Goal: Task Accomplishment & Management: Complete application form

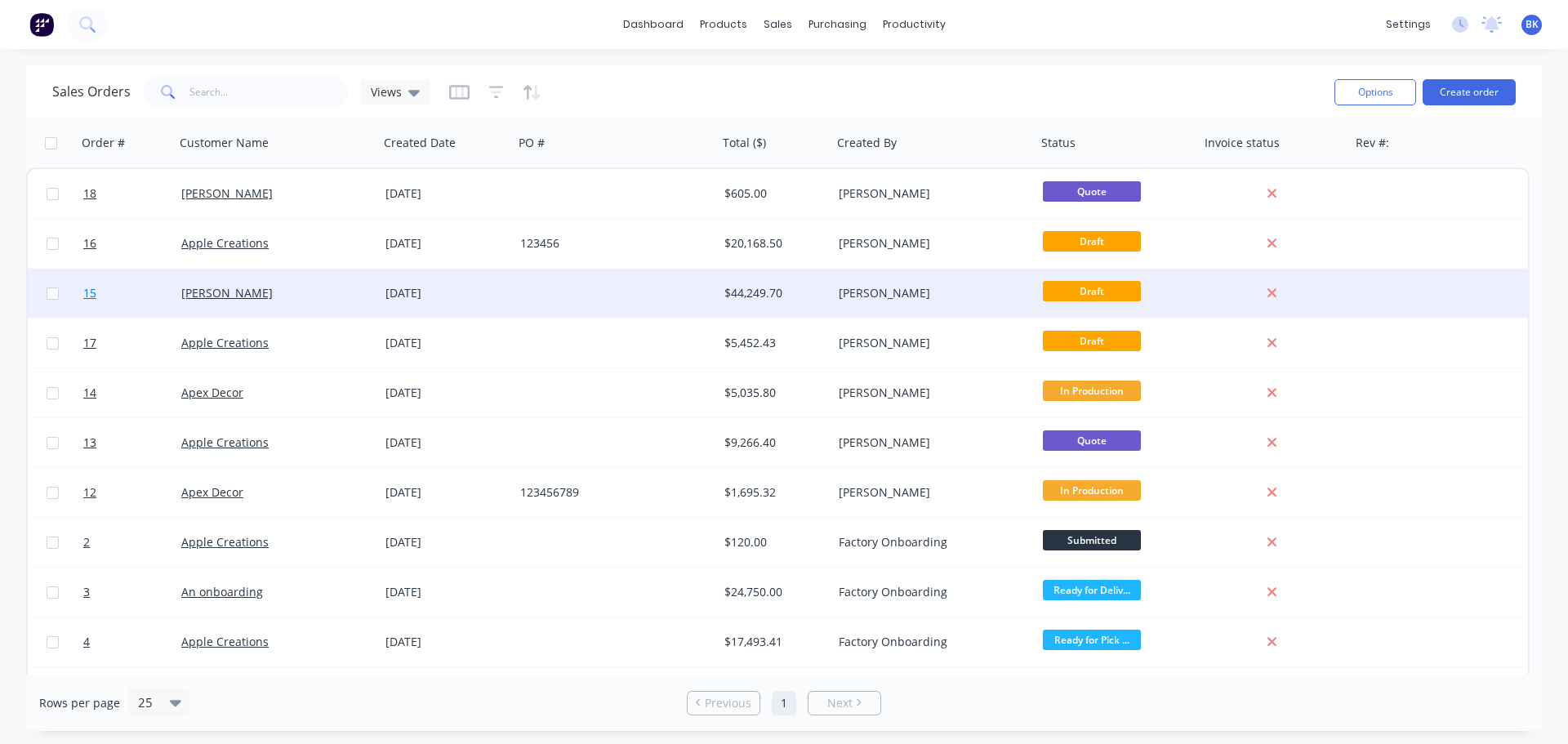
click at [91, 294] on span "15" at bounding box center [90, 293] width 13 height 17
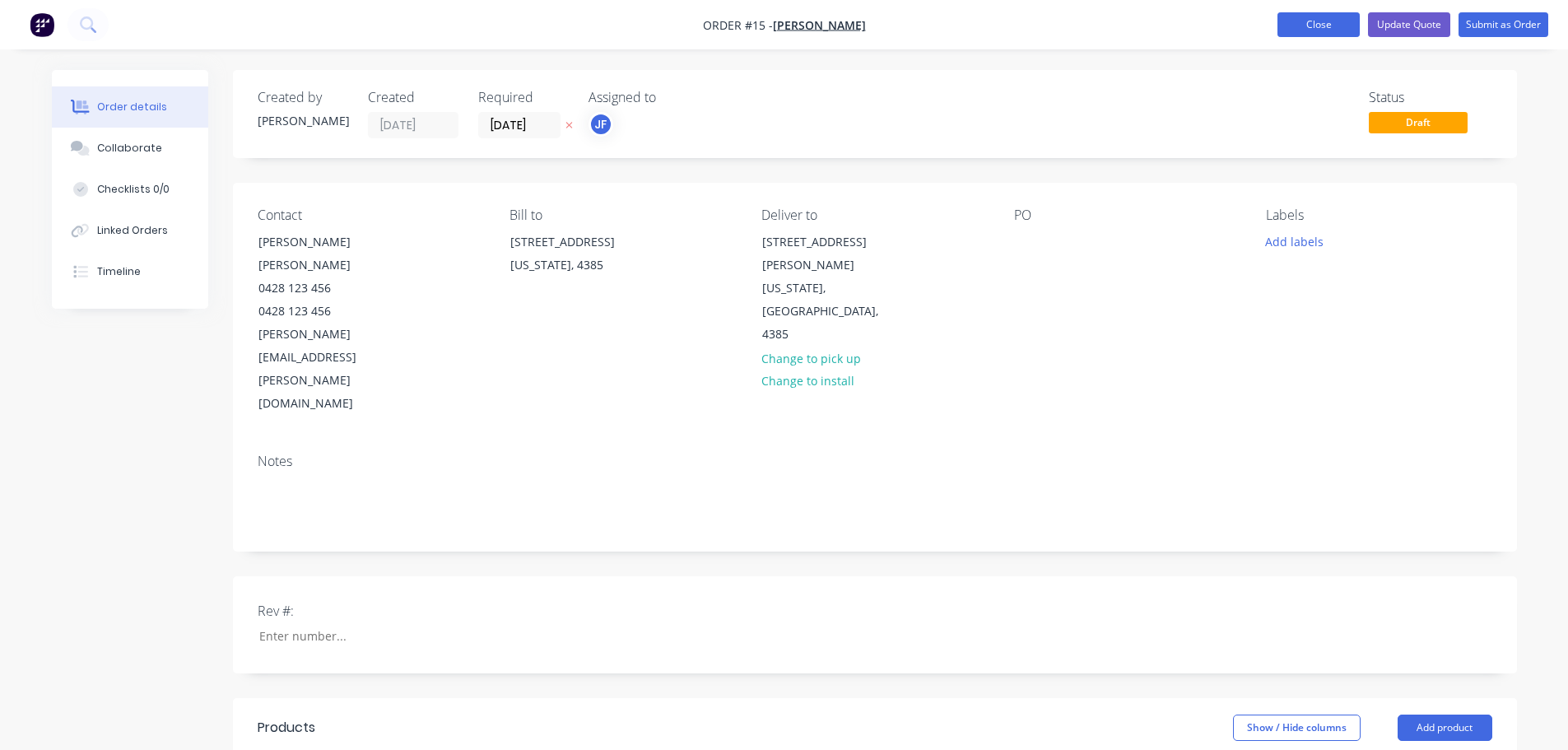
click at [1339, 28] on button "Close" at bounding box center [1319, 24] width 83 height 25
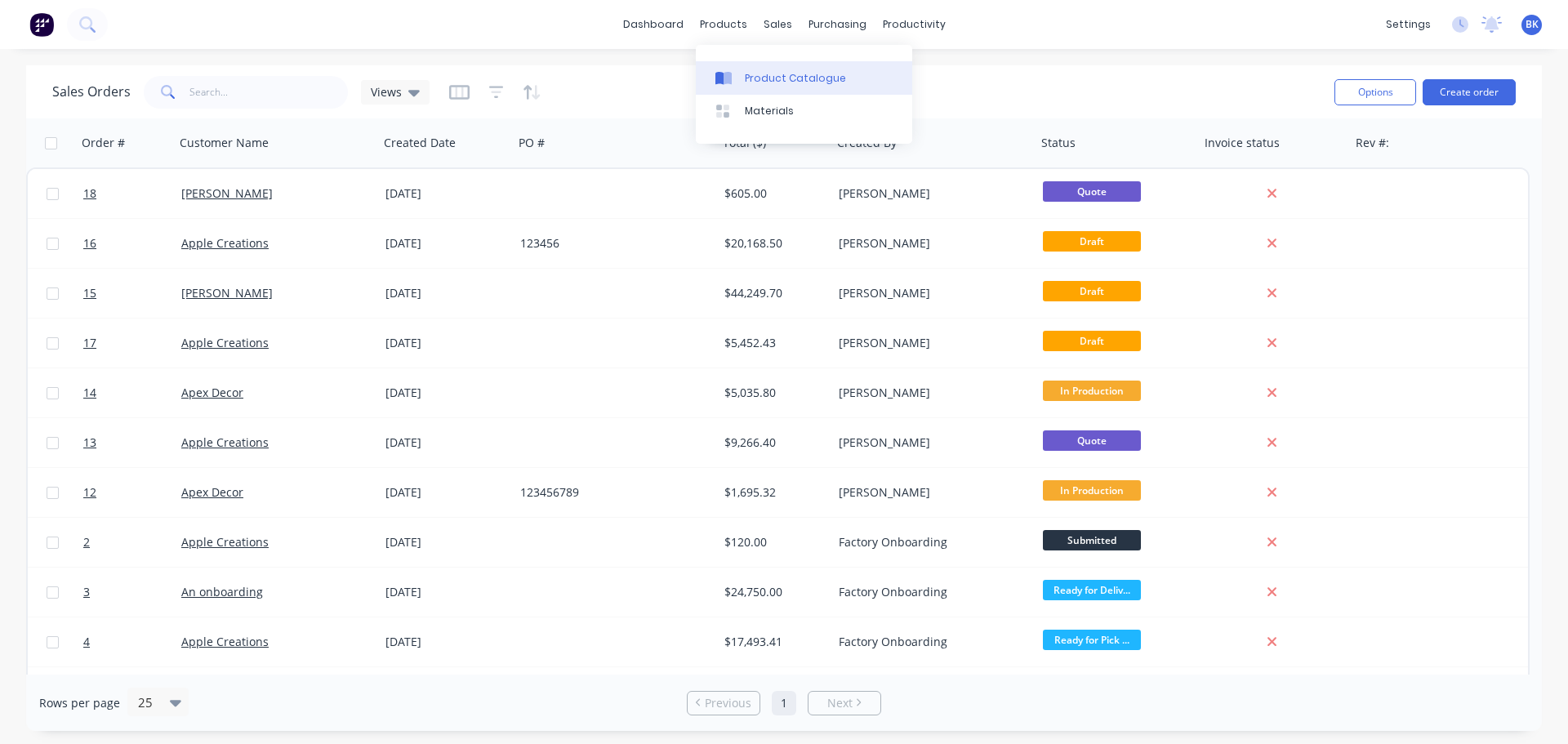
click at [757, 78] on div "Product Catalogue" at bounding box center [796, 78] width 101 height 15
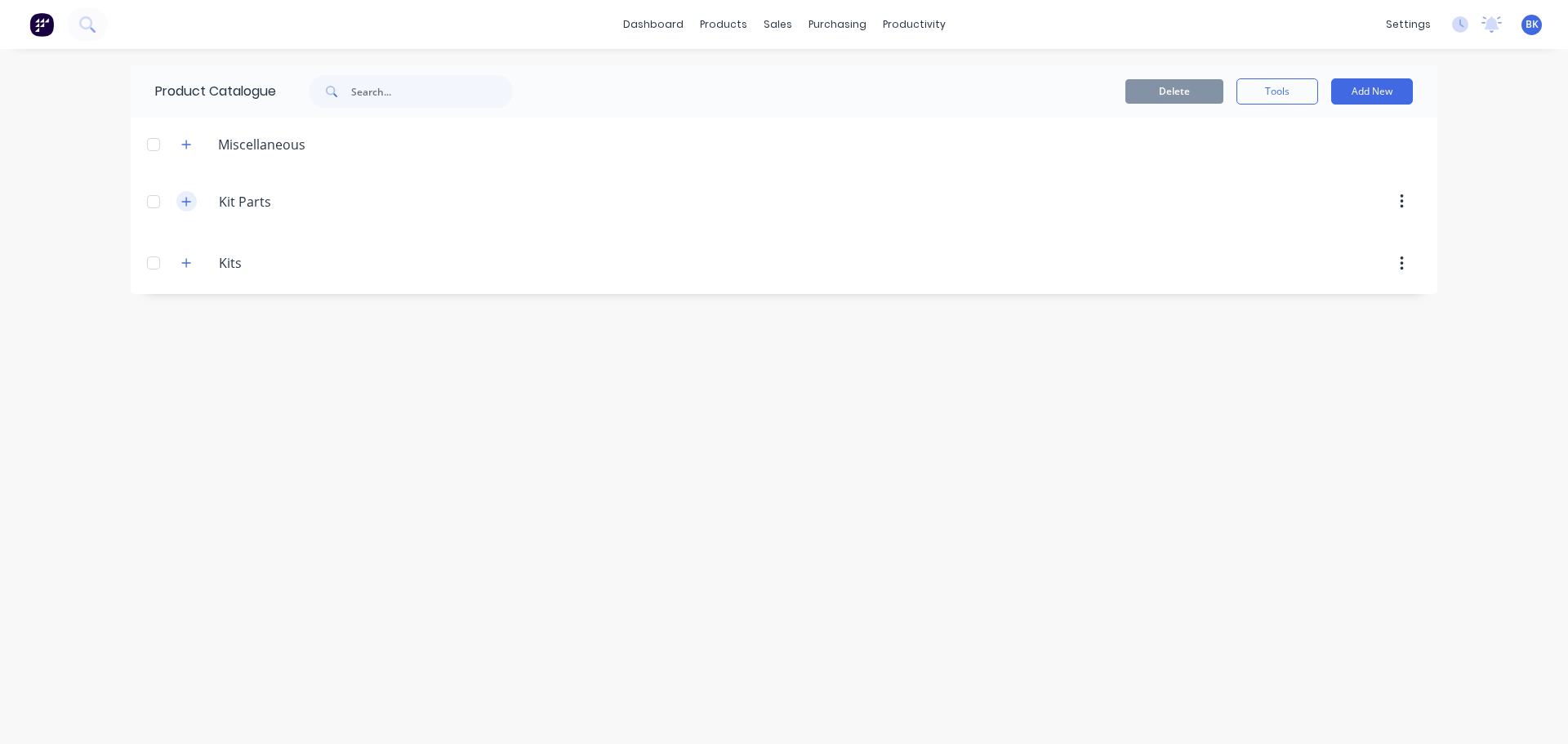
click at [181, 201] on icon "button" at bounding box center [186, 201] width 10 height 11
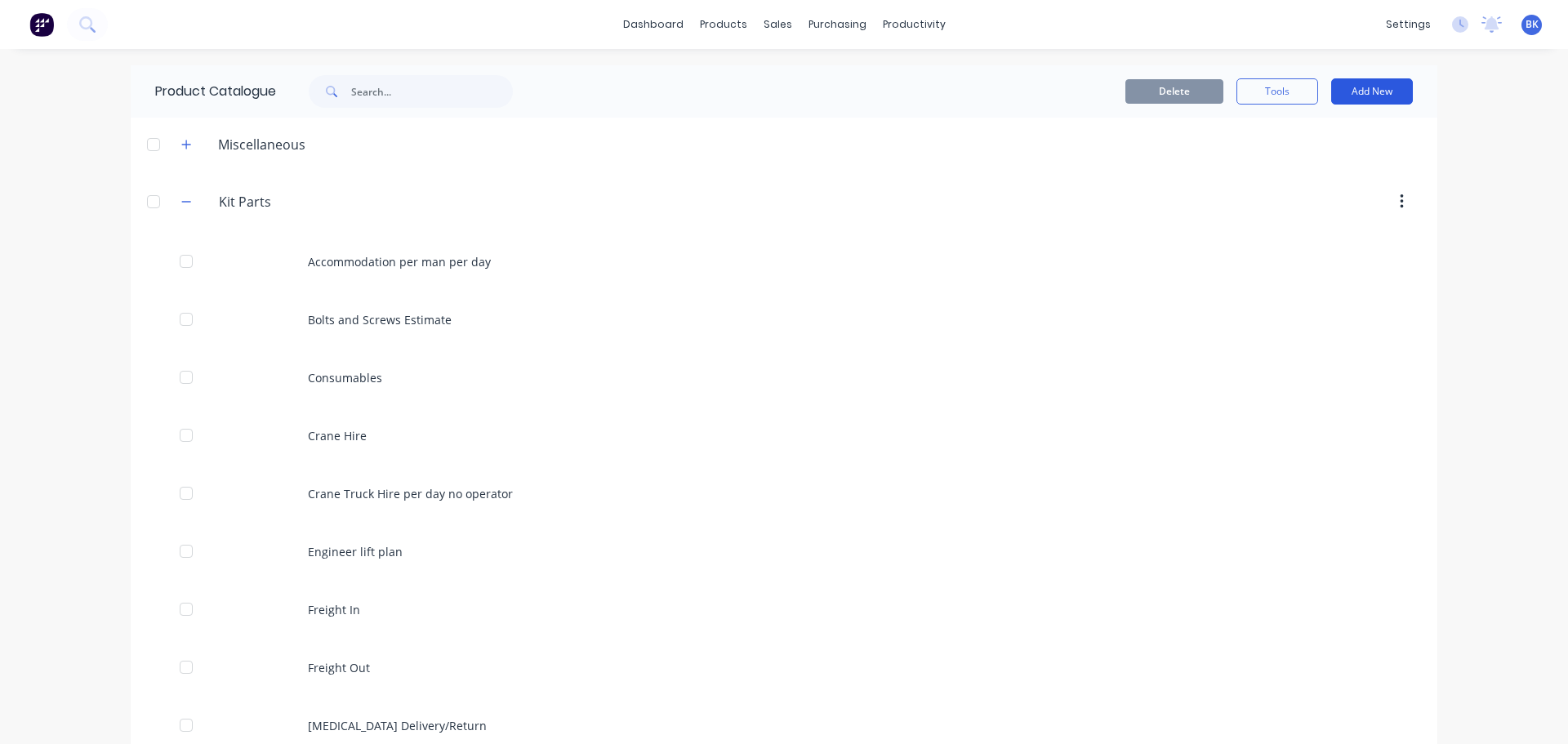
click at [1356, 93] on button "Add New" at bounding box center [1372, 91] width 82 height 26
click at [1283, 135] on div "Category" at bounding box center [1335, 133] width 126 height 24
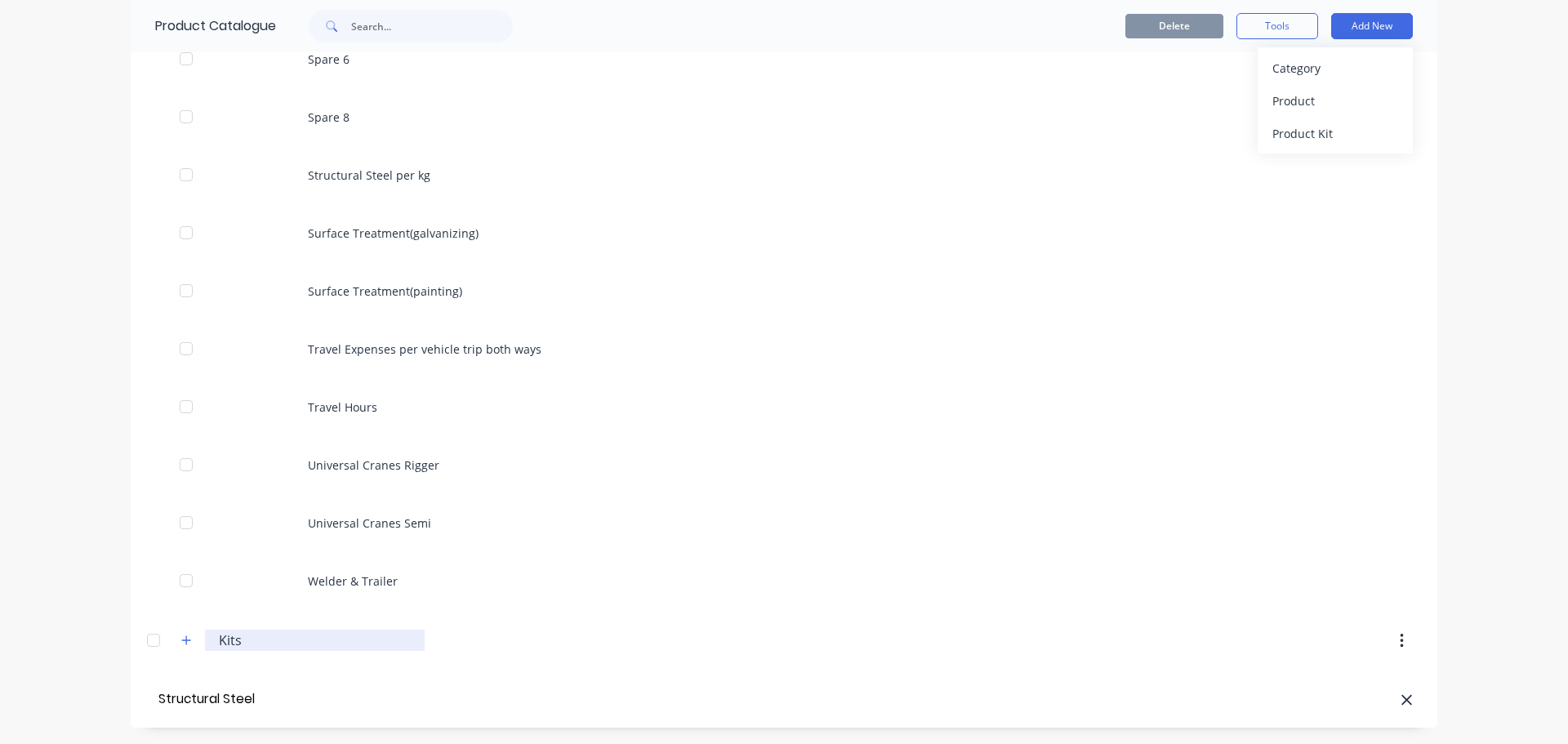
type input "Structural Steel"
click at [1289, 108] on div "Product" at bounding box center [1335, 101] width 126 height 24
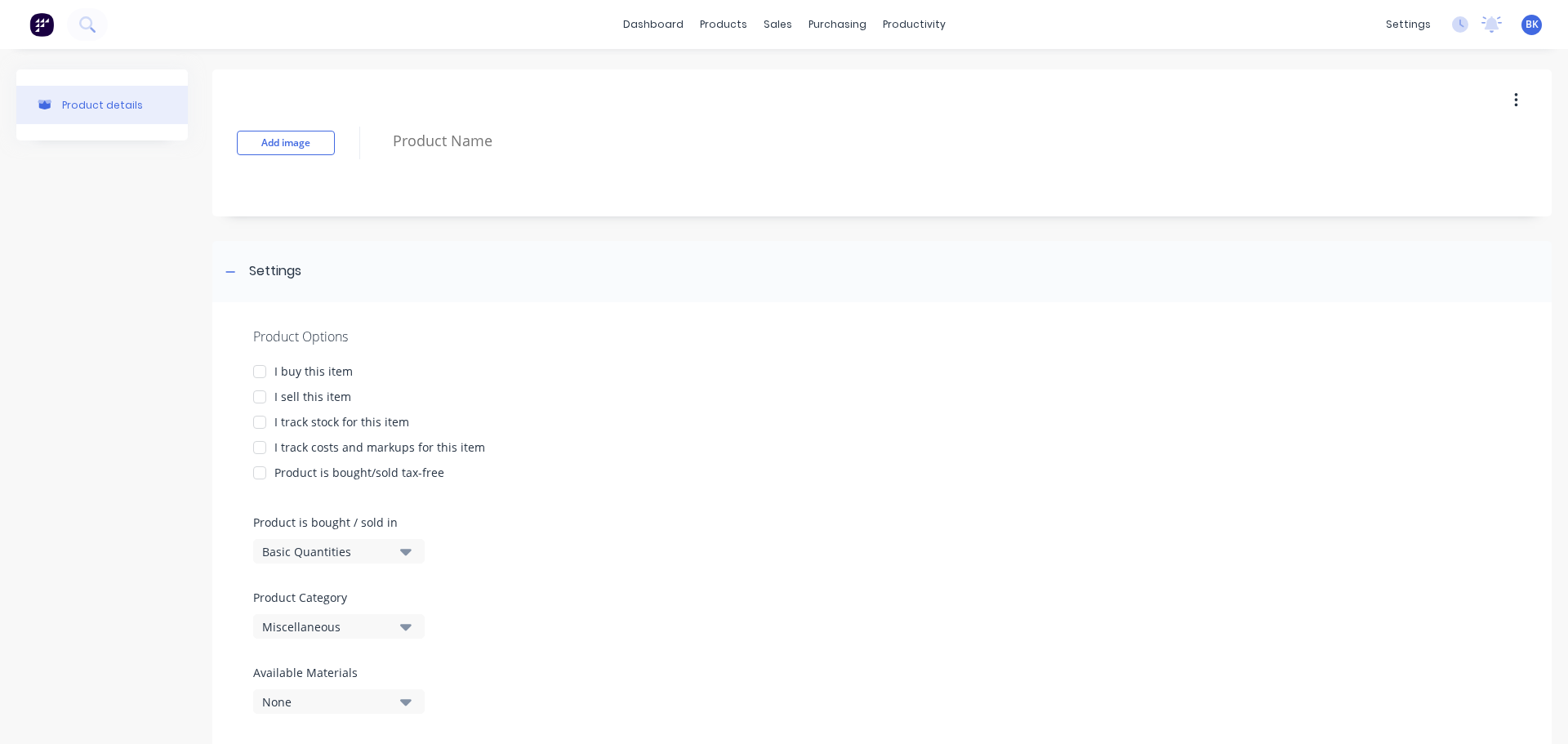
click at [259, 371] on div at bounding box center [260, 372] width 33 height 33
click at [255, 398] on div at bounding box center [260, 397] width 33 height 33
click at [259, 450] on div at bounding box center [260, 448] width 33 height 33
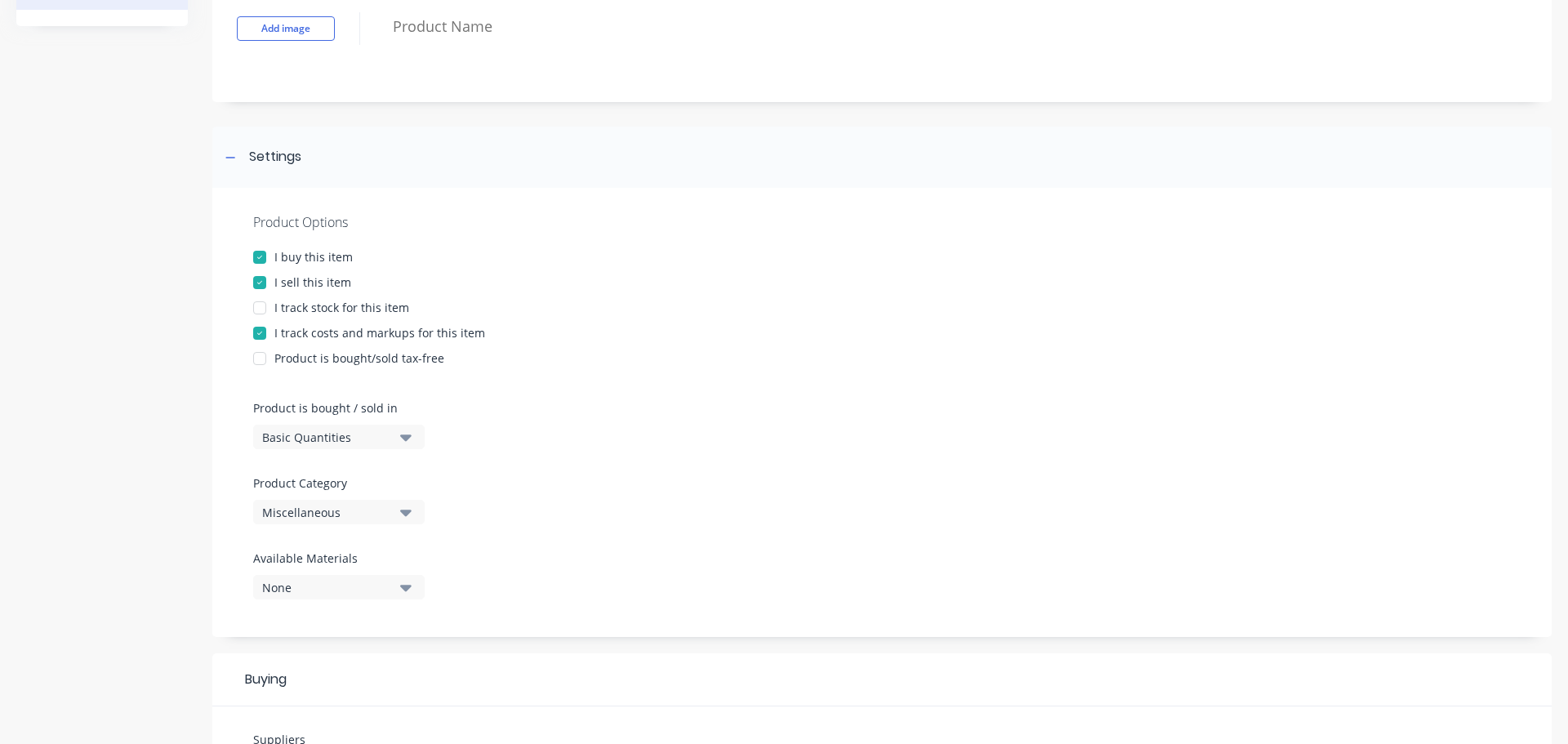
scroll to position [164, 0]
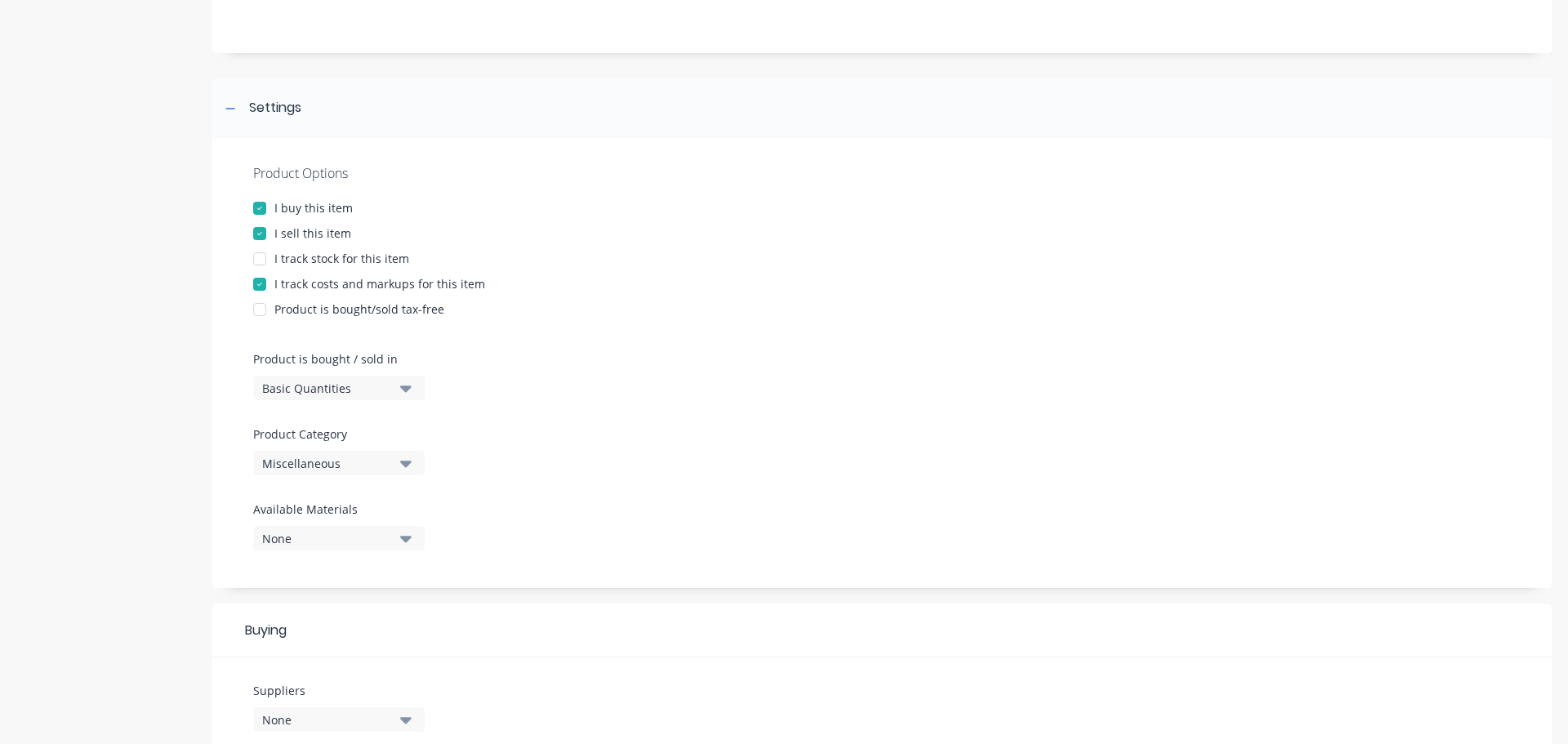
click at [412, 383] on button "Basic Quantities" at bounding box center [339, 387] width 171 height 25
click at [322, 463] on div "Lineal Metres" at bounding box center [375, 462] width 245 height 33
click at [322, 463] on div "Miscellaneous" at bounding box center [328, 463] width 131 height 17
click at [298, 643] on div "Structural Steel" at bounding box center [375, 651] width 245 height 33
click at [382, 537] on div "None" at bounding box center [328, 538] width 131 height 17
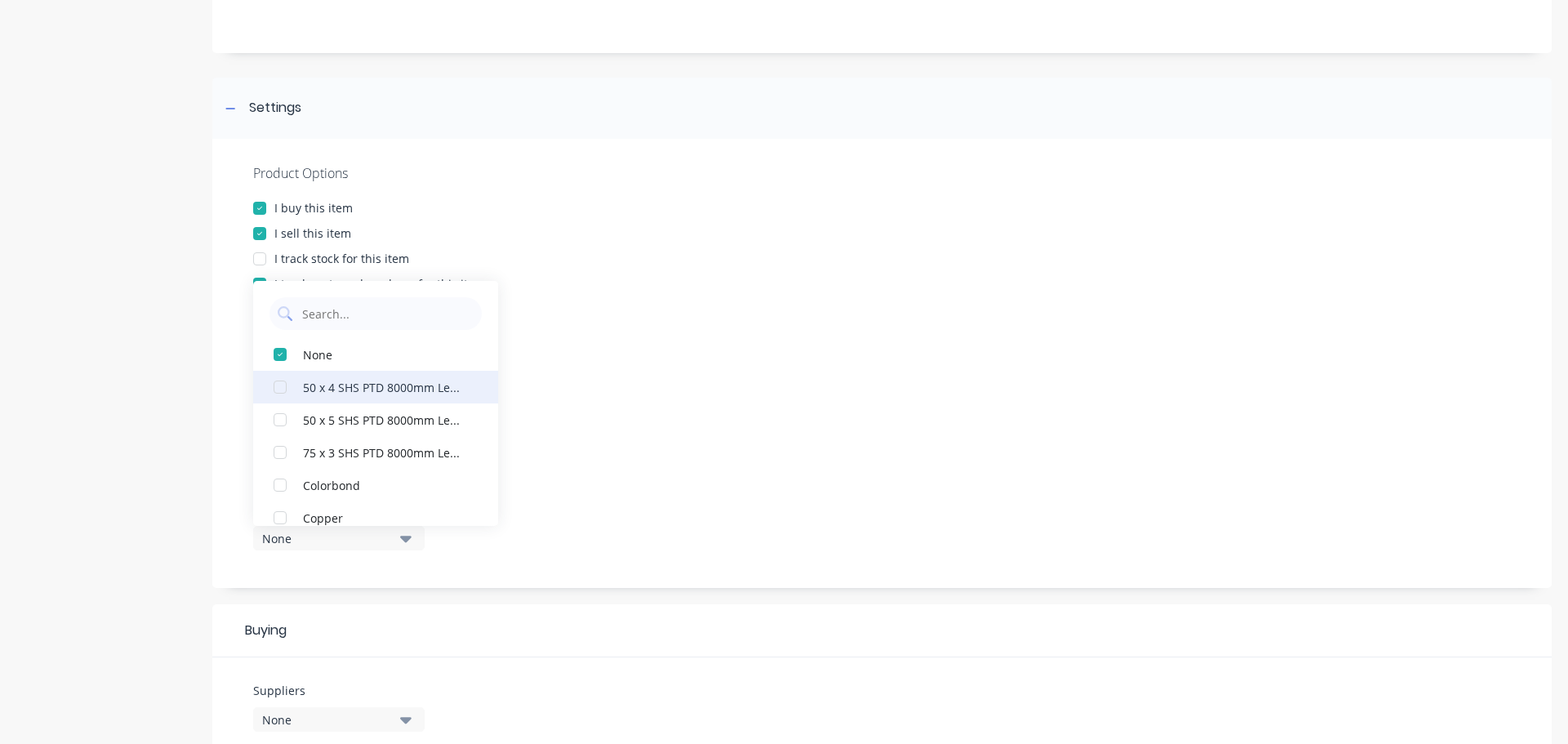
click at [340, 390] on div "50 x 4 SHS PTD 8000mm Length" at bounding box center [385, 386] width 164 height 17
click at [280, 420] on div "button" at bounding box center [281, 420] width 33 height 33
click at [276, 442] on div "button" at bounding box center [281, 452] width 33 height 33
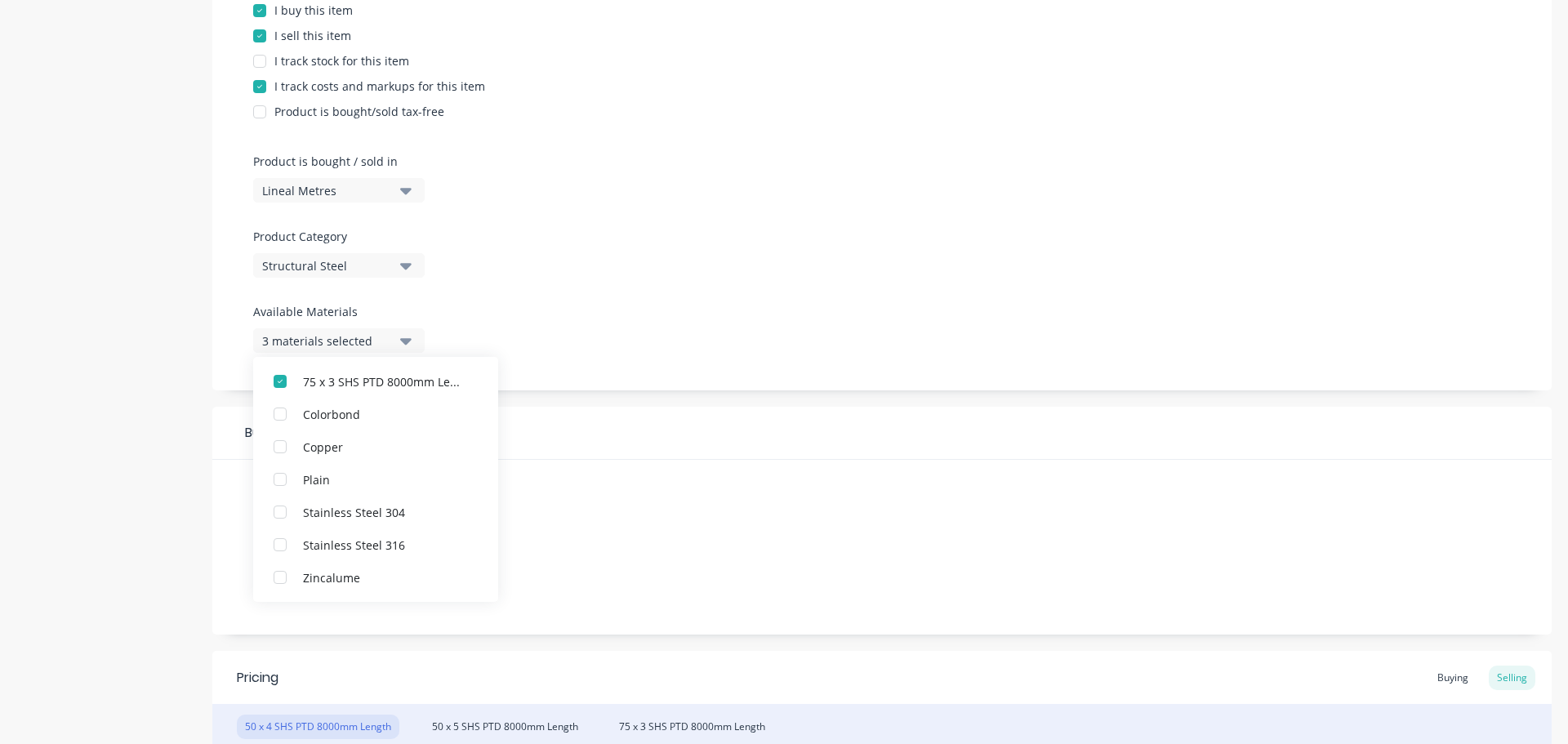
scroll to position [309, 0]
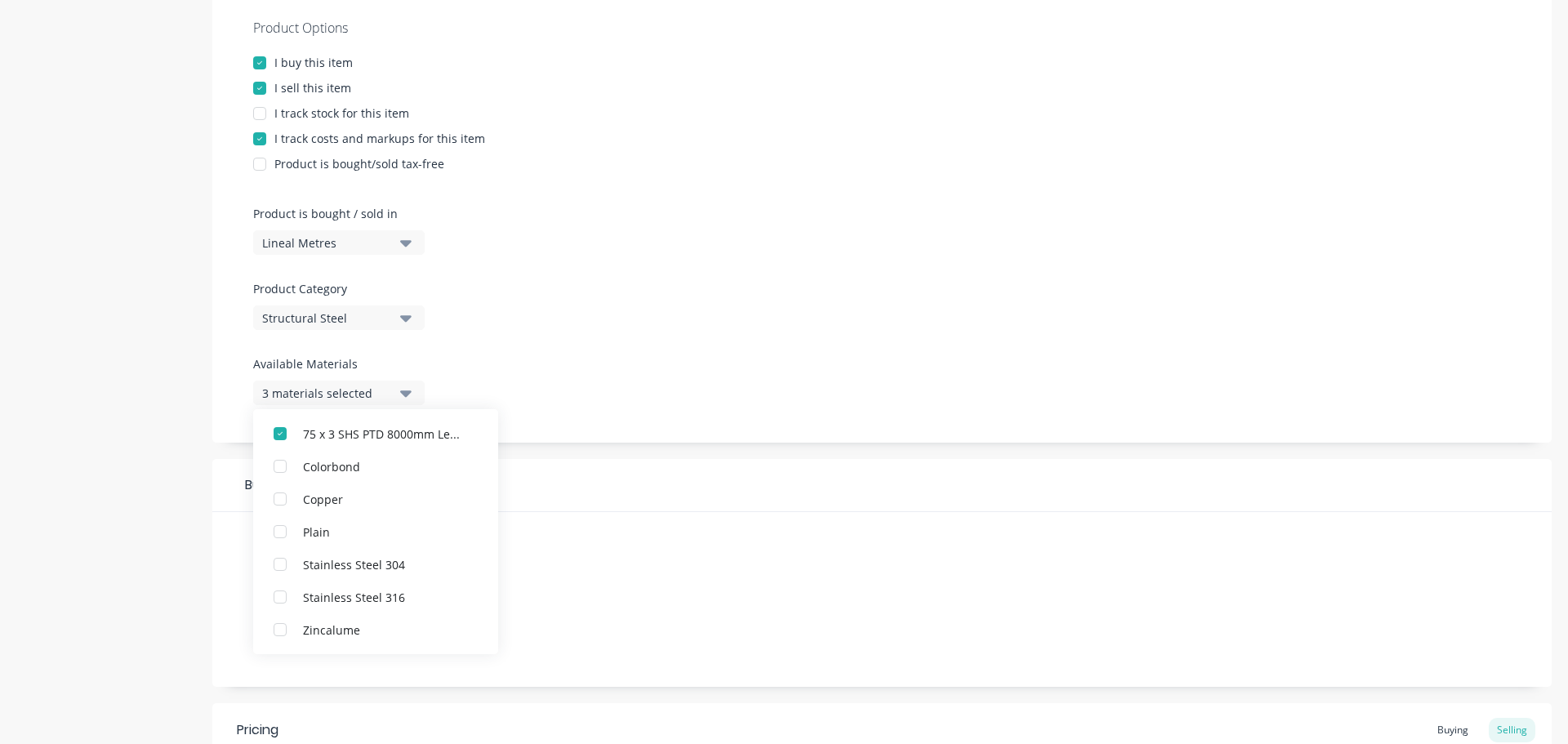
drag, startPoint x: 575, startPoint y: 513, endPoint x: 579, endPoint y: 493, distance: 20.4
click at [575, 512] on div "Suppliers None Preferred Supplier None No options..." at bounding box center [882, 600] width 1340 height 175
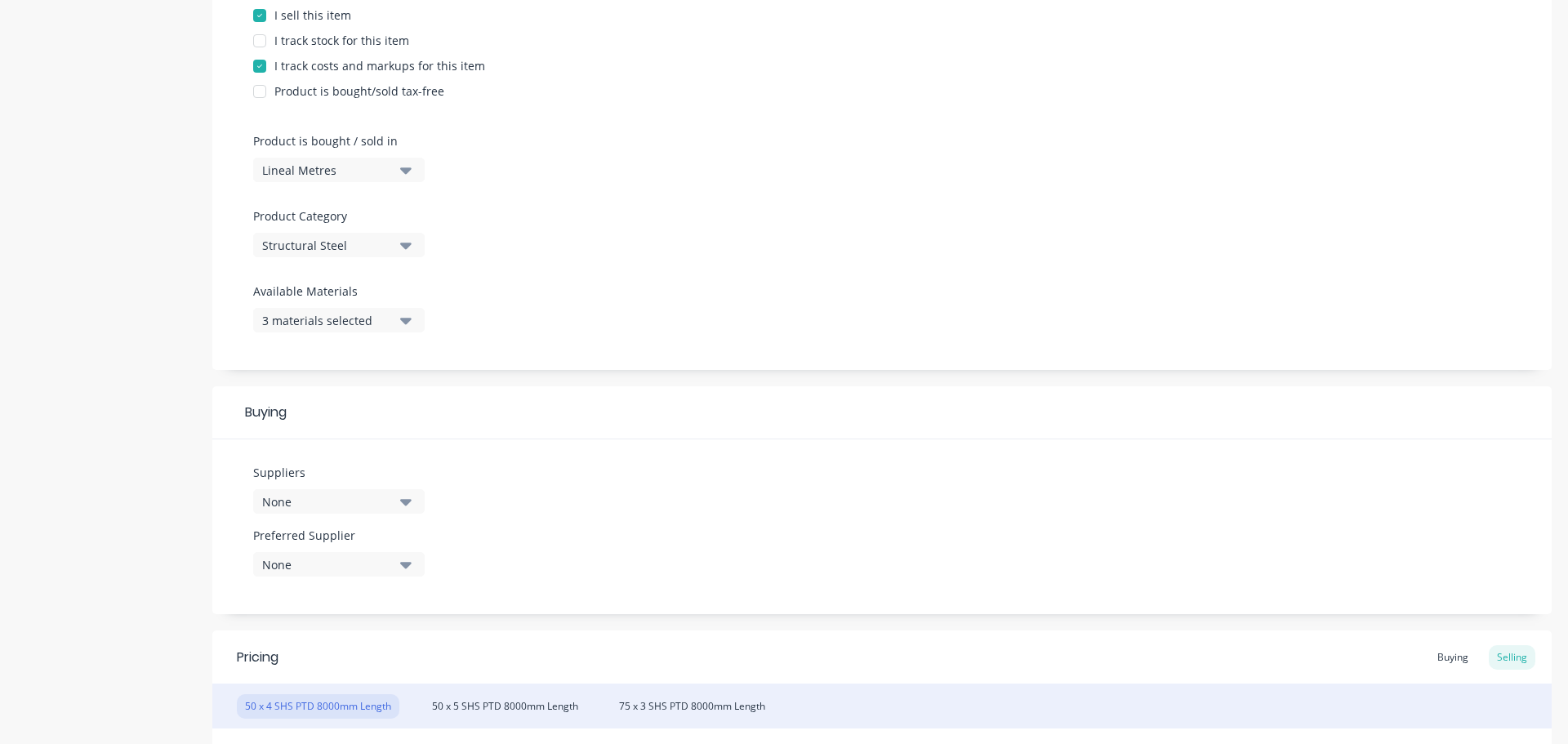
scroll to position [390, 0]
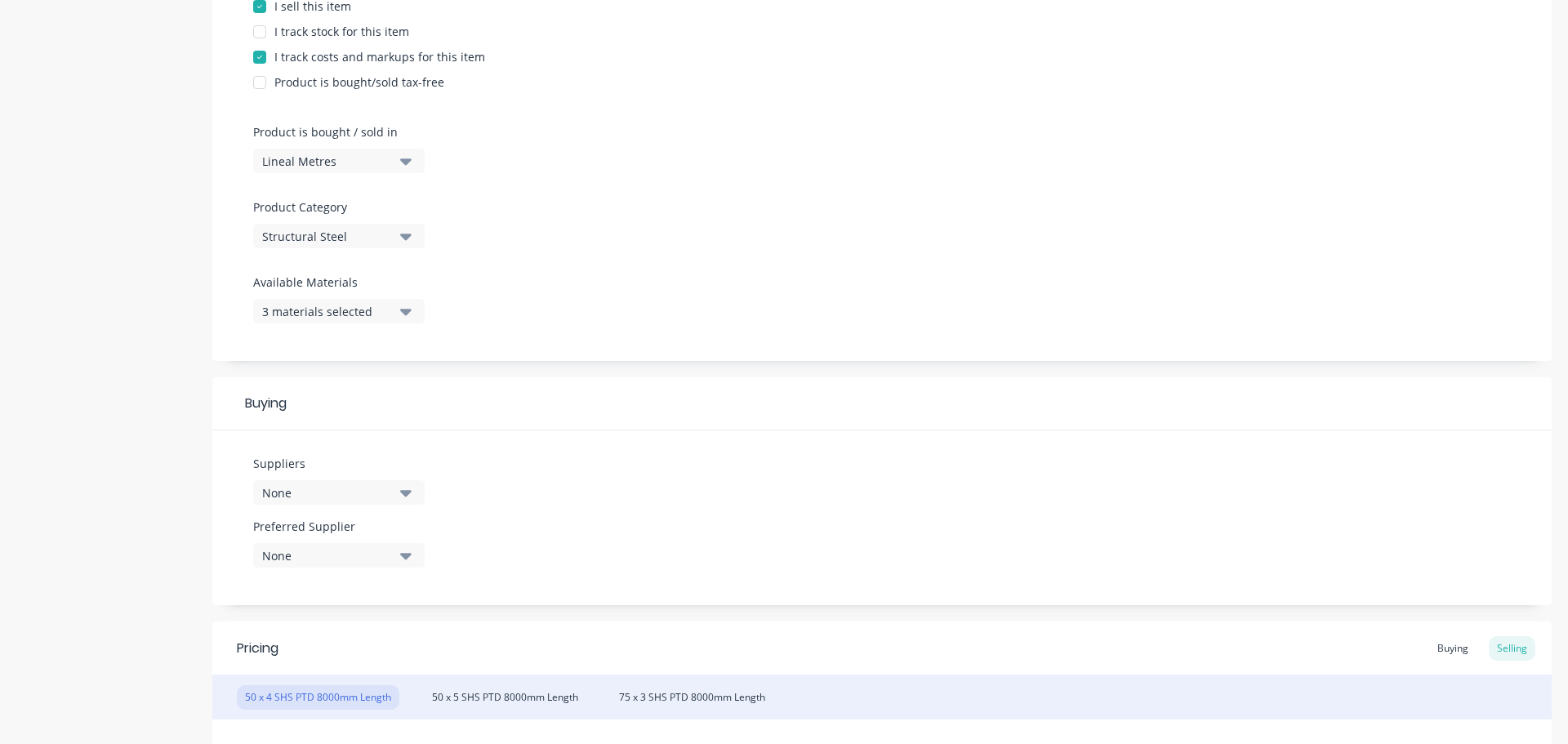
click at [397, 492] on button "None" at bounding box center [339, 492] width 171 height 25
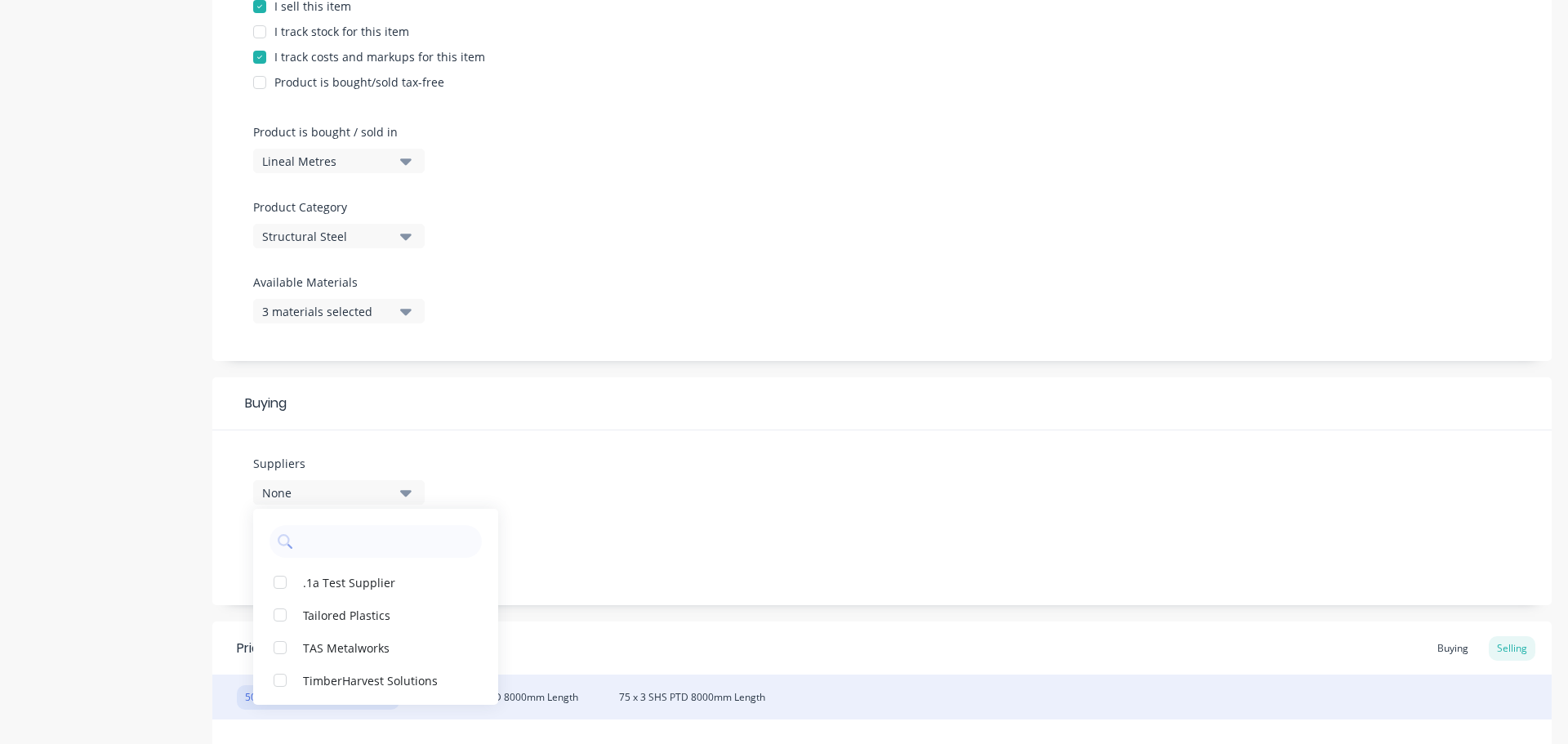
click at [398, 492] on button "None" at bounding box center [339, 492] width 171 height 25
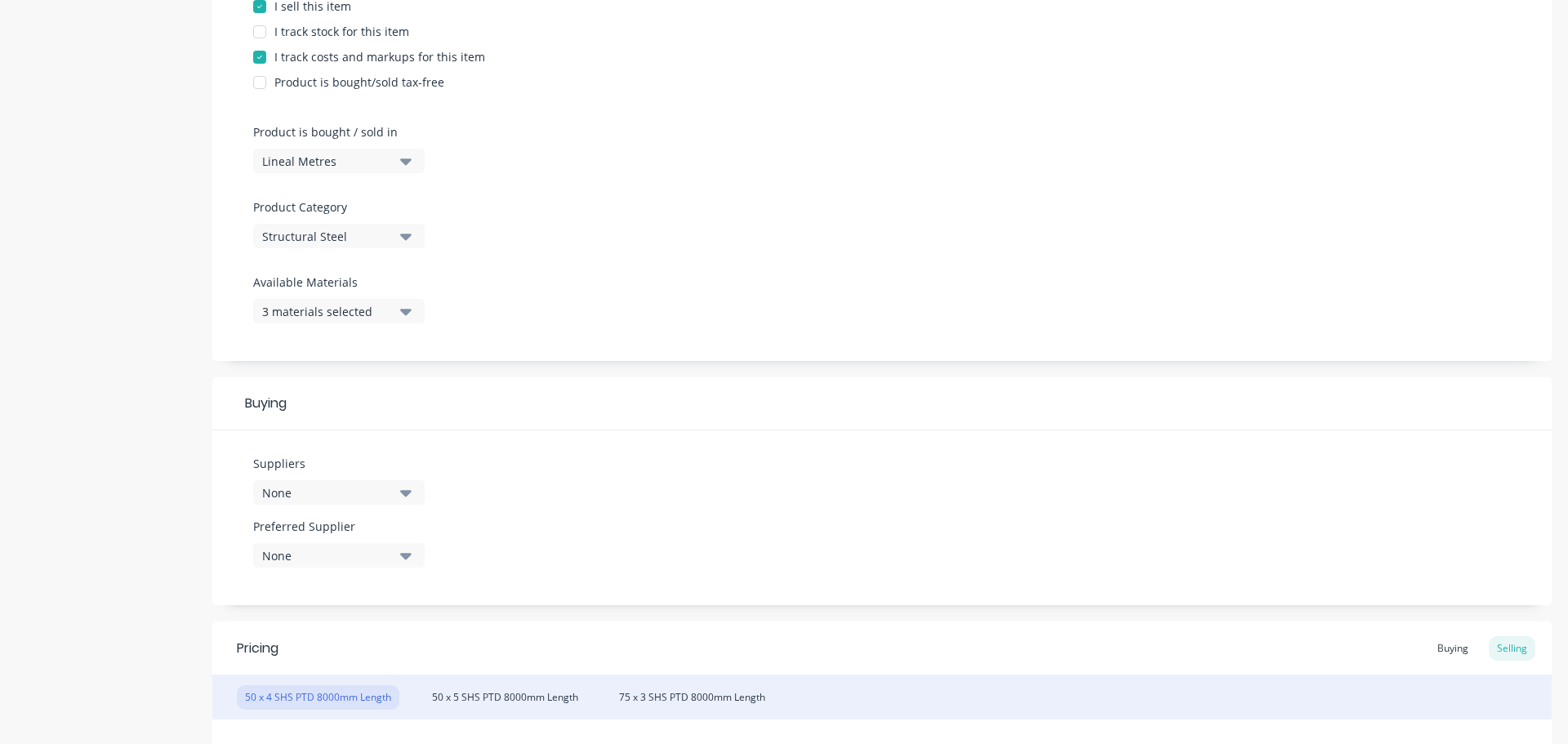
click at [402, 549] on icon "button" at bounding box center [406, 555] width 11 height 18
click at [398, 552] on button "None" at bounding box center [339, 555] width 171 height 25
click at [535, 498] on div "Suppliers None Preferred Supplier None No options..." at bounding box center [882, 518] width 1340 height 175
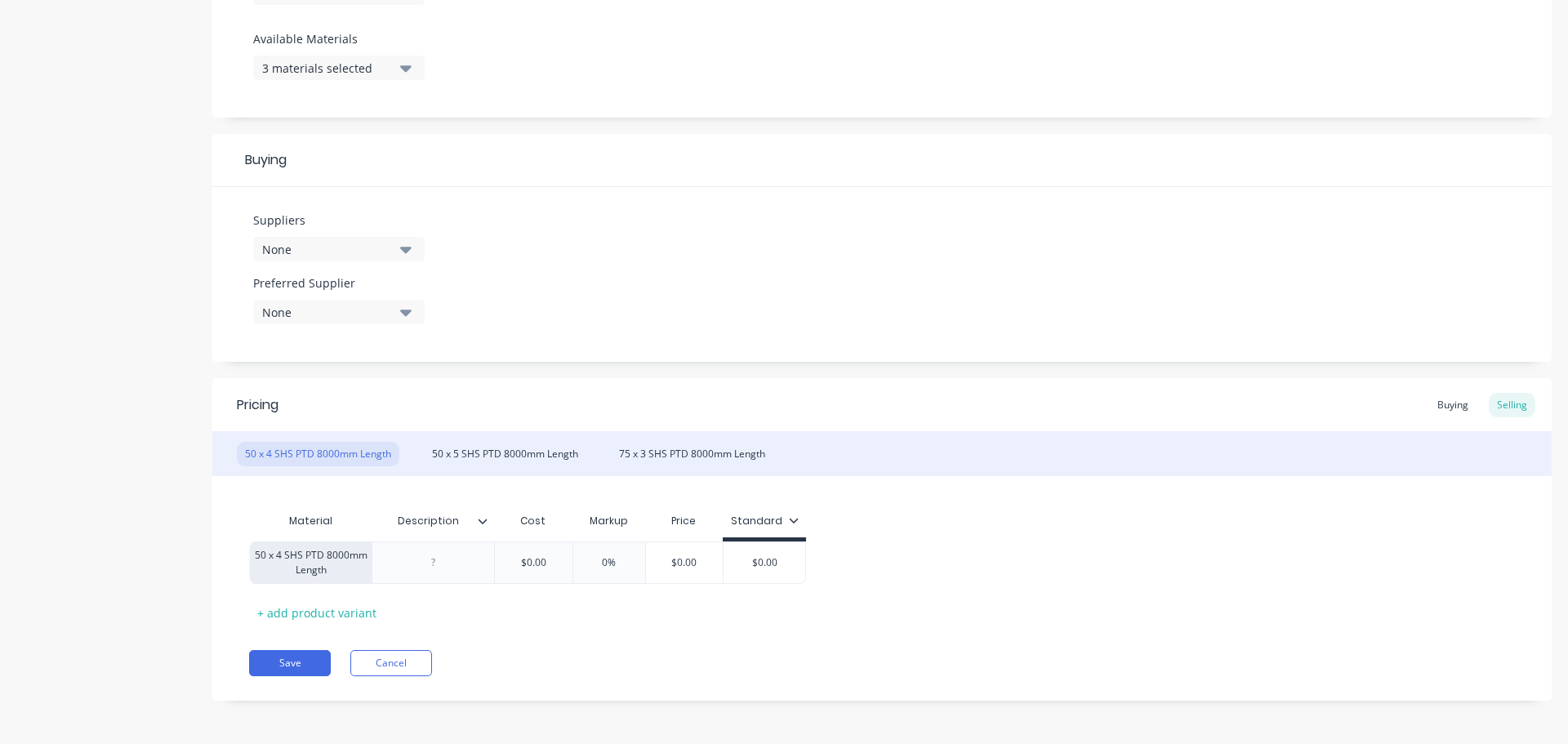
scroll to position [635, 0]
click at [483, 521] on icon at bounding box center [483, 519] width 9 height 5
click at [599, 277] on div "Suppliers None Preferred Supplier None No options..." at bounding box center [882, 273] width 1340 height 175
click at [778, 516] on div "Standard" at bounding box center [766, 520] width 68 height 15
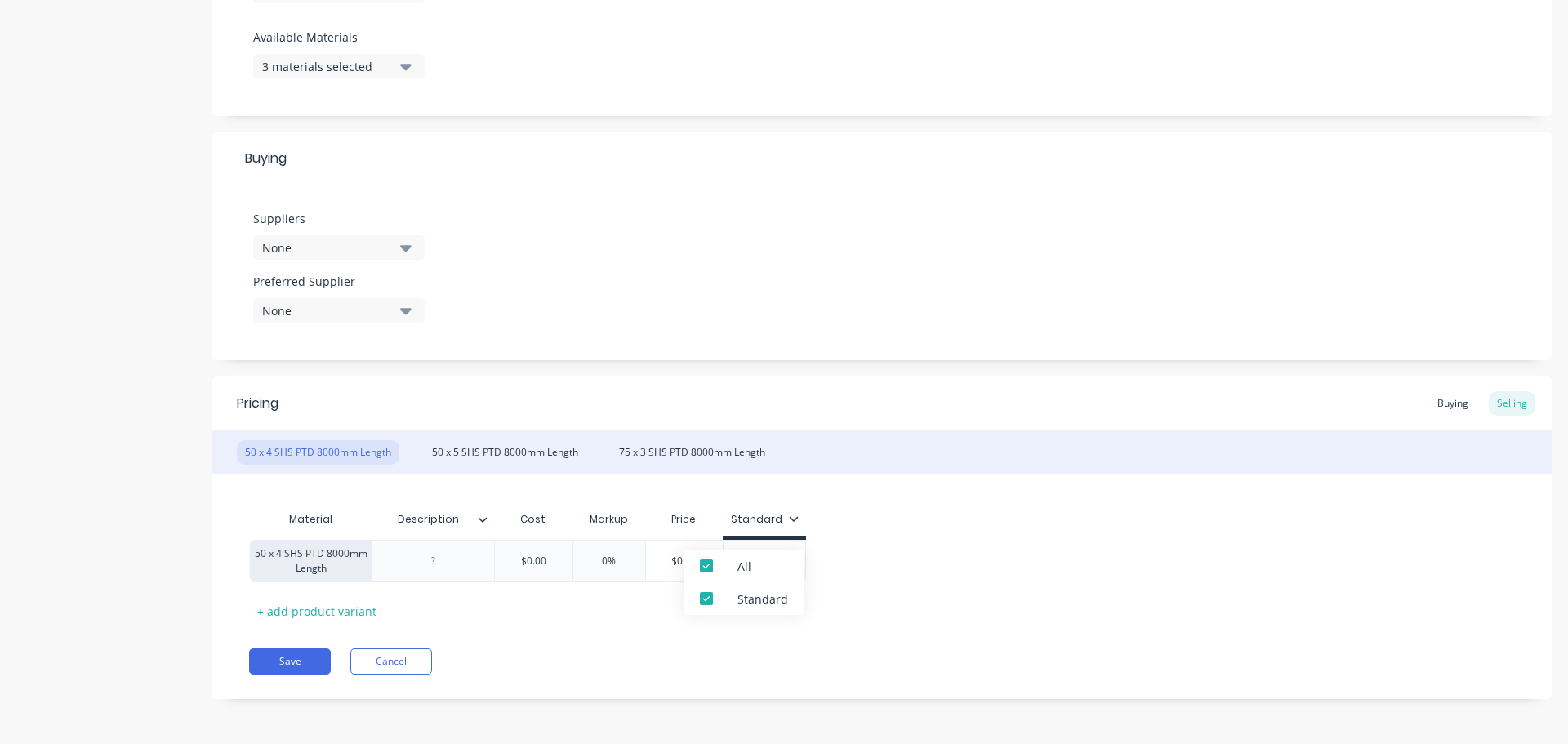
type textarea "x"
click at [481, 534] on div "Description" at bounding box center [428, 519] width 113 height 40
type input "Description"
click at [469, 571] on div at bounding box center [432, 561] width 122 height 42
click at [482, 523] on icon at bounding box center [482, 519] width 10 height 10
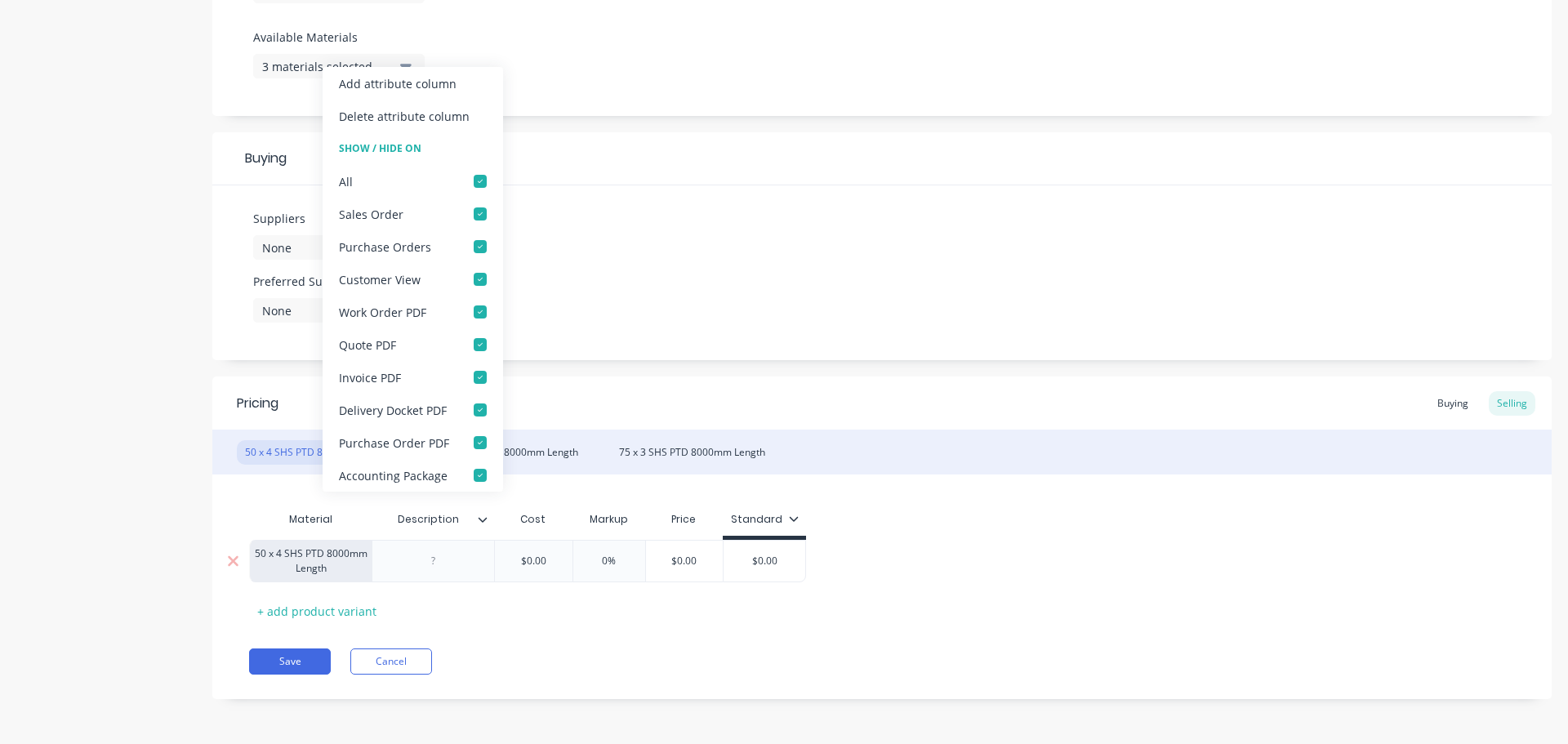
type textarea "x"
type input "$0.00"
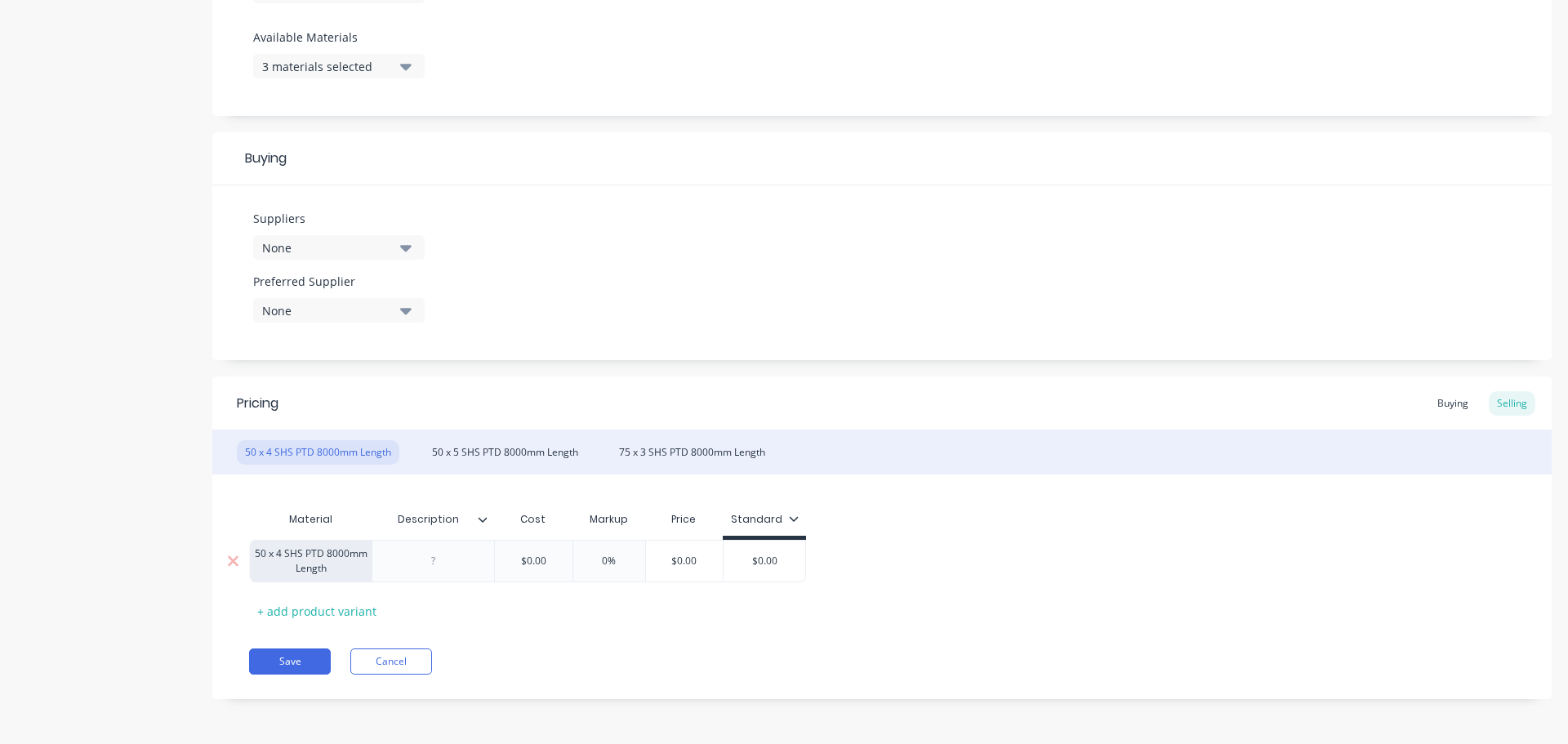
click at [532, 562] on input "$0.00" at bounding box center [533, 561] width 82 height 15
type input "0%"
click at [615, 557] on input "0%" at bounding box center [609, 561] width 82 height 15
click at [387, 669] on button "Cancel" at bounding box center [391, 661] width 82 height 26
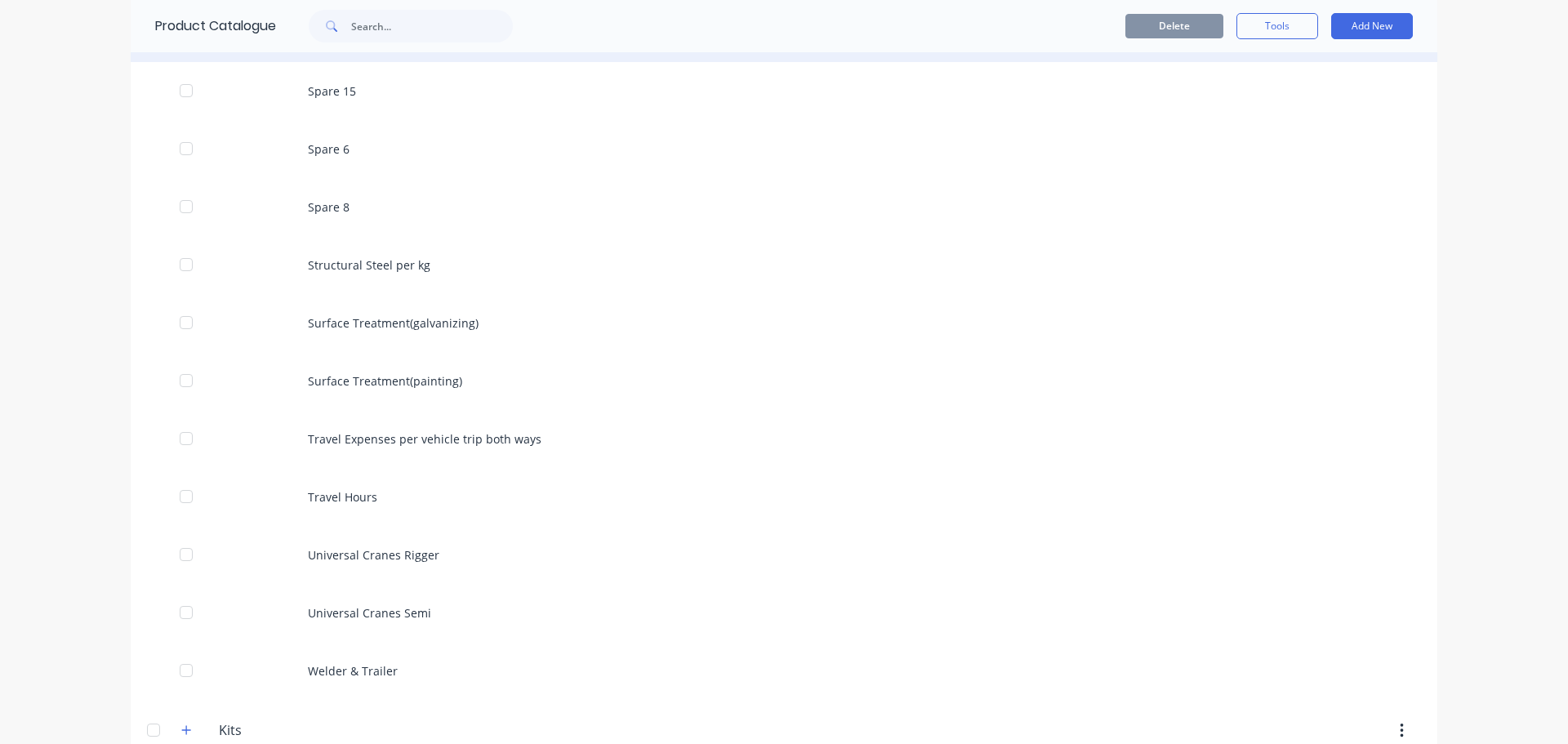
scroll to position [1657, 0]
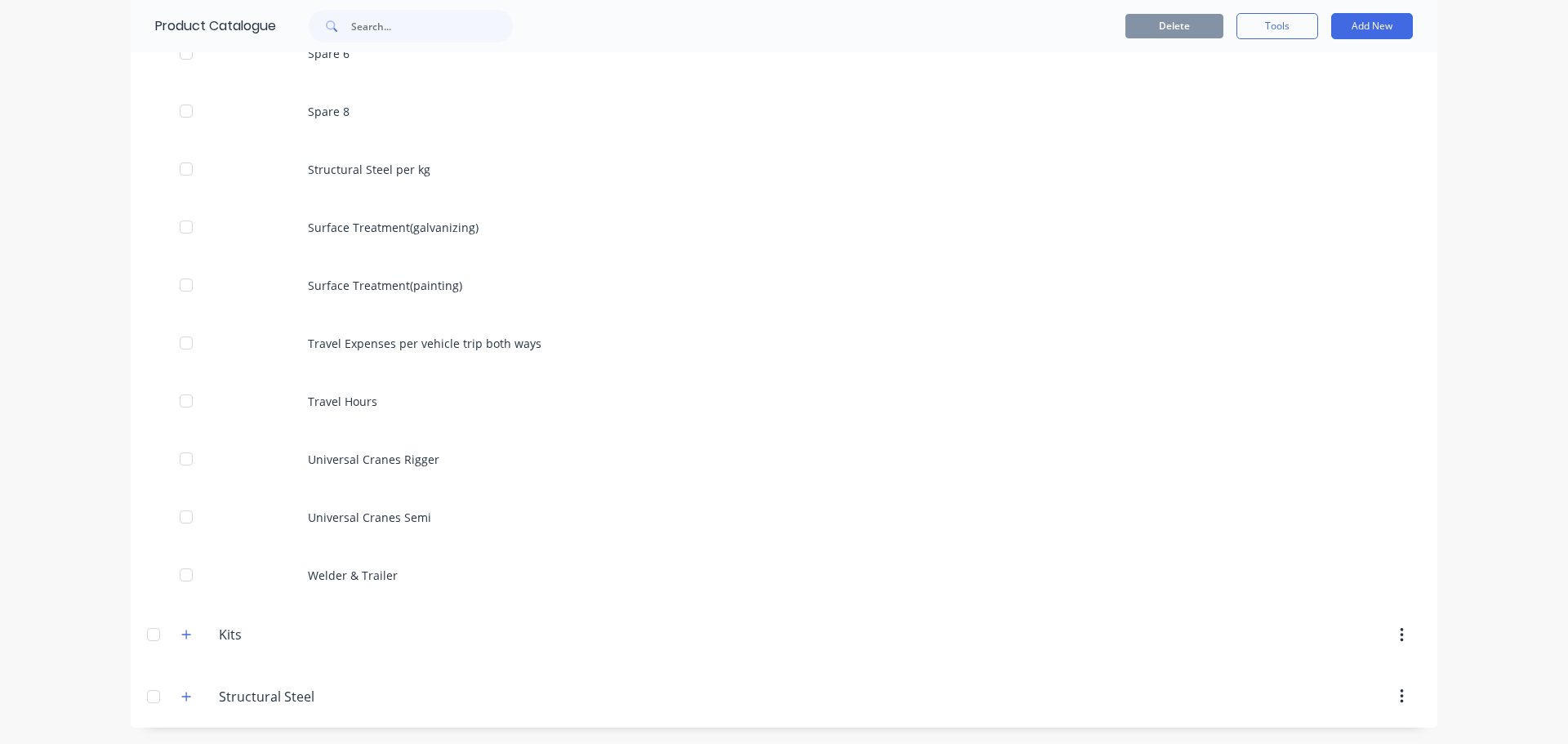
click at [1401, 695] on icon "button" at bounding box center [1402, 696] width 4 height 18
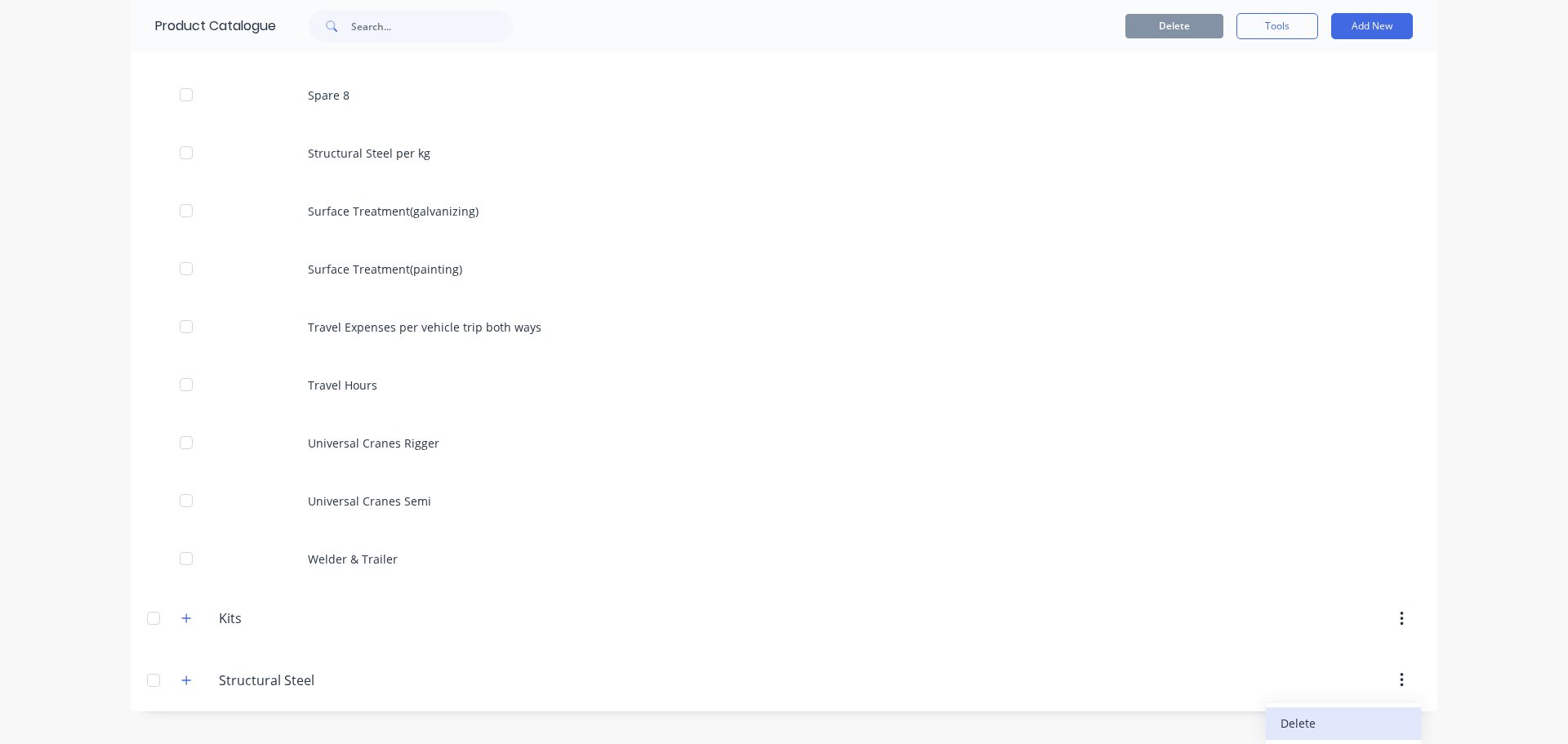
click at [1307, 715] on div "Delete" at bounding box center [1343, 723] width 126 height 24
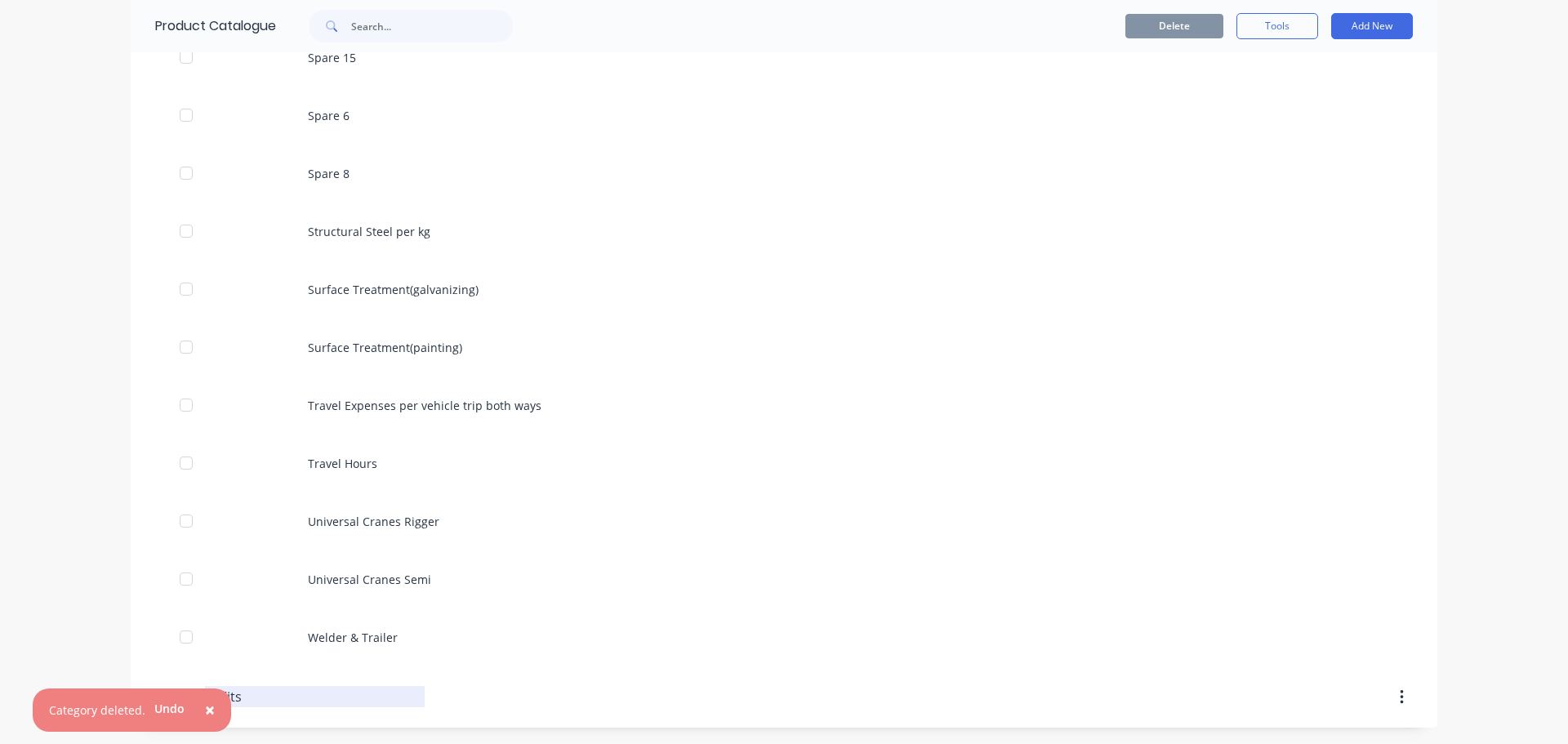
click at [211, 702] on span "×" at bounding box center [210, 709] width 10 height 23
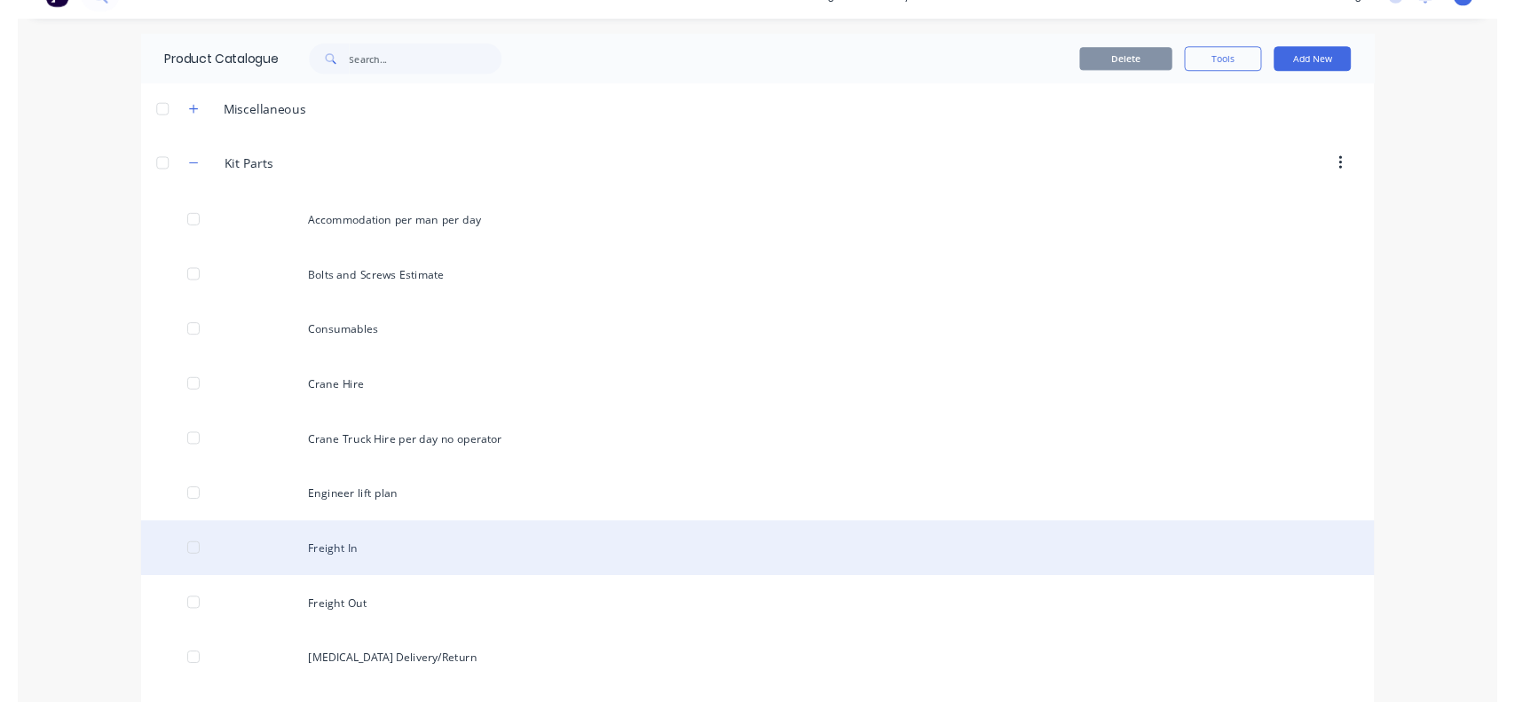
scroll to position [0, 0]
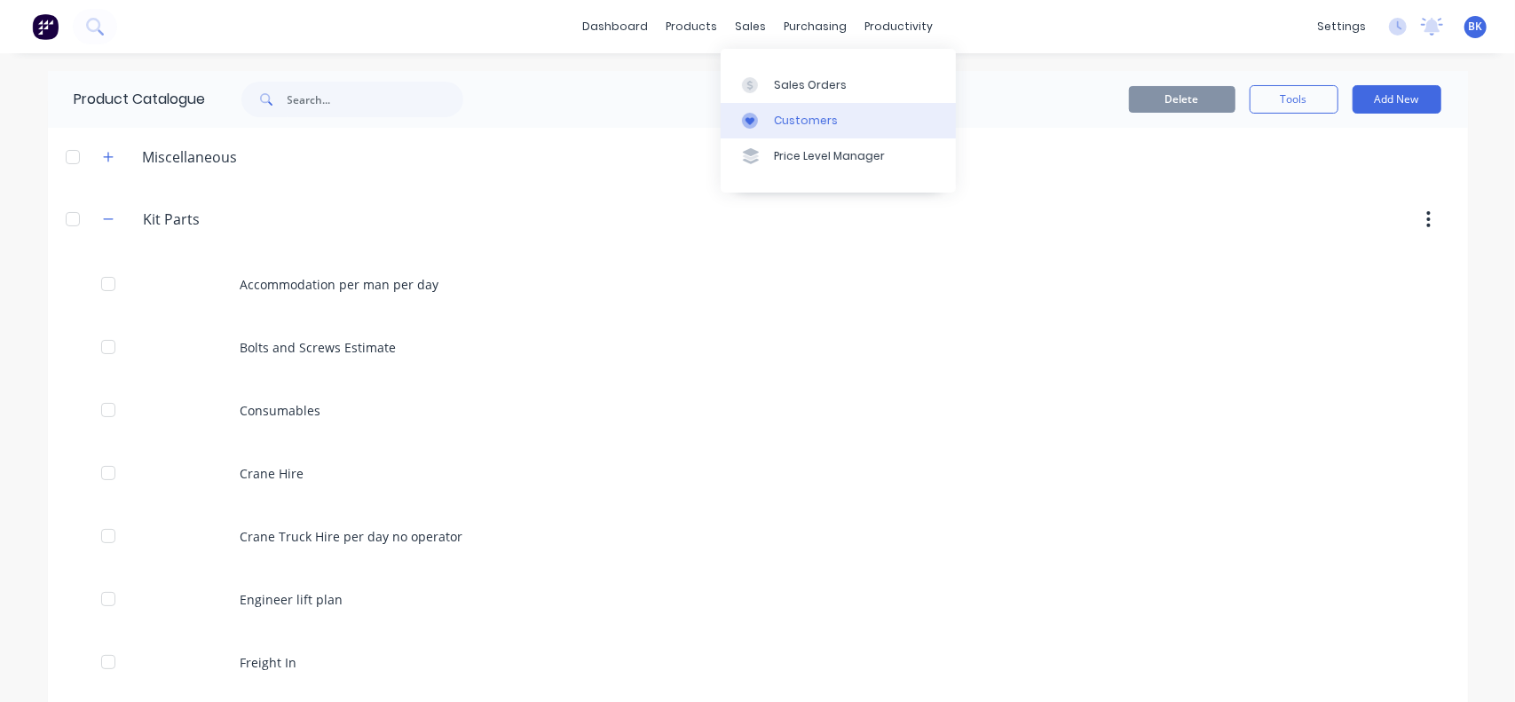
click at [809, 122] on div "Customers" at bounding box center [806, 121] width 64 height 16
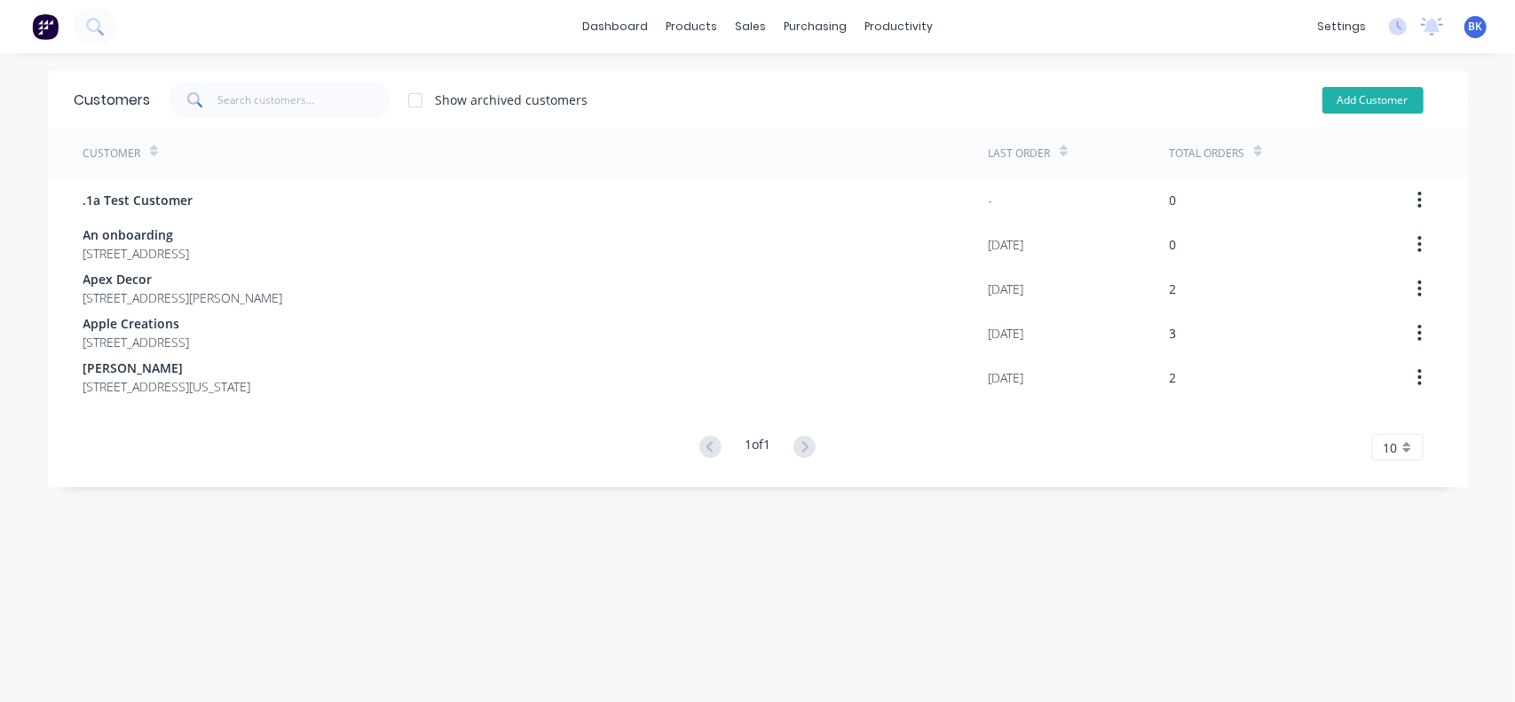
click at [1374, 93] on button "Add Customer" at bounding box center [1373, 100] width 101 height 27
select select "AU"
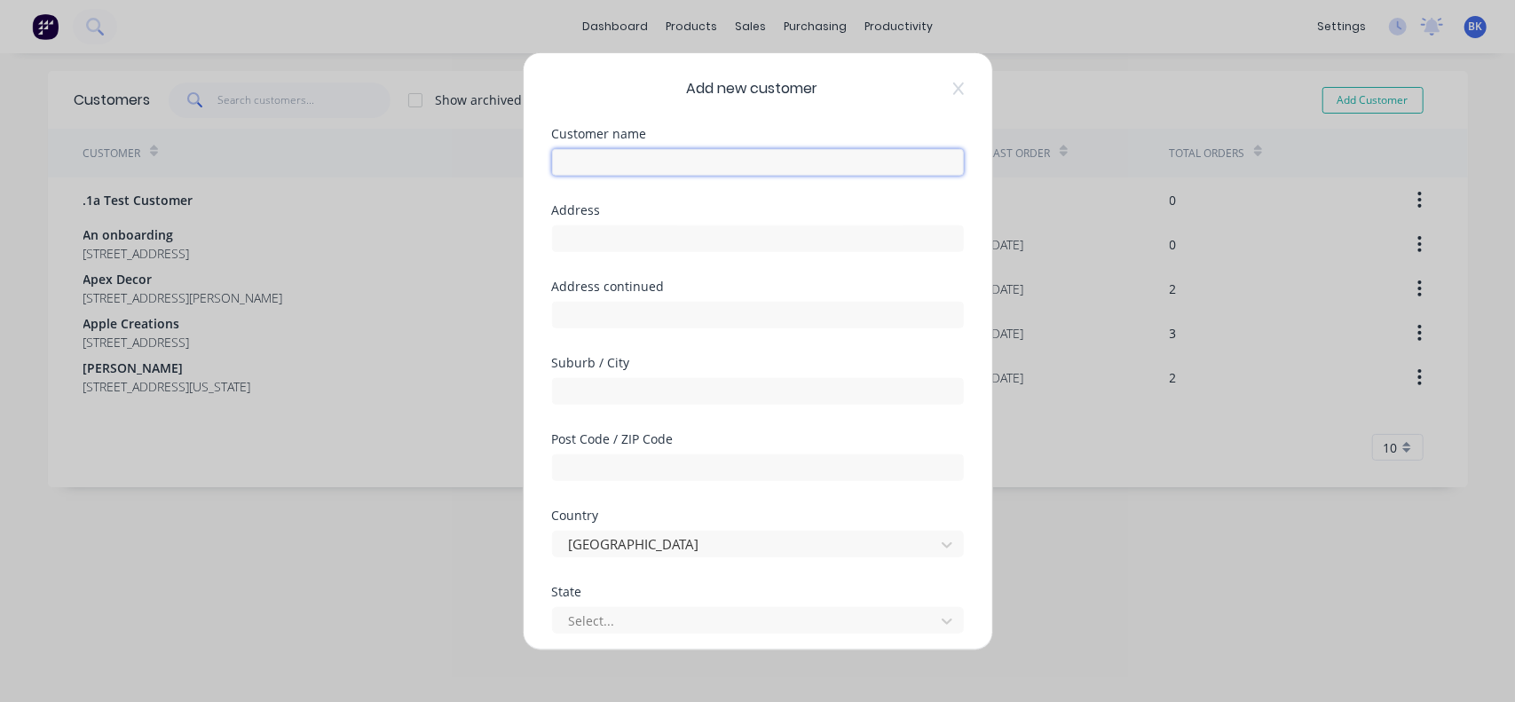
click at [605, 158] on input "text" at bounding box center [758, 161] width 412 height 27
drag, startPoint x: 604, startPoint y: 165, endPoint x: 515, endPoint y: 177, distance: 89.5
click at [515, 177] on div "Add new customer Customer name Vertic Address Address continued Suburb / City P…" at bounding box center [757, 351] width 1515 height 702
type input "VTS Tower Cranes & Hoists"
type input "[STREET_ADDRESS]"
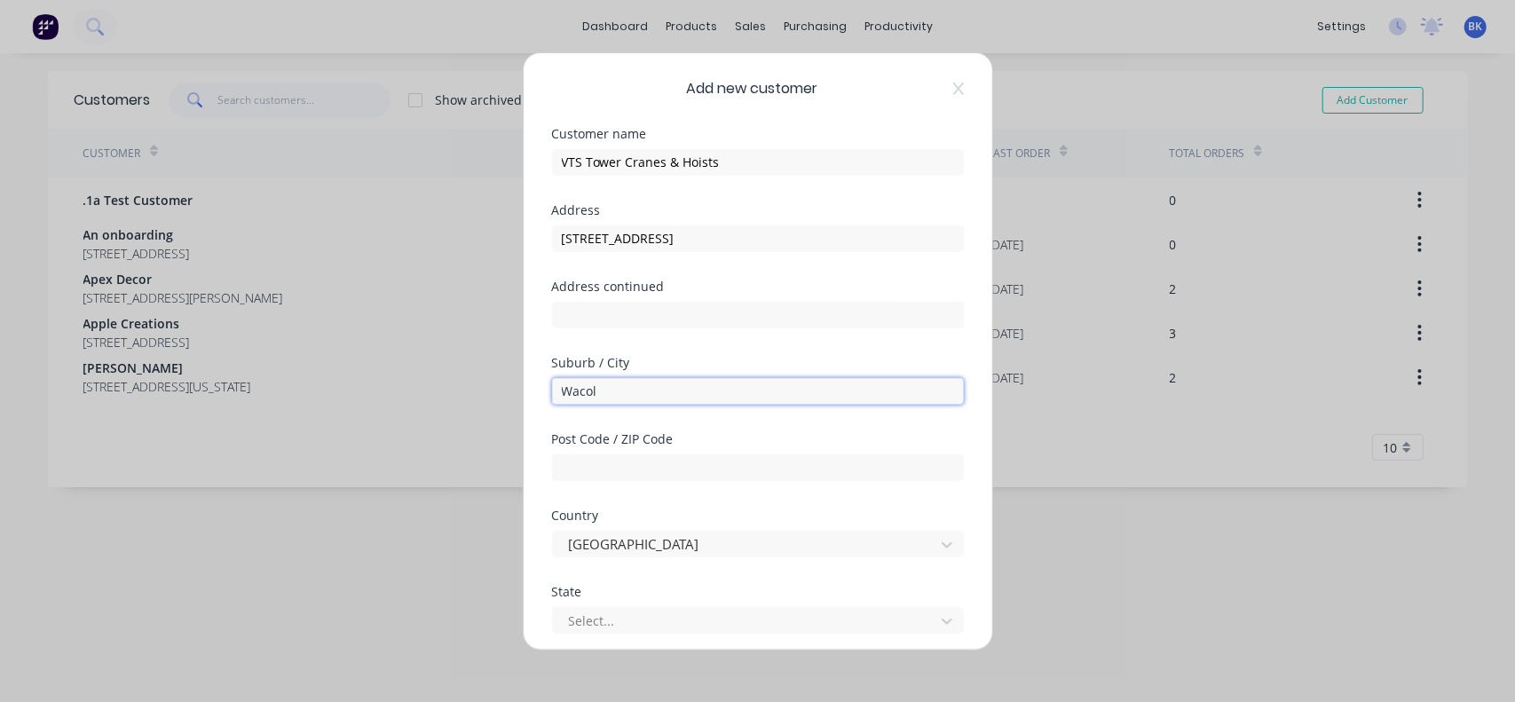
type input "Wacol"
drag, startPoint x: 696, startPoint y: 236, endPoint x: 559, endPoint y: 242, distance: 136.8
click at [559, 242] on input "[STREET_ADDRESS]" at bounding box center [758, 238] width 412 height 27
type input "[STREET_ADDRESS]"
type input "Darra"
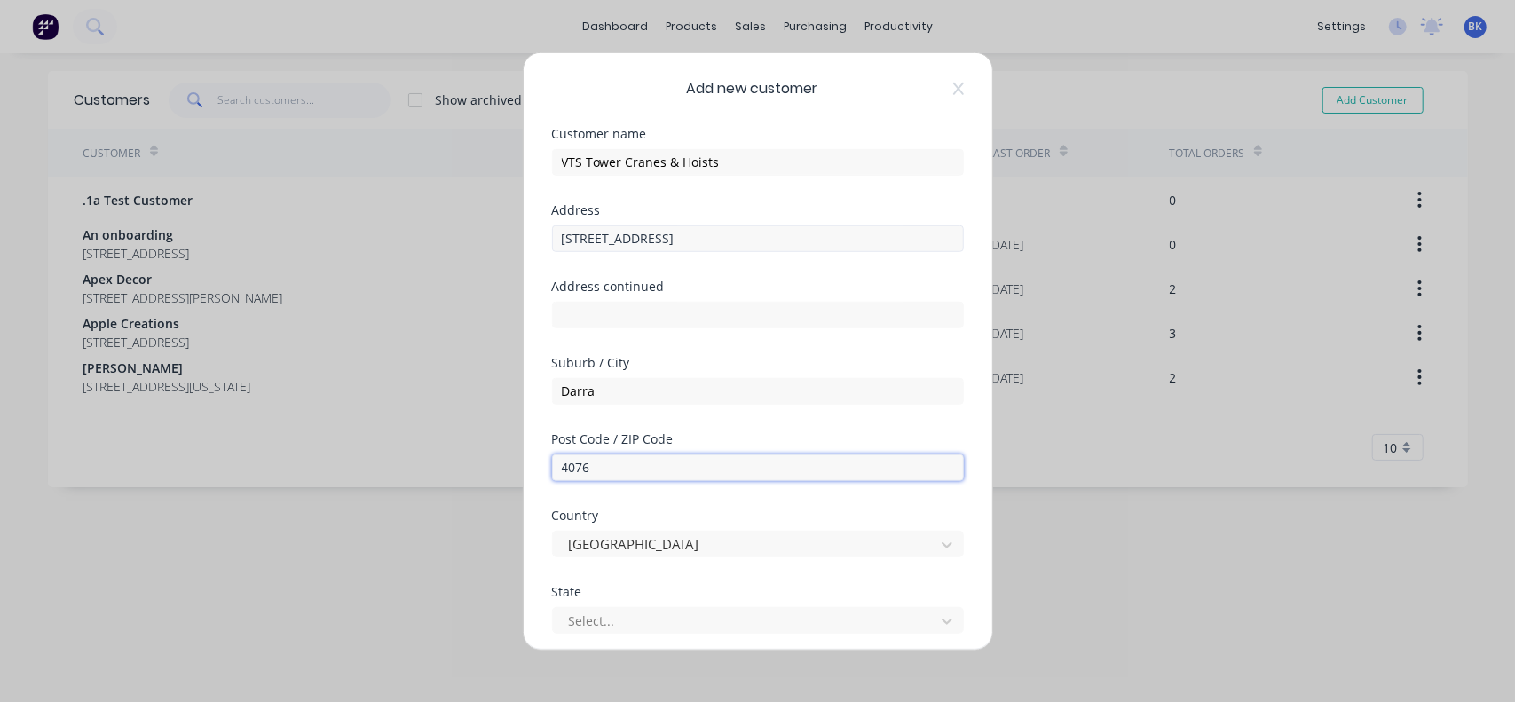
type input "4076"
type input "q"
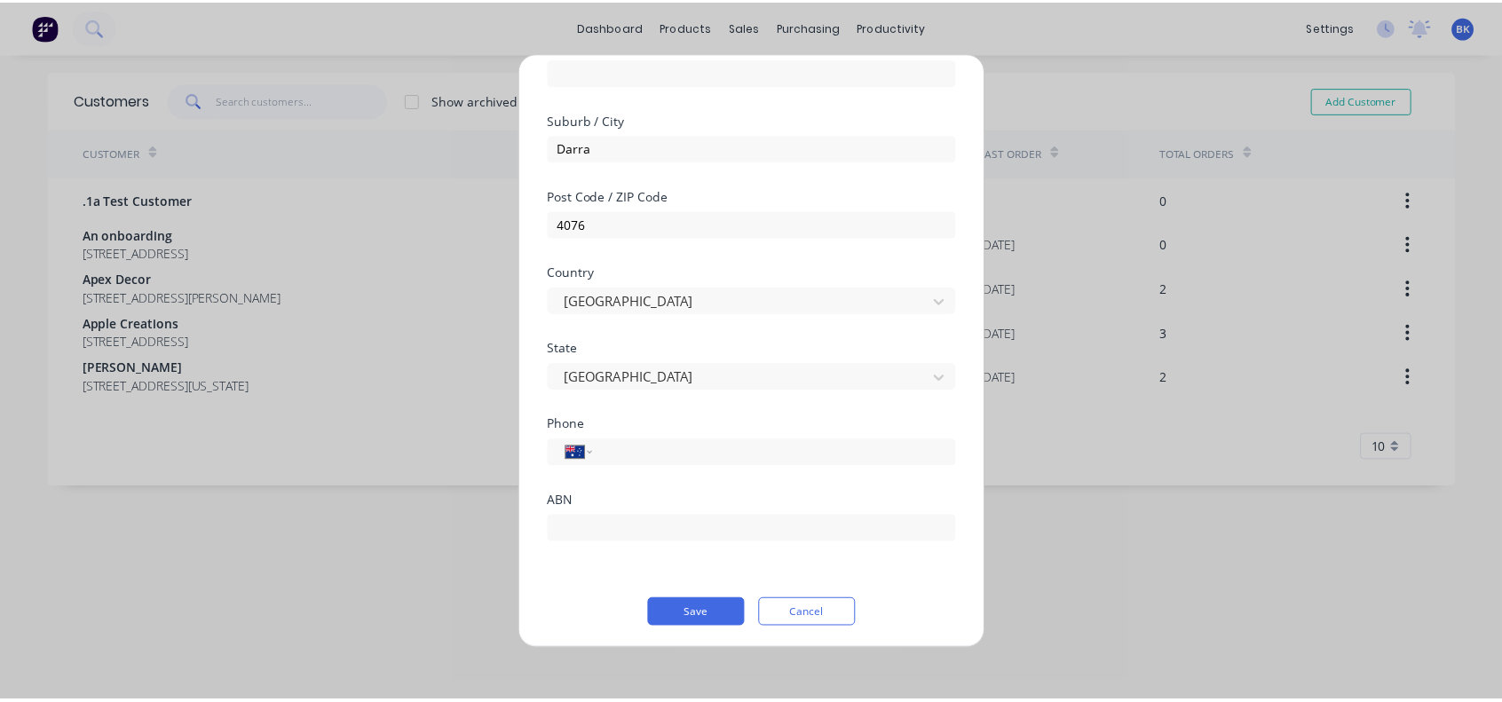
scroll to position [245, 0]
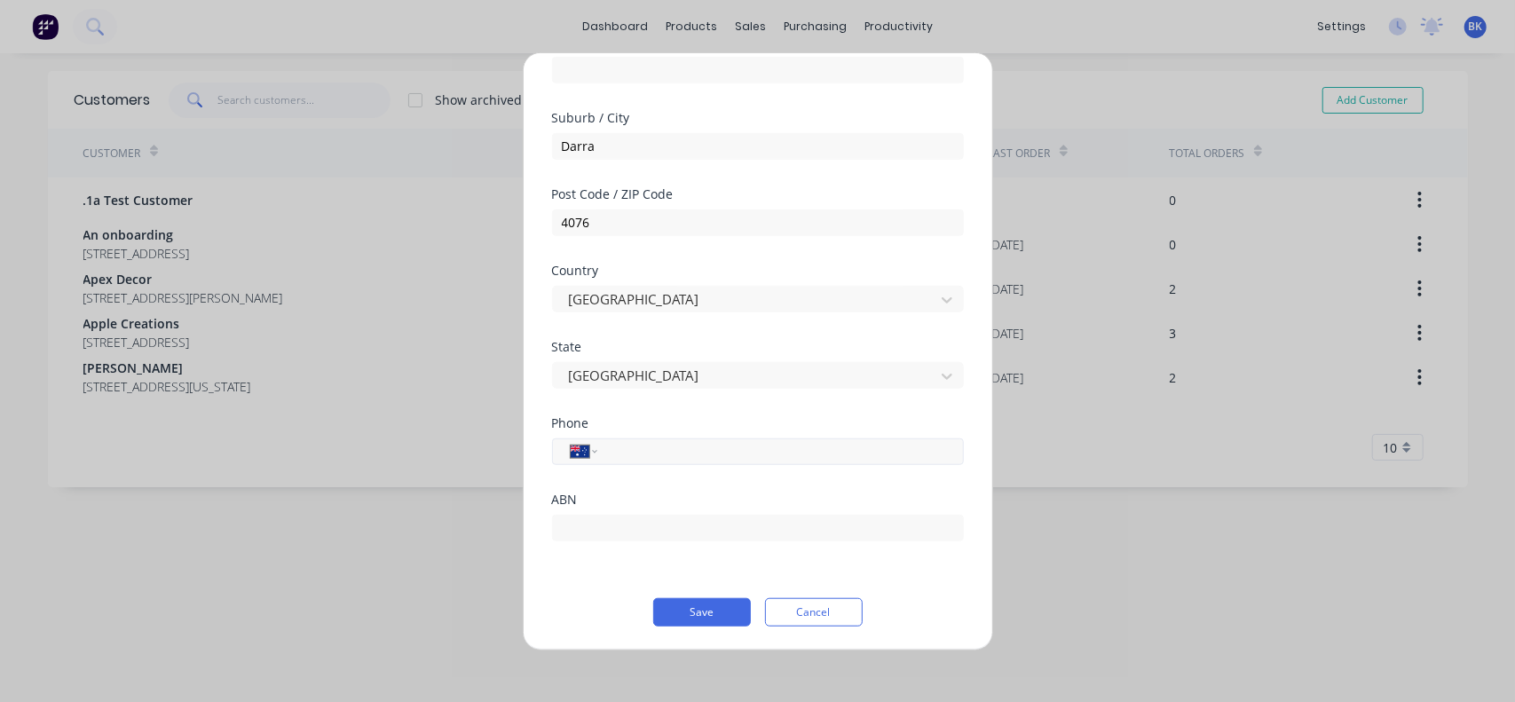
click at [666, 451] on input "tel" at bounding box center [777, 451] width 335 height 20
click at [708, 621] on button "Save" at bounding box center [702, 611] width 98 height 28
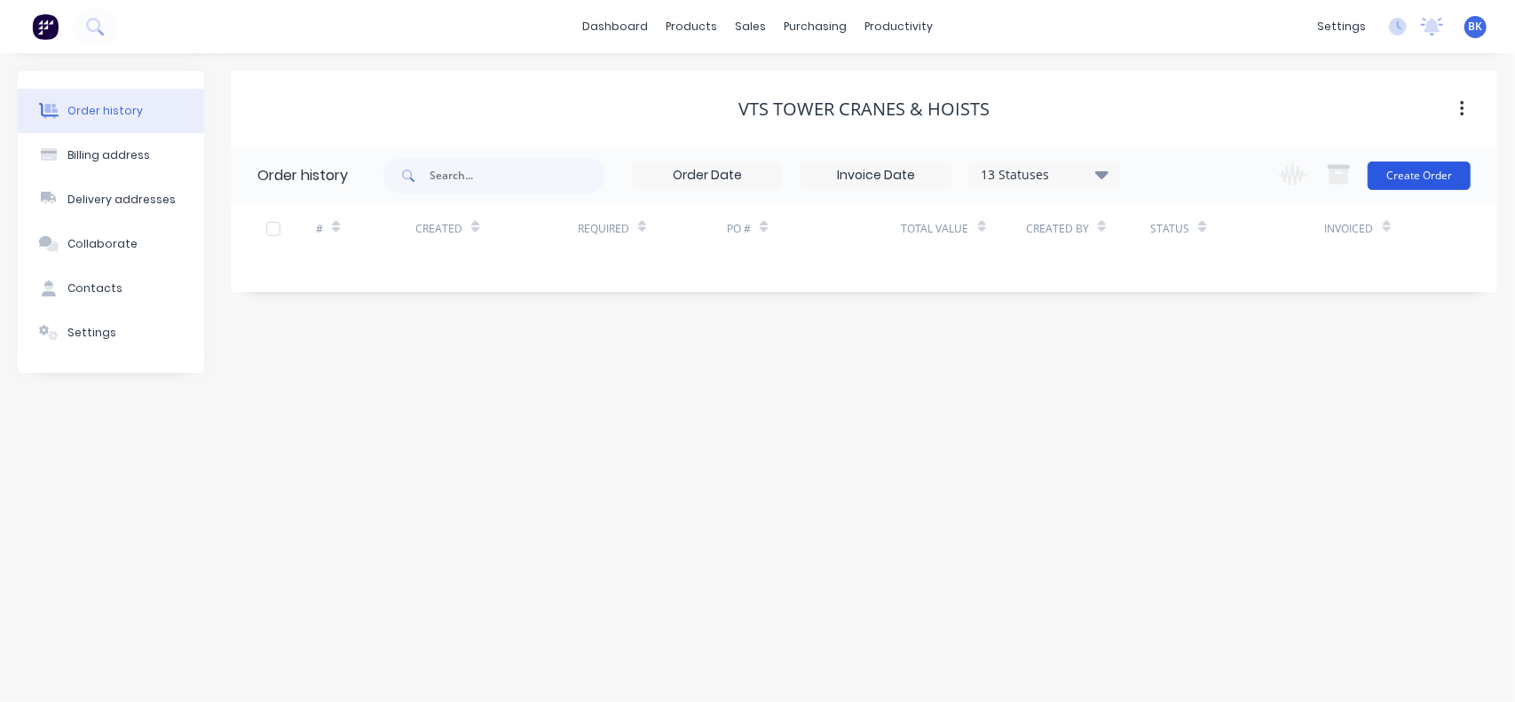
click at [1435, 175] on button "Create Order" at bounding box center [1419, 176] width 103 height 28
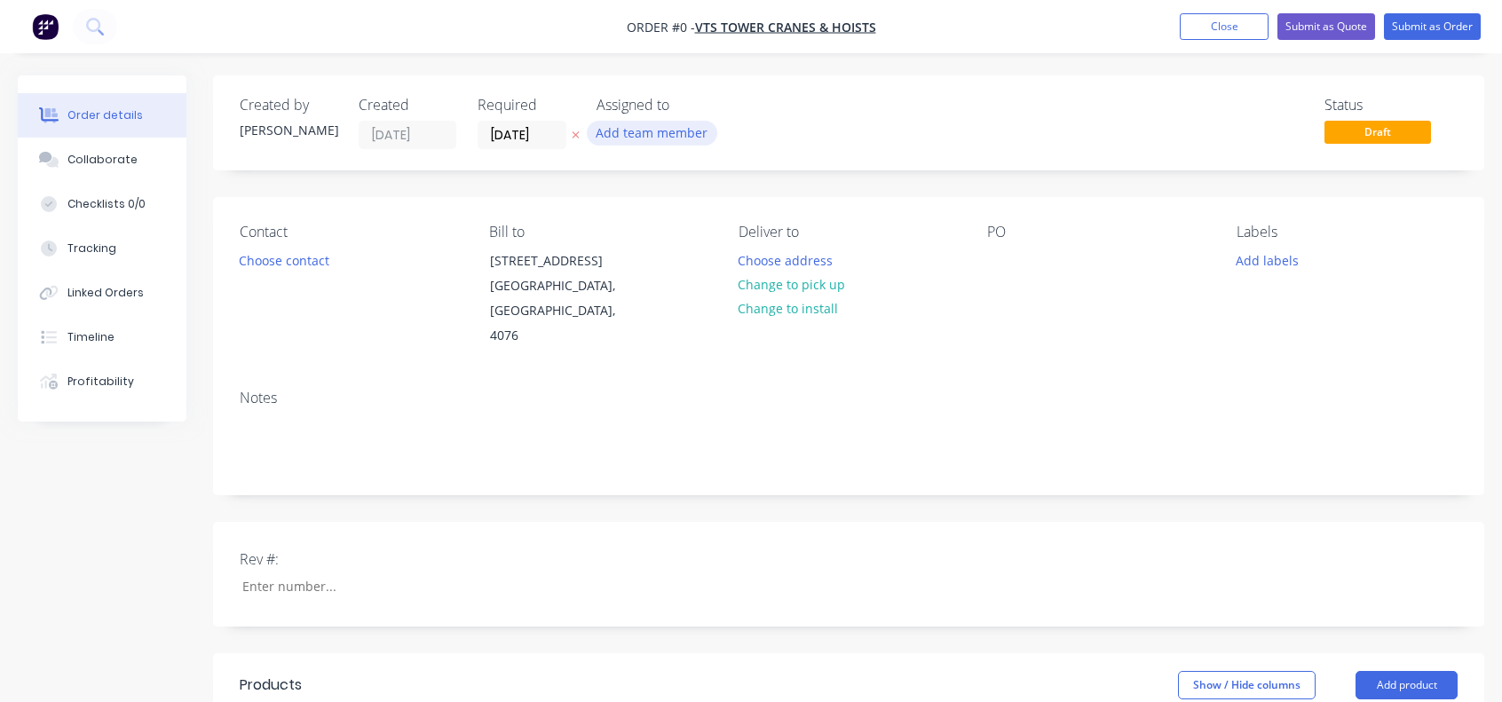
click at [639, 131] on button "Add team member" at bounding box center [652, 133] width 130 height 24
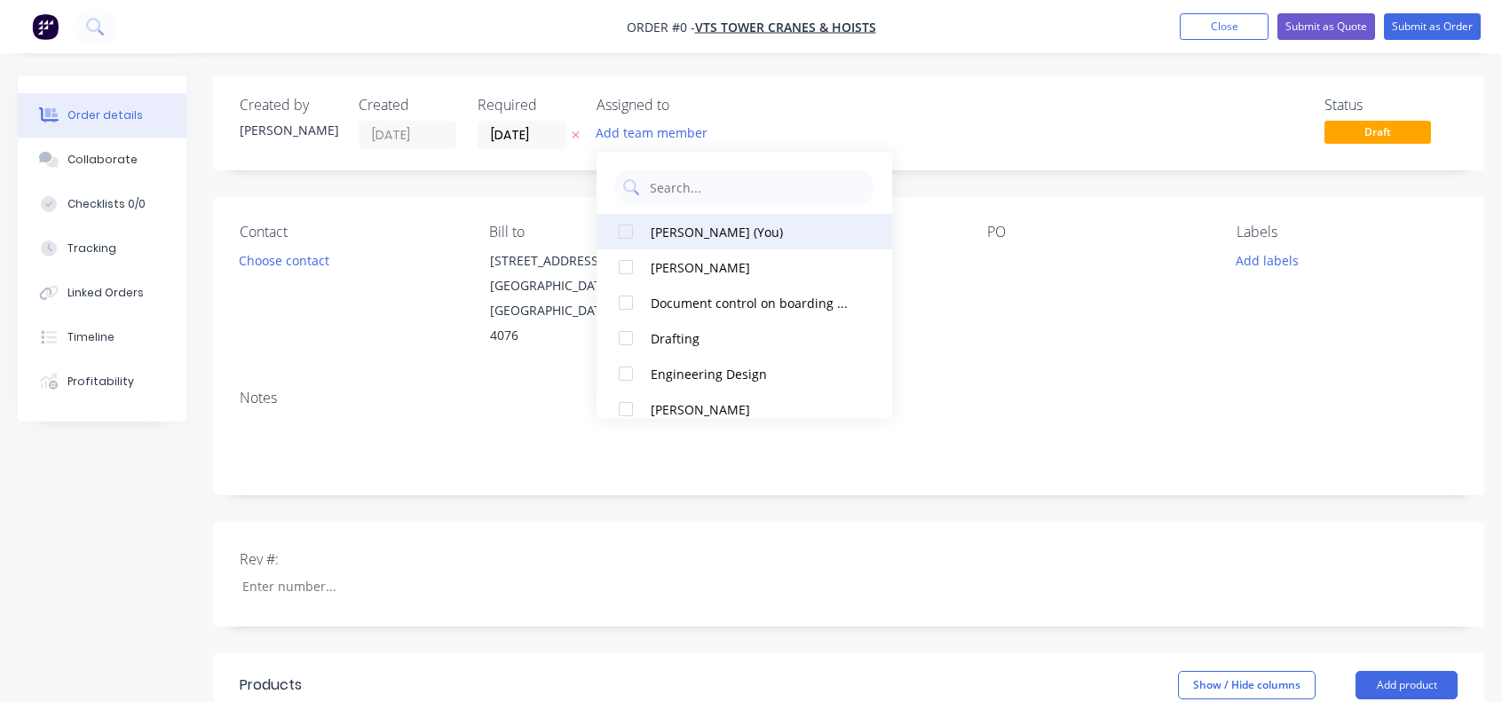
click at [668, 224] on div "[PERSON_NAME] (You)" at bounding box center [751, 232] width 201 height 19
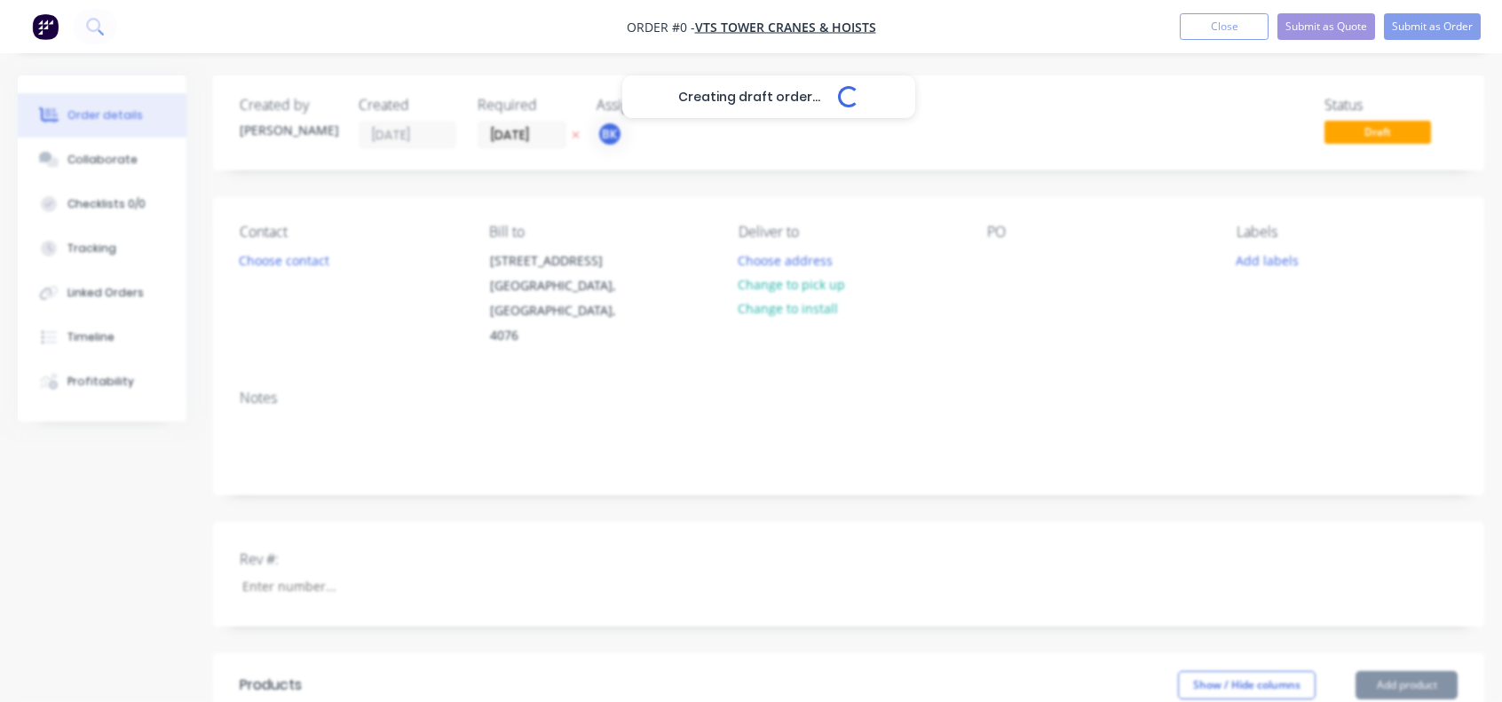
click at [1055, 81] on div "Creating draft order... Loading... Order details Collaborate Checklists 0/0 Tra…" at bounding box center [751, 652] width 1502 height 1154
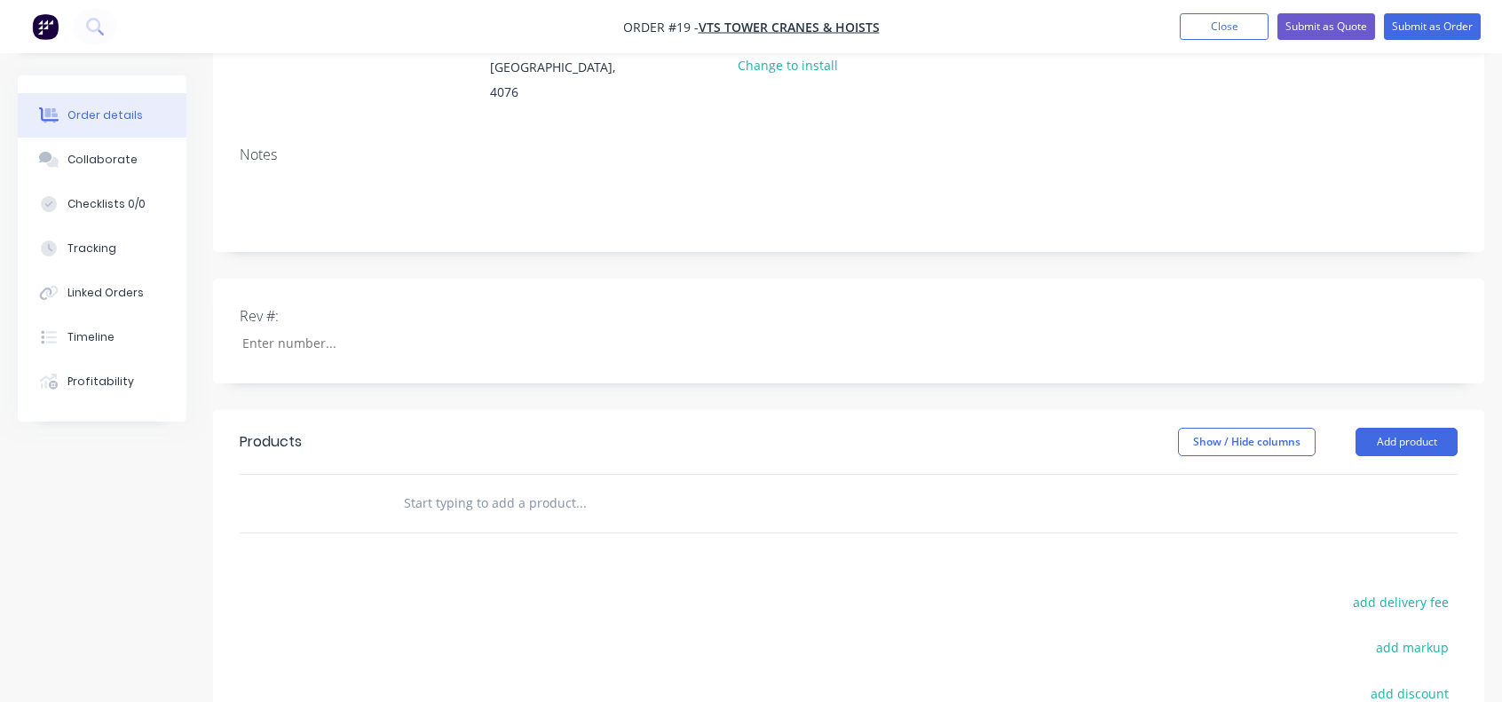
scroll to position [266, 0]
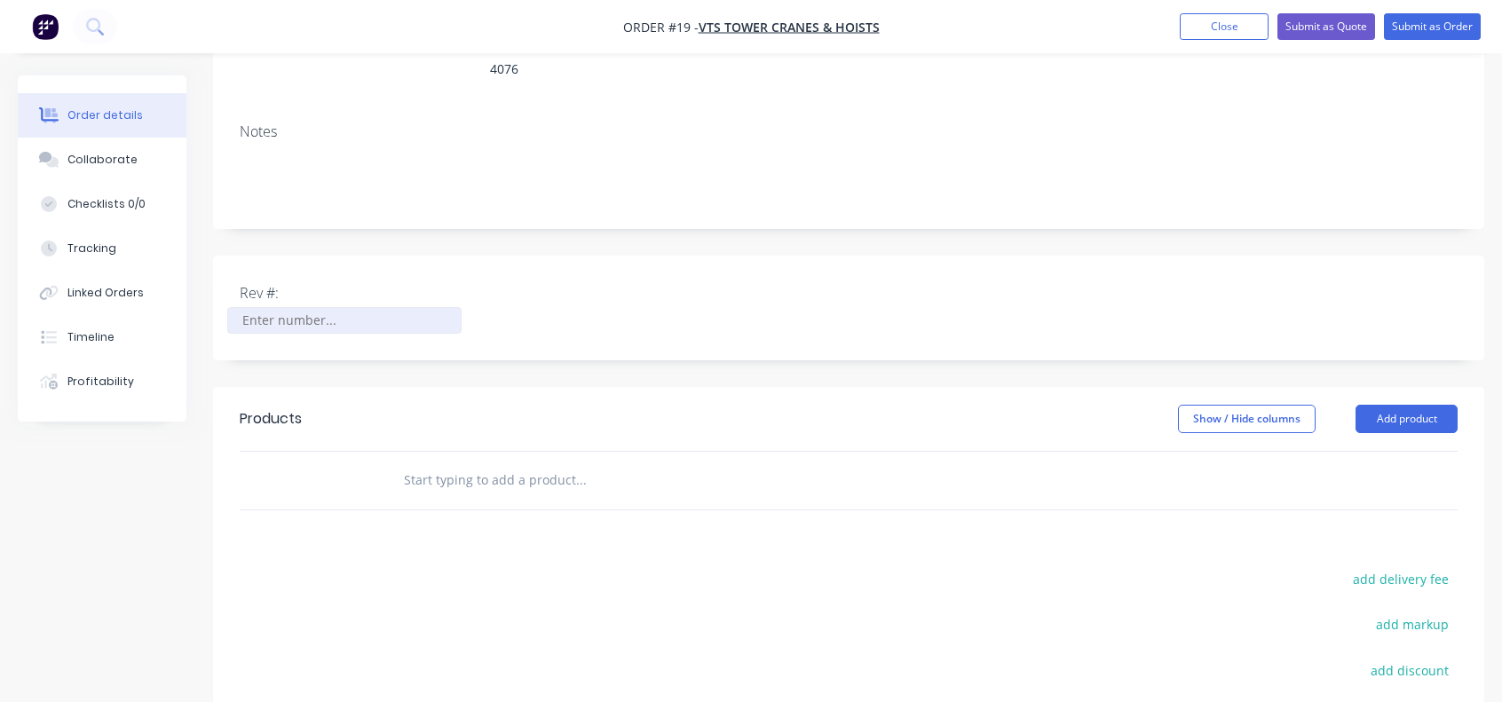
click at [283, 307] on input "Rev #:" at bounding box center [344, 320] width 234 height 27
type input "1"
click at [1400, 405] on button "Add product" at bounding box center [1407, 419] width 102 height 28
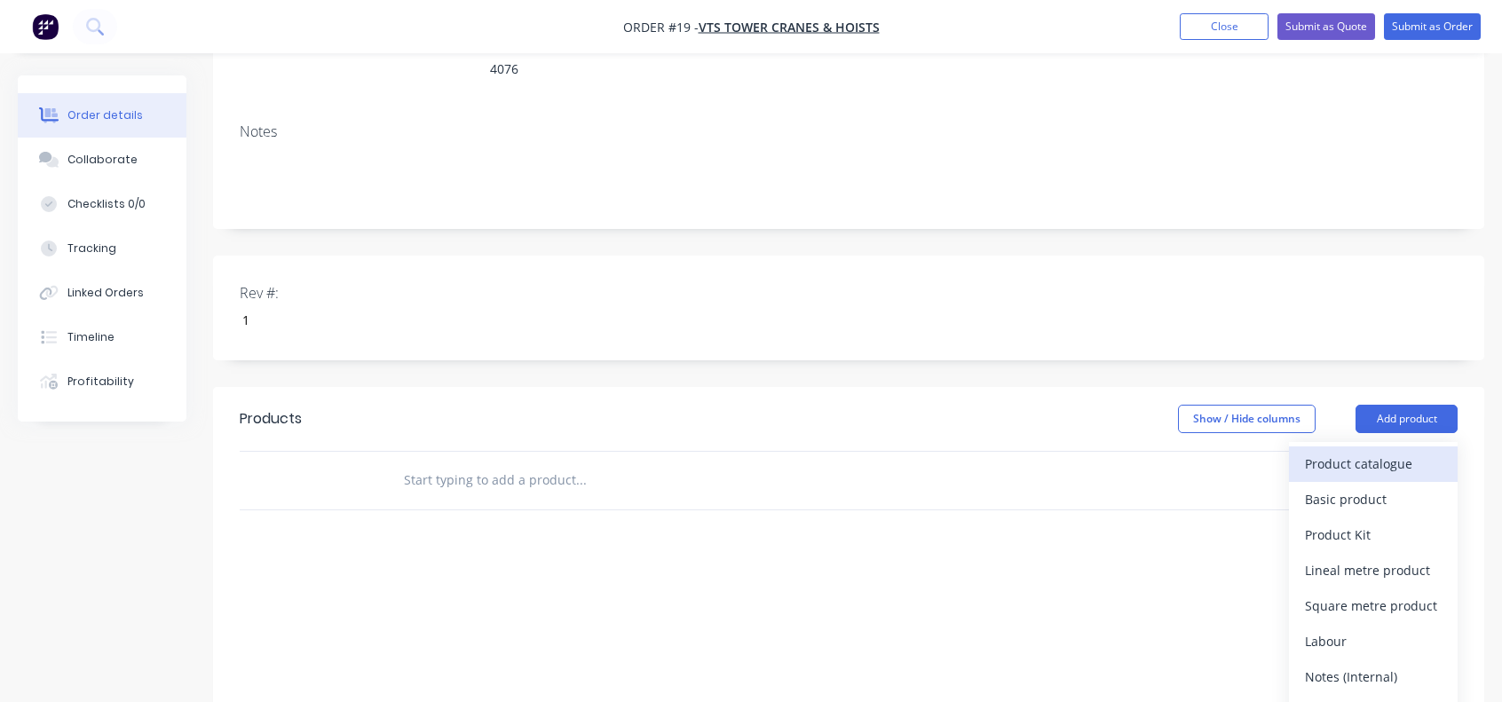
click at [1324, 451] on div "Product catalogue" at bounding box center [1373, 464] width 137 height 26
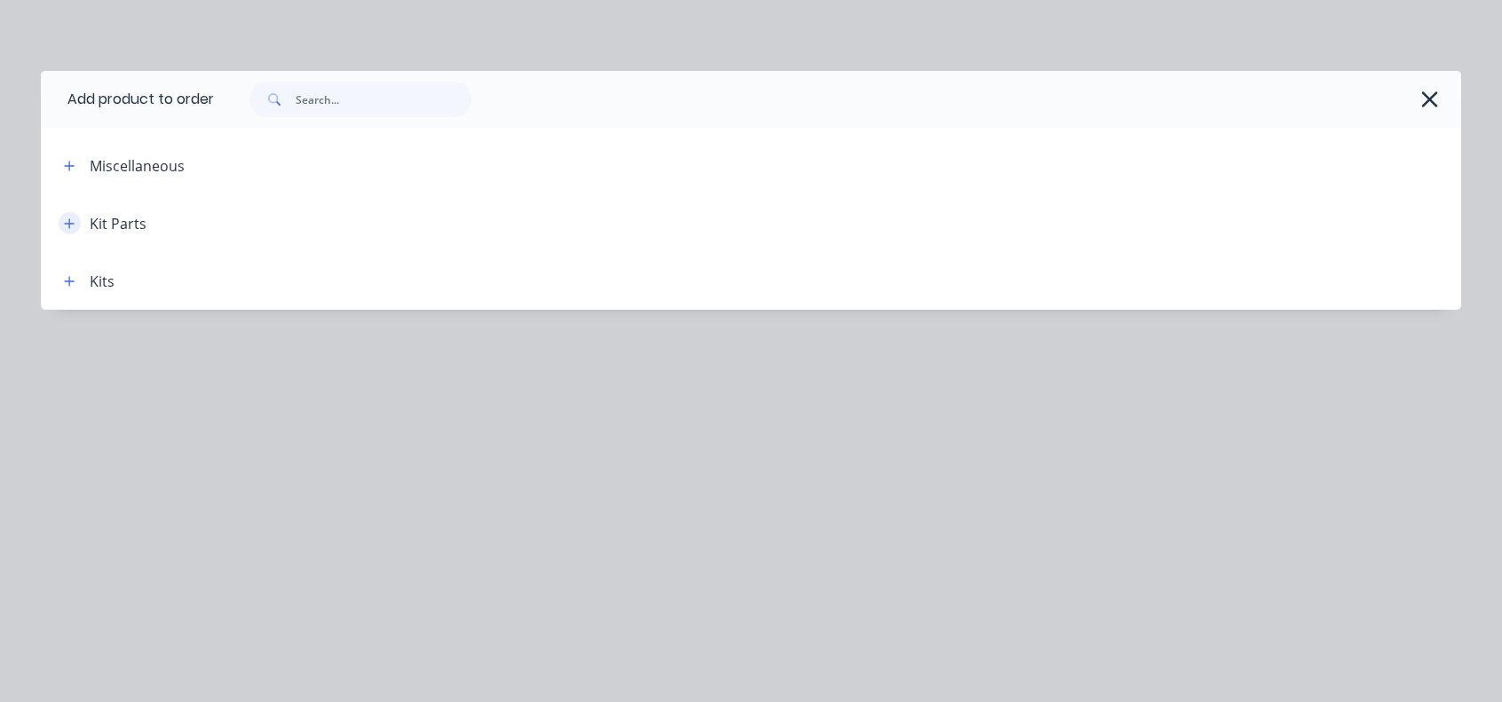
click at [65, 228] on icon "button" at bounding box center [69, 223] width 11 height 12
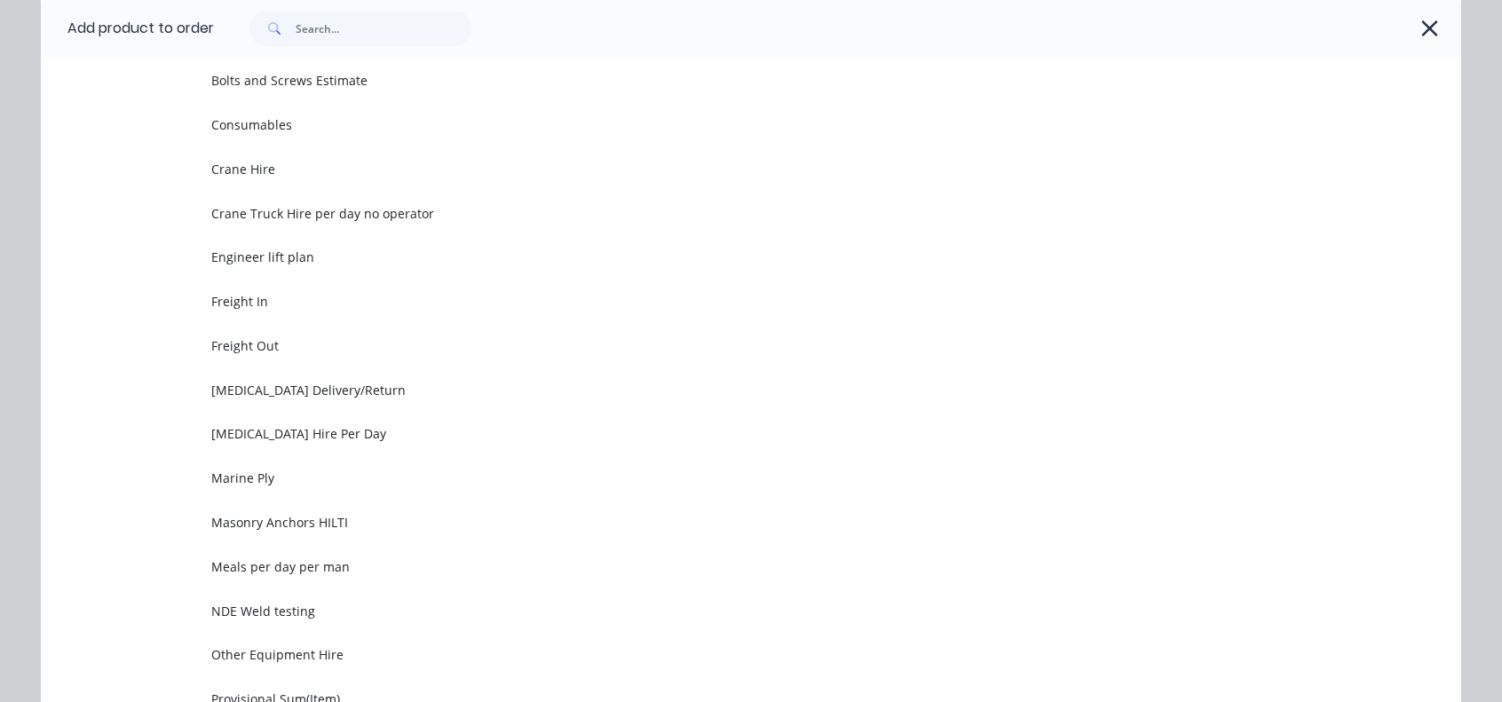
scroll to position [178, 0]
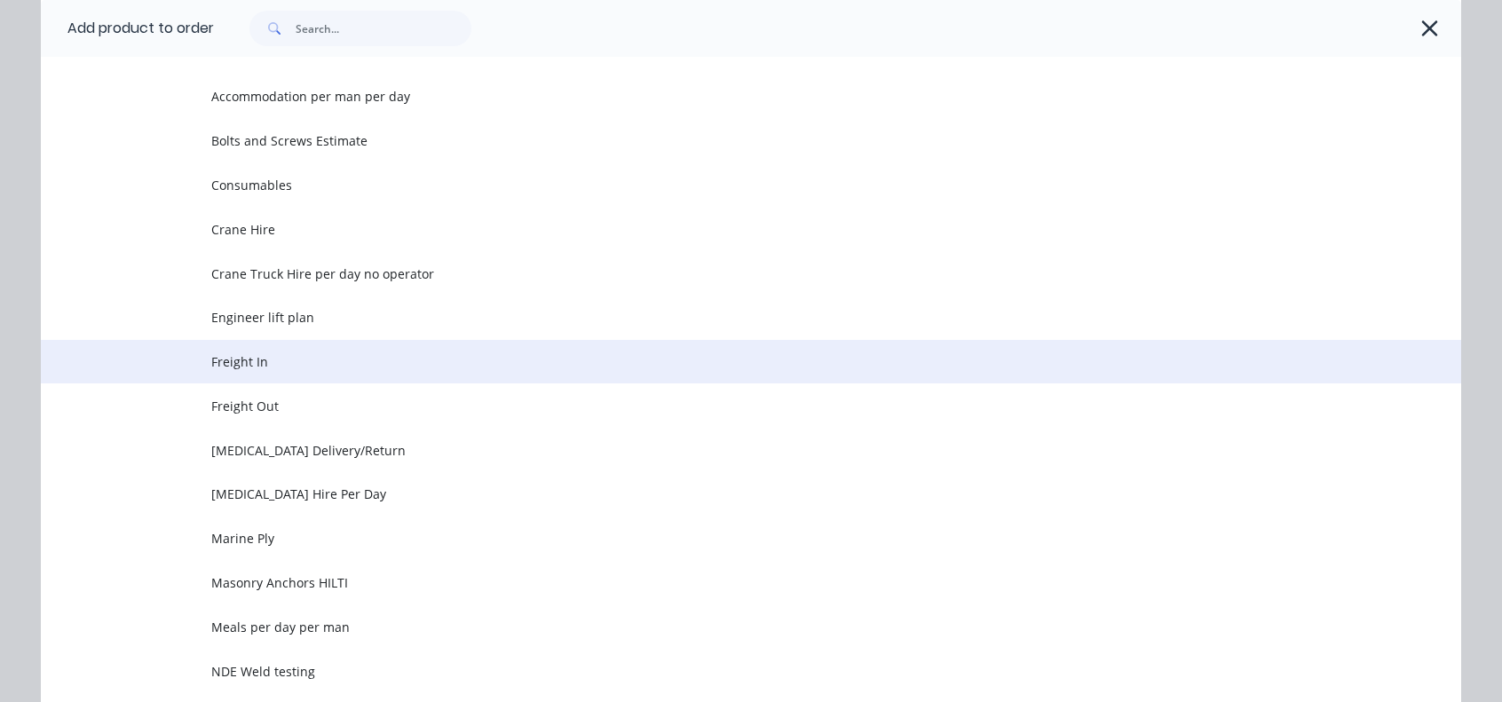
click at [234, 361] on span "Freight In" at bounding box center [711, 361] width 1000 height 19
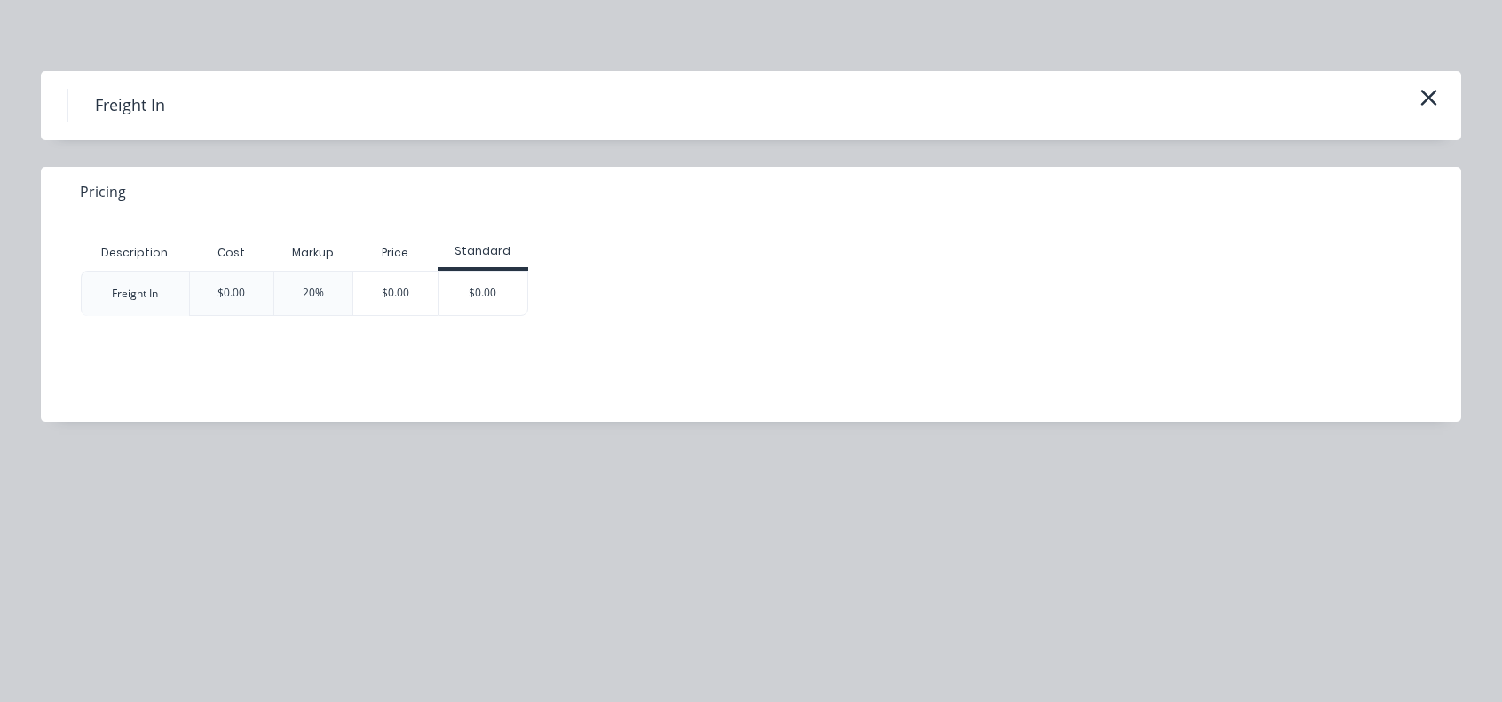
click at [247, 294] on div "$0.00" at bounding box center [231, 293] width 85 height 45
click at [399, 303] on div "$0.00" at bounding box center [395, 293] width 84 height 43
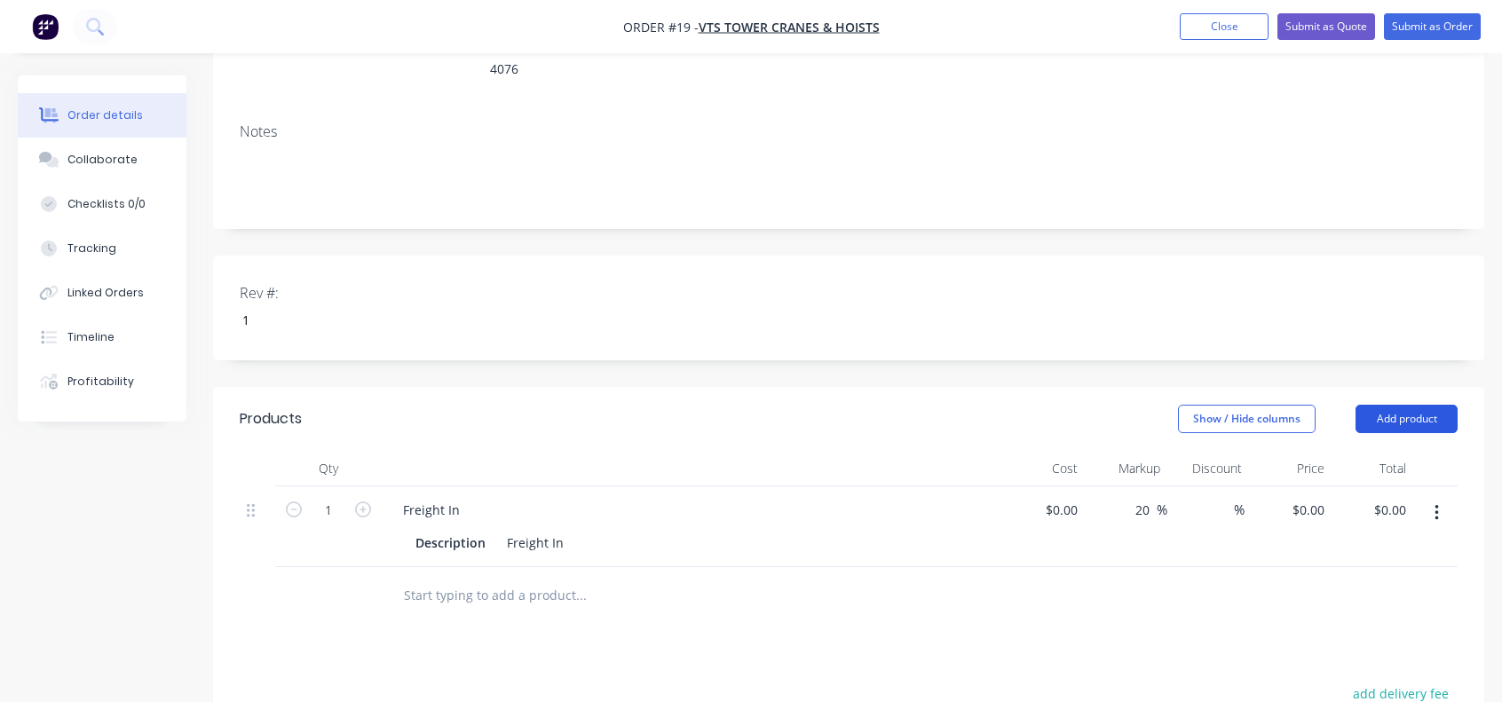
click at [1379, 405] on button "Add product" at bounding box center [1407, 419] width 102 height 28
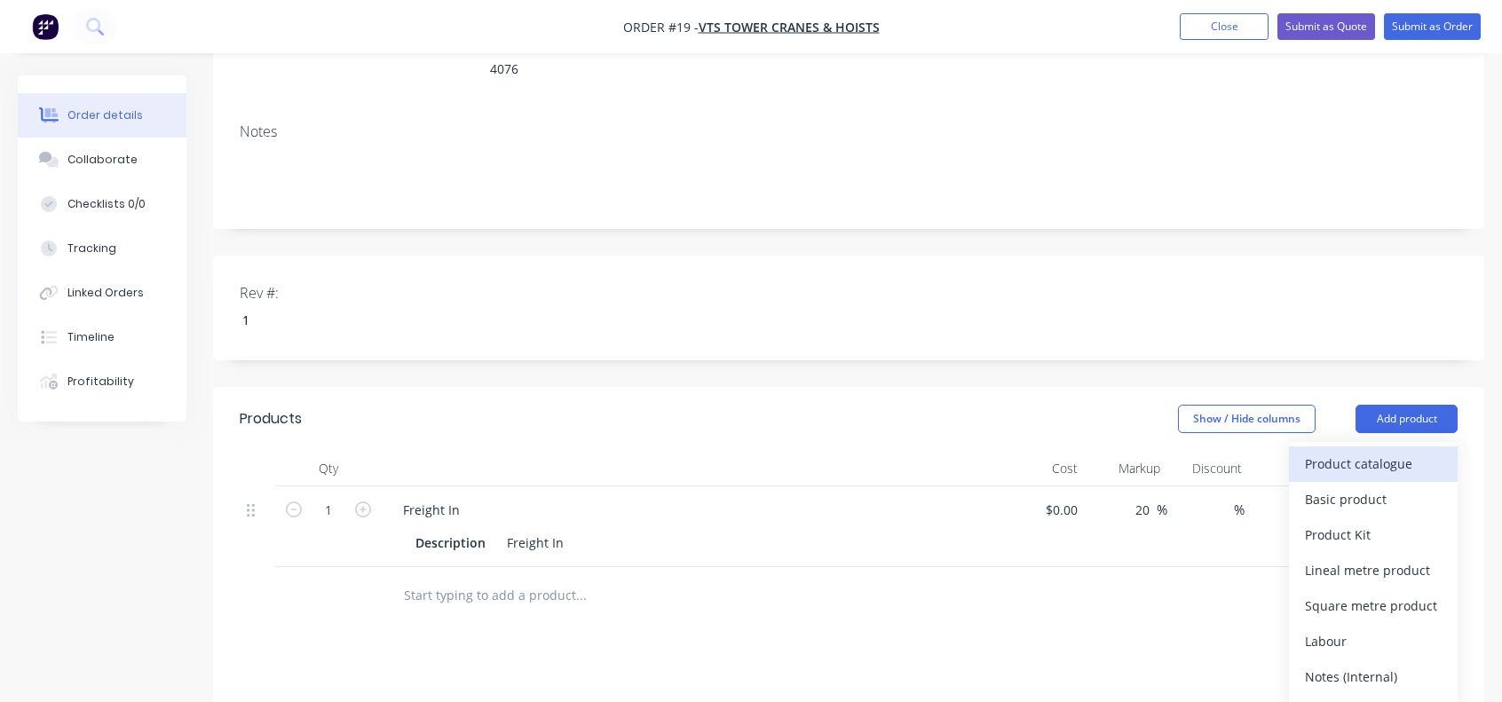
click at [1301, 447] on button "Product catalogue" at bounding box center [1373, 465] width 169 height 36
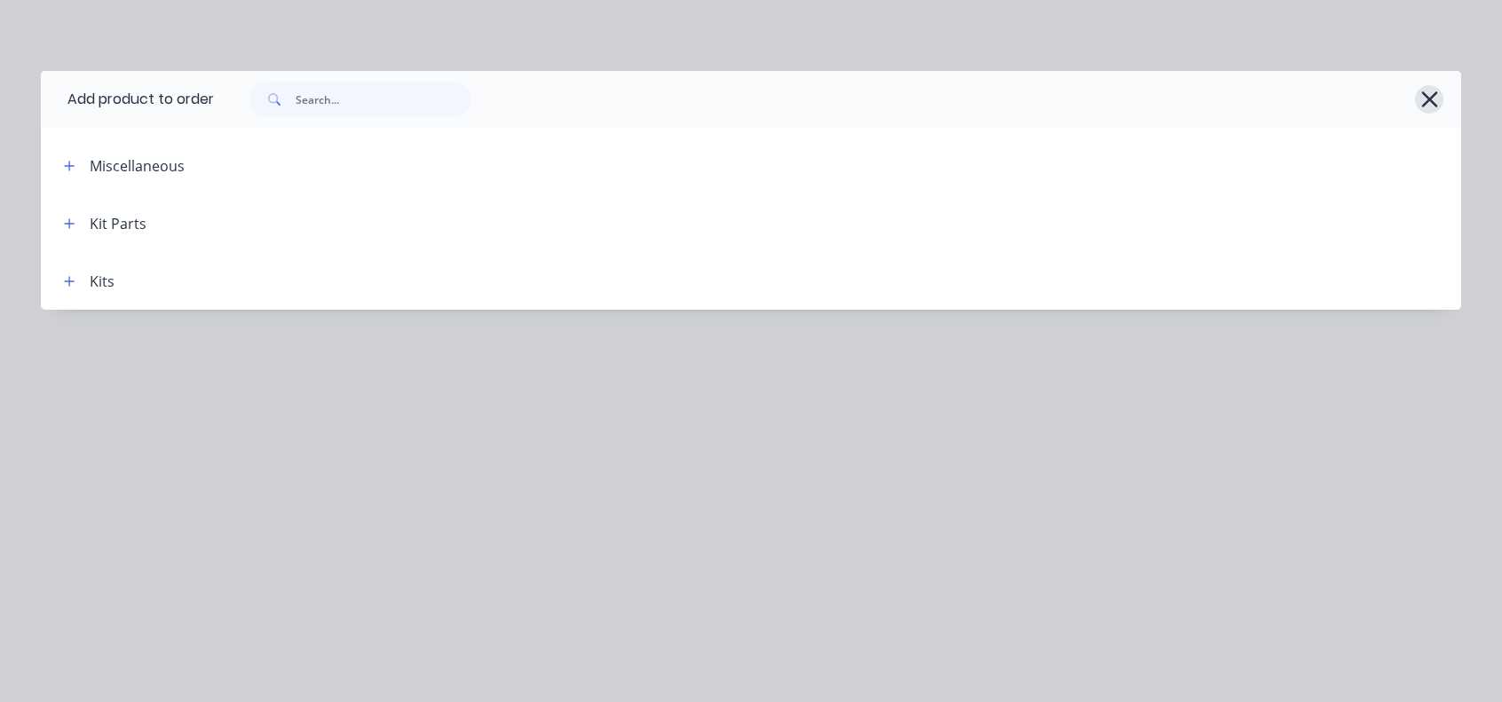
drag, startPoint x: 1431, startPoint y: 92, endPoint x: 875, endPoint y: 376, distance: 623.7
click at [1431, 92] on icon "button" at bounding box center [1429, 99] width 19 height 25
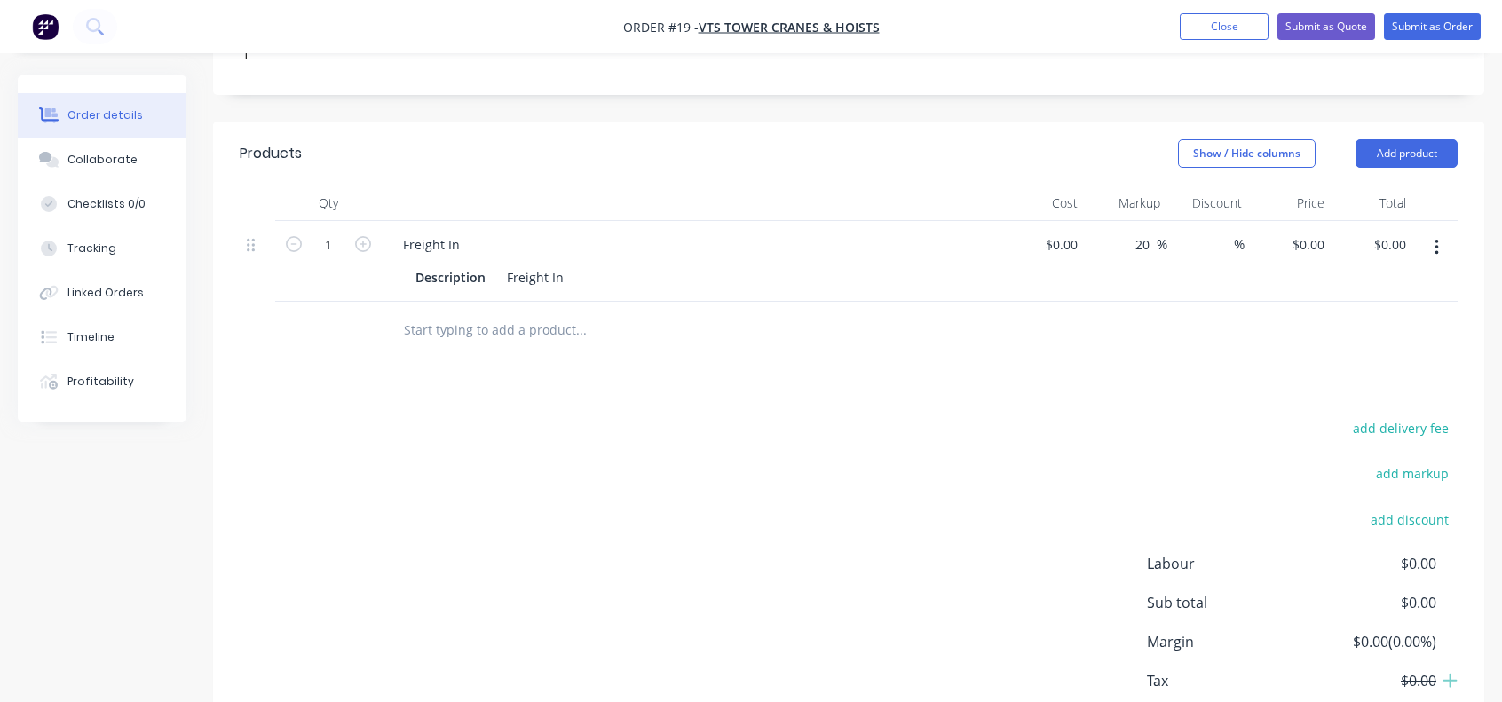
scroll to position [533, 0]
click at [456, 312] on input "text" at bounding box center [580, 330] width 355 height 36
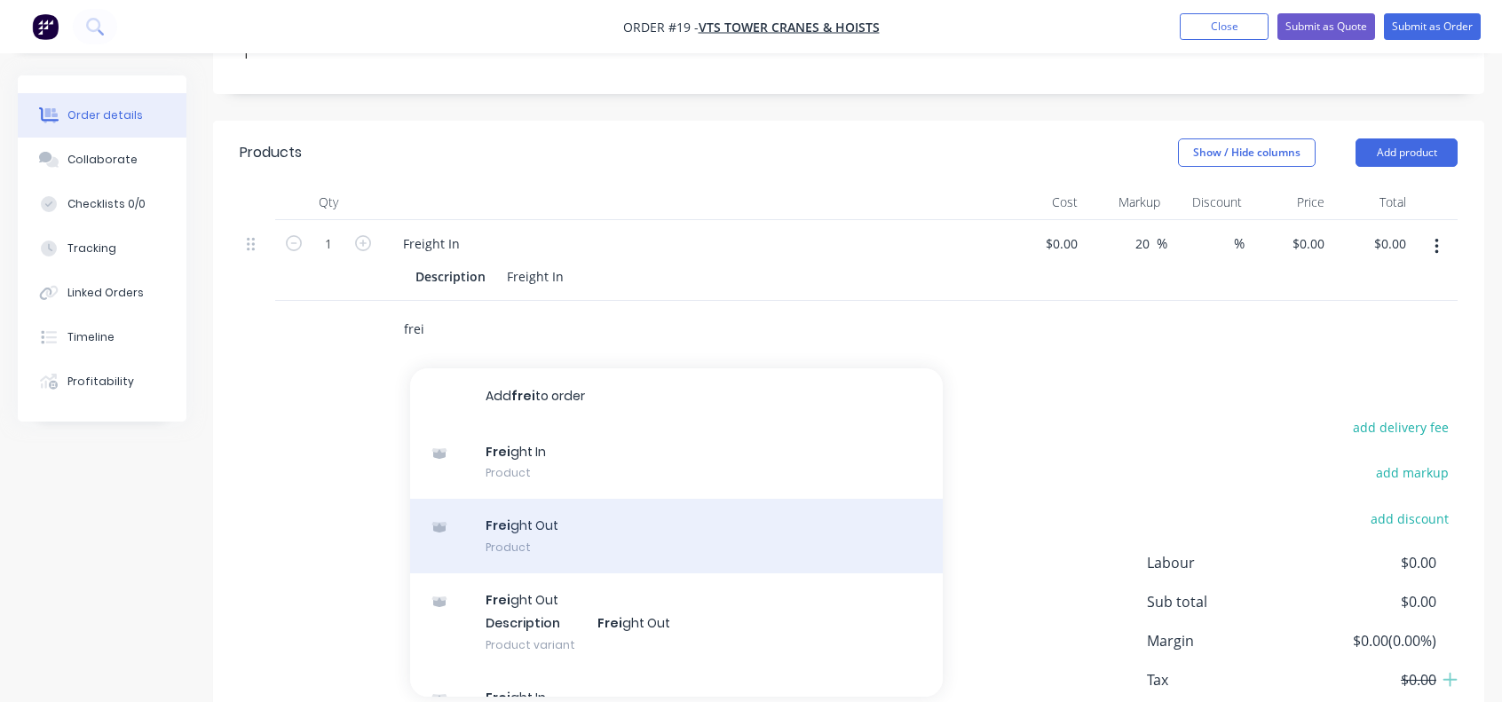
type input "frei"
click at [506, 499] on div "Frei ght Out Product" at bounding box center [676, 536] width 533 height 75
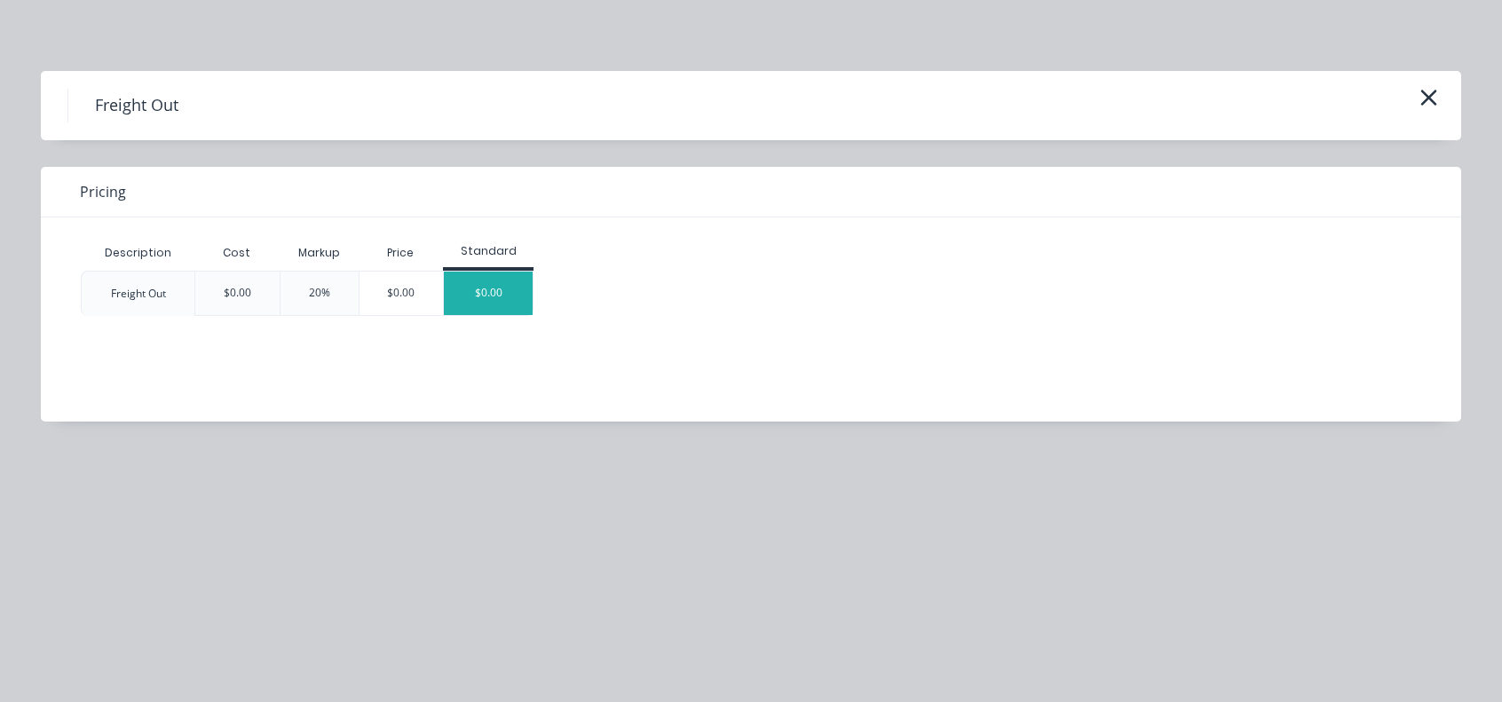
click at [472, 306] on div "$0.00" at bounding box center [488, 293] width 89 height 43
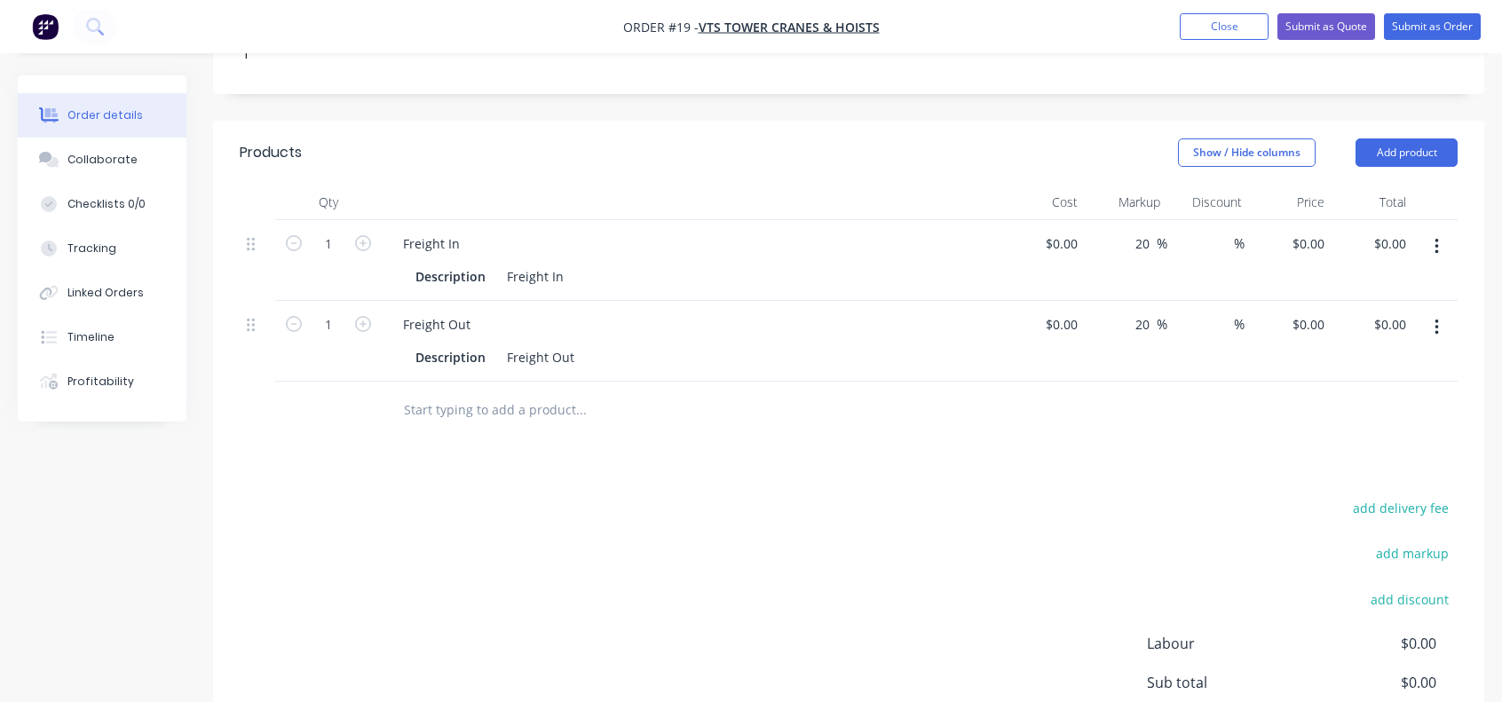
click at [447, 392] on input "text" at bounding box center [580, 410] width 355 height 36
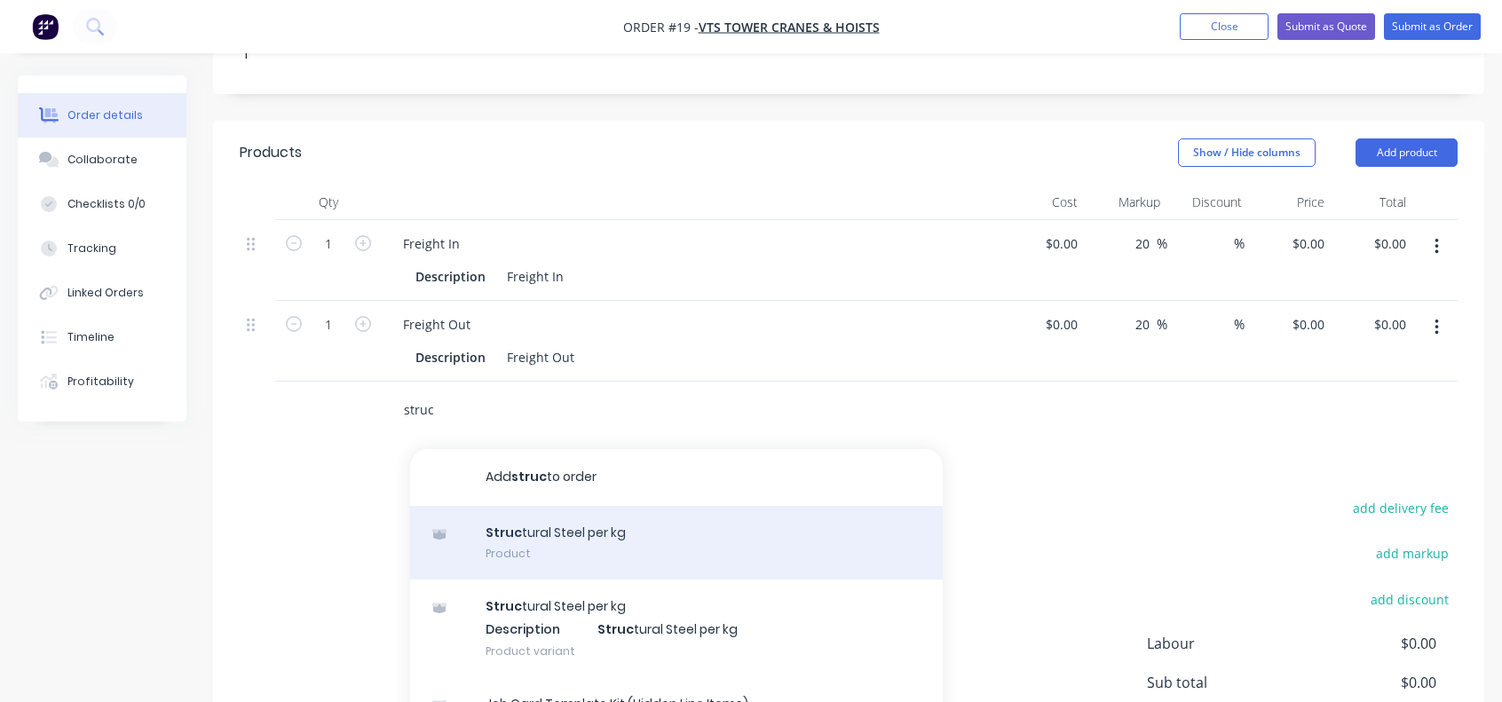
type input "struc"
click at [532, 506] on div "Struc tural Steel per kg Product" at bounding box center [676, 543] width 533 height 75
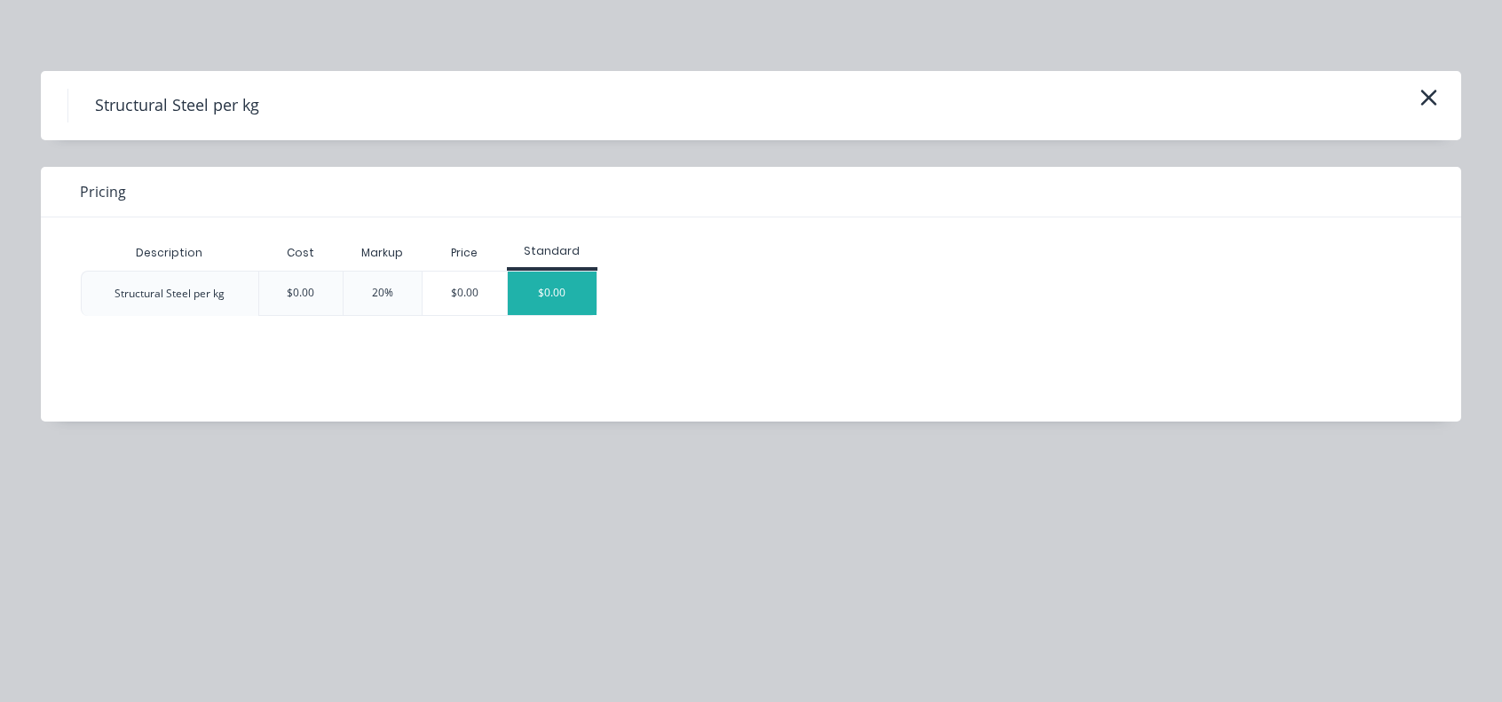
click at [536, 287] on div "$0.00" at bounding box center [552, 293] width 89 height 43
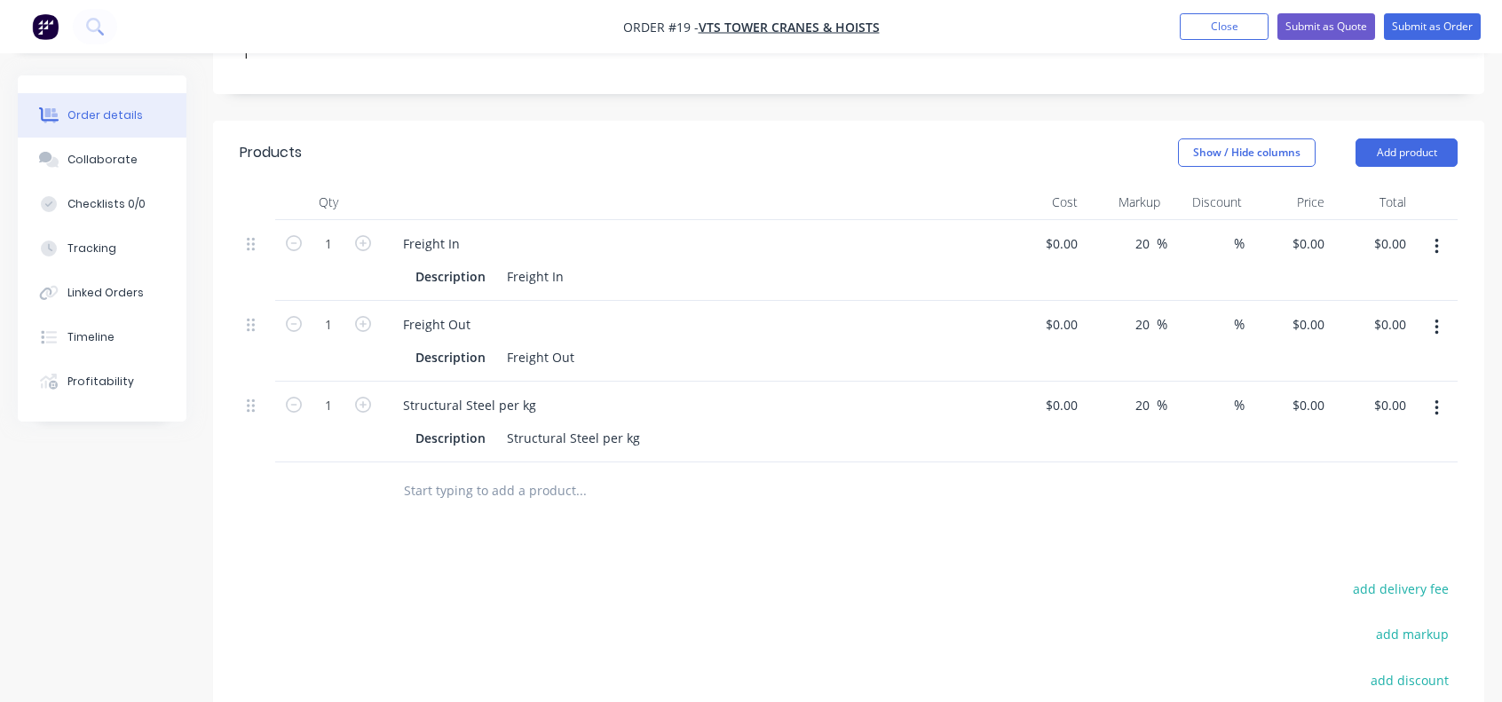
click at [478, 473] on input "text" at bounding box center [580, 491] width 355 height 36
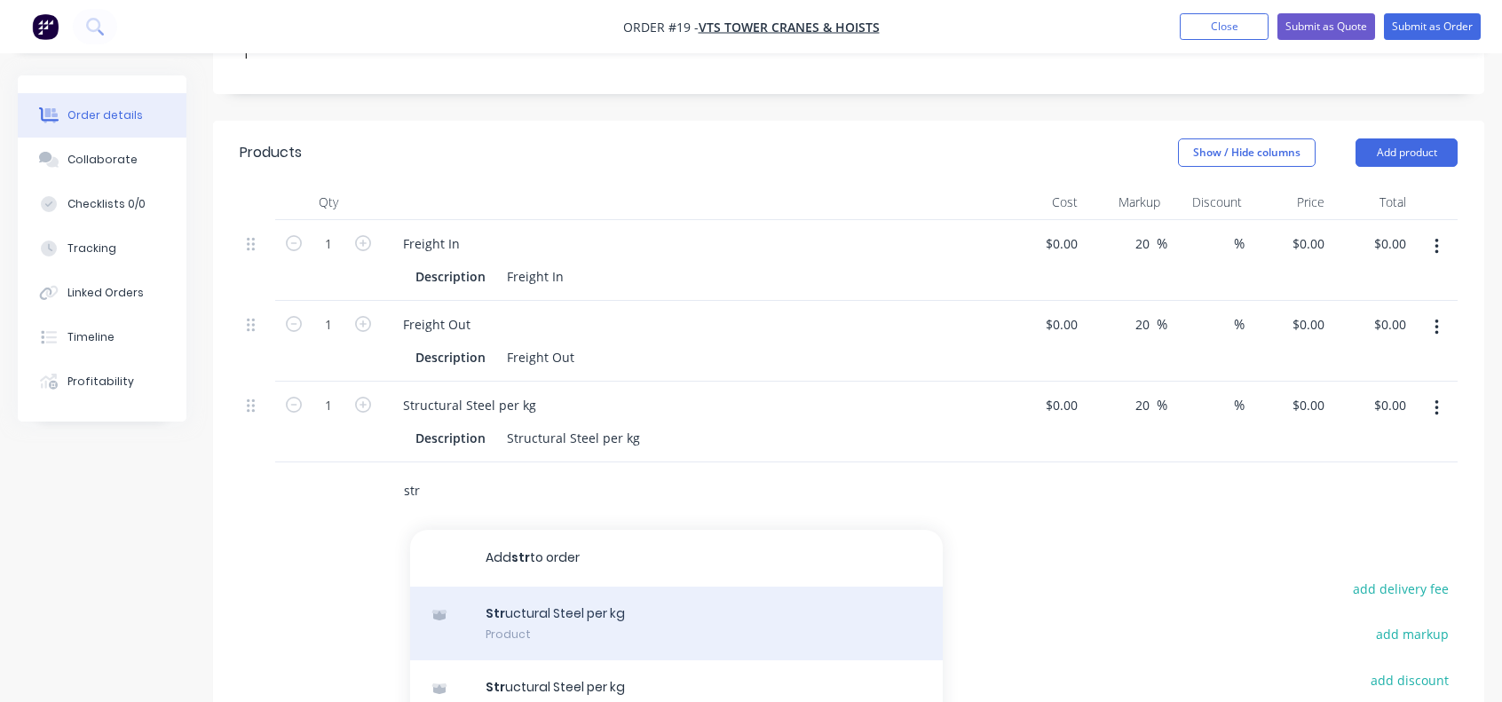
type input "str"
click at [508, 587] on div "Str uctural Steel per kg Product" at bounding box center [676, 624] width 533 height 75
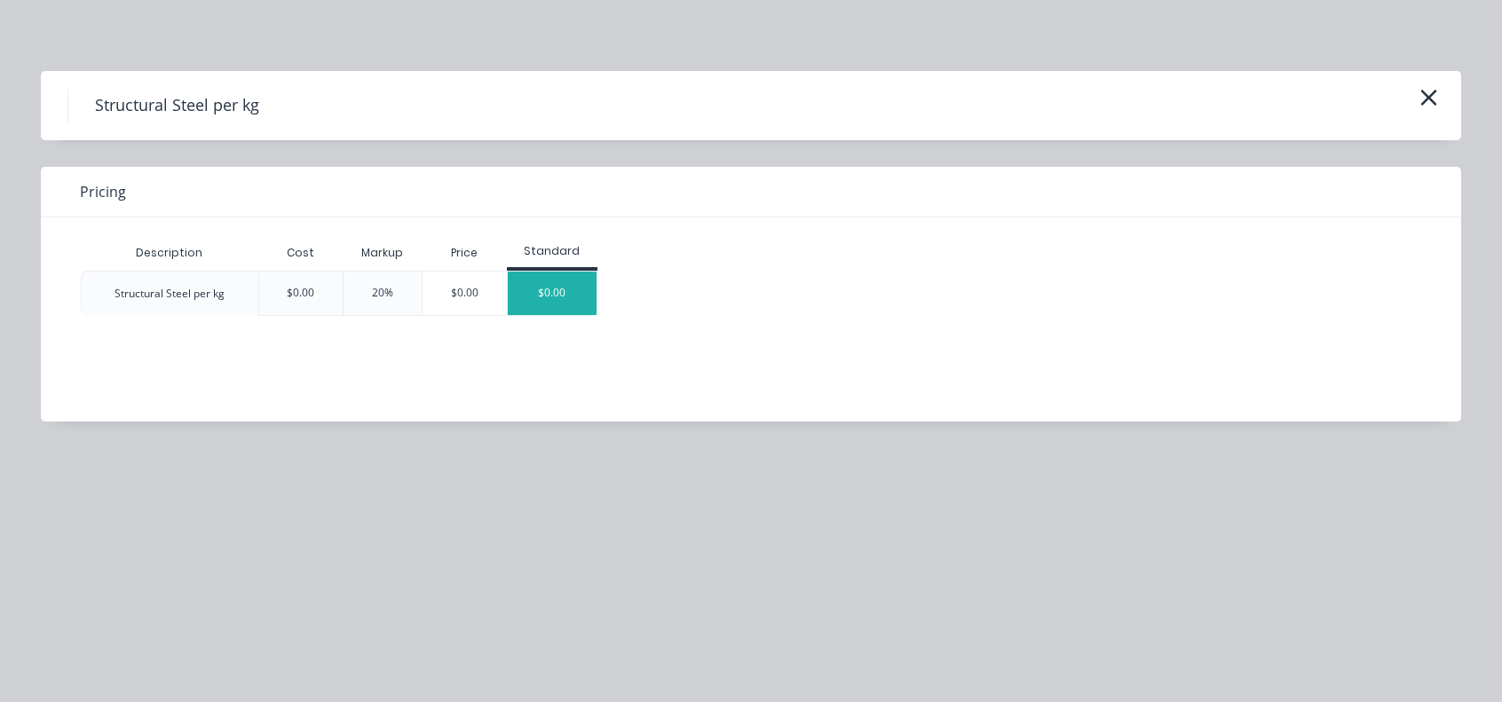
click at [527, 288] on div "$0.00" at bounding box center [552, 293] width 89 height 43
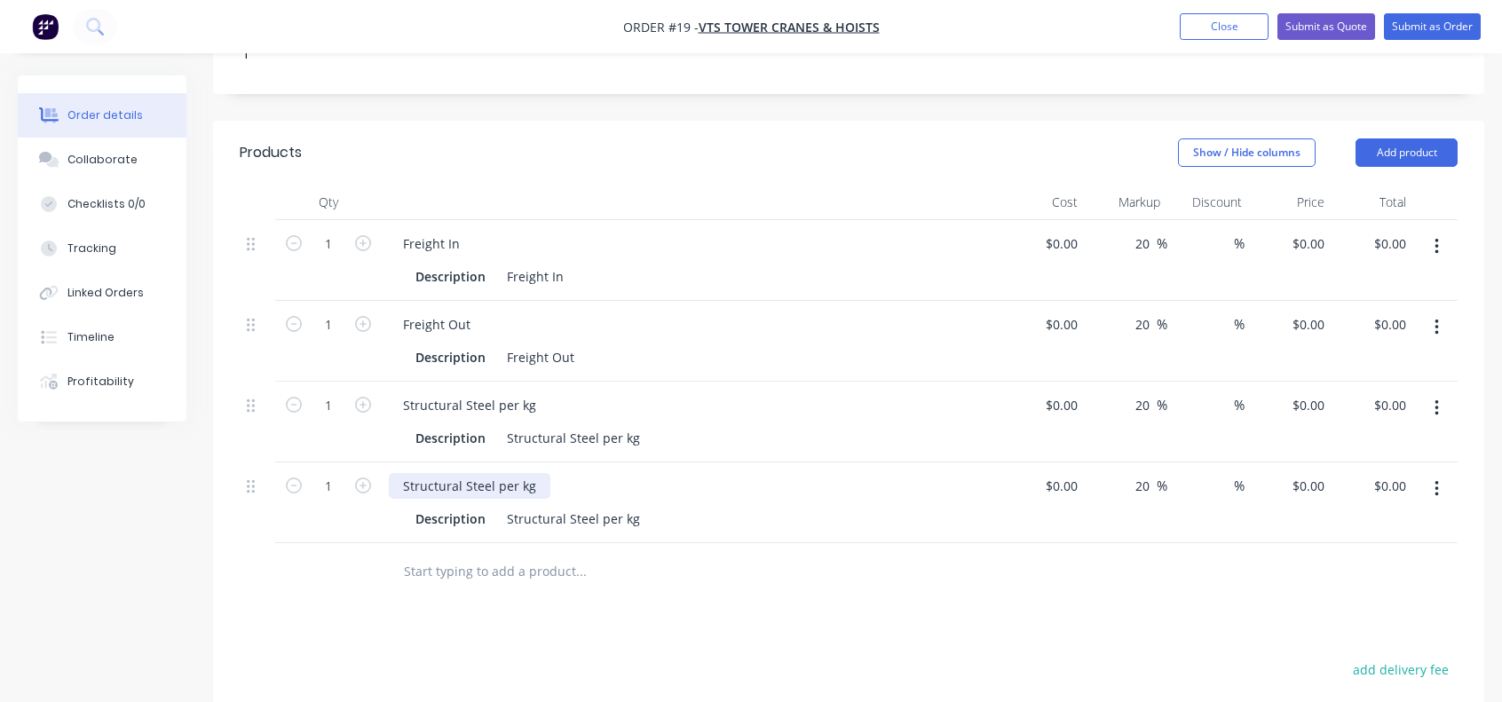
click at [525, 473] on div "Structural Steel per kg" at bounding box center [470, 486] width 162 height 26
click at [528, 473] on div "Structural Steel per kg" at bounding box center [470, 486] width 162 height 26
click at [490, 473] on div "Structural Steel per kg" at bounding box center [470, 486] width 162 height 26
click at [703, 506] on div "Description Structural Steel per kg" at bounding box center [688, 519] width 561 height 26
click at [462, 554] on input "text" at bounding box center [580, 572] width 355 height 36
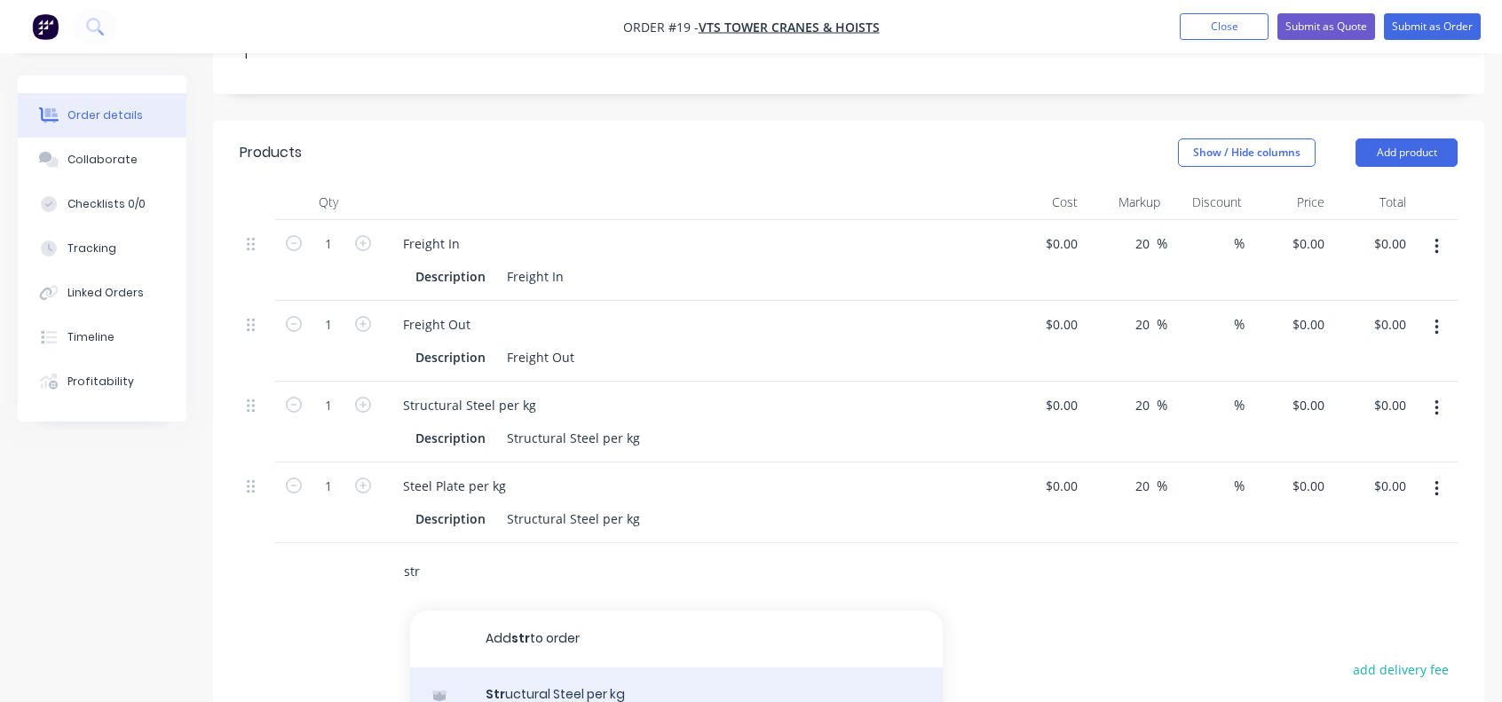
type input "str"
click at [520, 668] on div "Str uctural Steel per kg Product" at bounding box center [676, 705] width 533 height 75
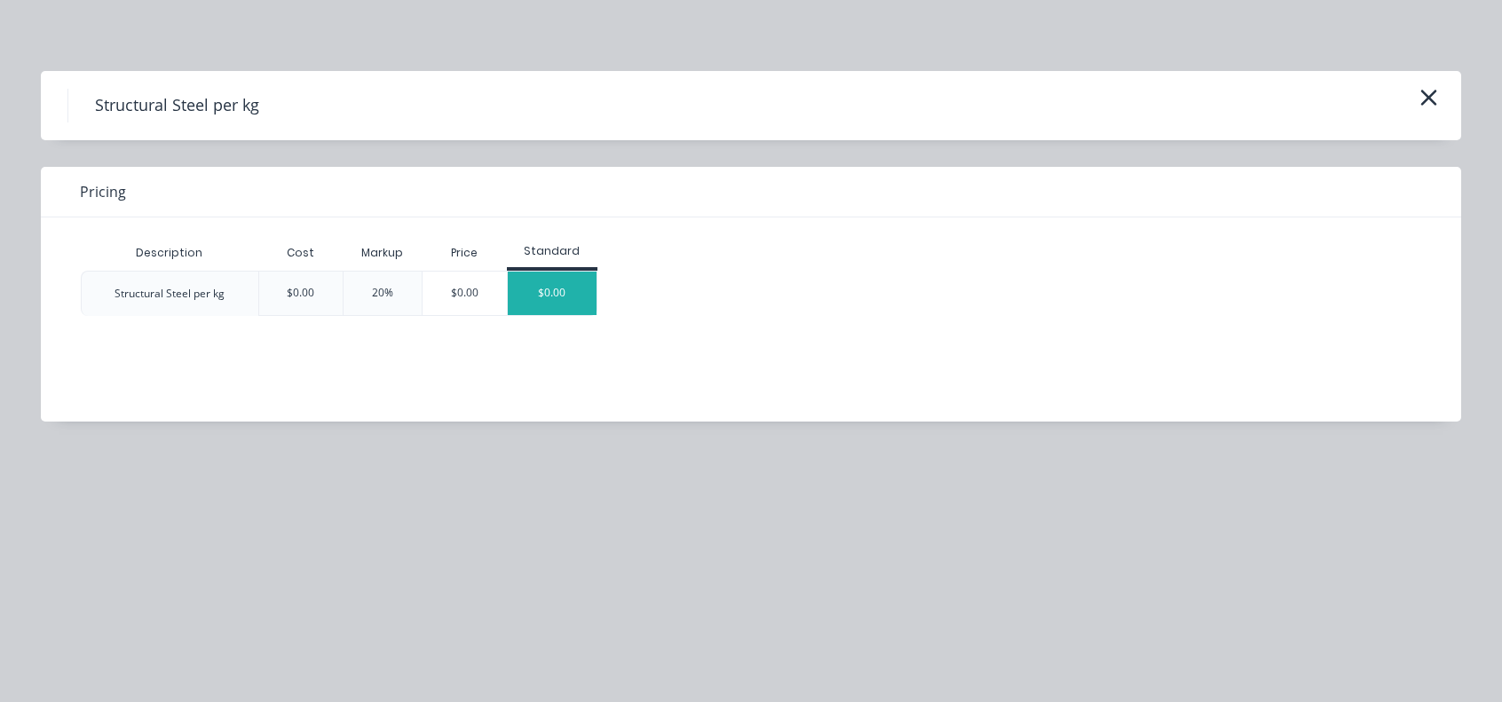
click at [530, 298] on div "$0.00" at bounding box center [552, 293] width 89 height 43
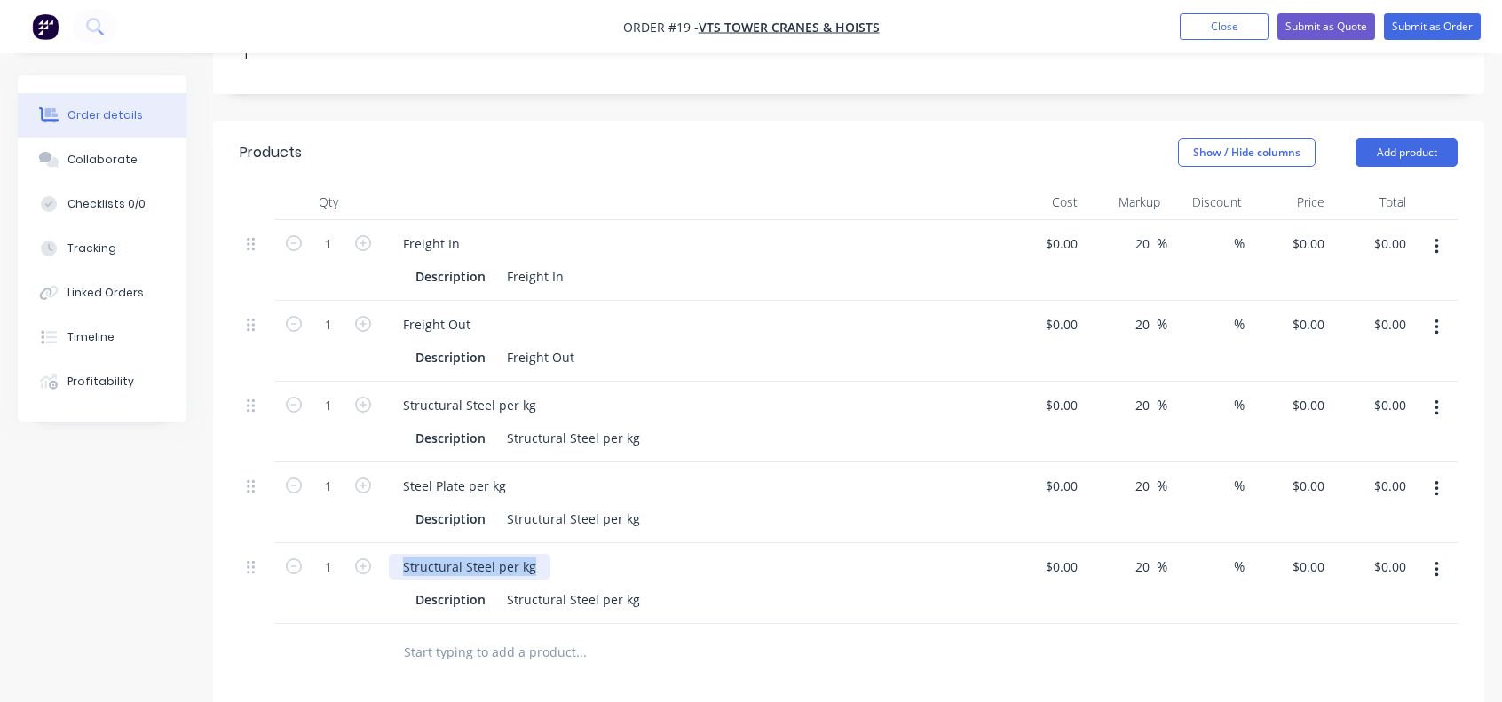
drag, startPoint x: 529, startPoint y: 517, endPoint x: 404, endPoint y: 519, distance: 125.2
click at [404, 554] on div "Structural Steel per kg" at bounding box center [470, 567] width 162 height 26
type input "$0.00"
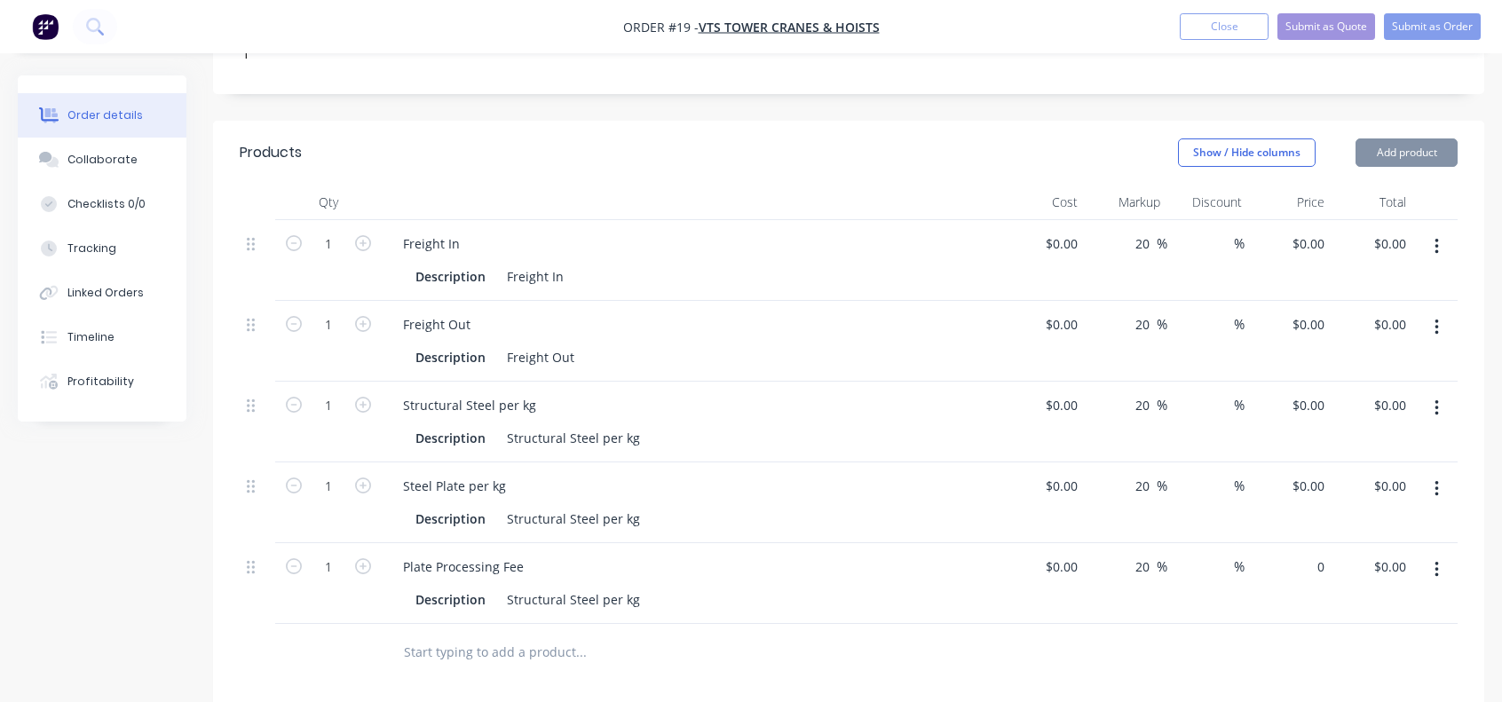
type input "$0.00"
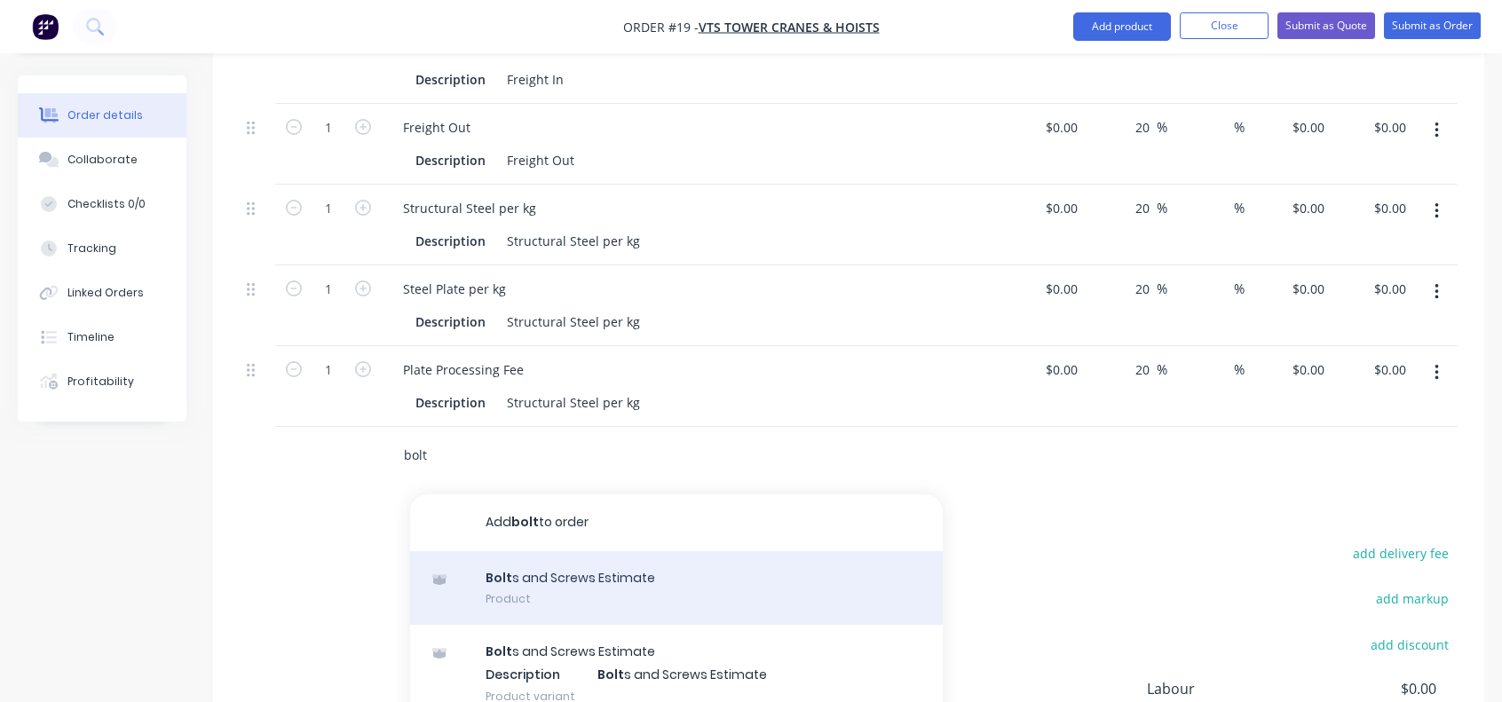
scroll to position [799, 0]
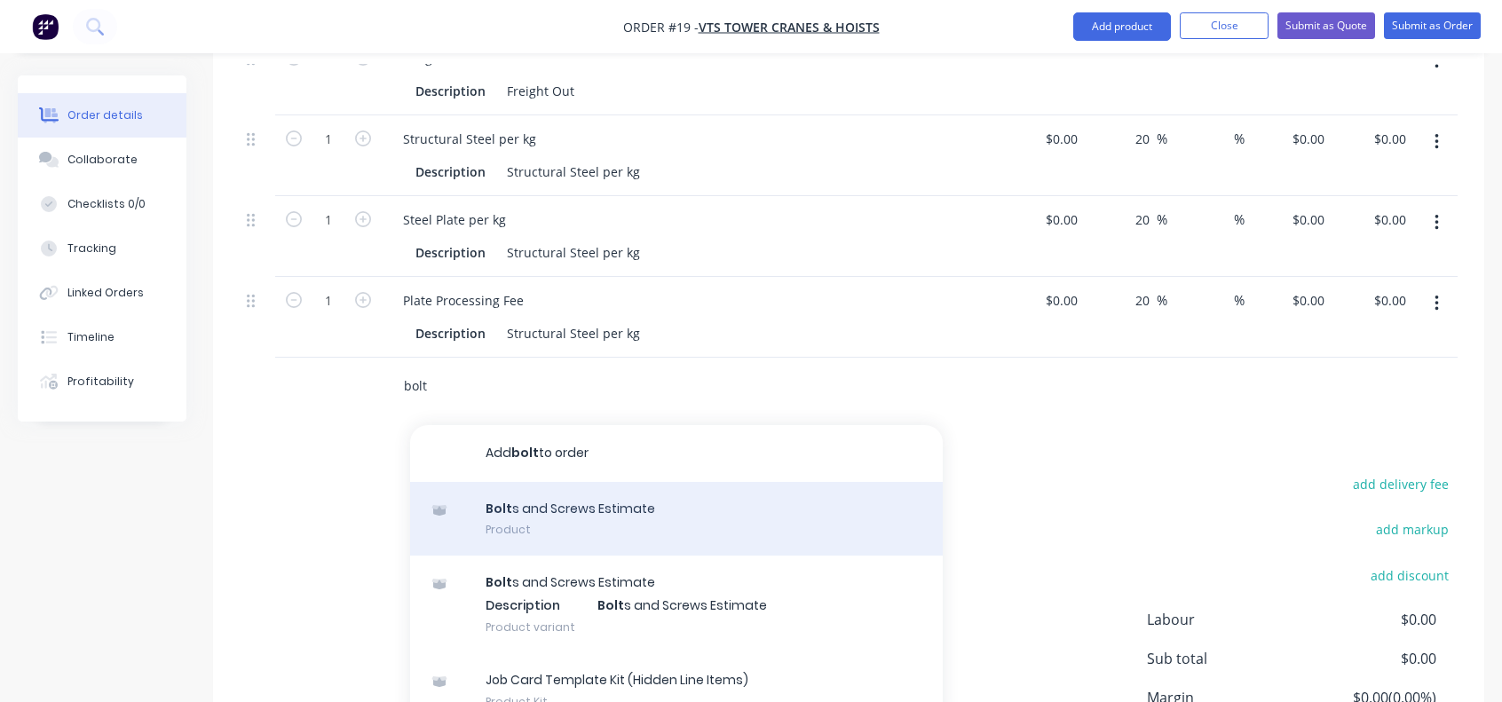
type input "bolt"
click at [563, 482] on div "Bolt s and Screws Estimate Product" at bounding box center [676, 519] width 533 height 75
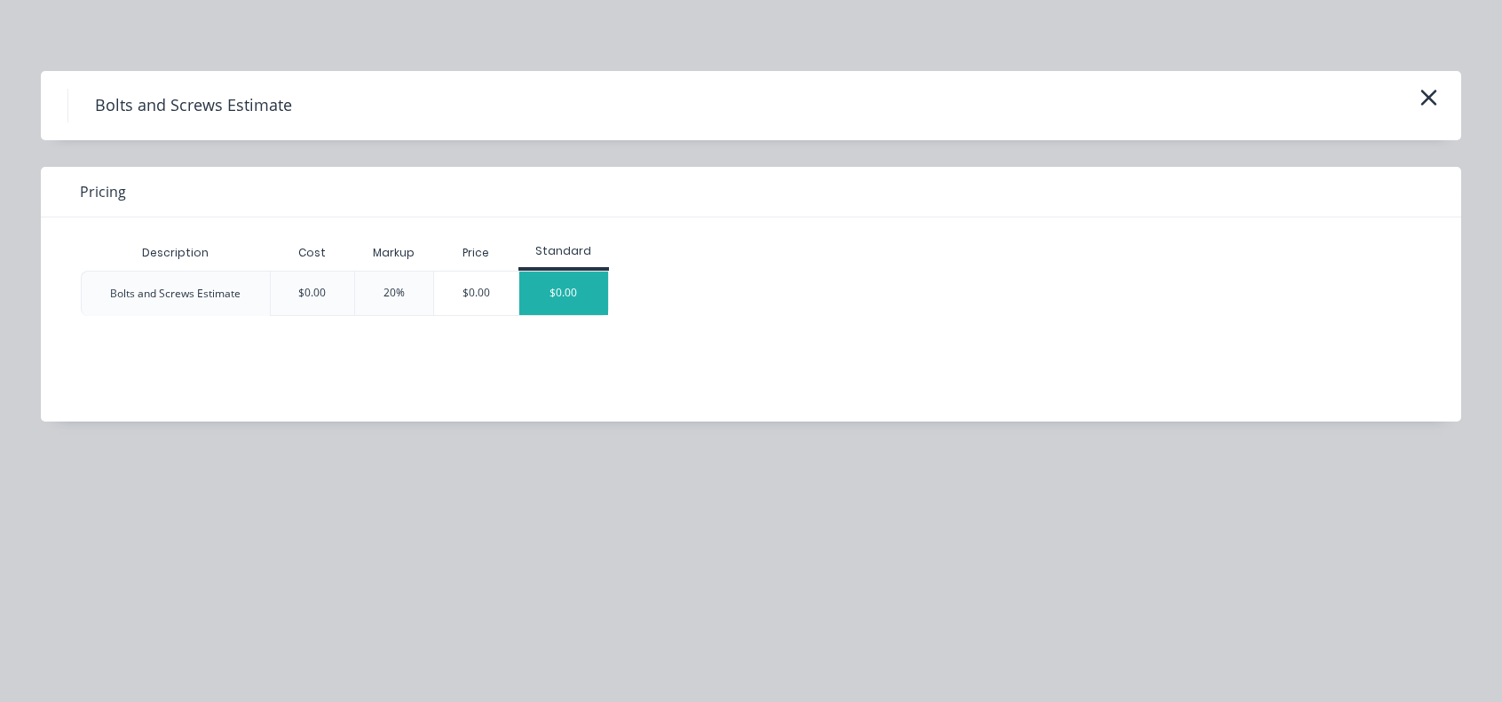
click at [552, 288] on div "$0.00" at bounding box center [563, 293] width 89 height 43
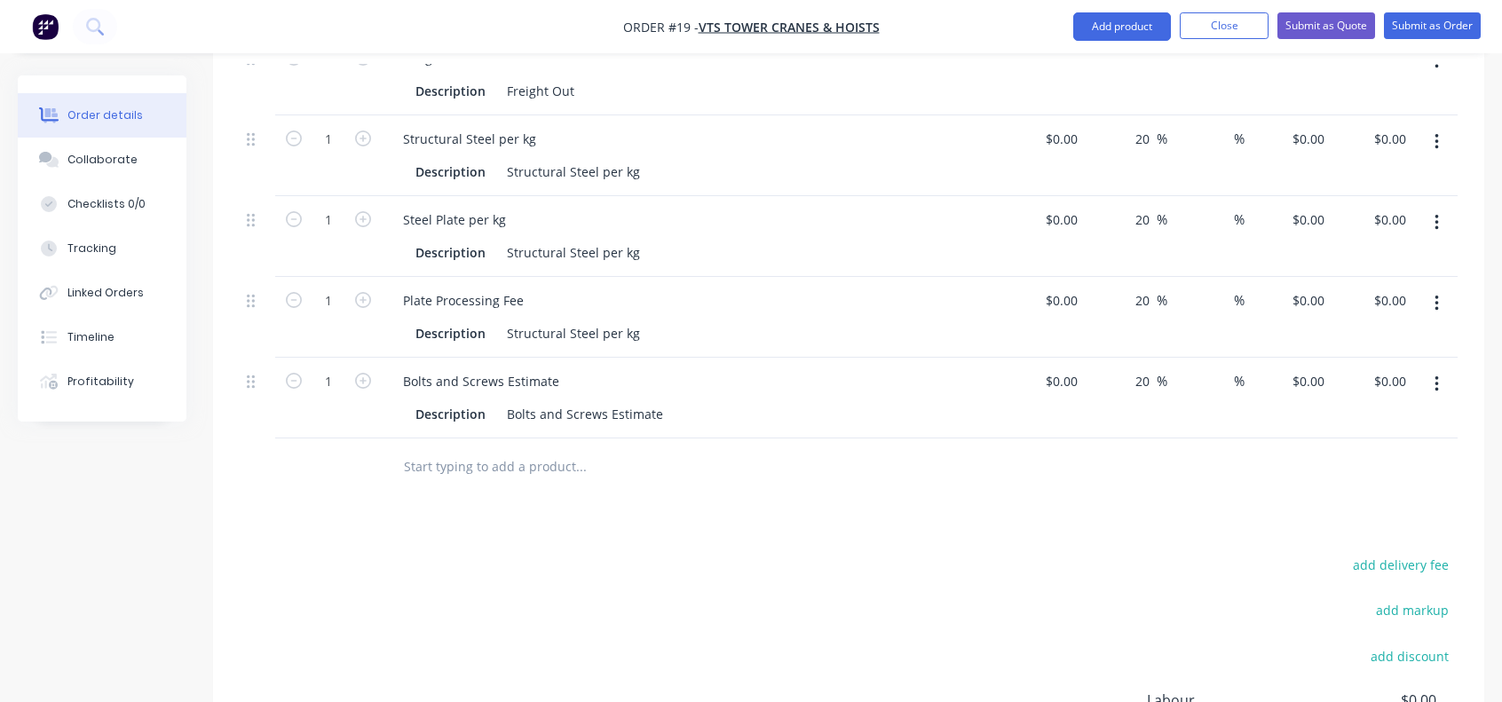
click at [455, 449] on input "text" at bounding box center [580, 467] width 355 height 36
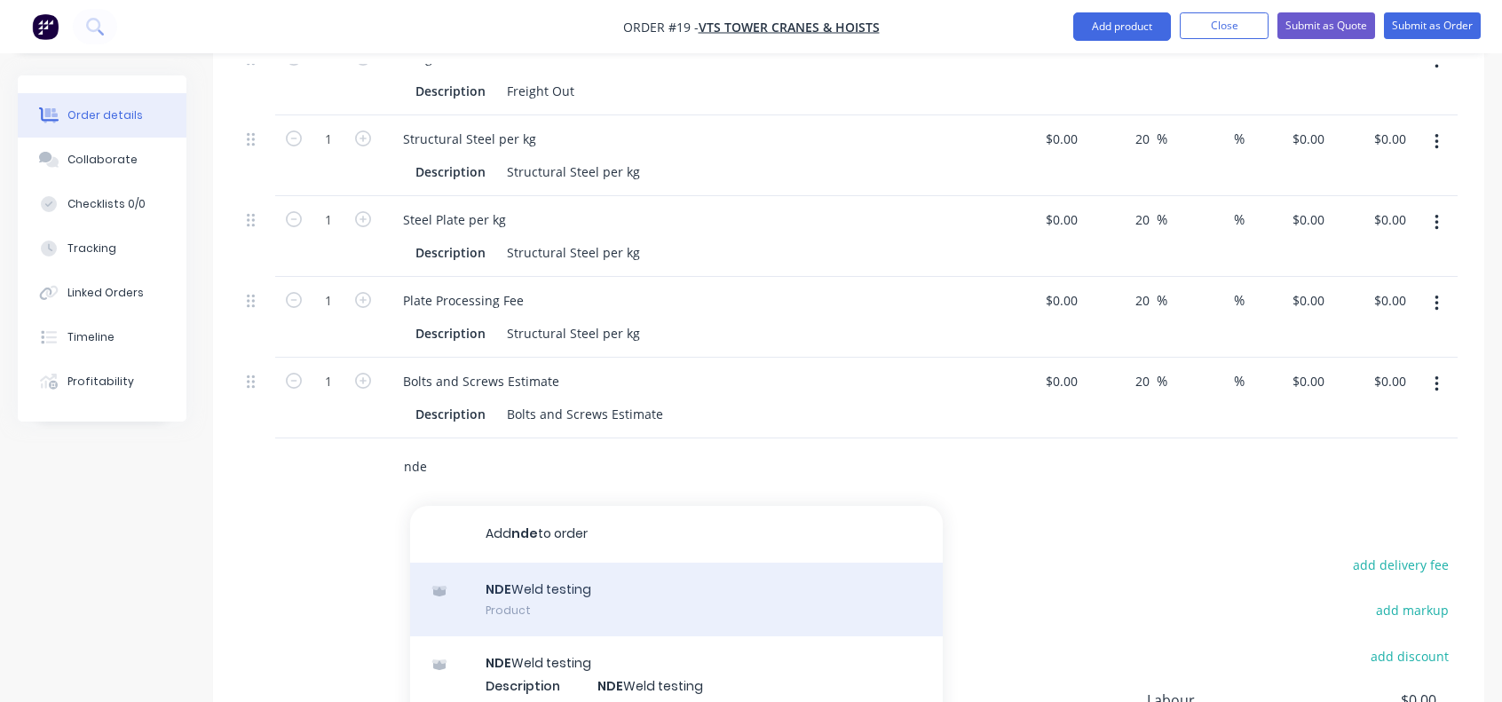
type input "nde"
click at [538, 563] on div "NDE Weld testing Product" at bounding box center [676, 600] width 533 height 75
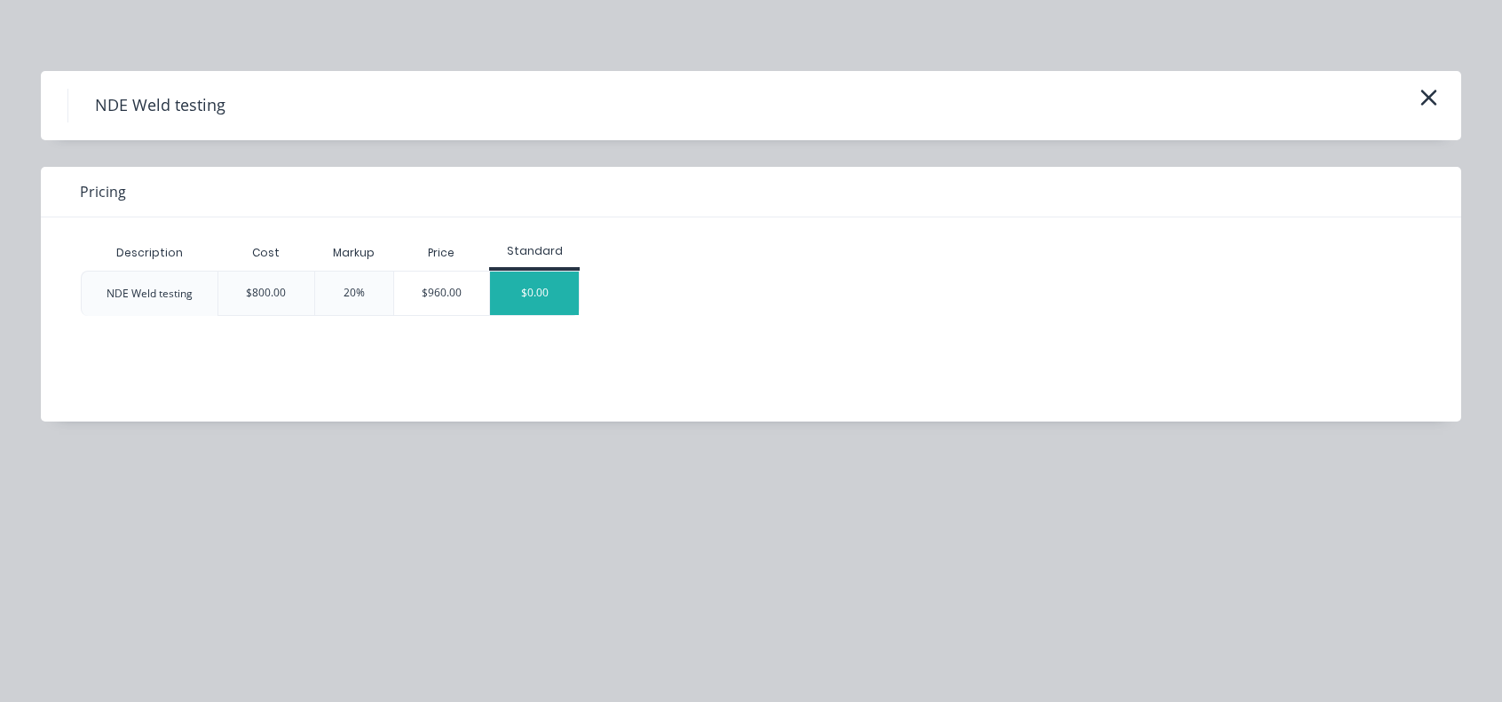
click at [513, 290] on div "$0.00" at bounding box center [534, 293] width 89 height 43
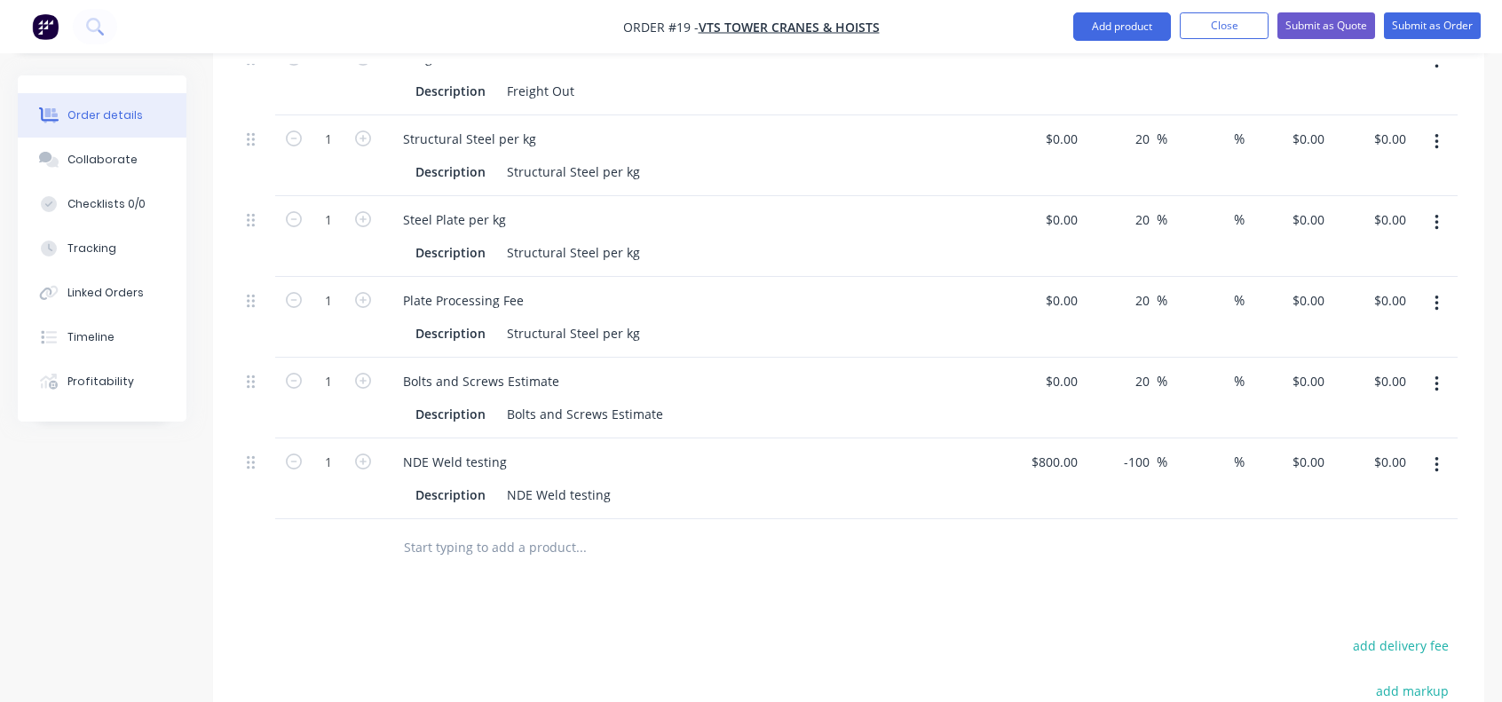
click at [499, 530] on input "text" at bounding box center [580, 548] width 355 height 36
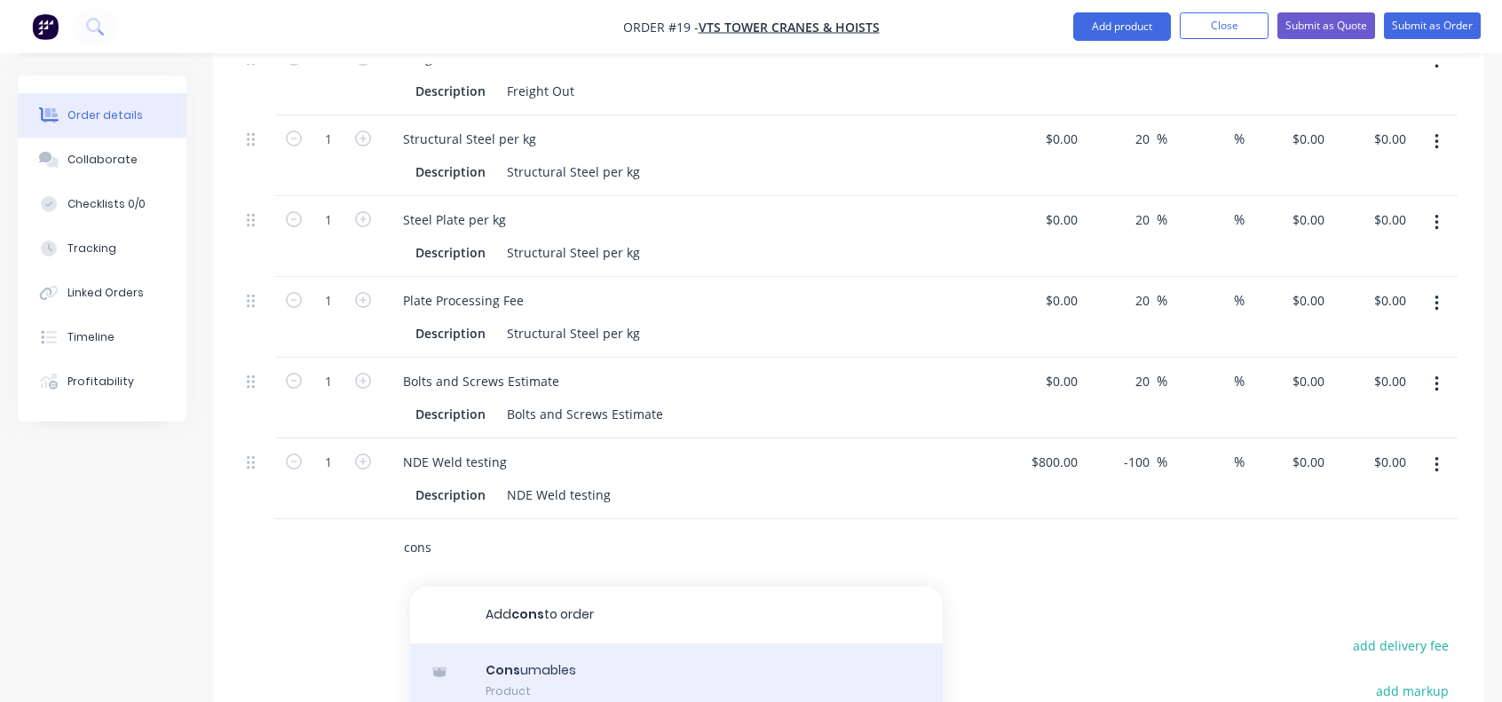
type input "cons"
click at [542, 644] on div "Cons umables Product" at bounding box center [676, 681] width 533 height 75
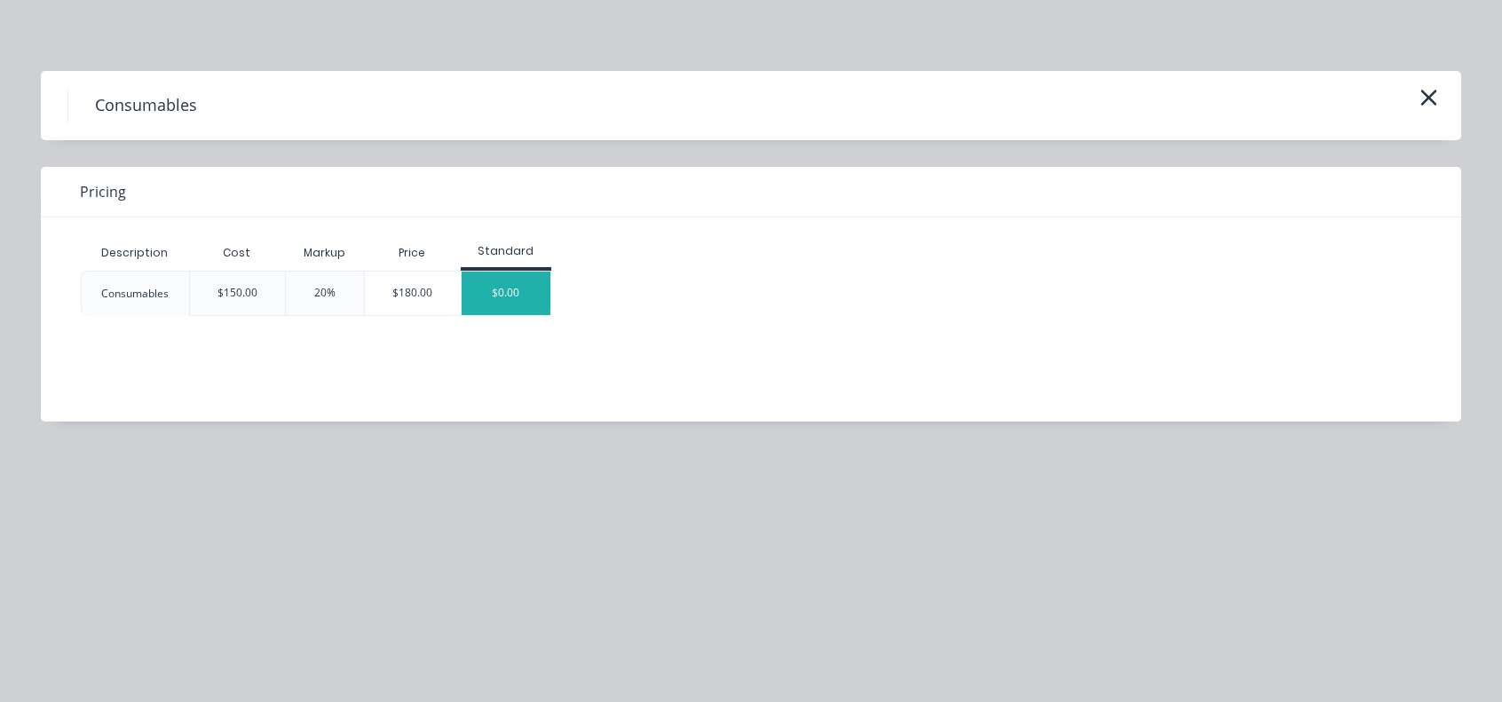
click at [474, 285] on div "$0.00" at bounding box center [506, 293] width 89 height 43
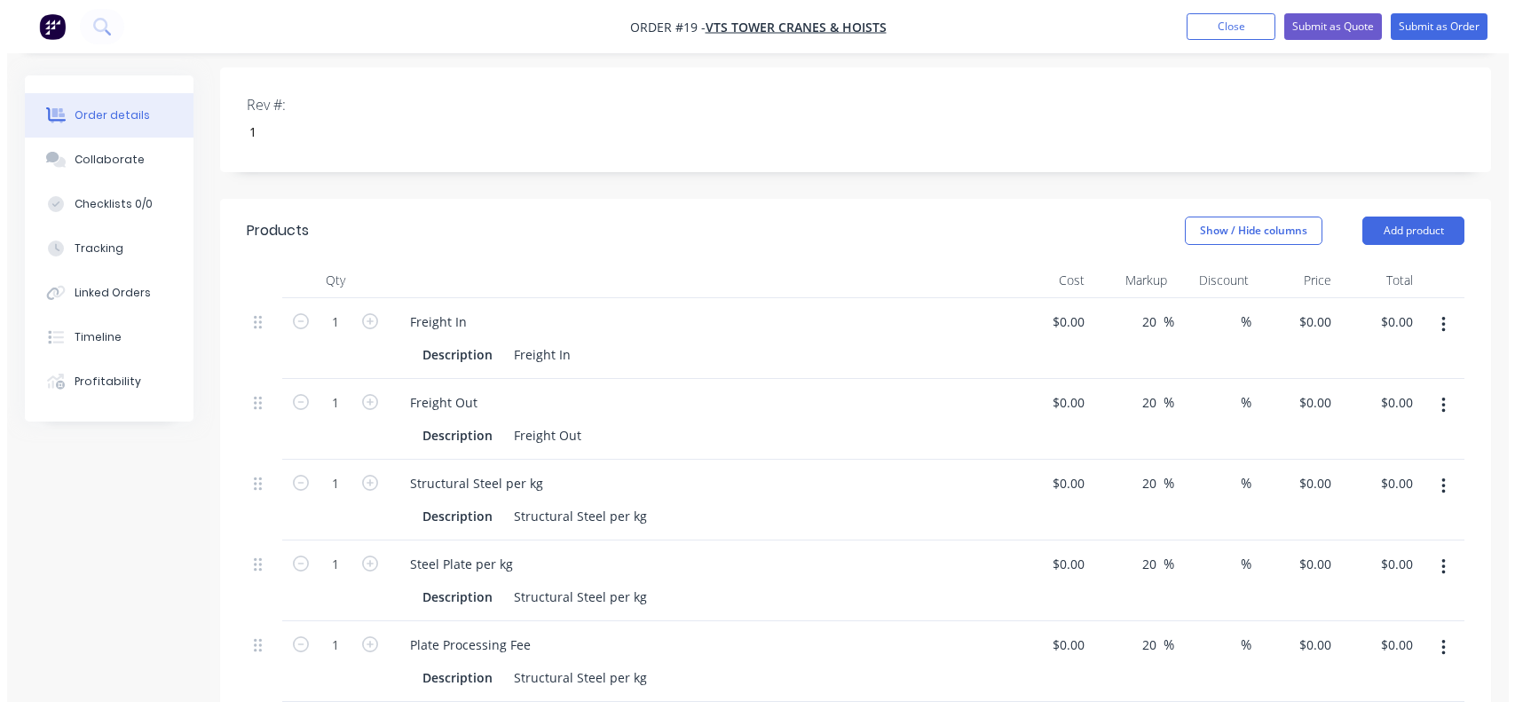
scroll to position [444, 0]
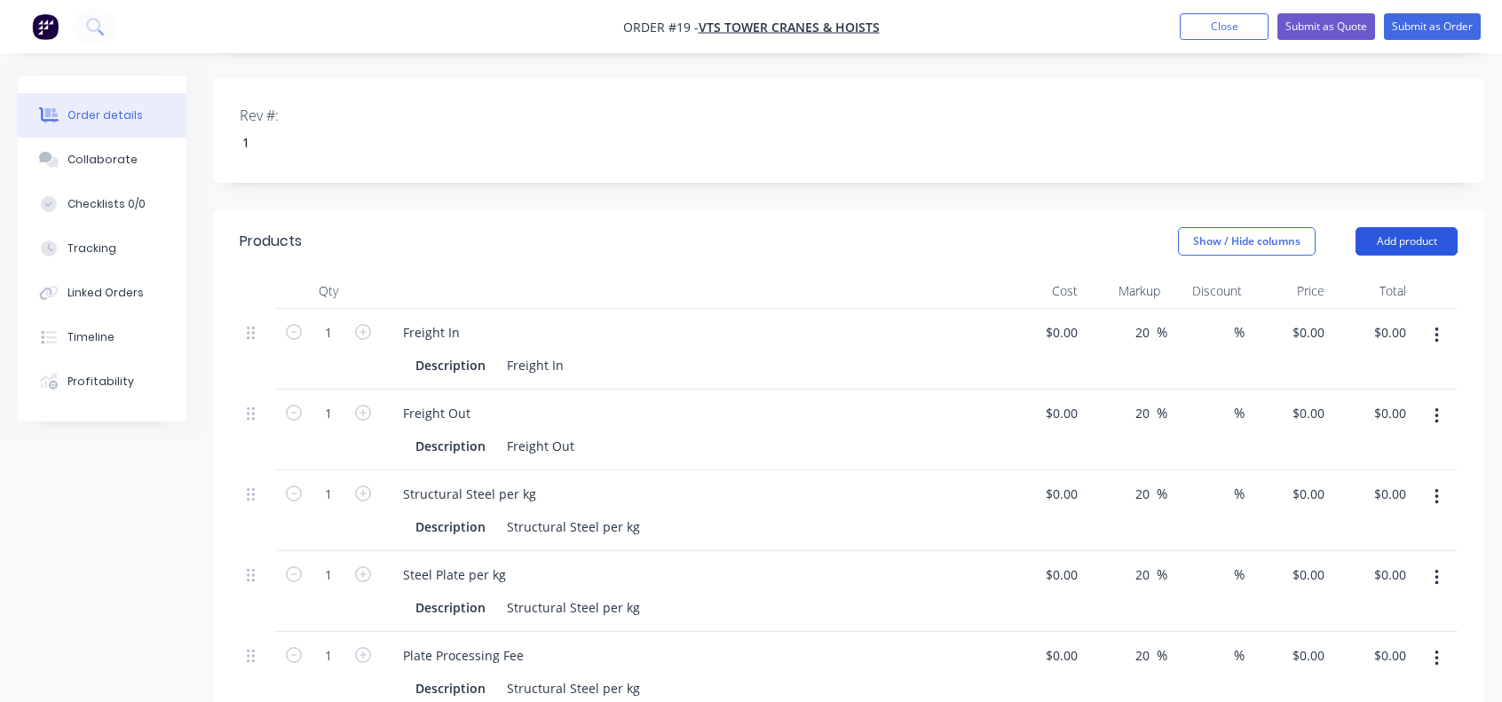
click at [1409, 227] on button "Add product" at bounding box center [1407, 241] width 102 height 28
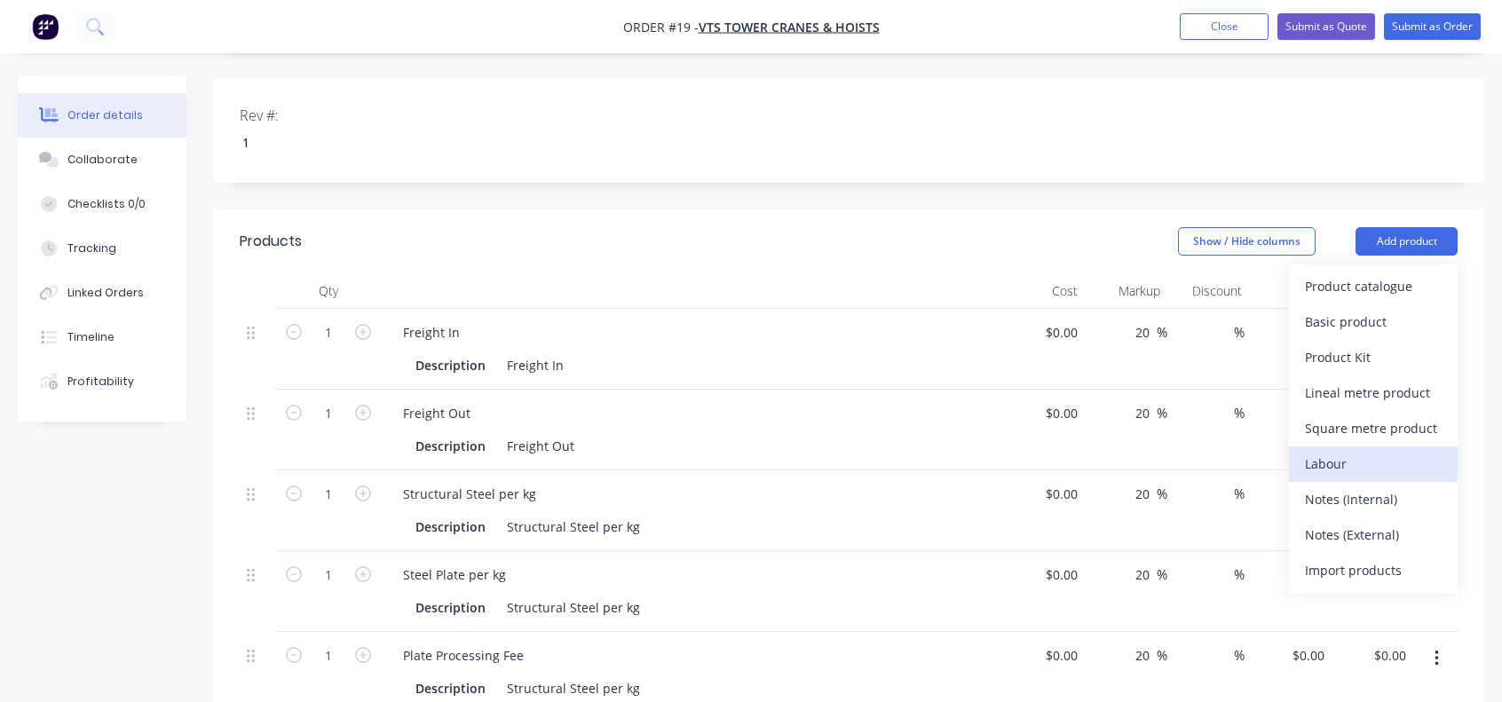
click at [1340, 451] on div "Labour" at bounding box center [1373, 464] width 137 height 26
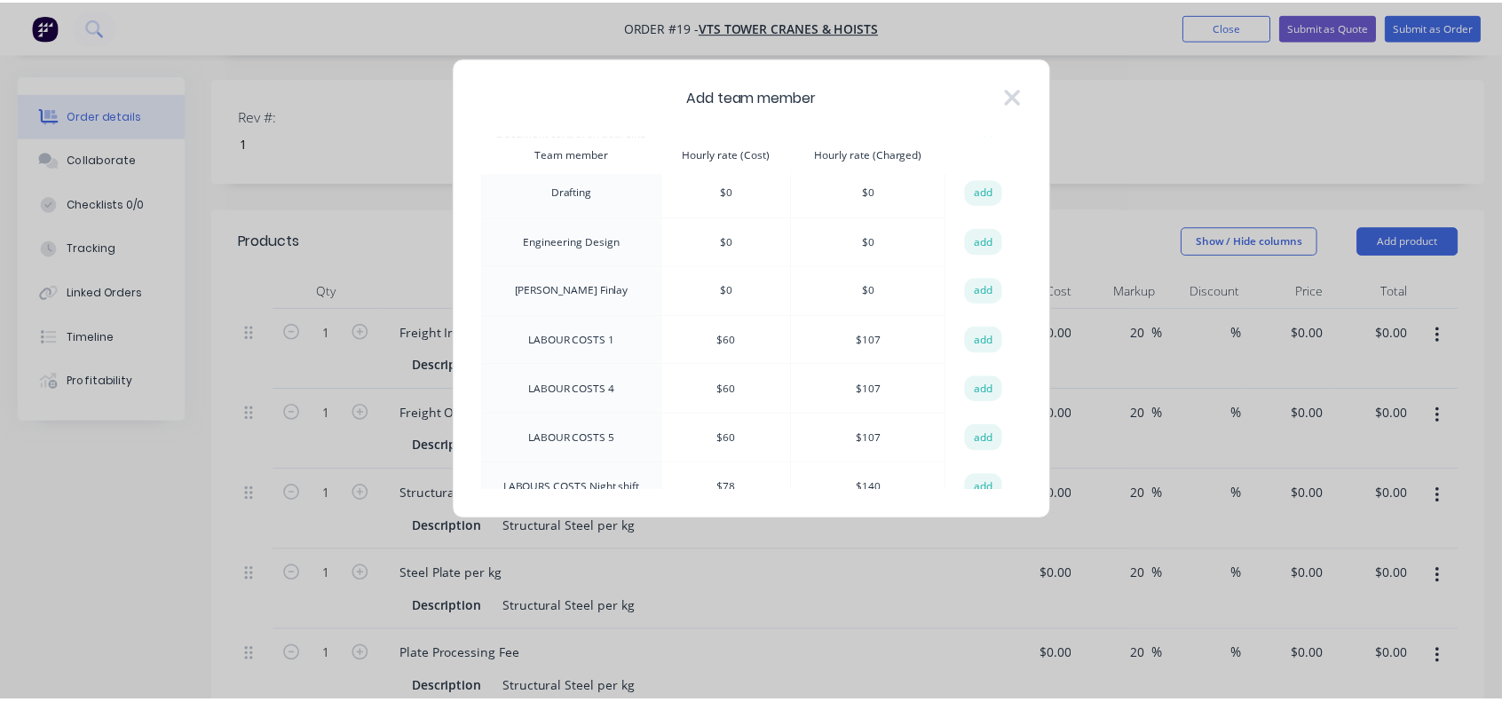
scroll to position [178, 0]
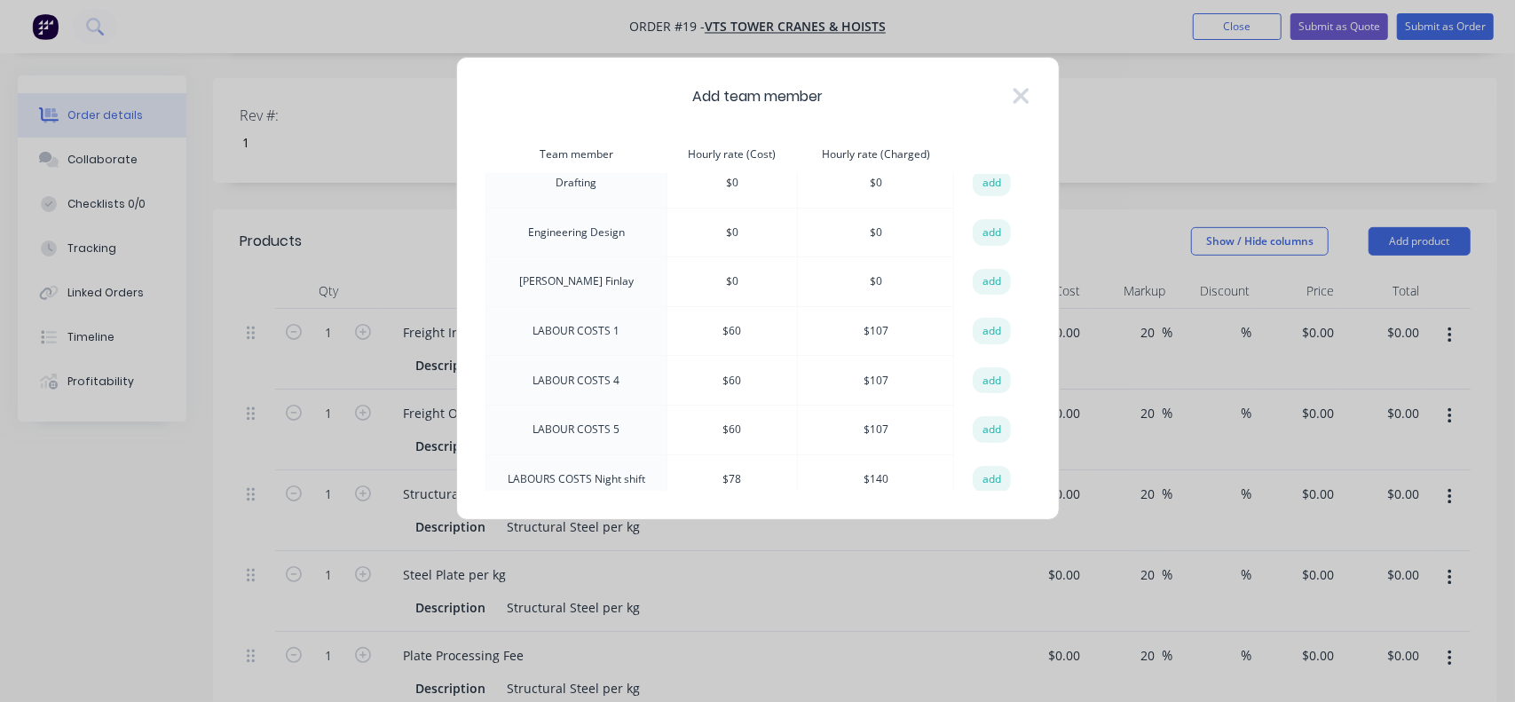
click at [561, 315] on td "LABOUR COSTS 1" at bounding box center [577, 331] width 182 height 50
click at [978, 318] on button "add" at bounding box center [992, 331] width 39 height 27
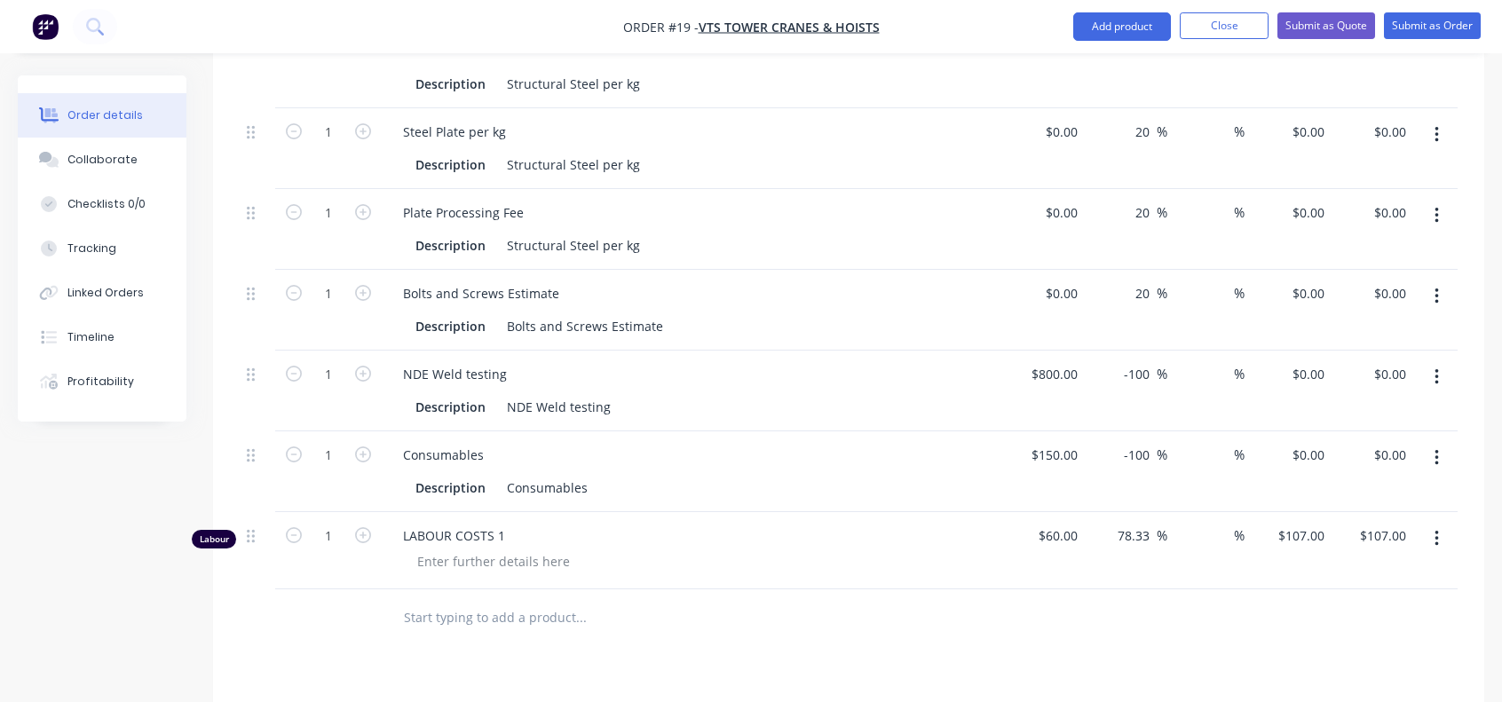
scroll to position [888, 0]
click at [1065, 522] on input "60" at bounding box center [1073, 535] width 23 height 26
type input "$60.00"
click at [1289, 511] on div "107 $107.00" at bounding box center [1290, 549] width 82 height 77
type input "115"
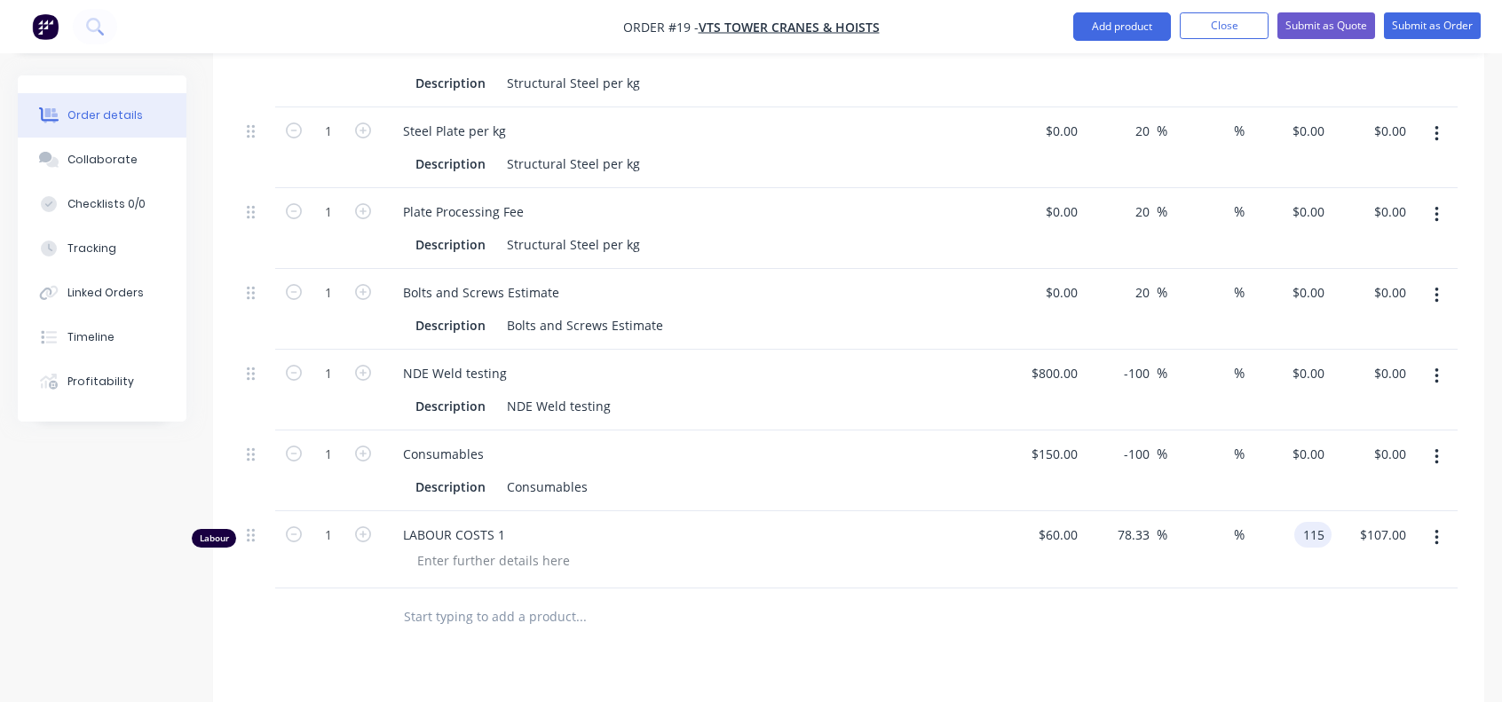
type input "91.67"
type input "$115.00"
type input "260"
type input "$29,900.00"
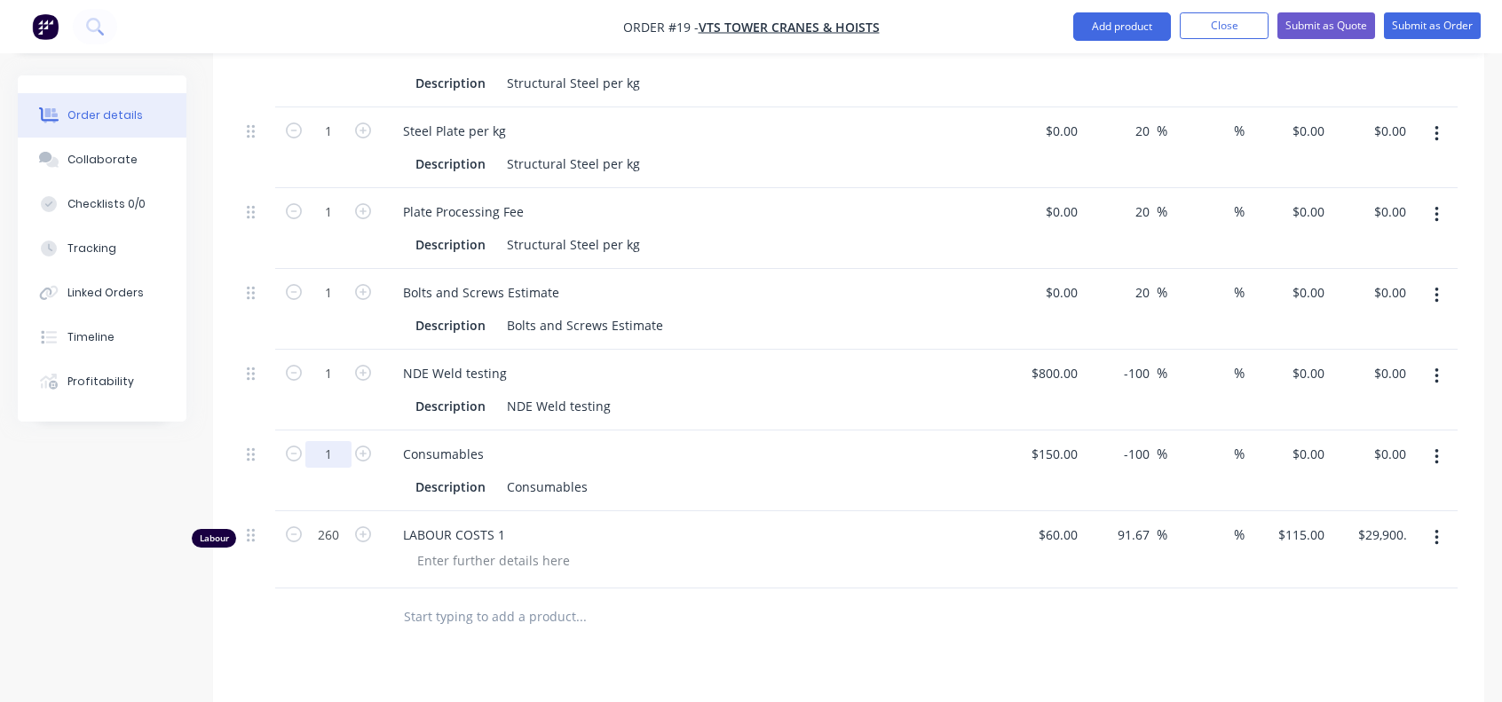
click at [334, 441] on input "1" at bounding box center [328, 454] width 46 height 27
click at [363, 446] on icon "button" at bounding box center [363, 454] width 16 height 16
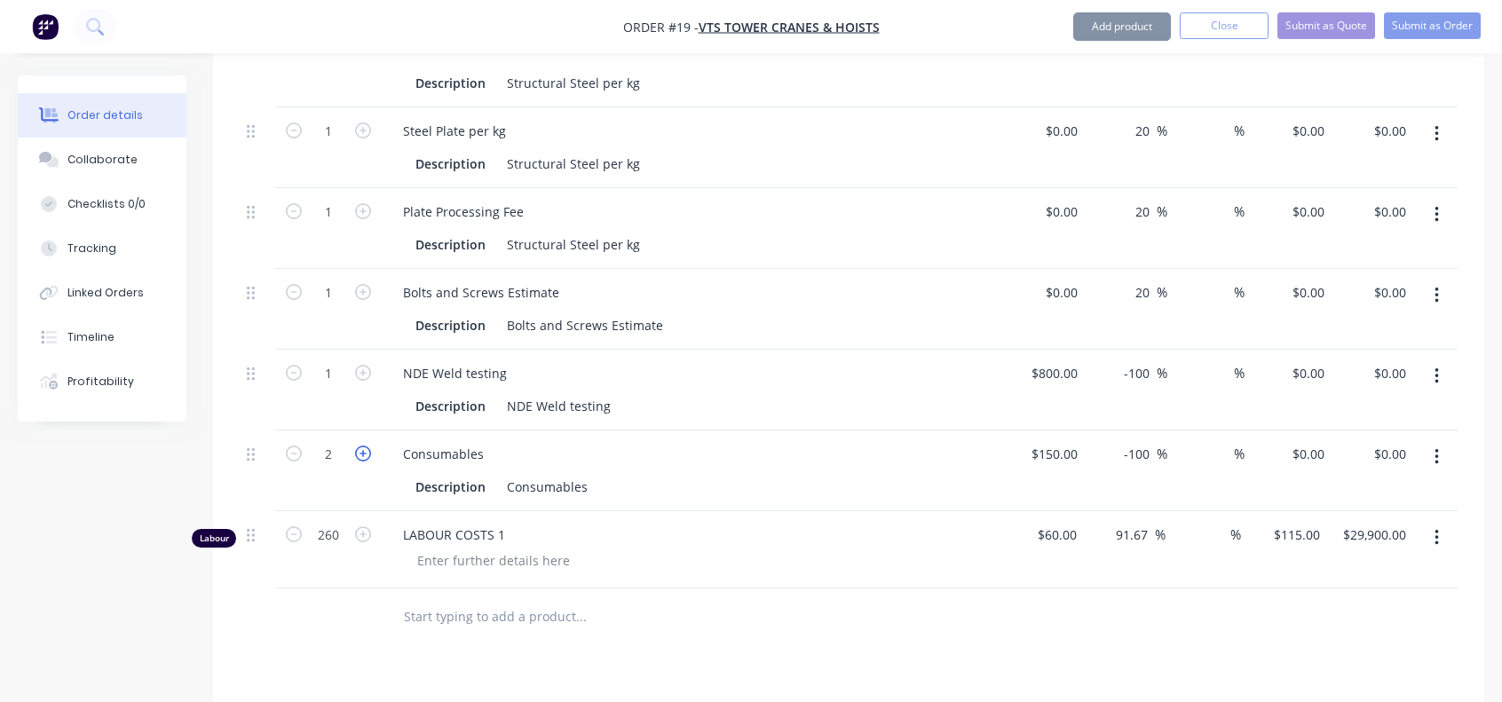
click at [363, 446] on icon "button" at bounding box center [363, 454] width 16 height 16
type input "4"
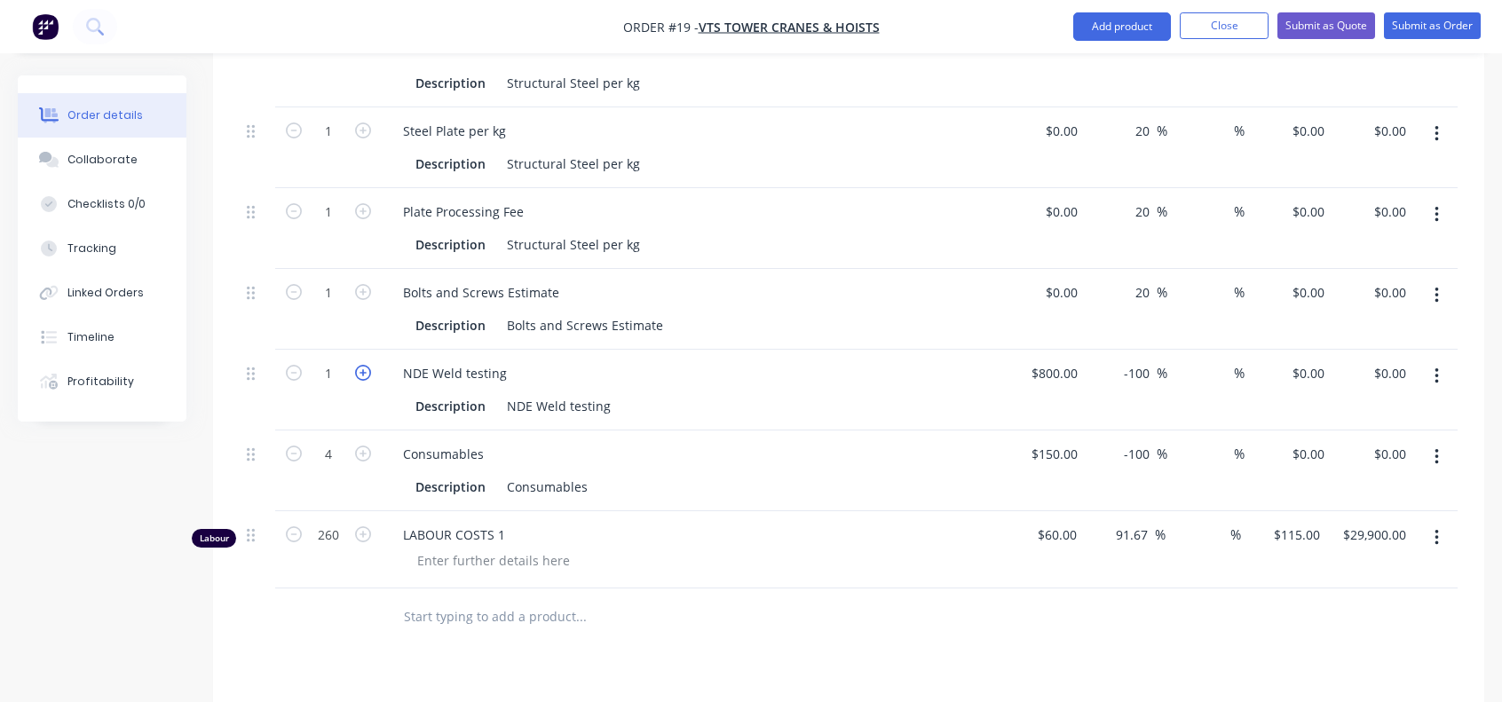
click at [360, 365] on icon "button" at bounding box center [363, 373] width 16 height 16
click at [298, 362] on button "button" at bounding box center [293, 371] width 23 height 19
type input "3"
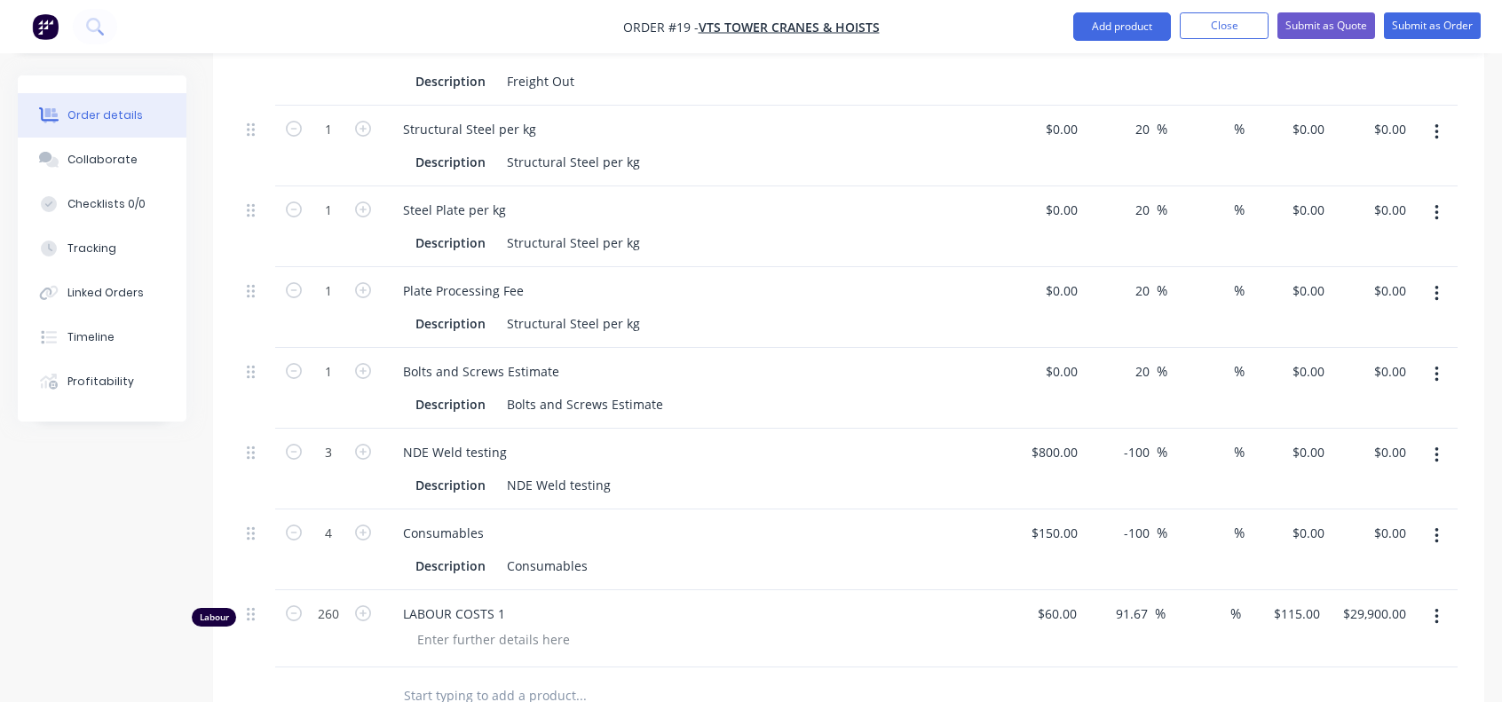
scroll to position [799, 0]
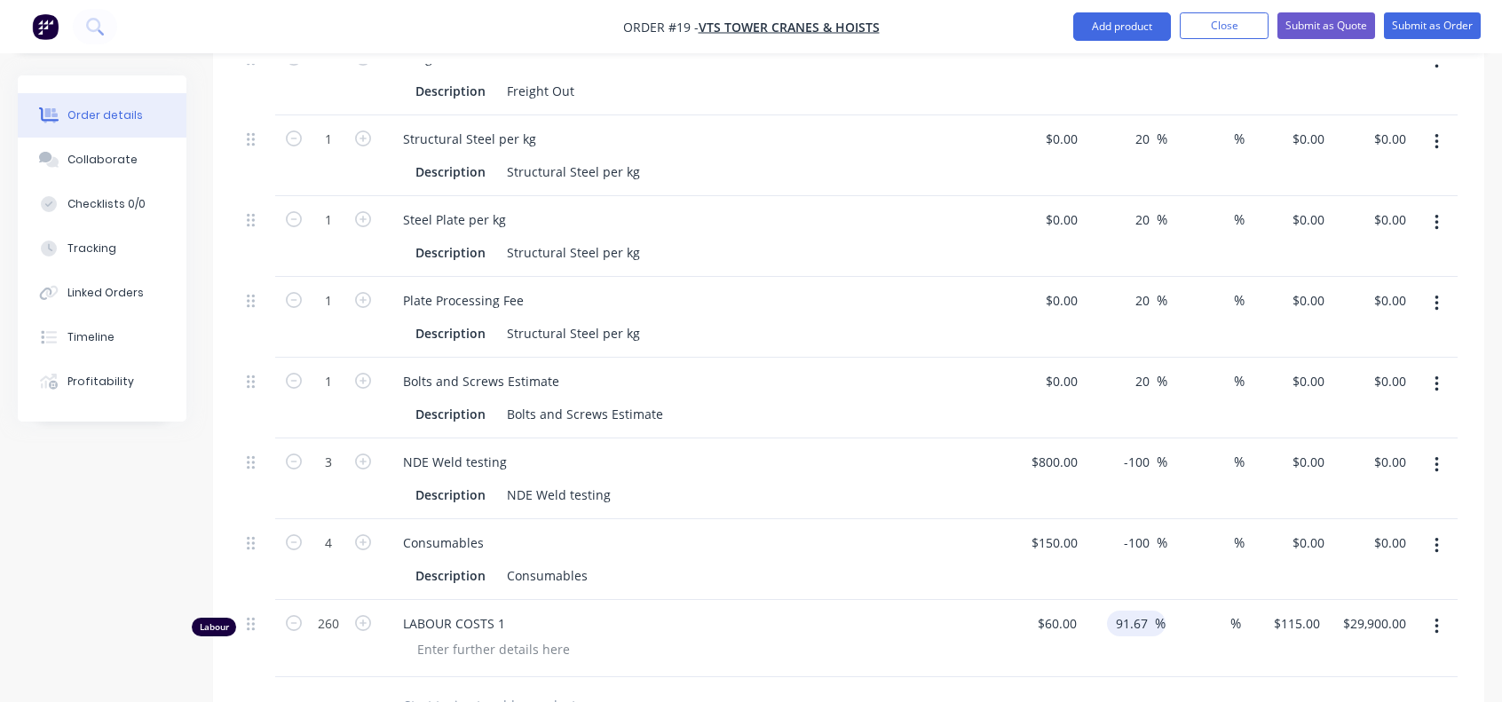
click at [1145, 611] on input "91.67" at bounding box center [1134, 624] width 41 height 26
drag, startPoint x: 1147, startPoint y: 576, endPoint x: 1077, endPoint y: 584, distance: 70.6
click at [1077, 600] on div "Labour 260 LABOUR COSTS 1 $60.00 $60.00 91.67 91.67 % % $115.00 $115.00 $29,900…" at bounding box center [849, 638] width 1218 height 77
type input "79"
type input "$107.40"
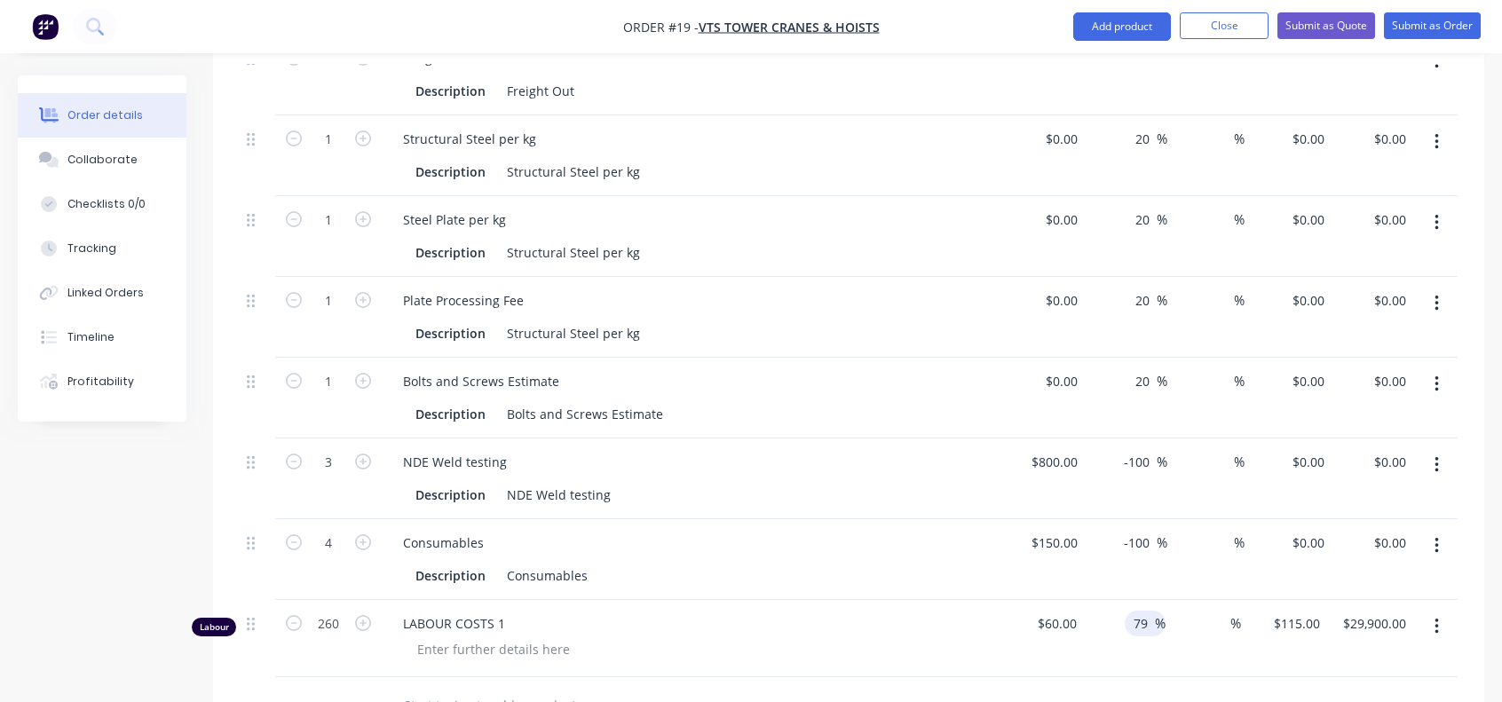
type input "$27,924.00"
click at [1048, 600] on div "60 $60.00" at bounding box center [1043, 638] width 81 height 77
type input "$64.2458"
type input "$115.00"
type input "$29,900.00"
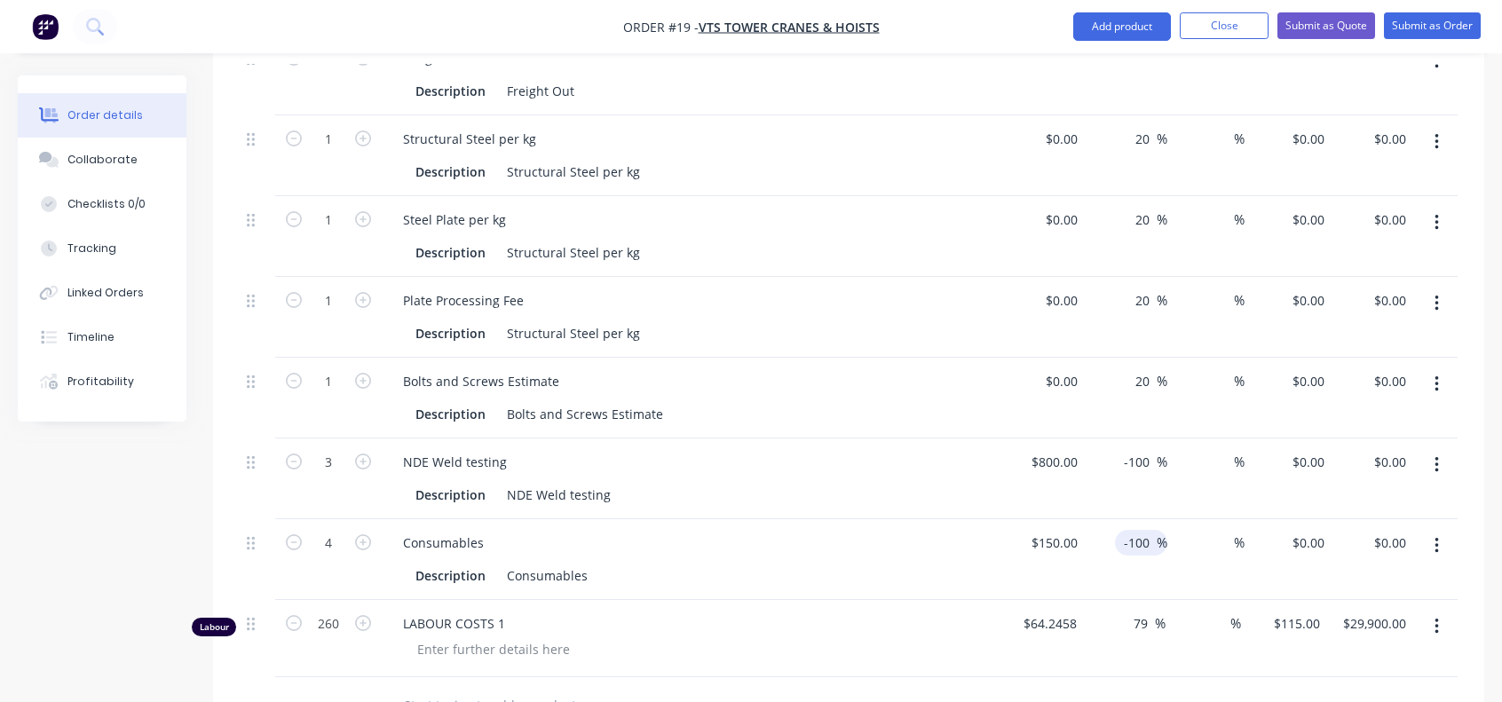
click at [1138, 530] on input "-100" at bounding box center [1139, 543] width 35 height 26
drag, startPoint x: 1149, startPoint y: 496, endPoint x: 1104, endPoint y: 494, distance: 44.5
click at [1104, 519] on div "-100 -100 %" at bounding box center [1126, 559] width 82 height 81
type input "20"
type input "$180.00"
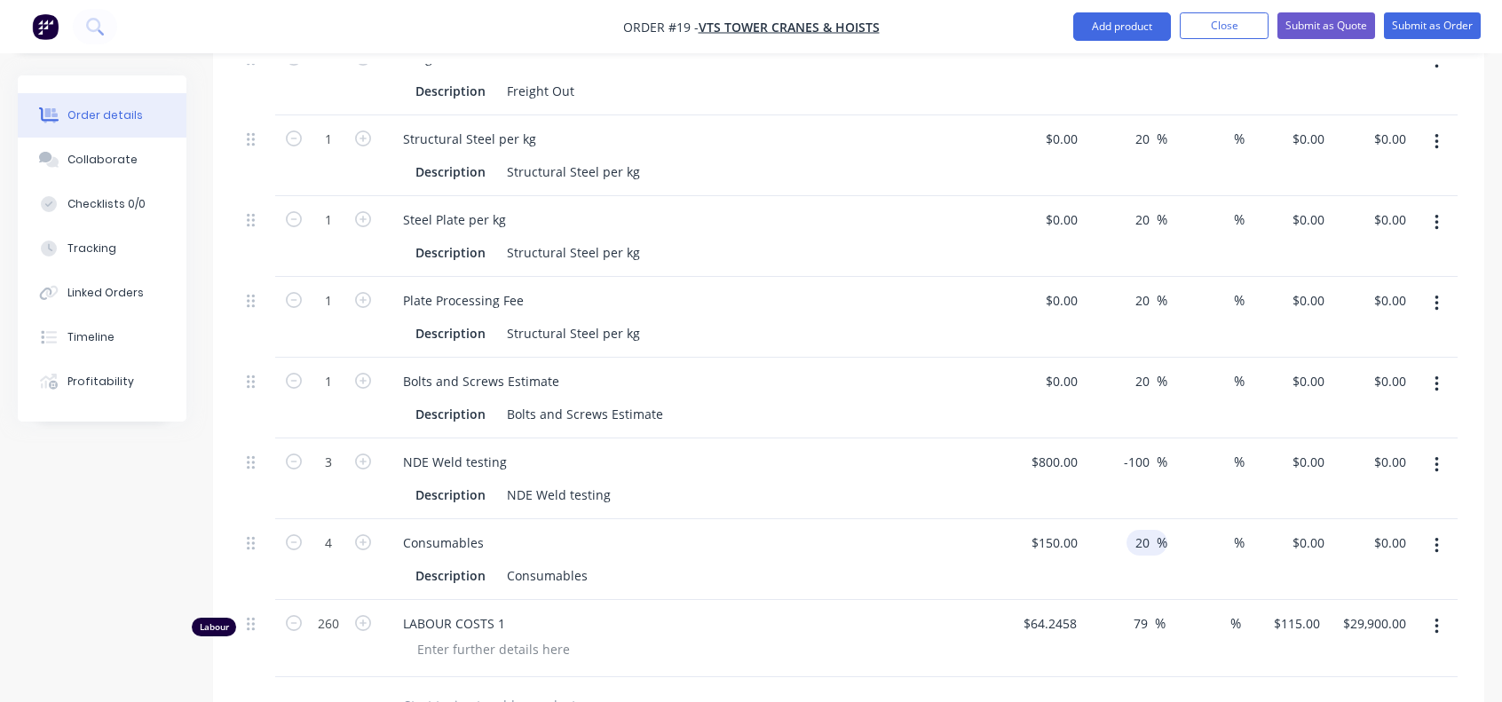
type input "$720.00"
click at [1143, 449] on input "-100" at bounding box center [1139, 462] width 35 height 26
type input "20"
type input "$960.00"
type input "$2,880.00"
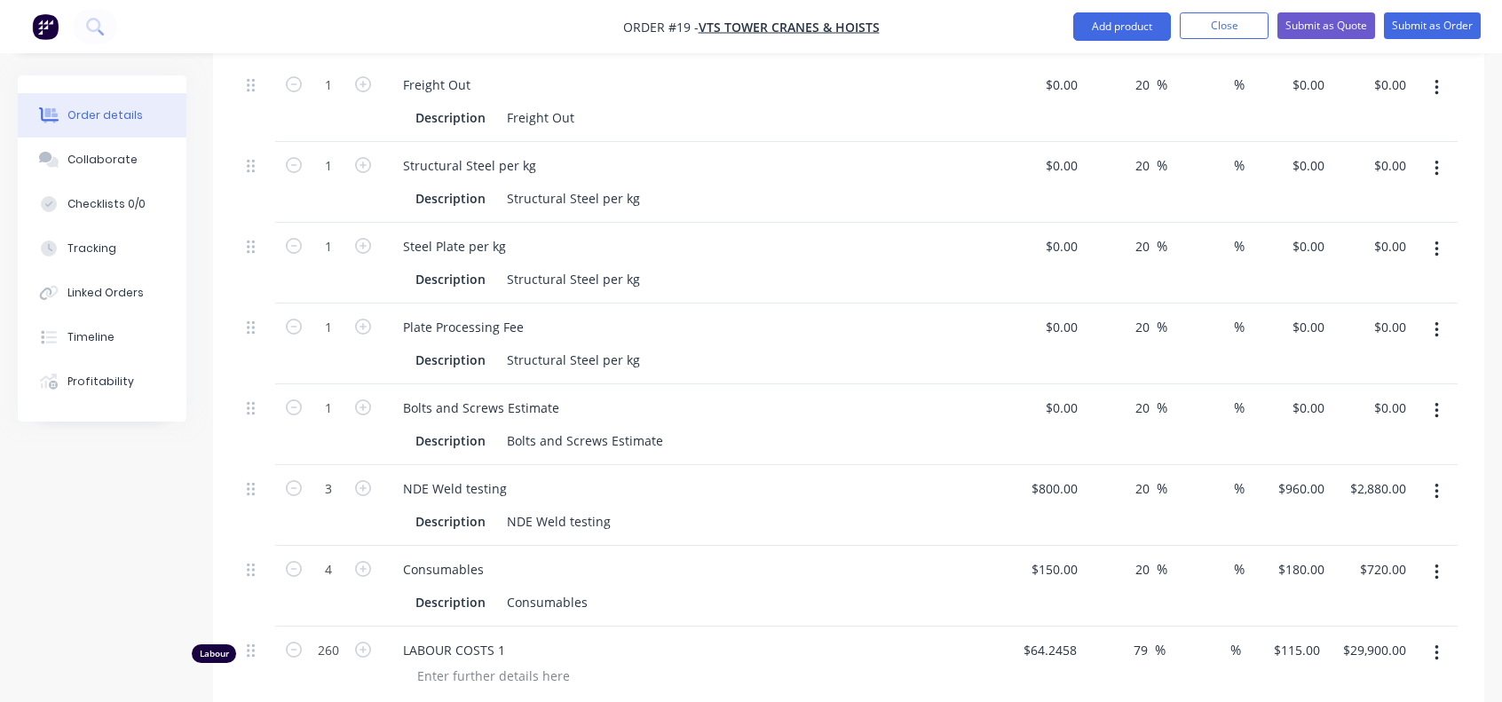
scroll to position [710, 0]
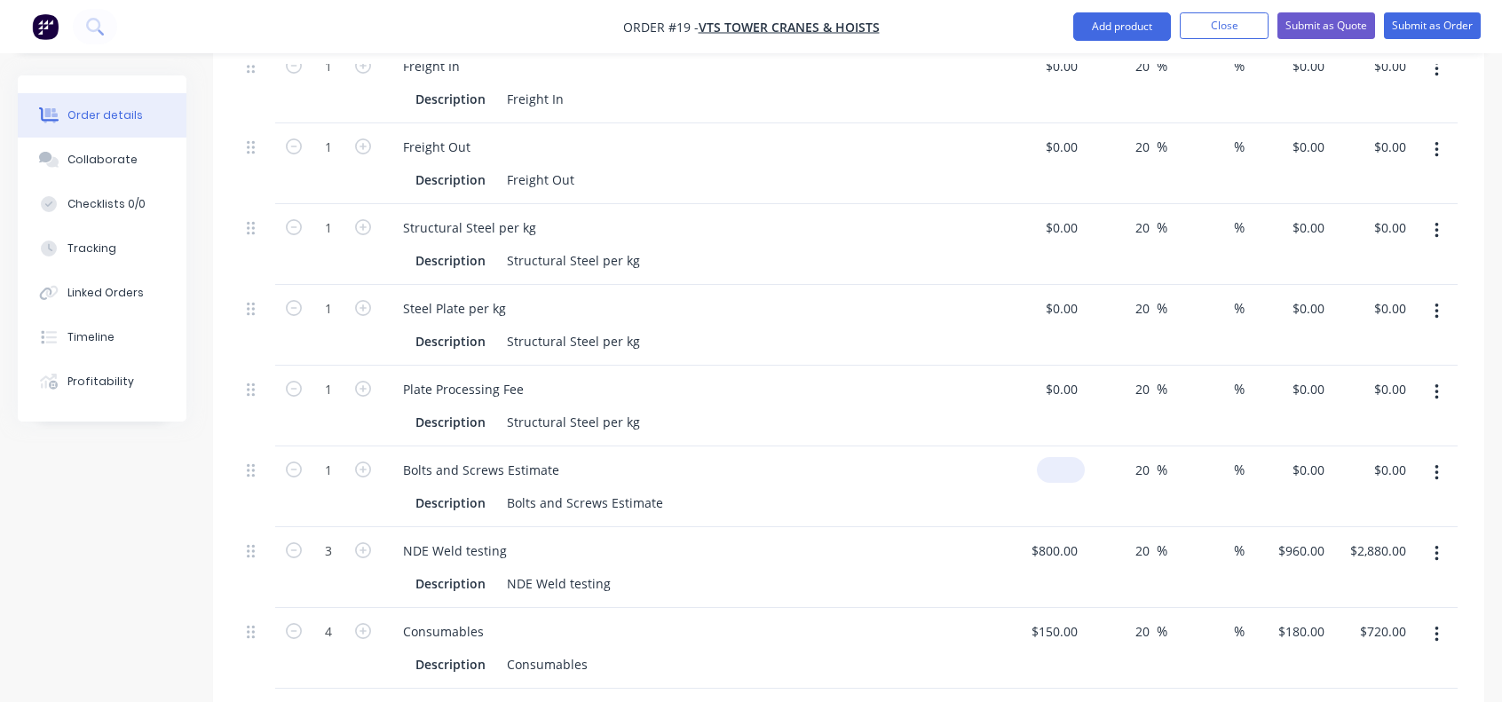
click at [1056, 447] on div "$0.00" at bounding box center [1044, 487] width 82 height 81
type input "$700.00"
type input "$840.00"
click at [1060, 376] on div "0 0" at bounding box center [1071, 389] width 28 height 26
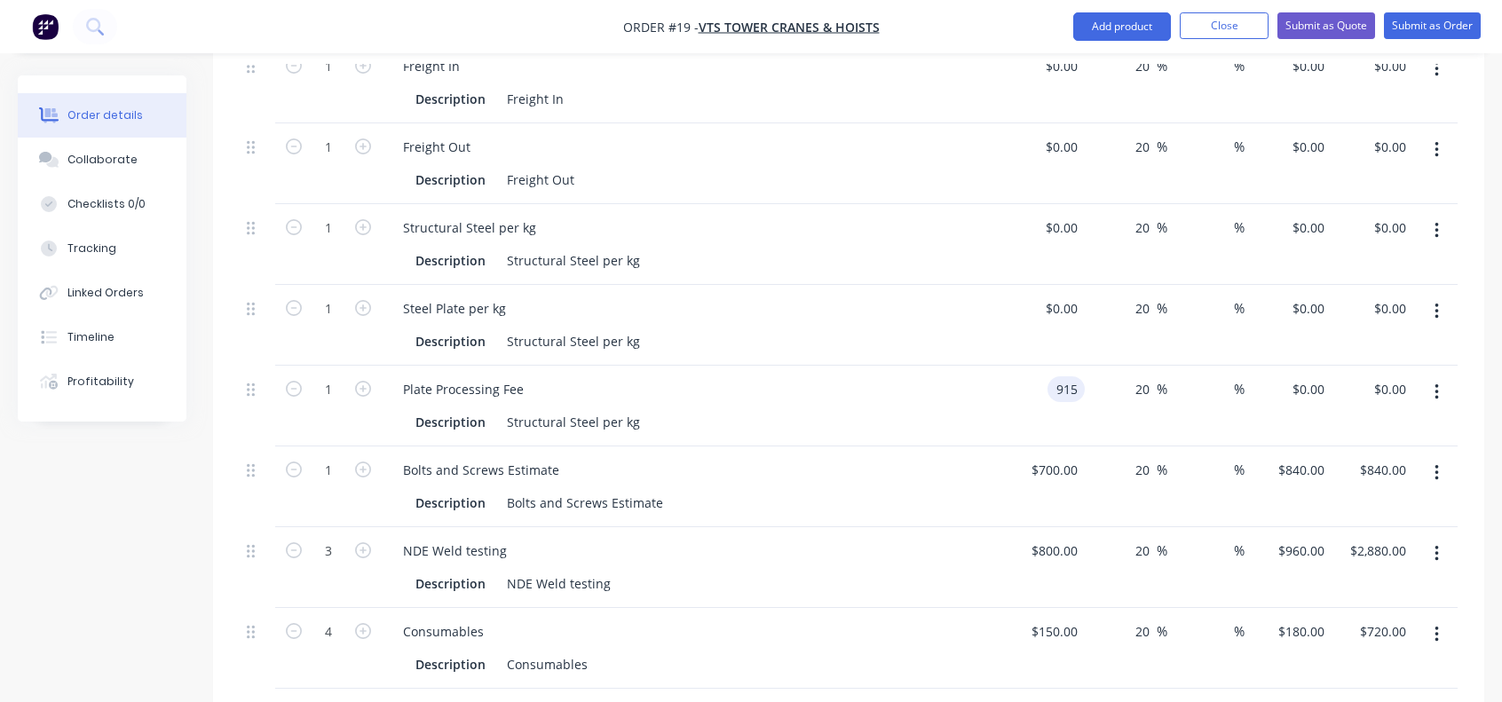
type input "$915.00"
type input "$1,098.00"
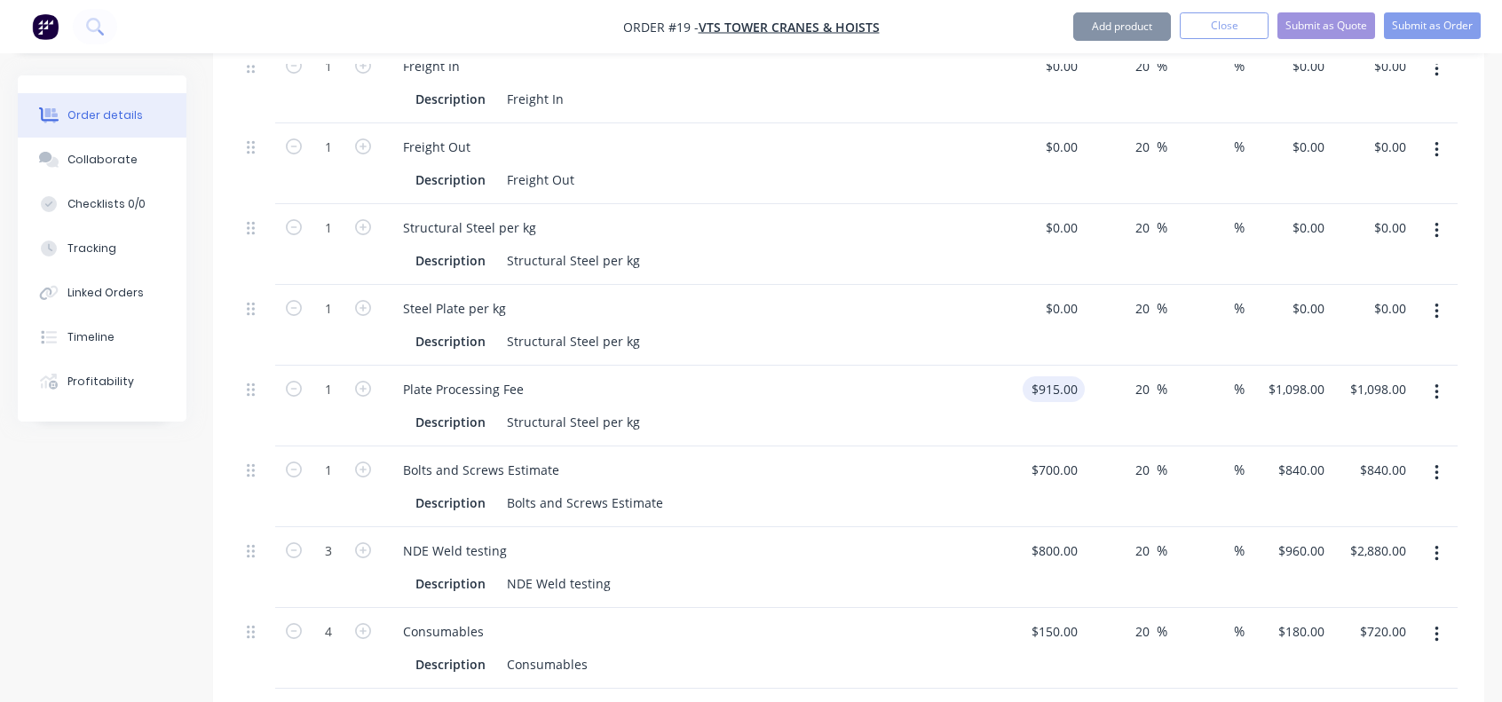
type input "1098"
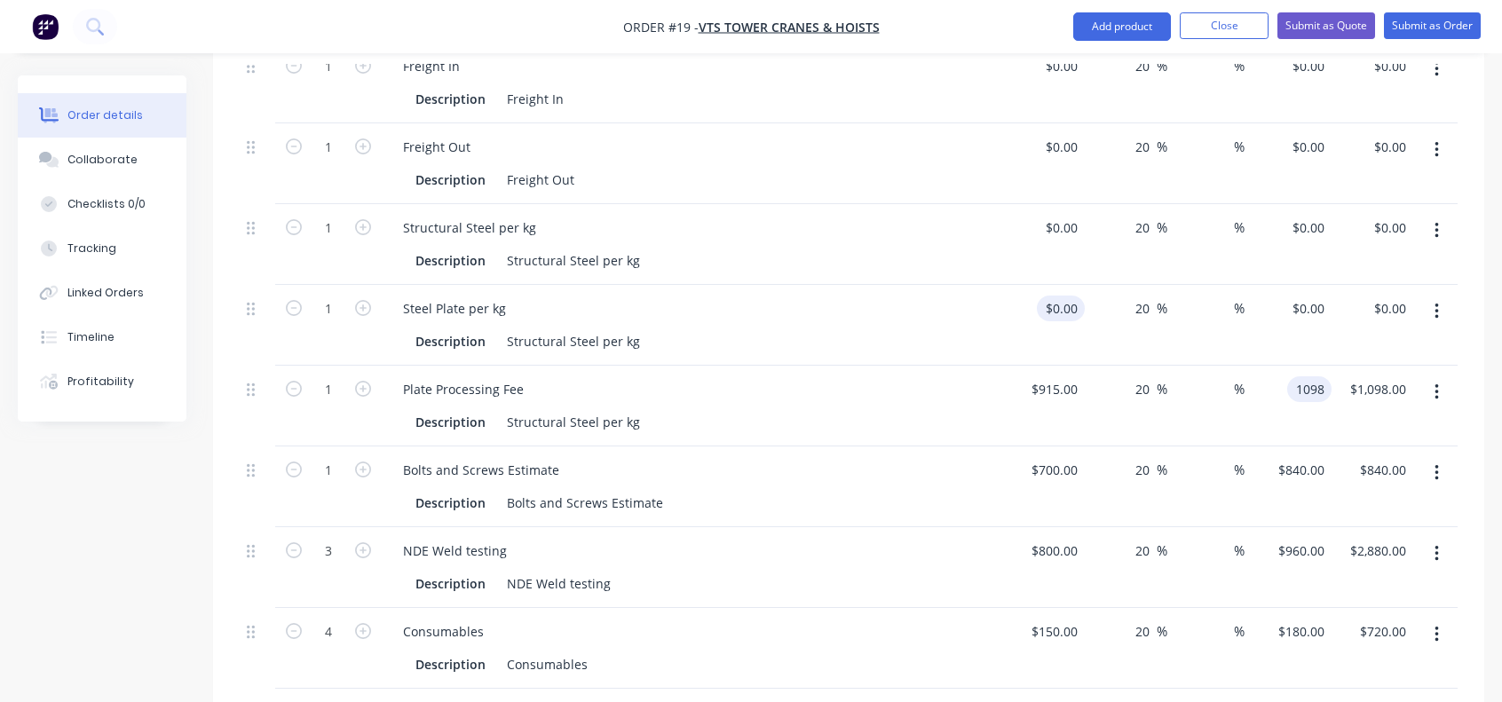
type input "$1,098.00"
click at [1065, 296] on input at bounding box center [1074, 309] width 20 height 26
type input "1"
drag, startPoint x: 1065, startPoint y: 251, endPoint x: 1071, endPoint y: 265, distance: 15.2
click at [1065, 296] on div "0 $0.00" at bounding box center [1064, 309] width 41 height 26
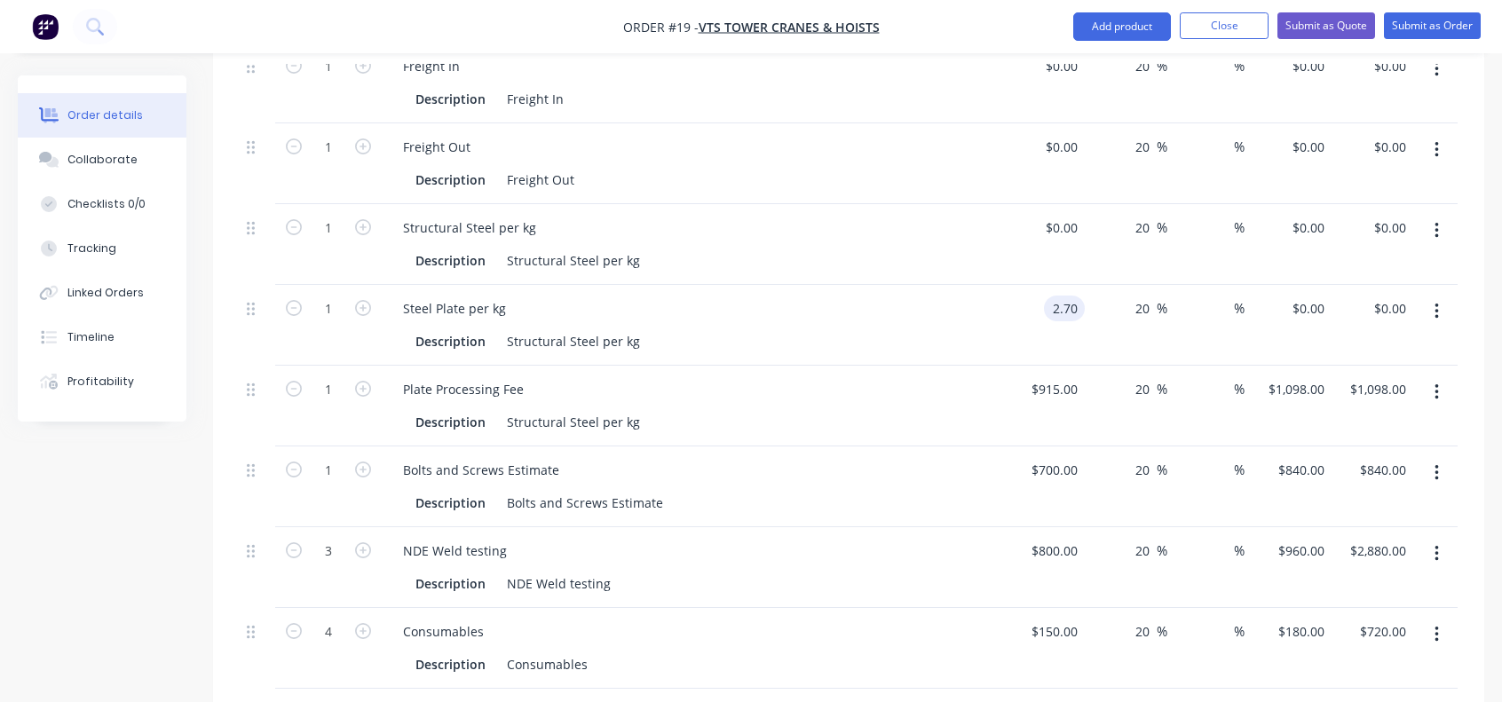
type input "$2.70"
type input "$3.24"
click at [331, 296] on input "1" at bounding box center [328, 309] width 46 height 27
type input "1400"
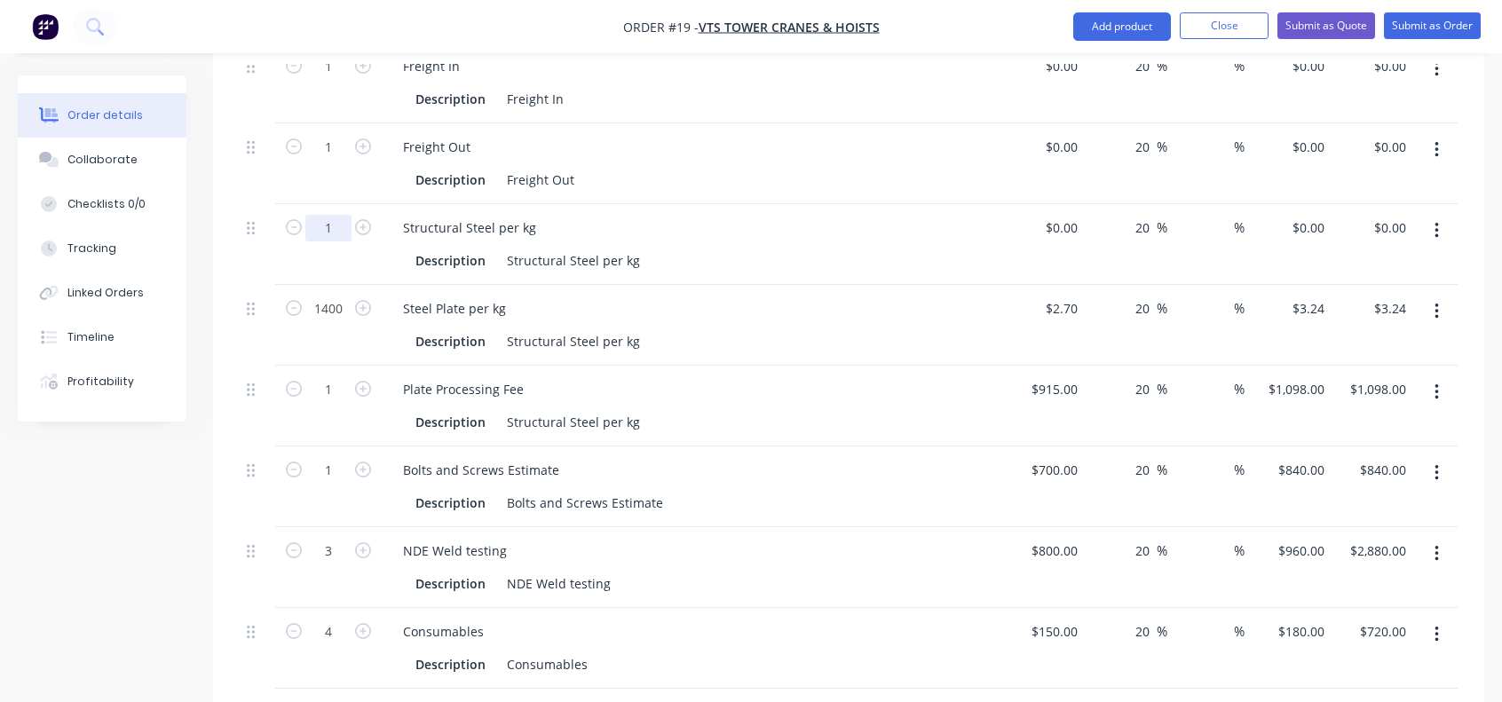
type input "$4,536.00"
click at [328, 215] on input "1" at bounding box center [328, 228] width 46 height 27
type input "6200"
click at [1055, 204] on div at bounding box center [1044, 244] width 82 height 81
type input "$3.00"
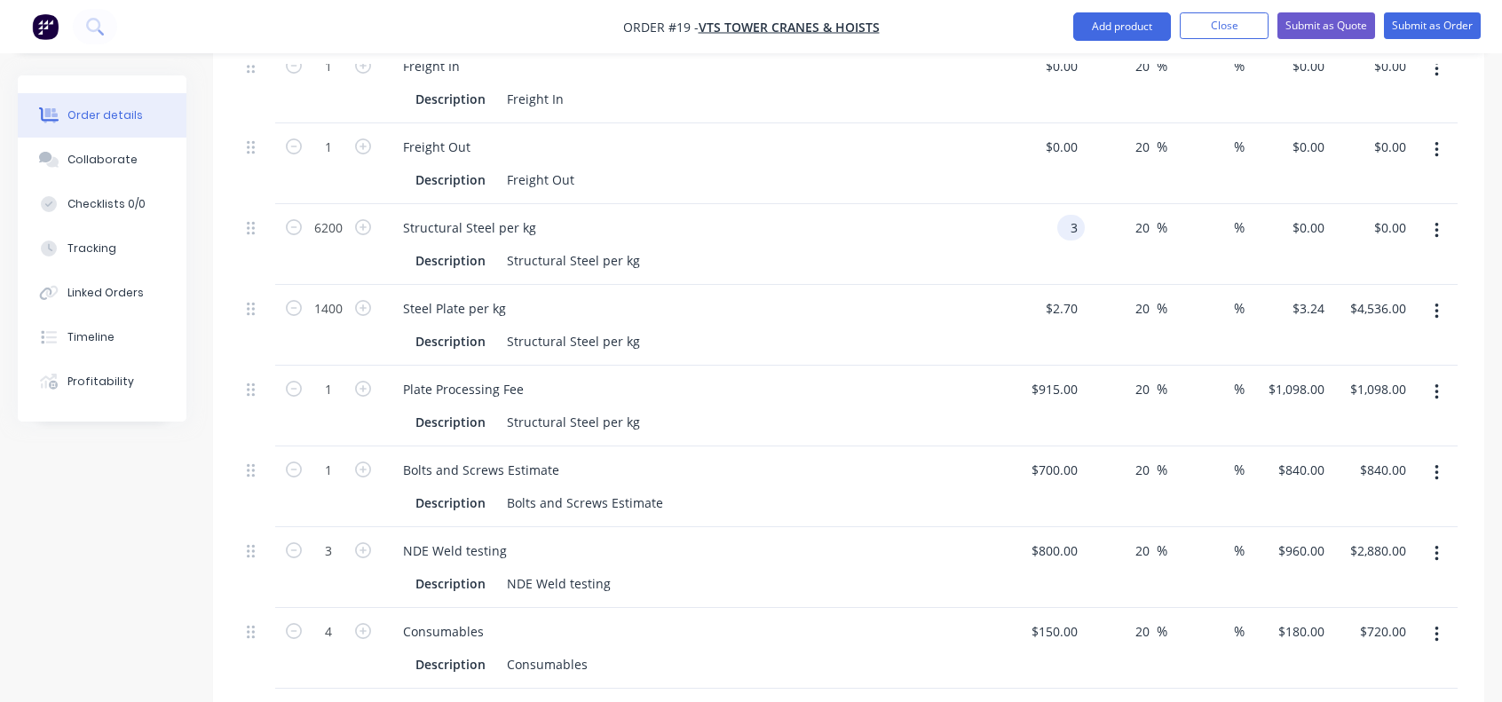
type input "$3.60"
type input "$22,320.00"
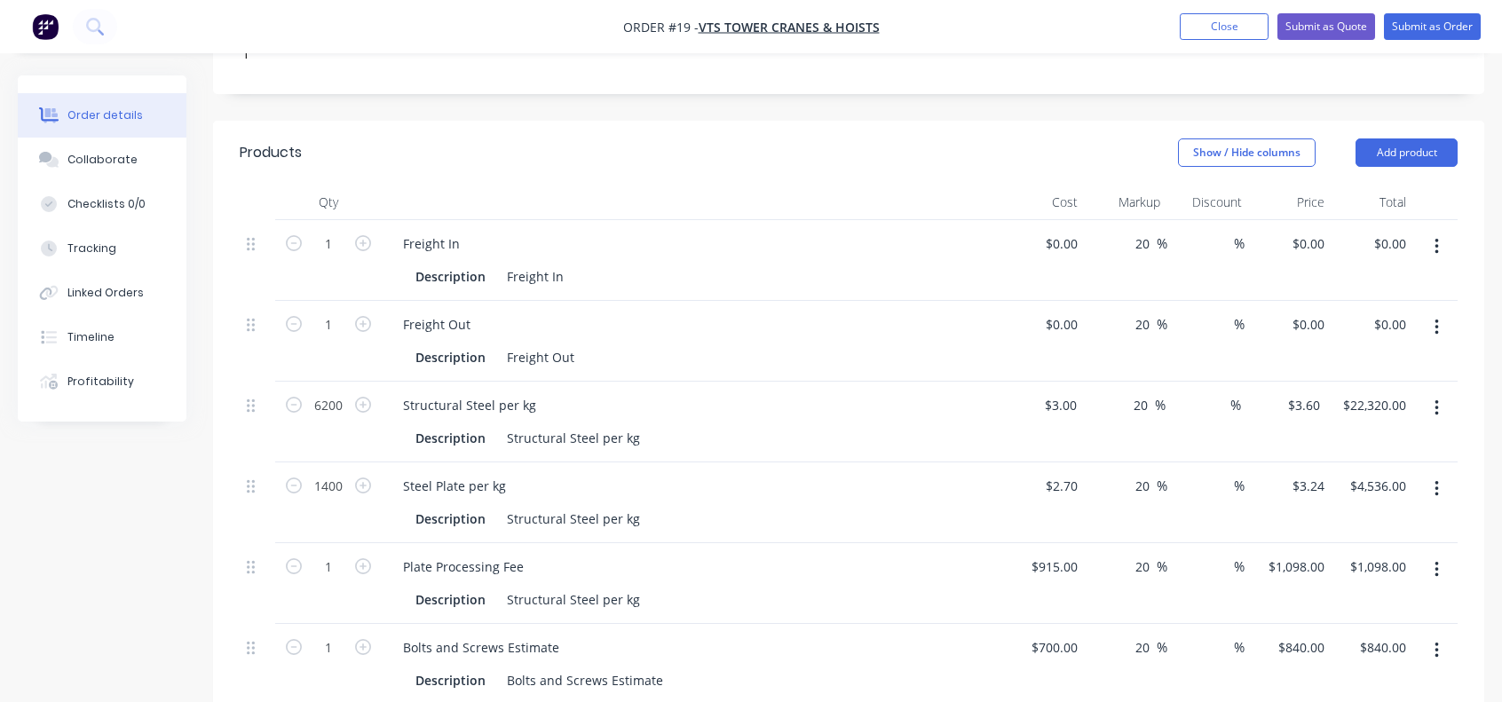
scroll to position [444, 0]
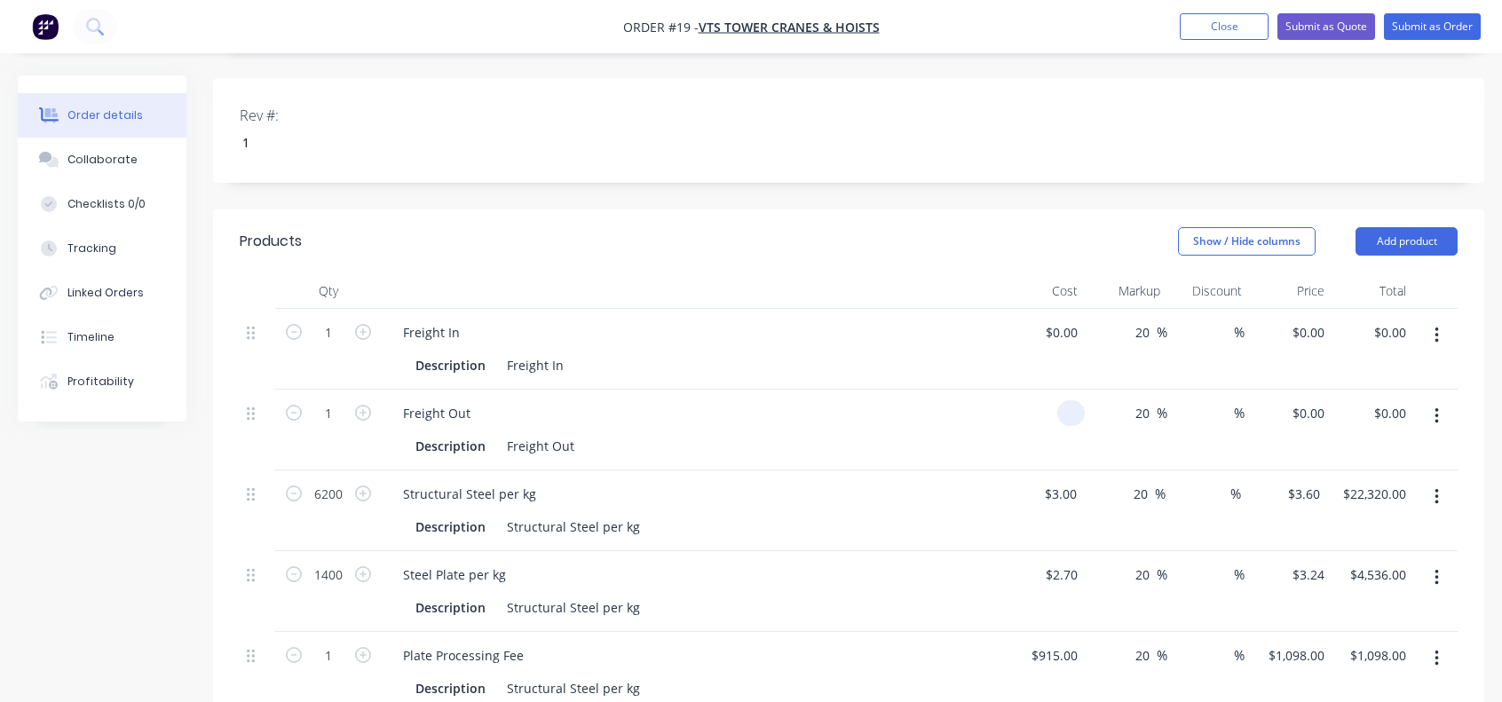
click at [1050, 390] on div at bounding box center [1044, 430] width 82 height 81
type input "$1,200.00"
type input "$1,440.00"
click at [365, 324] on icon "button" at bounding box center [363, 332] width 16 height 16
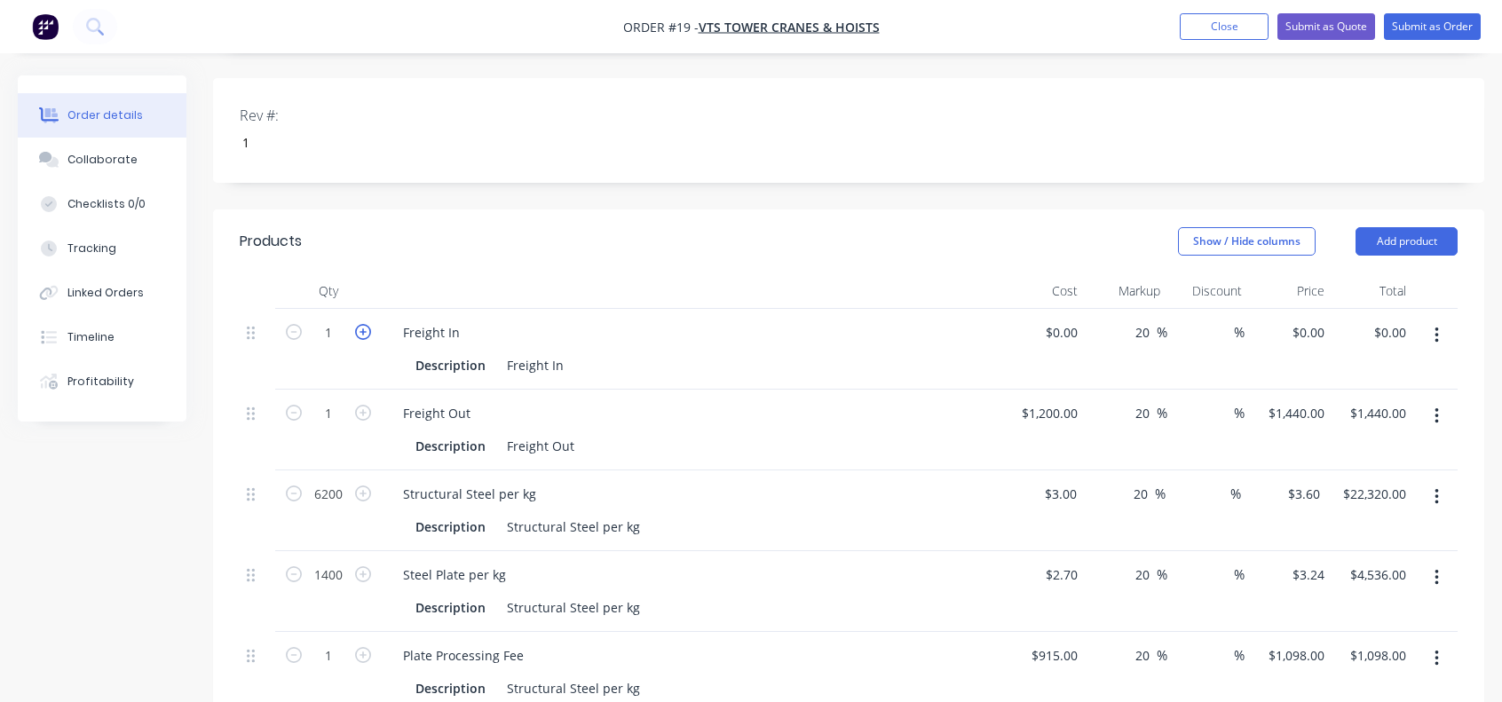
type input "2"
click at [1072, 320] on input at bounding box center [1064, 333] width 41 height 26
type input "$150.00"
type input "$180.00"
type input "$360.00"
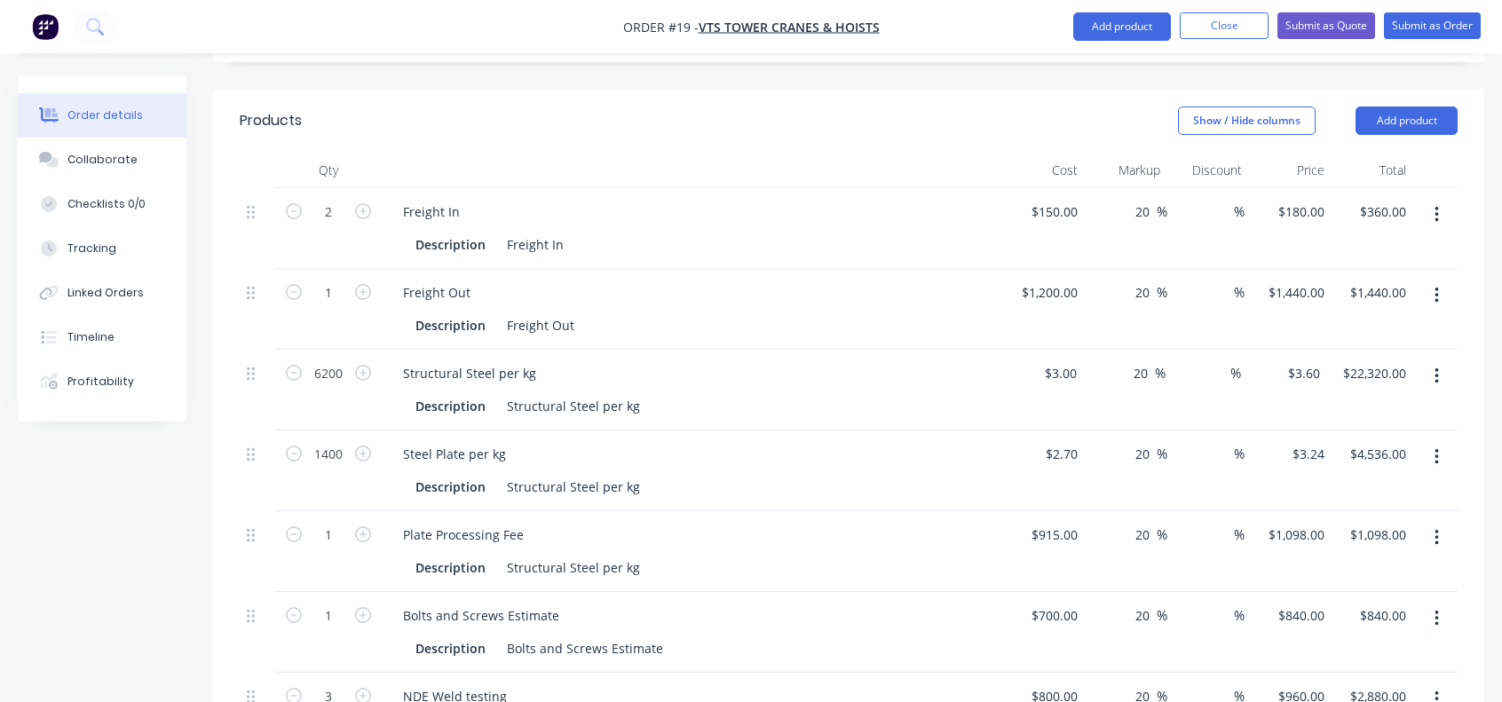
scroll to position [533, 0]
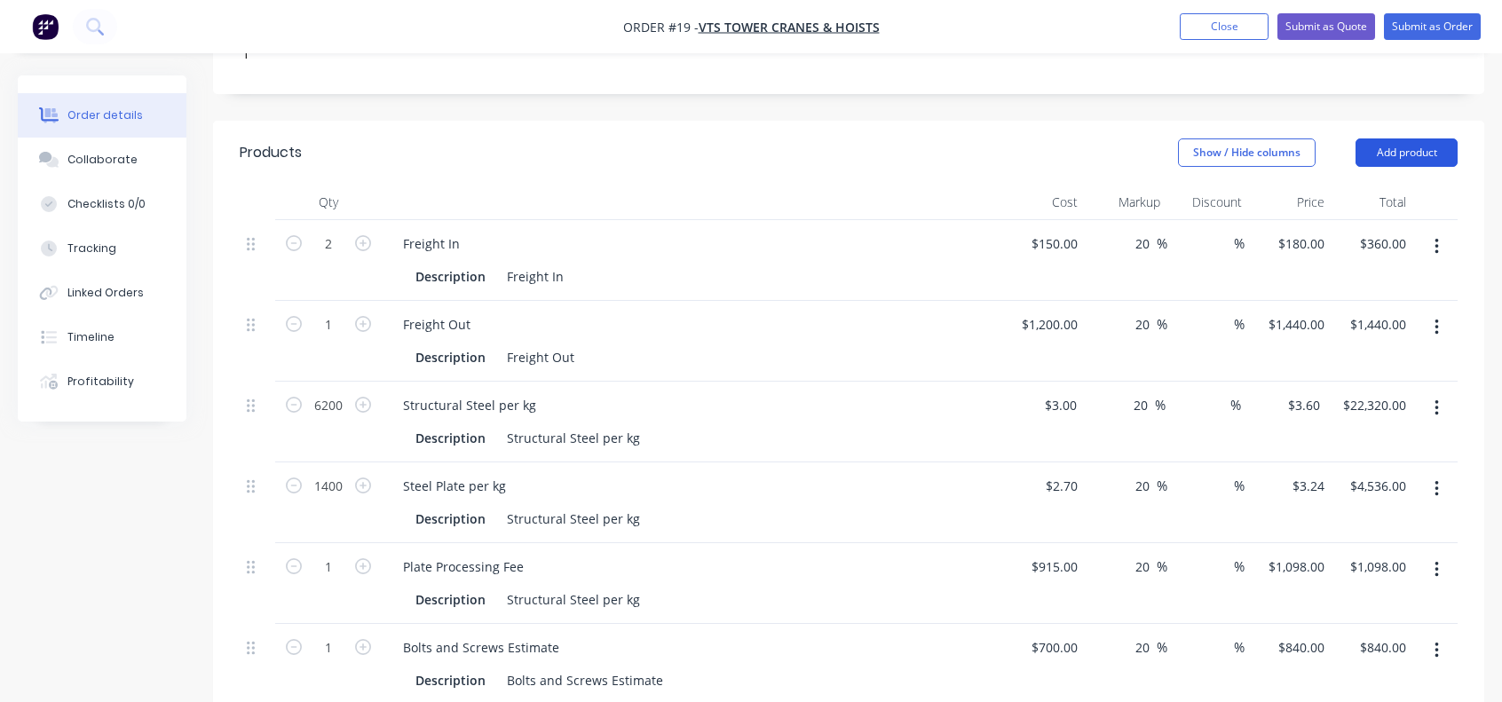
click at [1402, 138] on button "Add product" at bounding box center [1407, 152] width 102 height 28
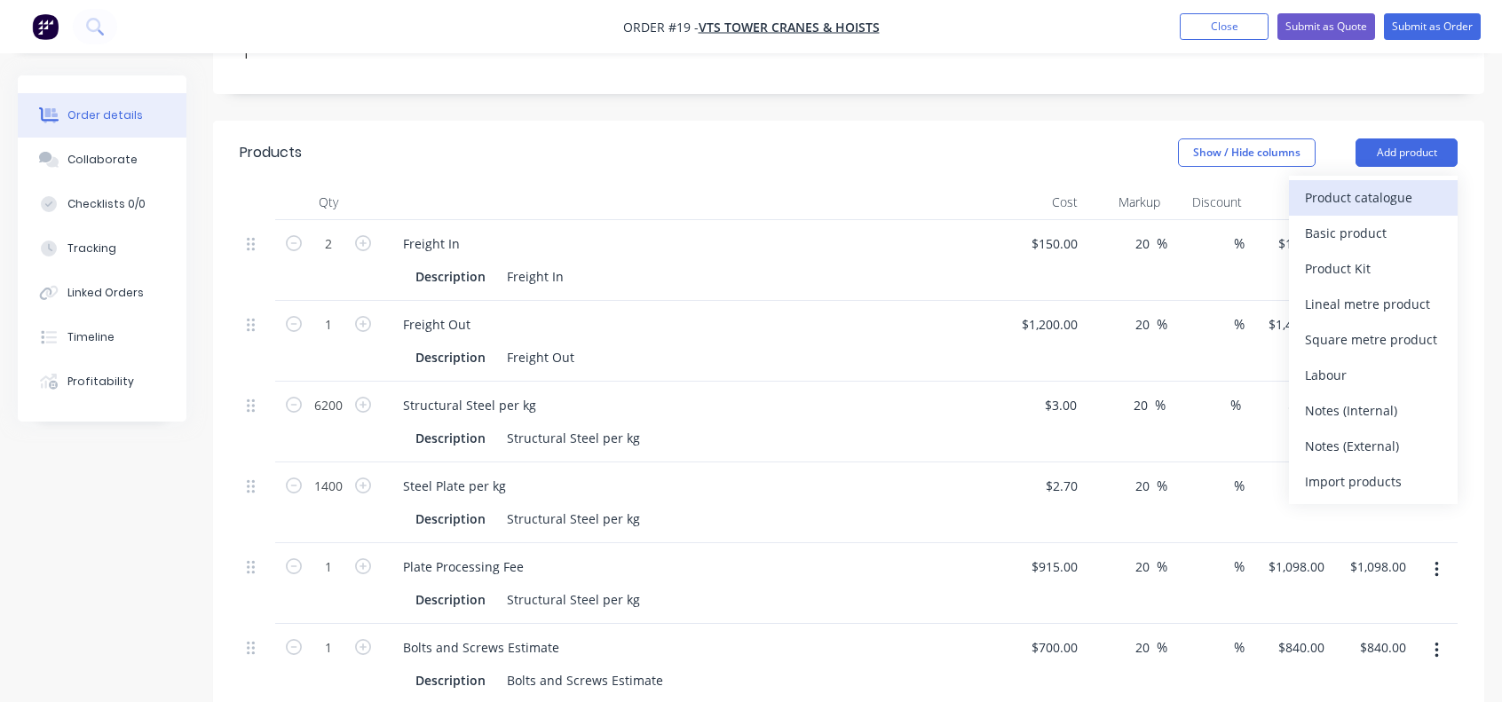
click at [1341, 185] on div "Product catalogue" at bounding box center [1373, 198] width 137 height 26
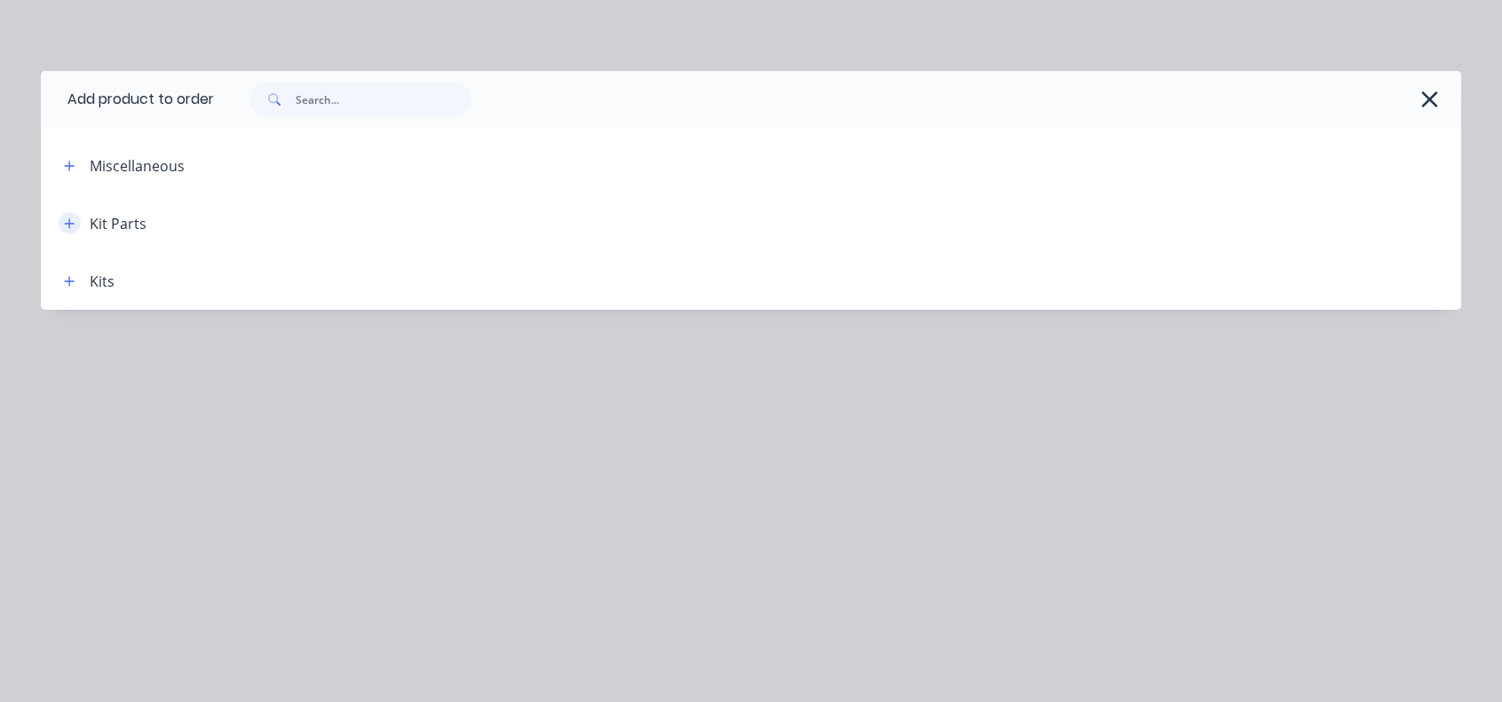
click at [67, 219] on icon "button" at bounding box center [69, 223] width 11 height 12
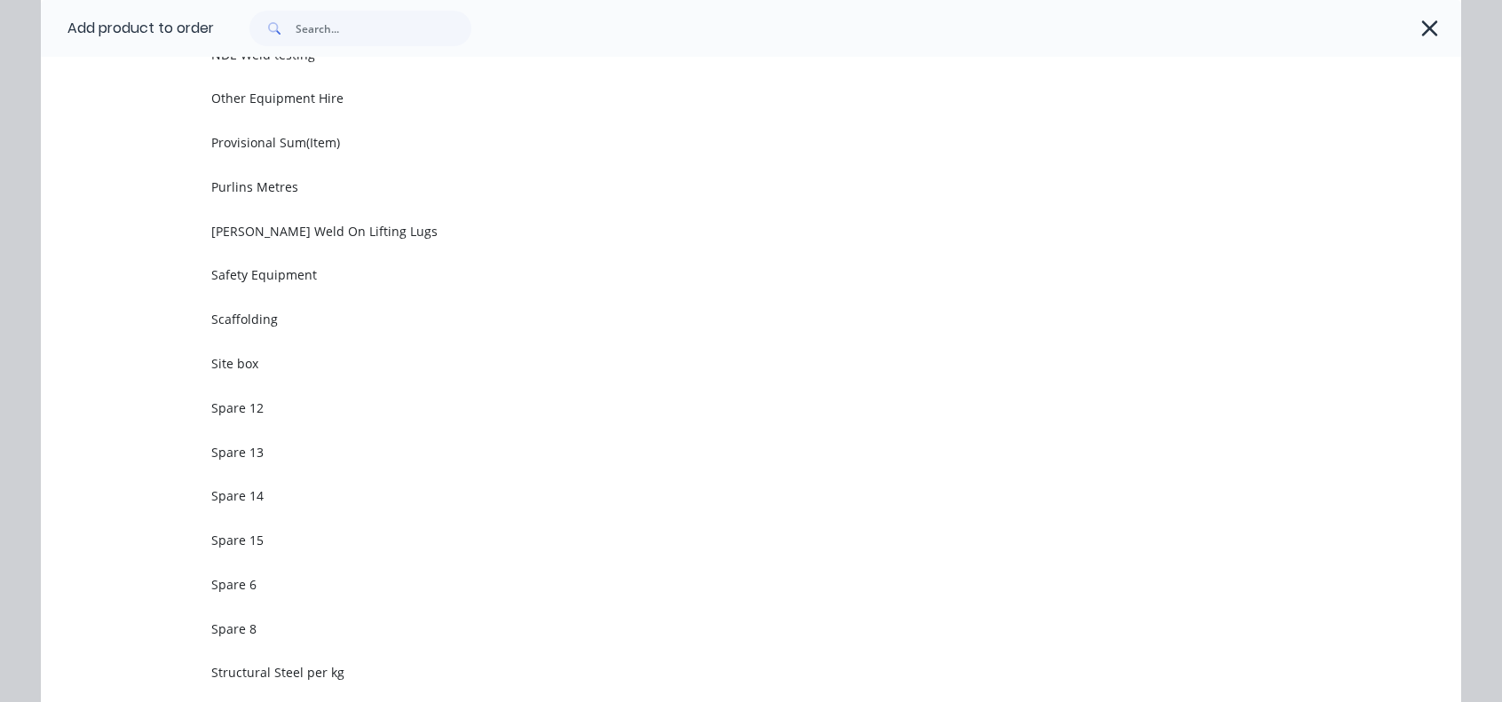
scroll to position [799, 0]
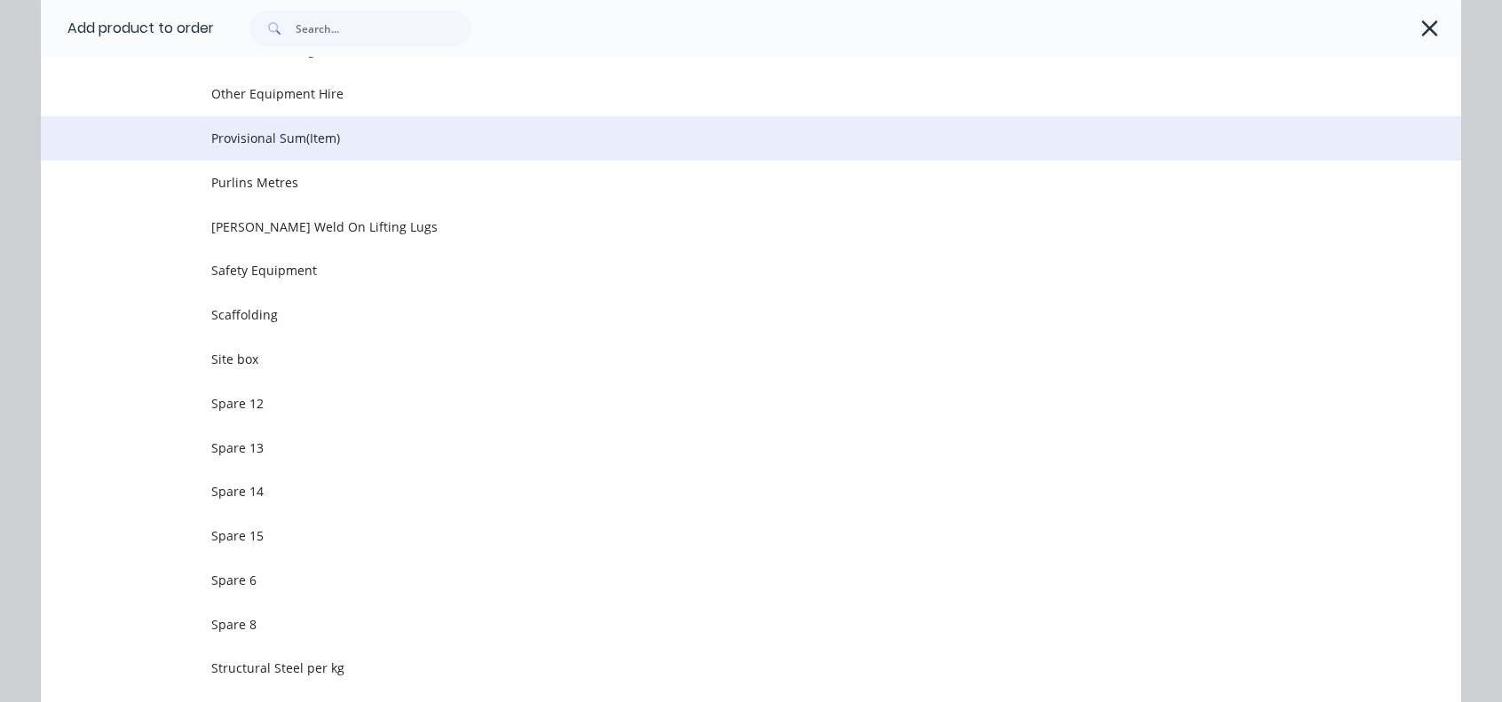
click at [297, 154] on td "Provisional Sum(Item)" at bounding box center [836, 138] width 1250 height 44
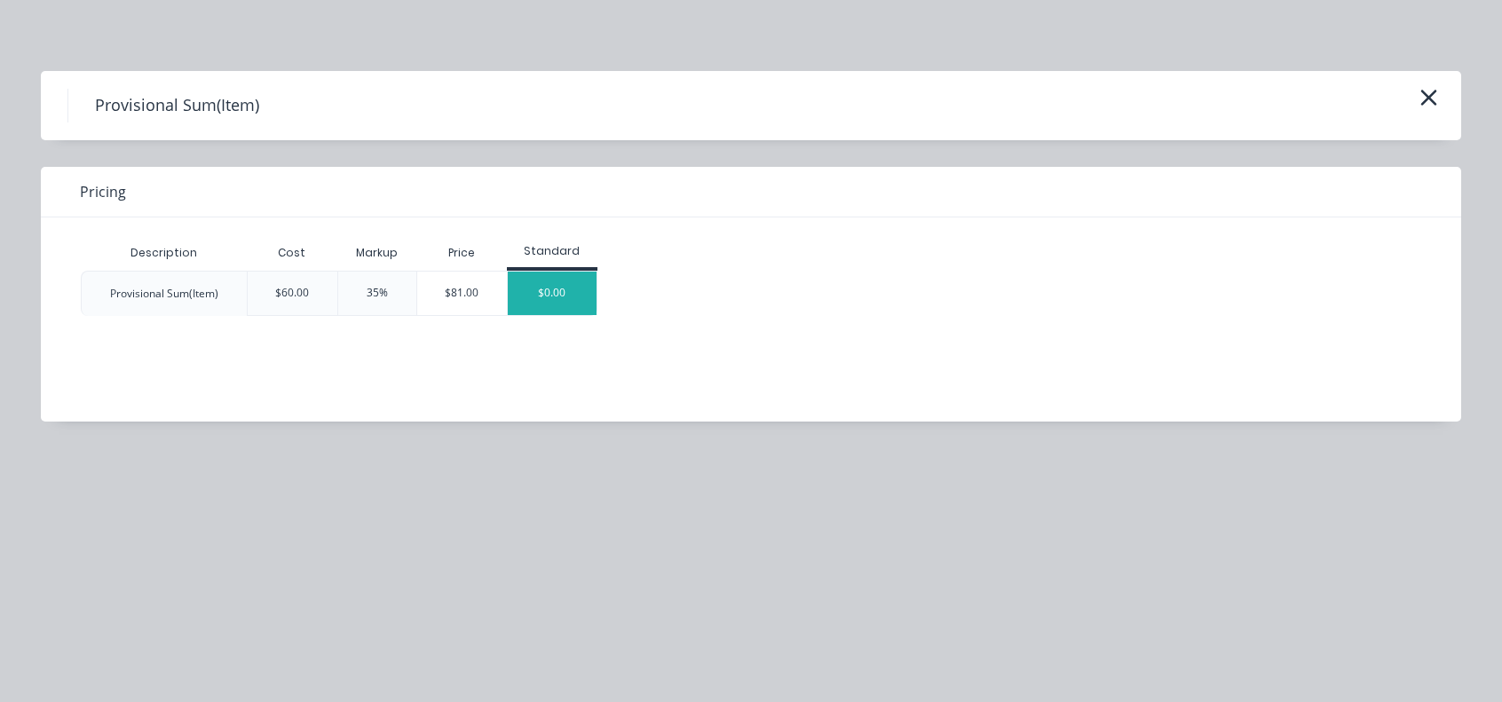
click at [526, 283] on div "$0.00" at bounding box center [552, 293] width 89 height 43
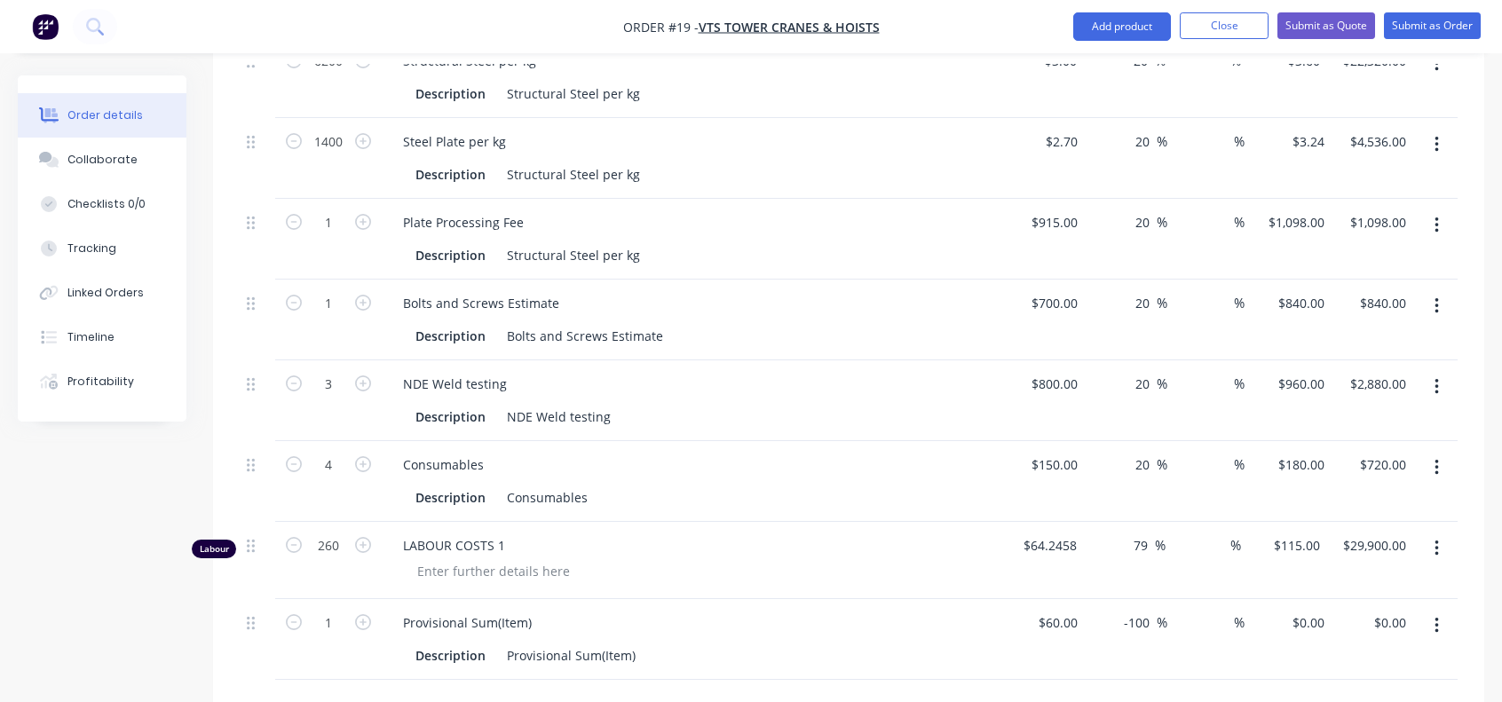
scroll to position [1065, 0]
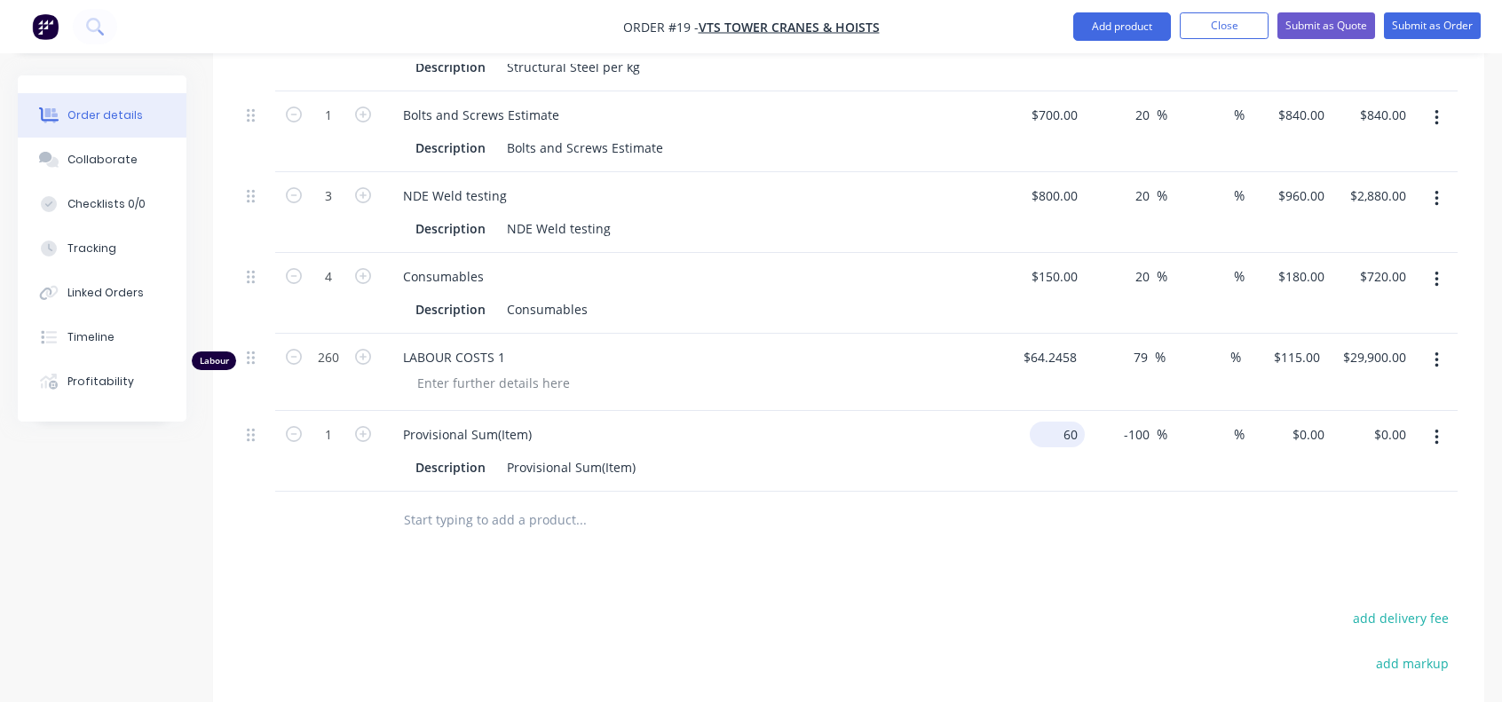
click at [1060, 422] on div "60 $60.00" at bounding box center [1057, 435] width 55 height 26
type input "$18,000.00"
type input "0"
type input "$18,000.00"
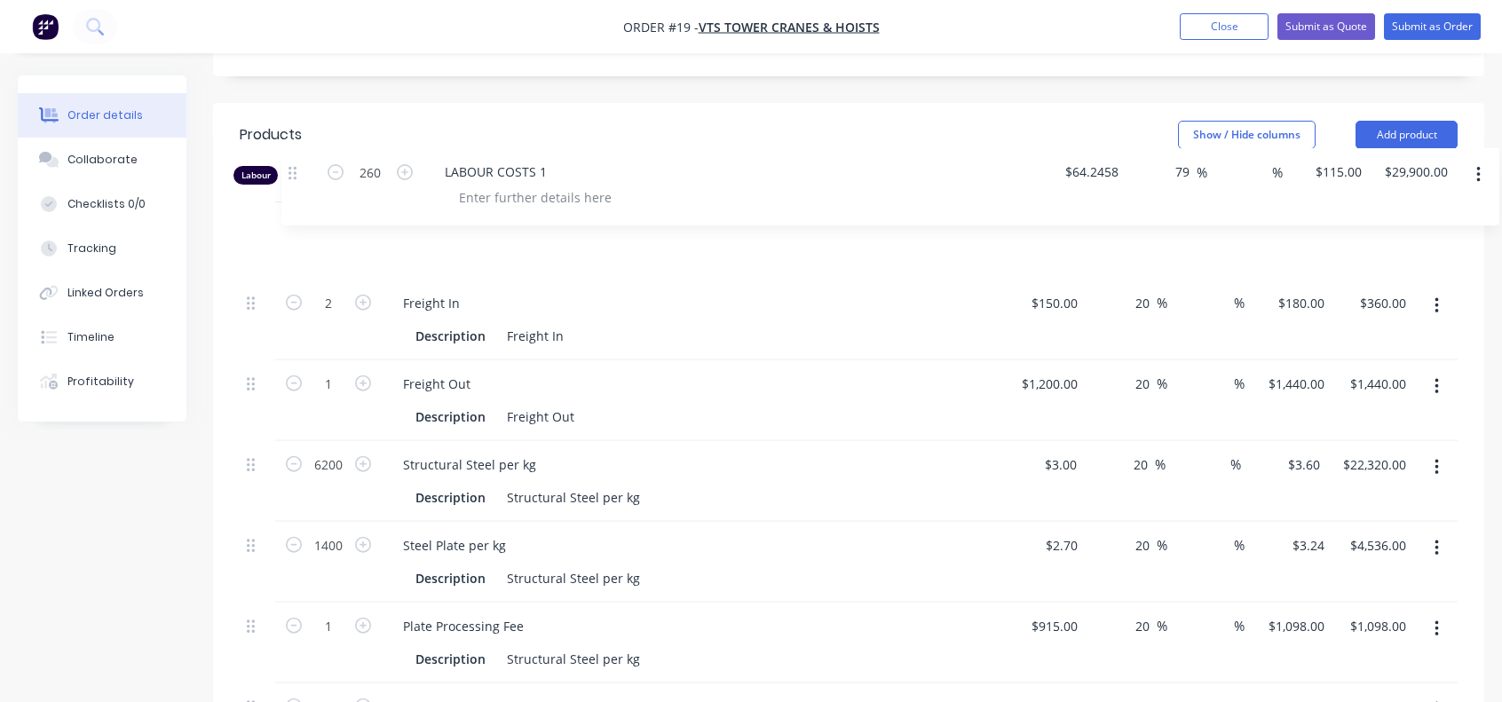
scroll to position [549, 0]
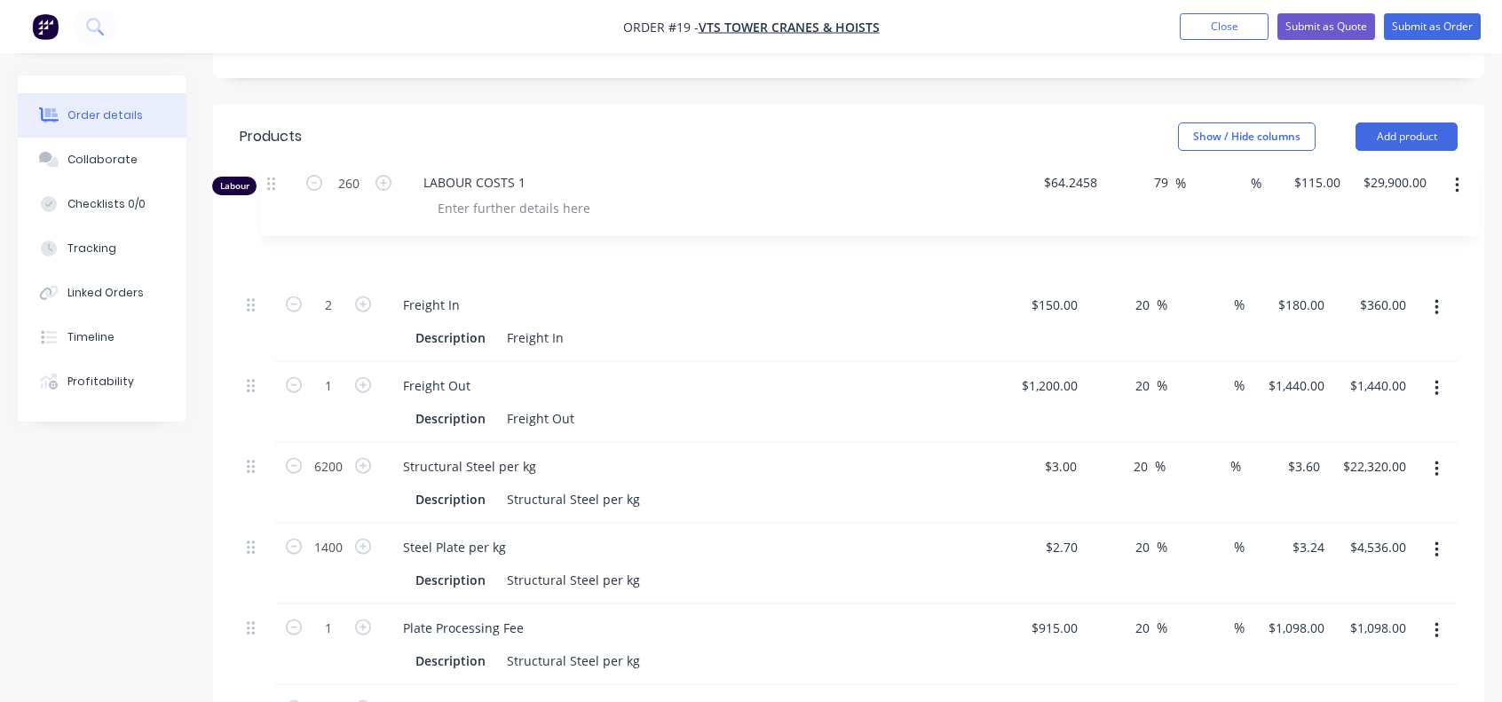
drag, startPoint x: 250, startPoint y: 581, endPoint x: 275, endPoint y: 187, distance: 394.9
click at [275, 204] on div "2 Freight In Description Freight In $150.00 $150.00 20 20 % % $180.00 $180.00 $…" at bounding box center [849, 606] width 1218 height 804
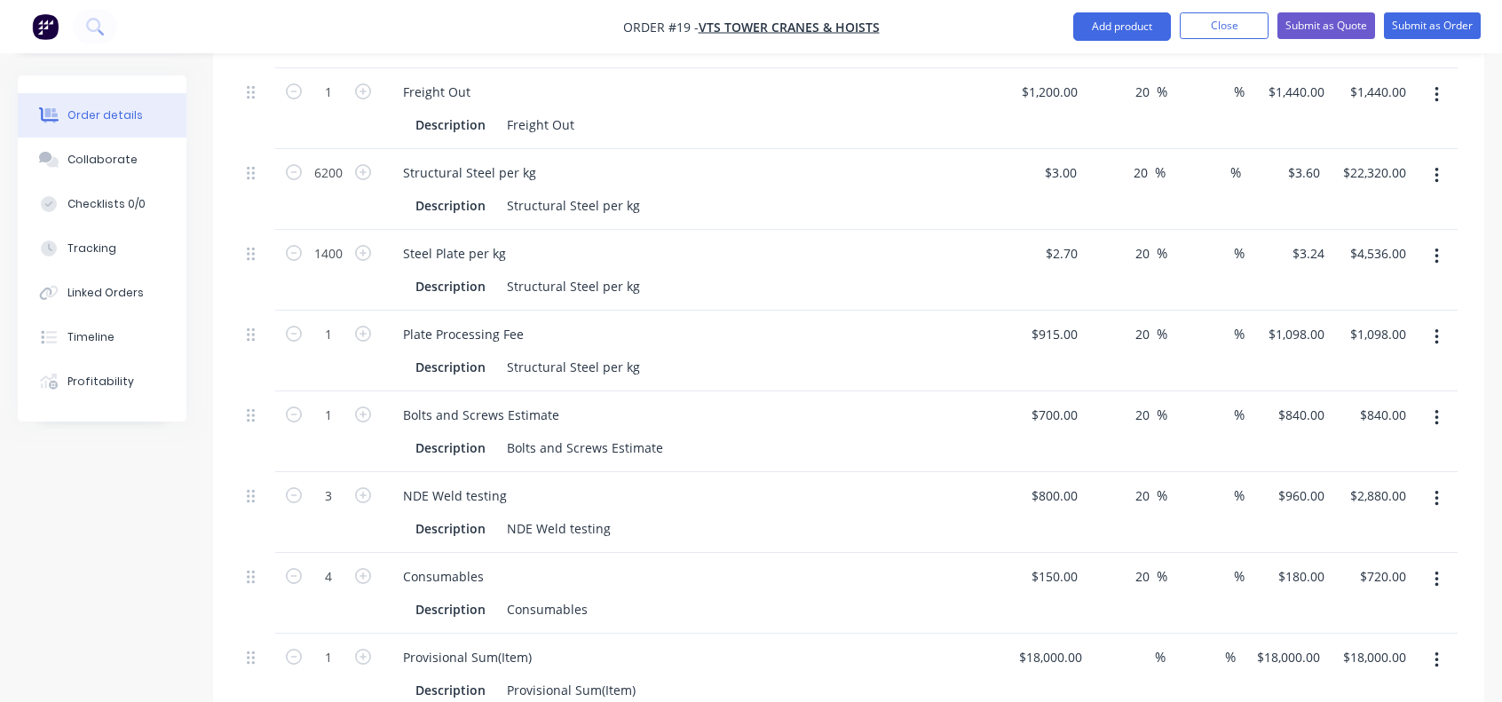
scroll to position [904, 0]
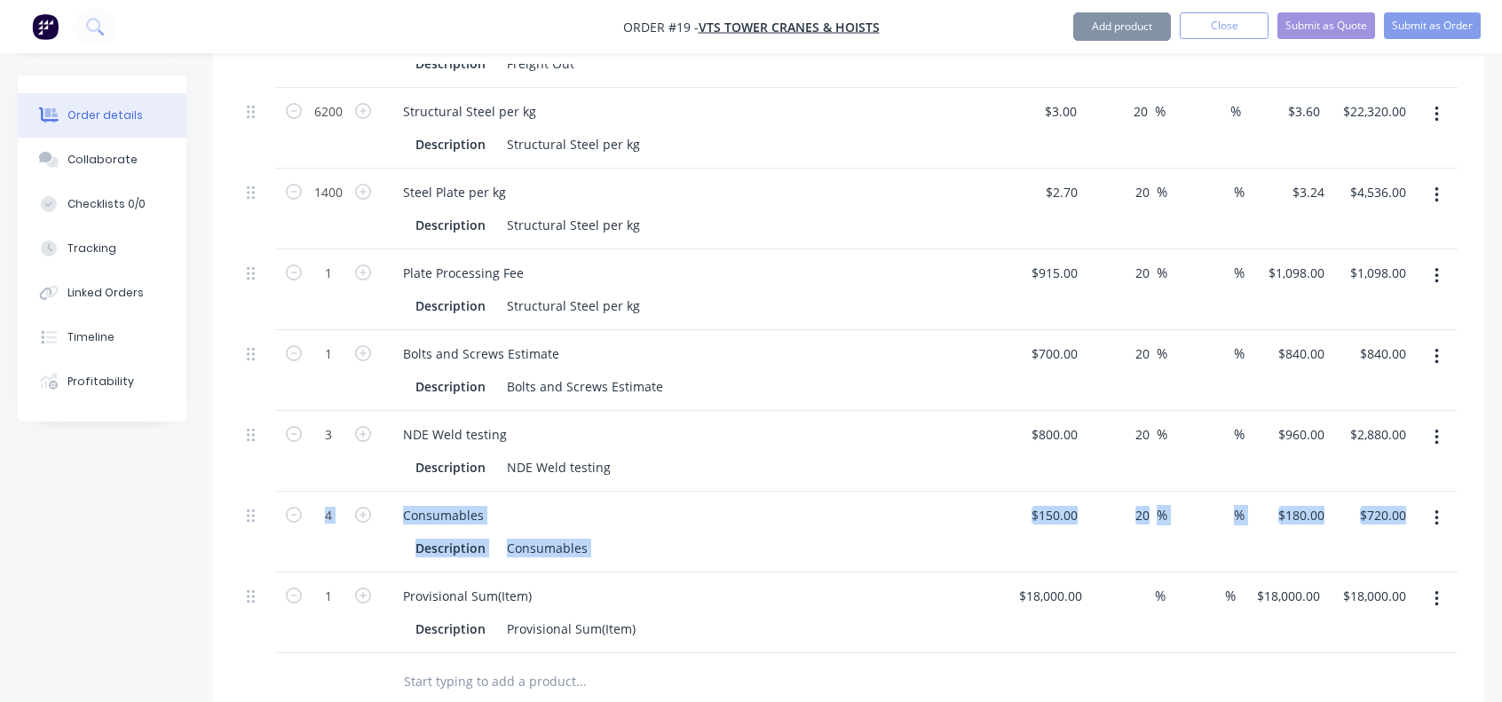
drag, startPoint x: 246, startPoint y: 544, endPoint x: 226, endPoint y: 466, distance: 80.5
click at [232, 455] on div "Qty Cost Markup Discount Price Total Labour 260 LABOUR COSTS 1 $64.2458 $64.245…" at bounding box center [848, 262] width 1271 height 897
click at [252, 590] on icon at bounding box center [251, 596] width 8 height 13
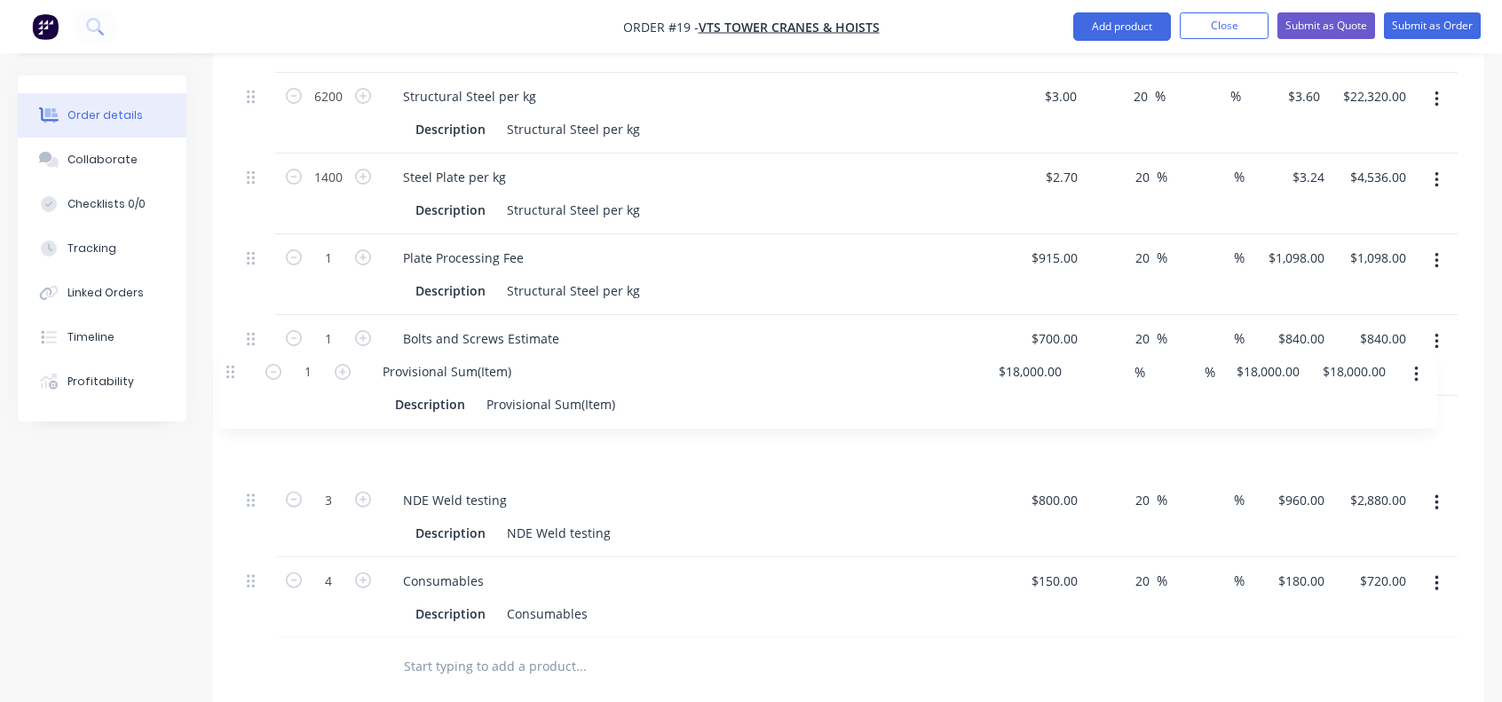
drag, startPoint x: 249, startPoint y: 553, endPoint x: 229, endPoint y: 374, distance: 180.5
click at [229, 374] on div "Qty Cost Markup Discount Price Total Labour 260 LABOUR COSTS 1 $64.2458 $64.245…" at bounding box center [848, 246] width 1271 height 897
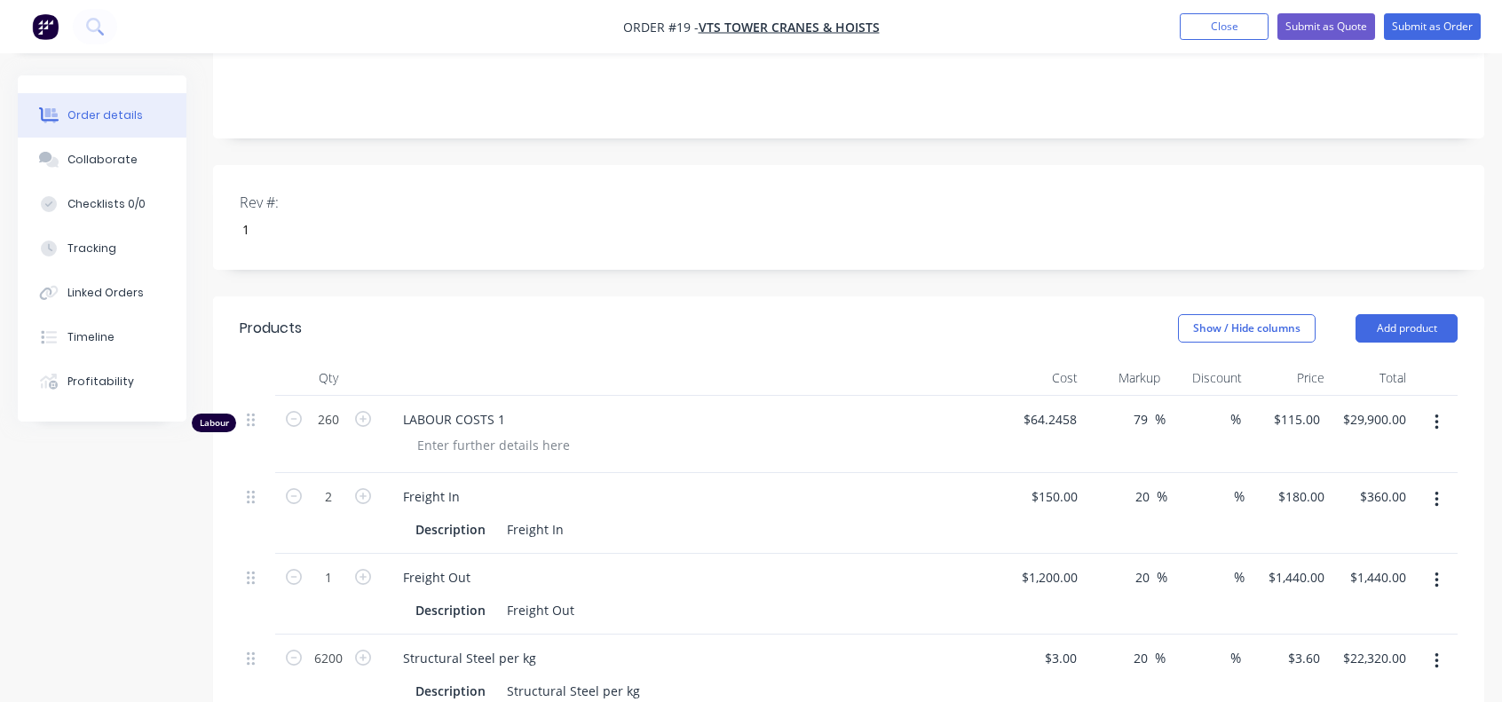
scroll to position [361, 0]
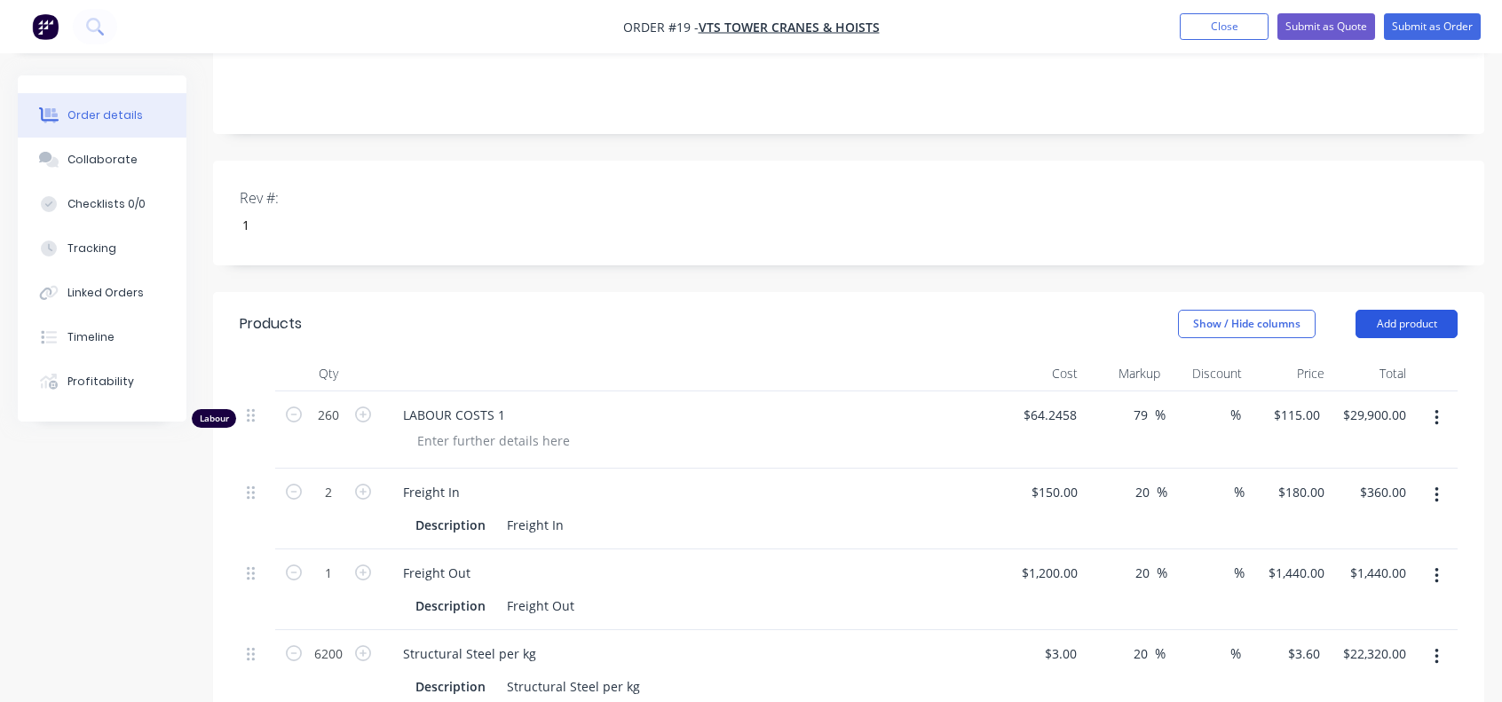
click at [1411, 310] on button "Add product" at bounding box center [1407, 324] width 102 height 28
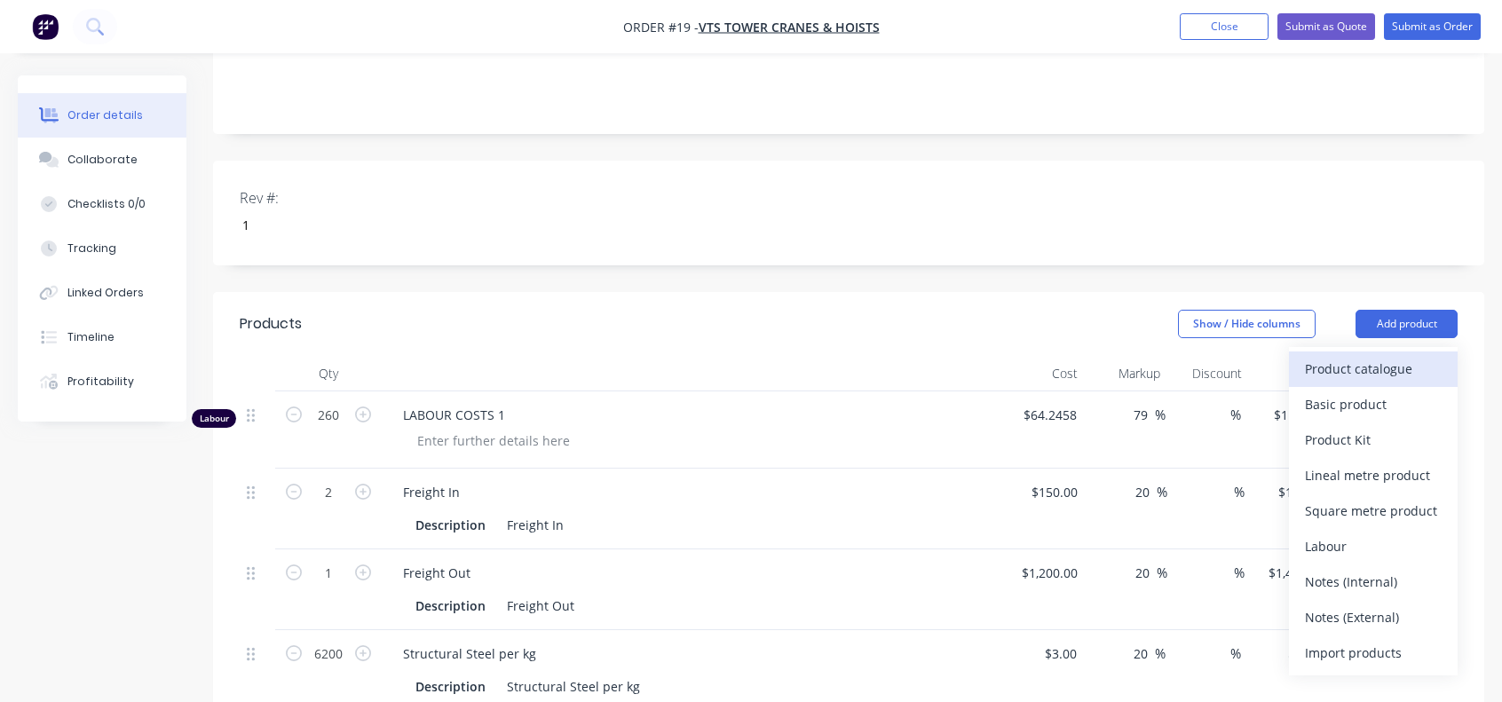
click at [1375, 356] on div "Product catalogue" at bounding box center [1373, 369] width 137 height 26
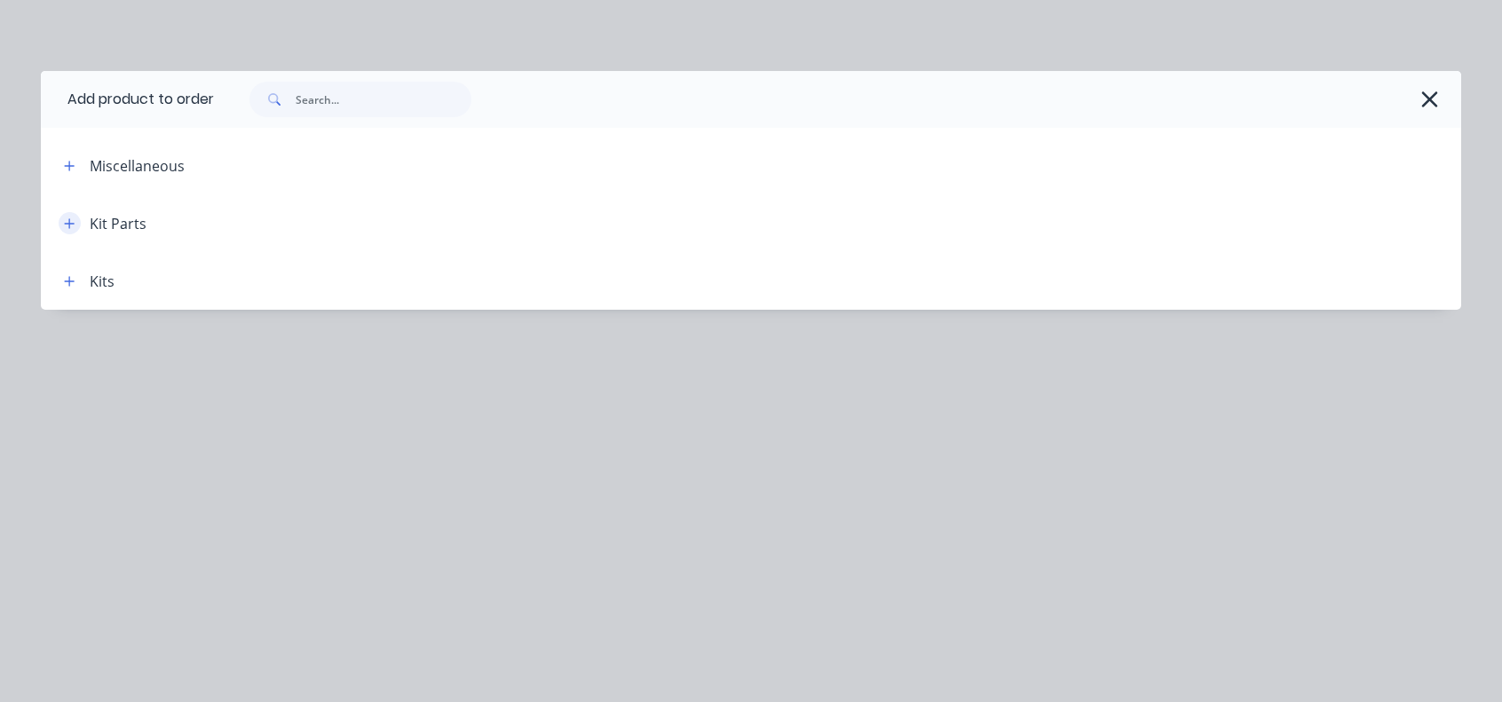
click at [75, 226] on button "button" at bounding box center [70, 223] width 22 height 22
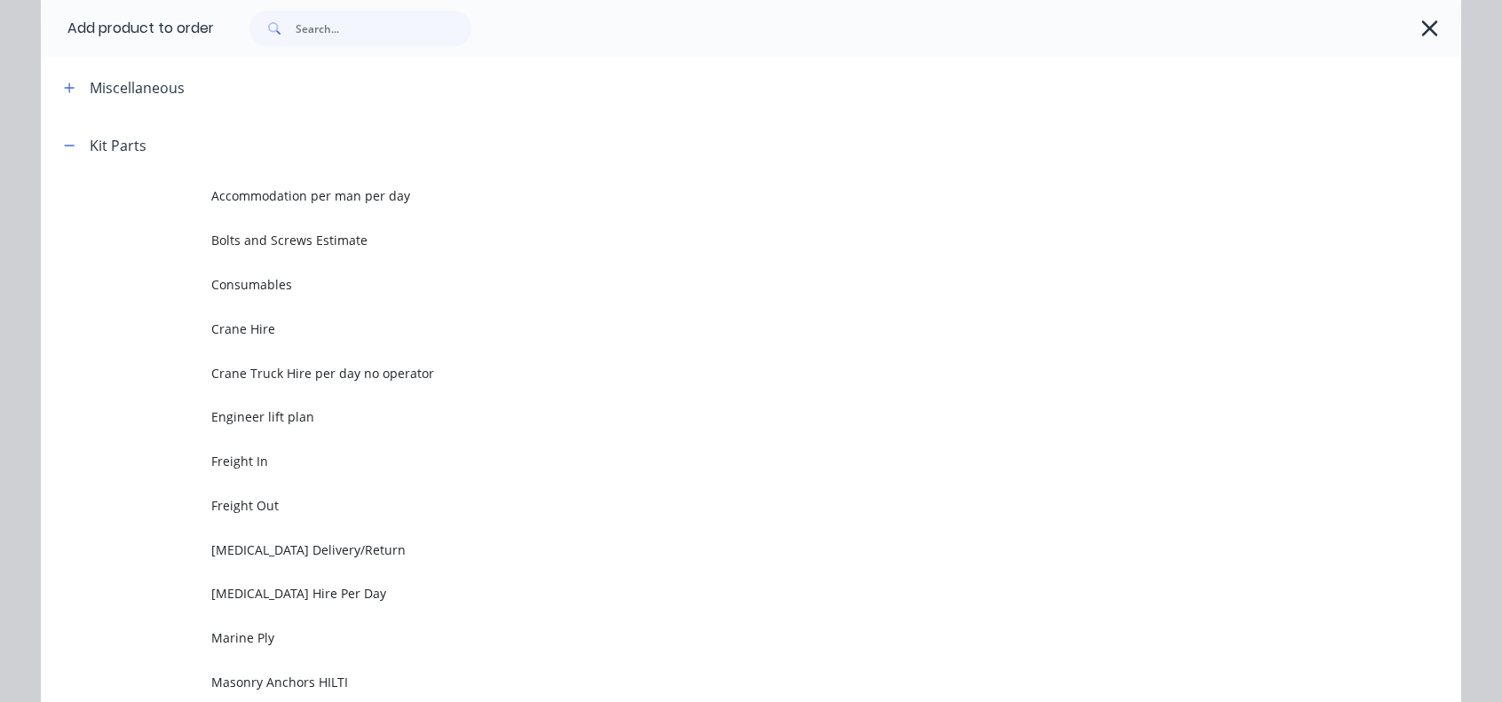
scroll to position [0, 0]
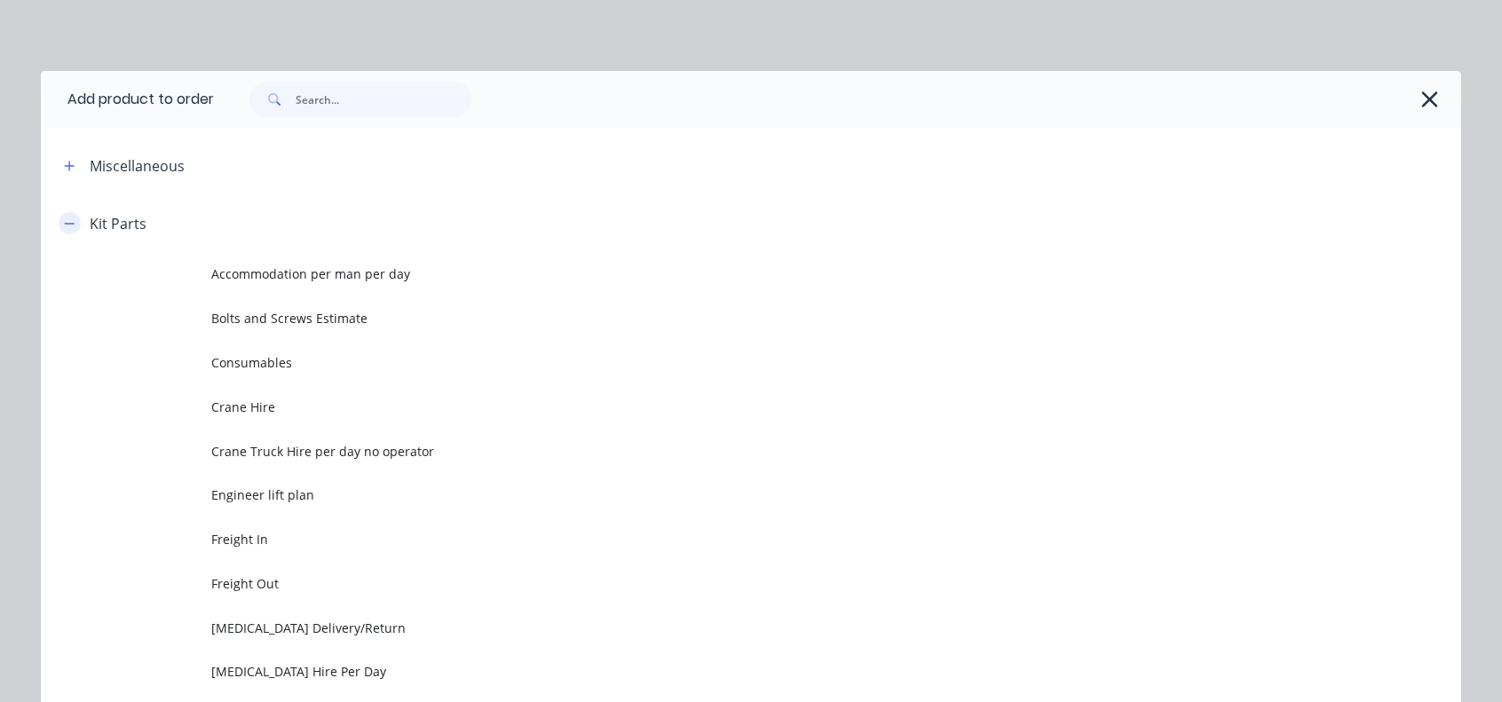
click at [67, 232] on button "button" at bounding box center [70, 223] width 22 height 22
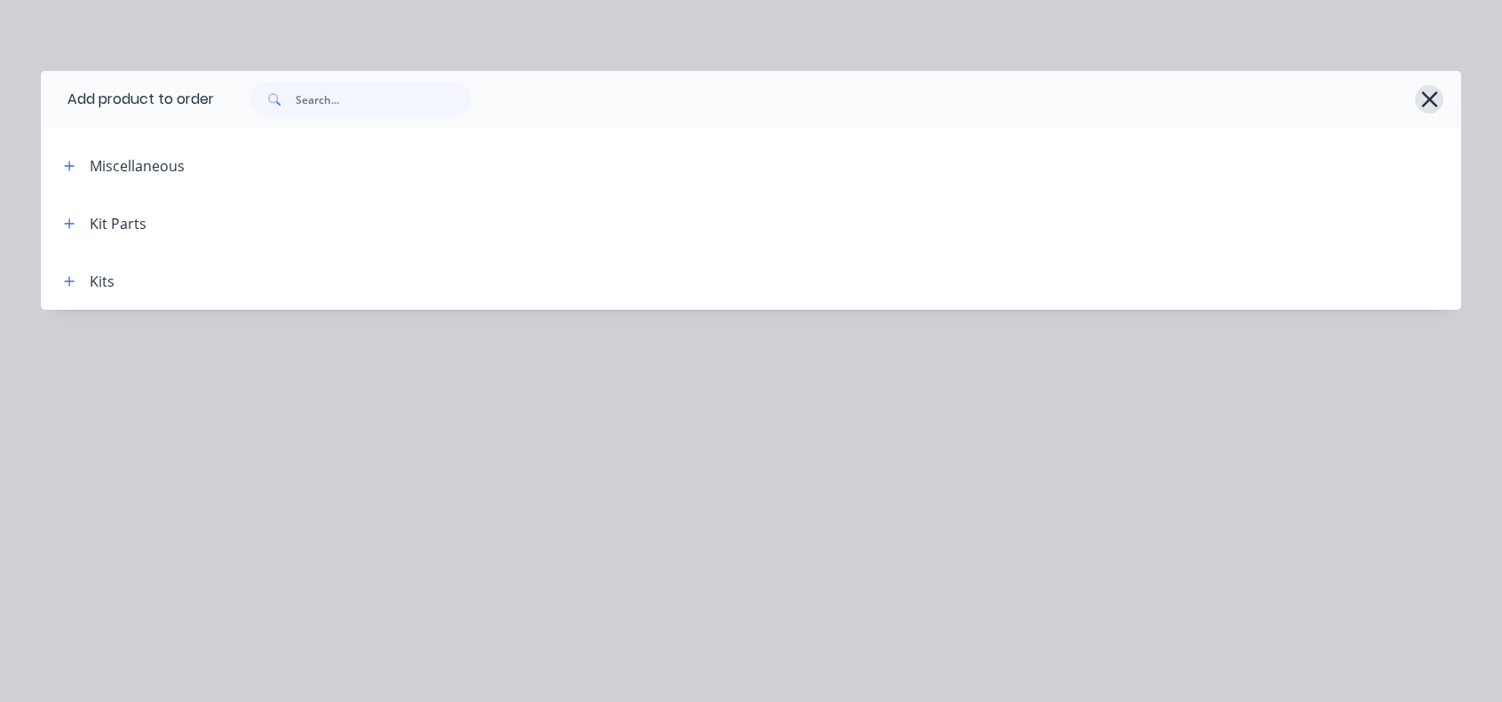
click at [1432, 104] on icon "button" at bounding box center [1429, 99] width 16 height 16
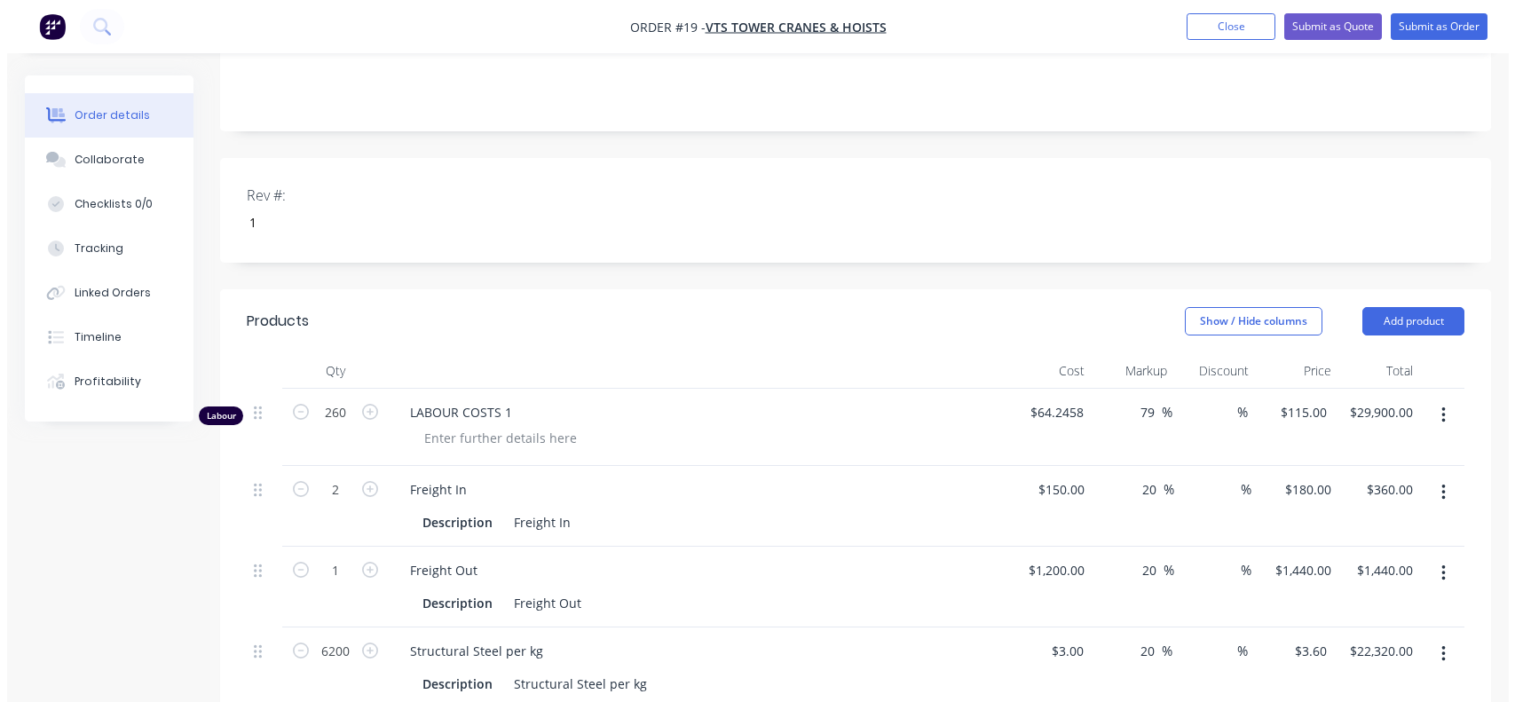
scroll to position [361, 0]
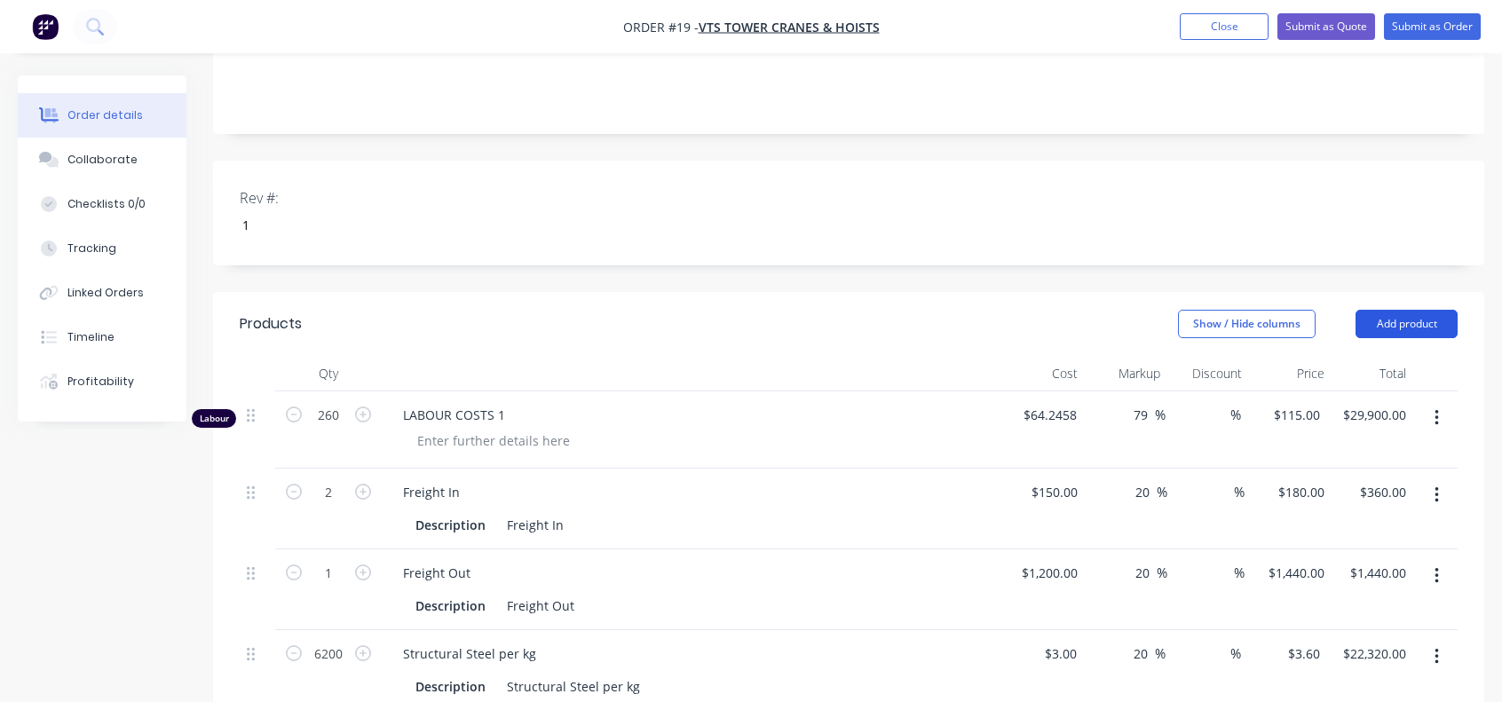
click at [1417, 310] on button "Add product" at bounding box center [1407, 324] width 102 height 28
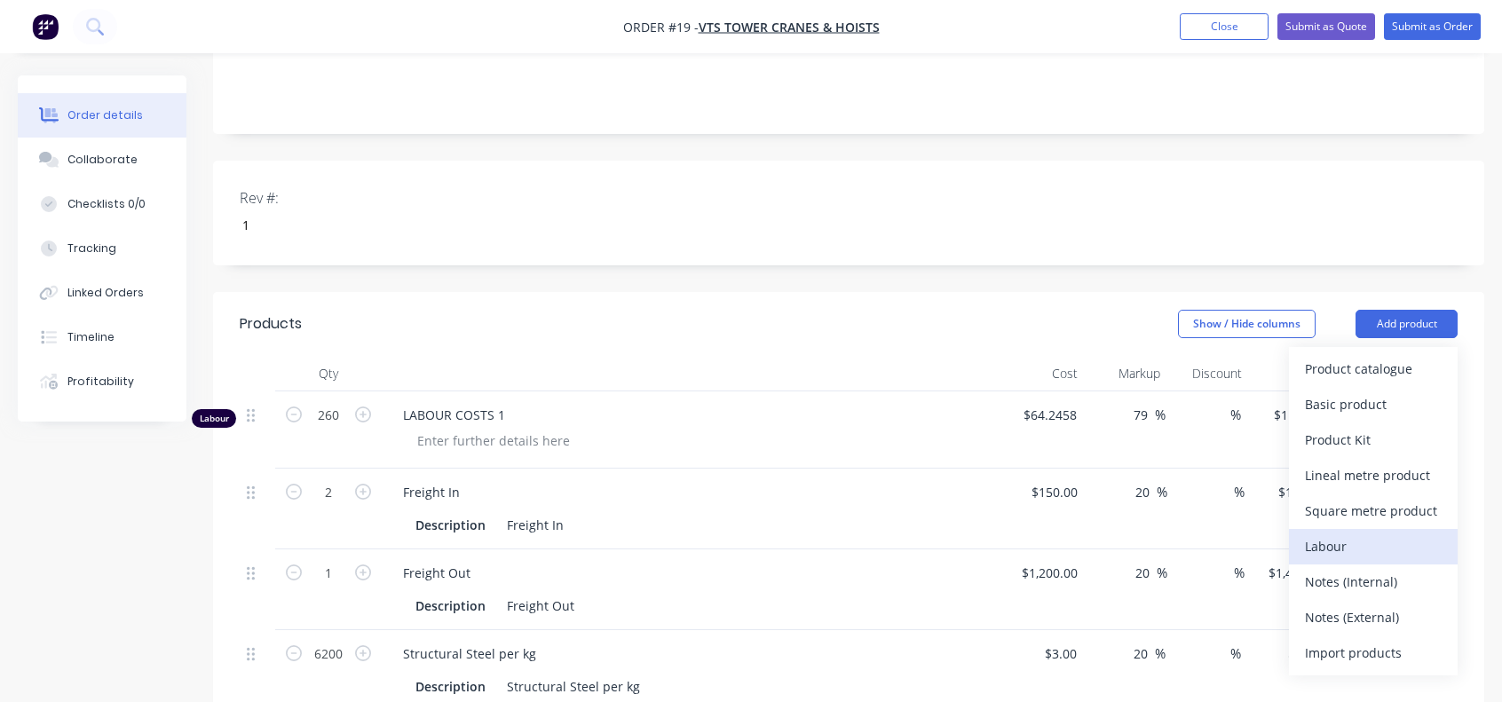
click at [1345, 534] on div "Labour" at bounding box center [1373, 547] width 137 height 26
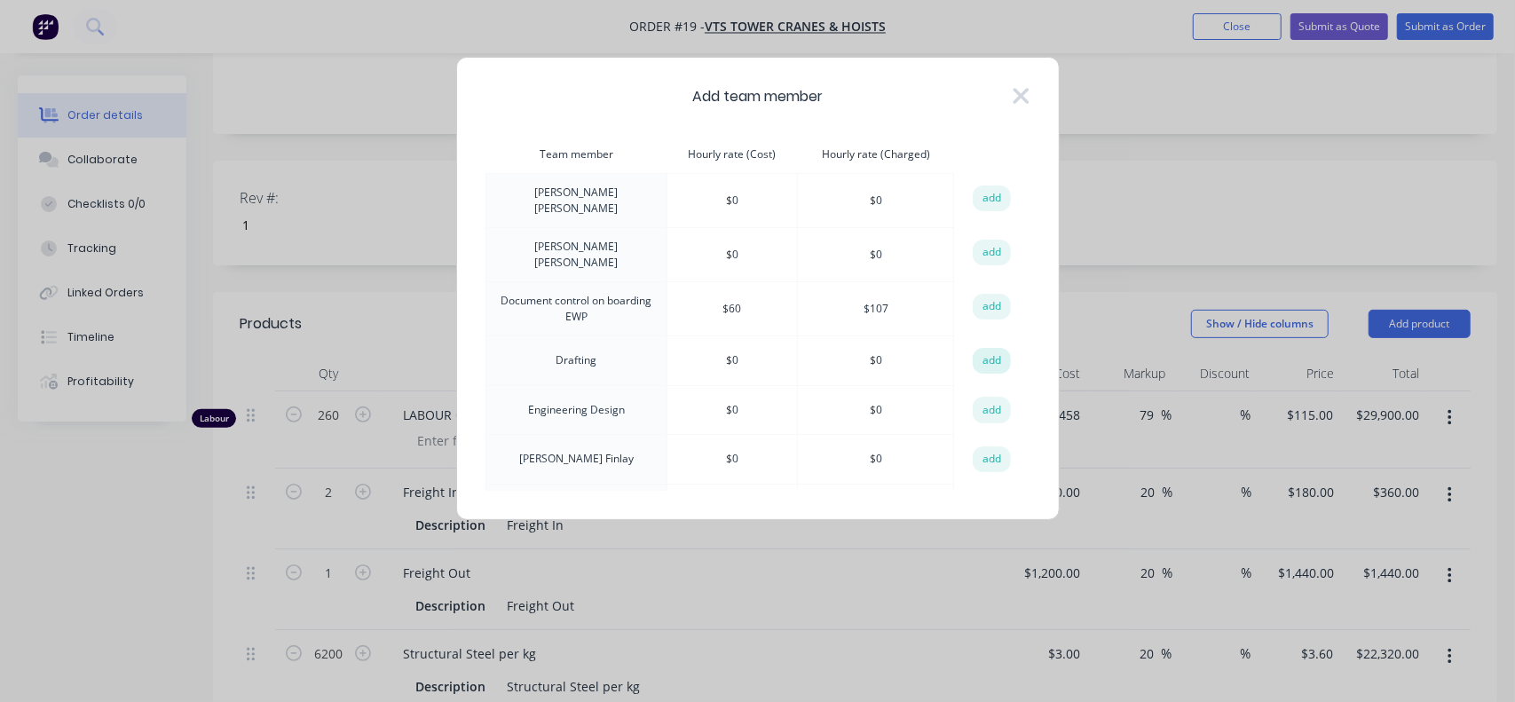
click at [973, 348] on button "add" at bounding box center [992, 361] width 39 height 27
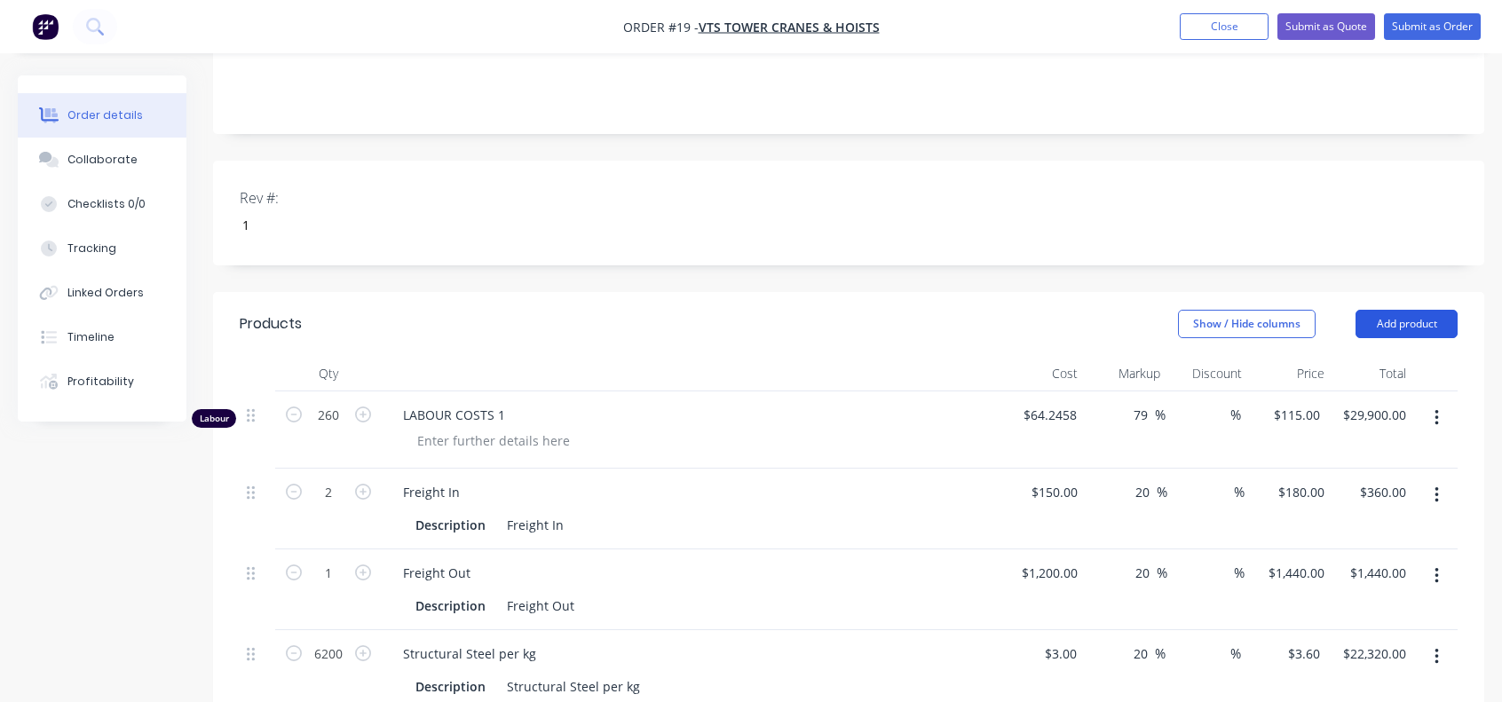
click at [1390, 310] on button "Add product" at bounding box center [1407, 324] width 102 height 28
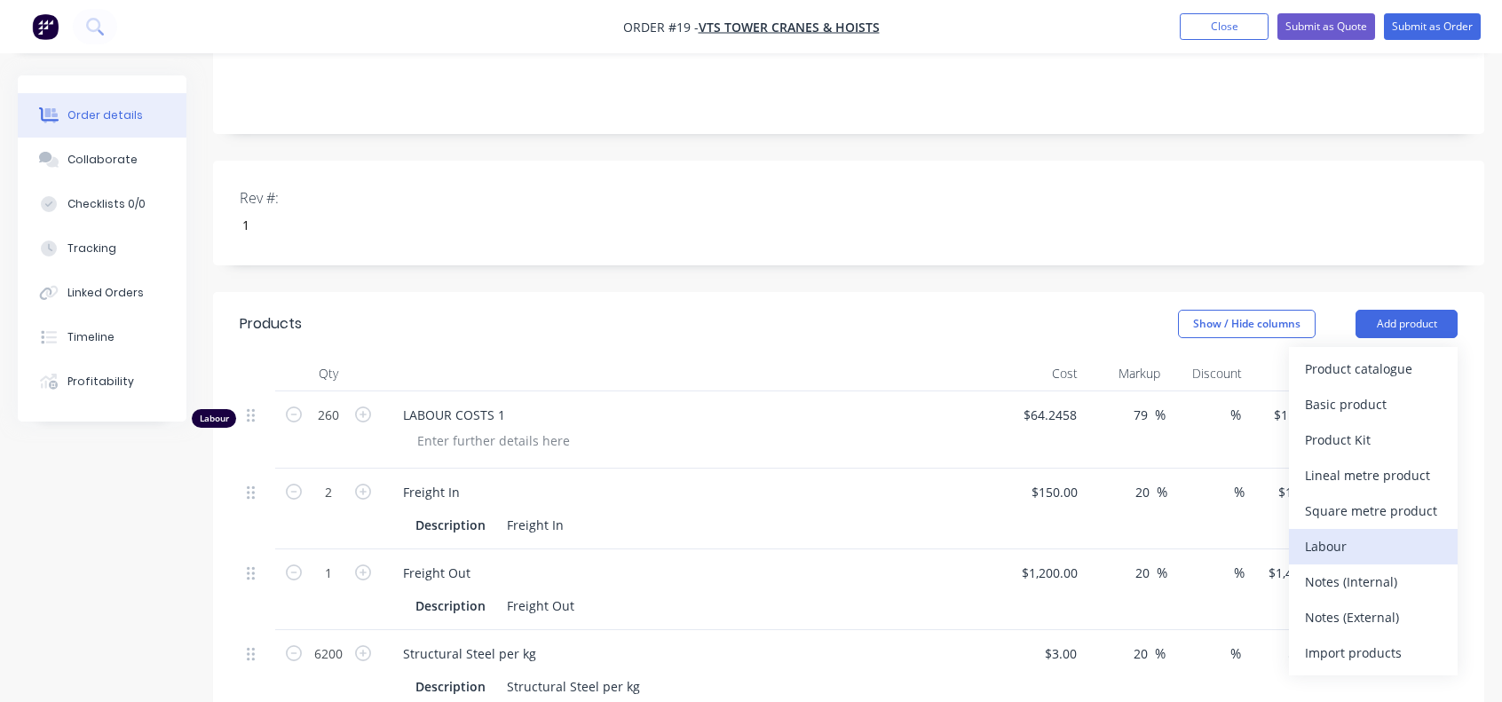
click at [1340, 534] on div "Labour" at bounding box center [1373, 547] width 137 height 26
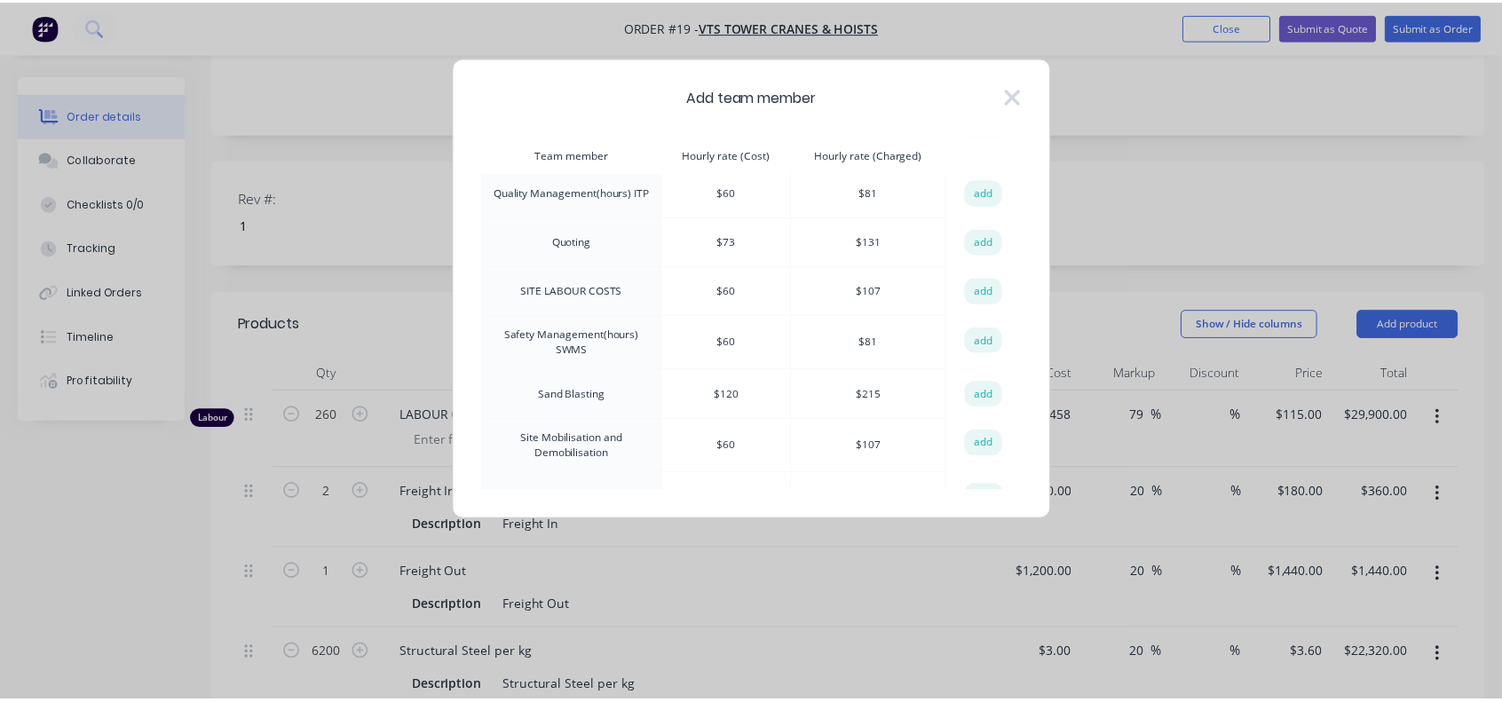
scroll to position [622, 0]
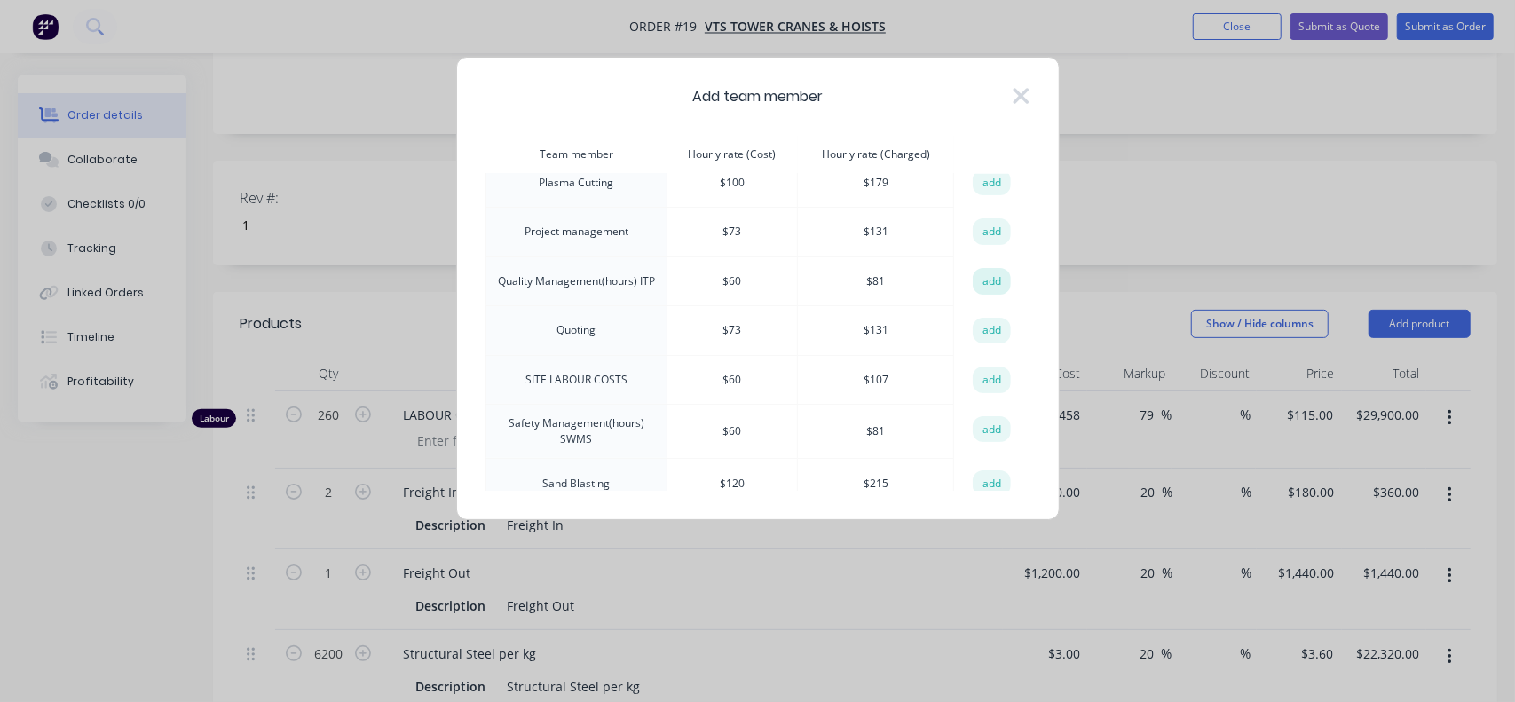
click at [992, 268] on button "add" at bounding box center [992, 281] width 39 height 27
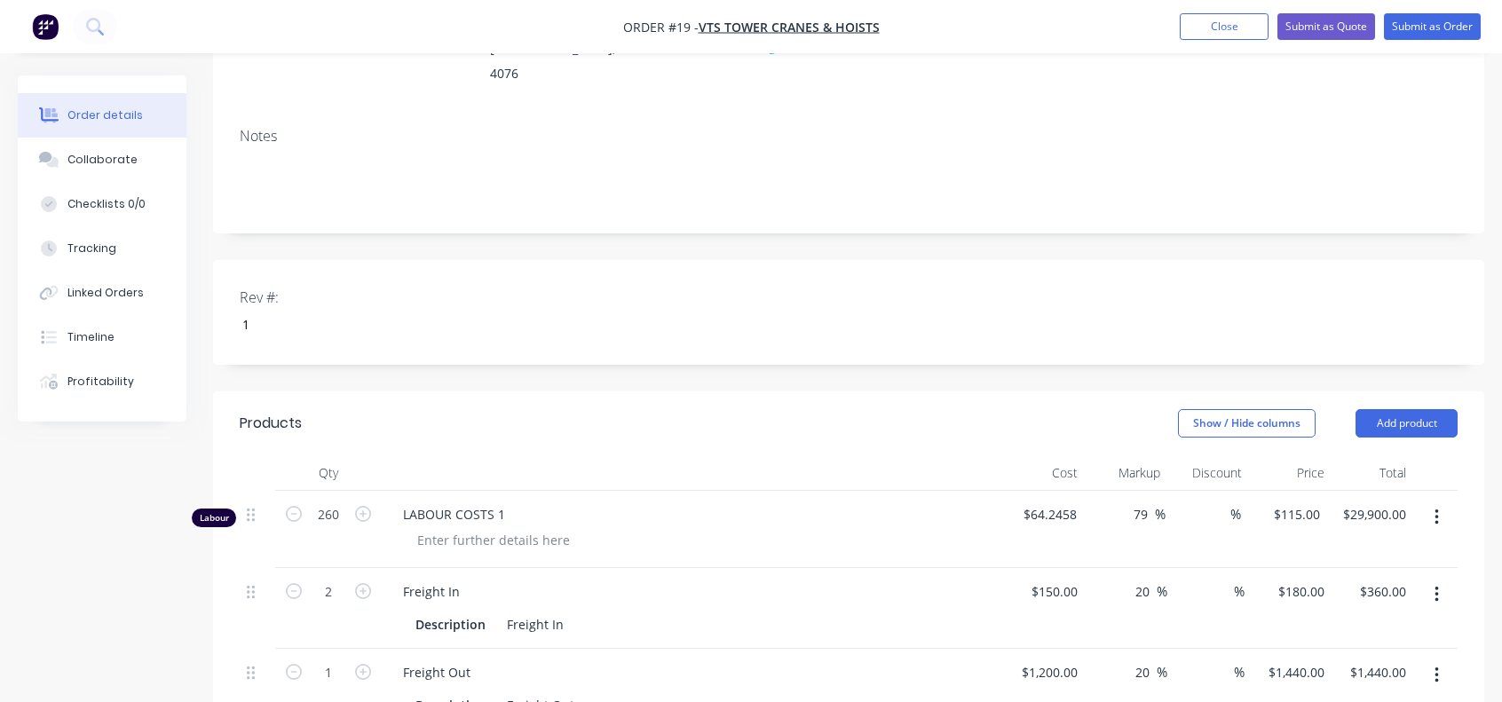
scroll to position [184, 0]
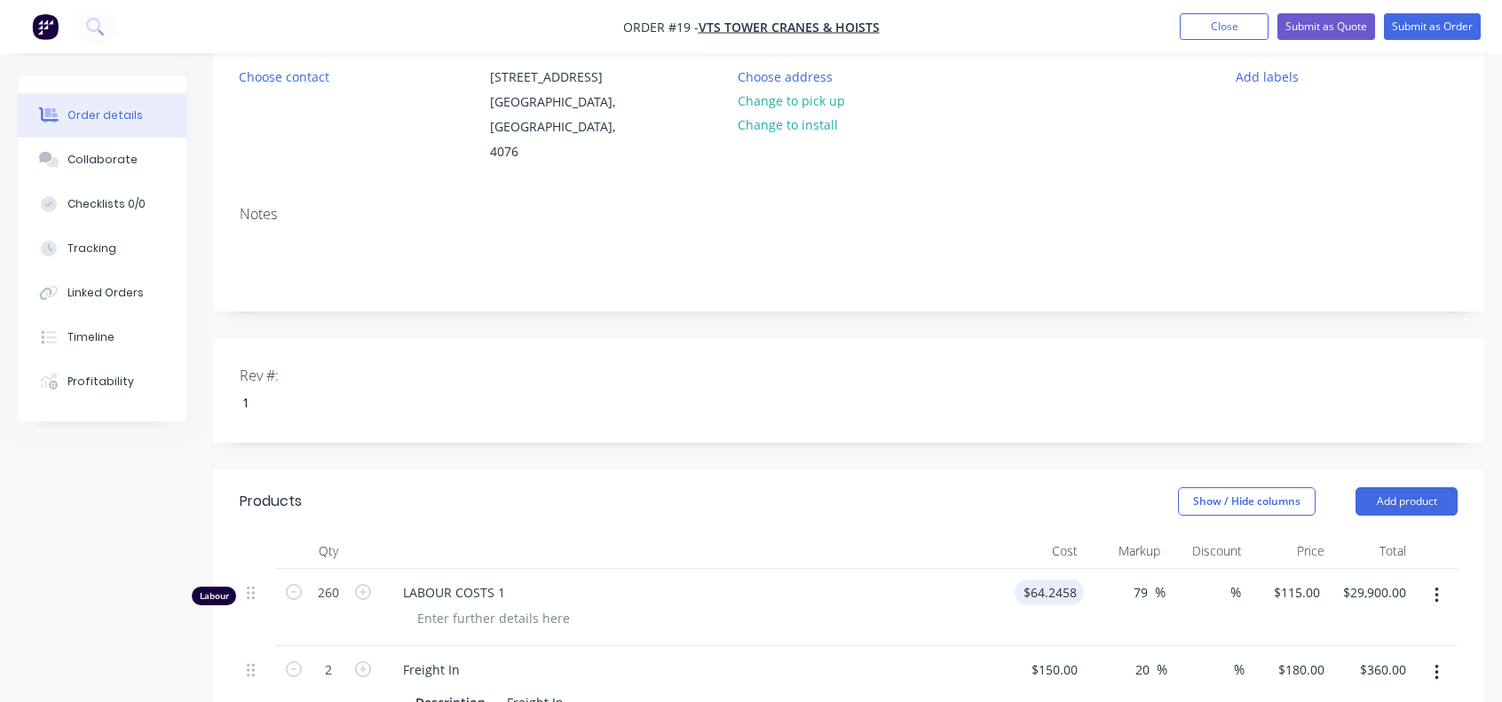
click at [1037, 569] on div "$64.2458 $64.2458" at bounding box center [1043, 607] width 81 height 77
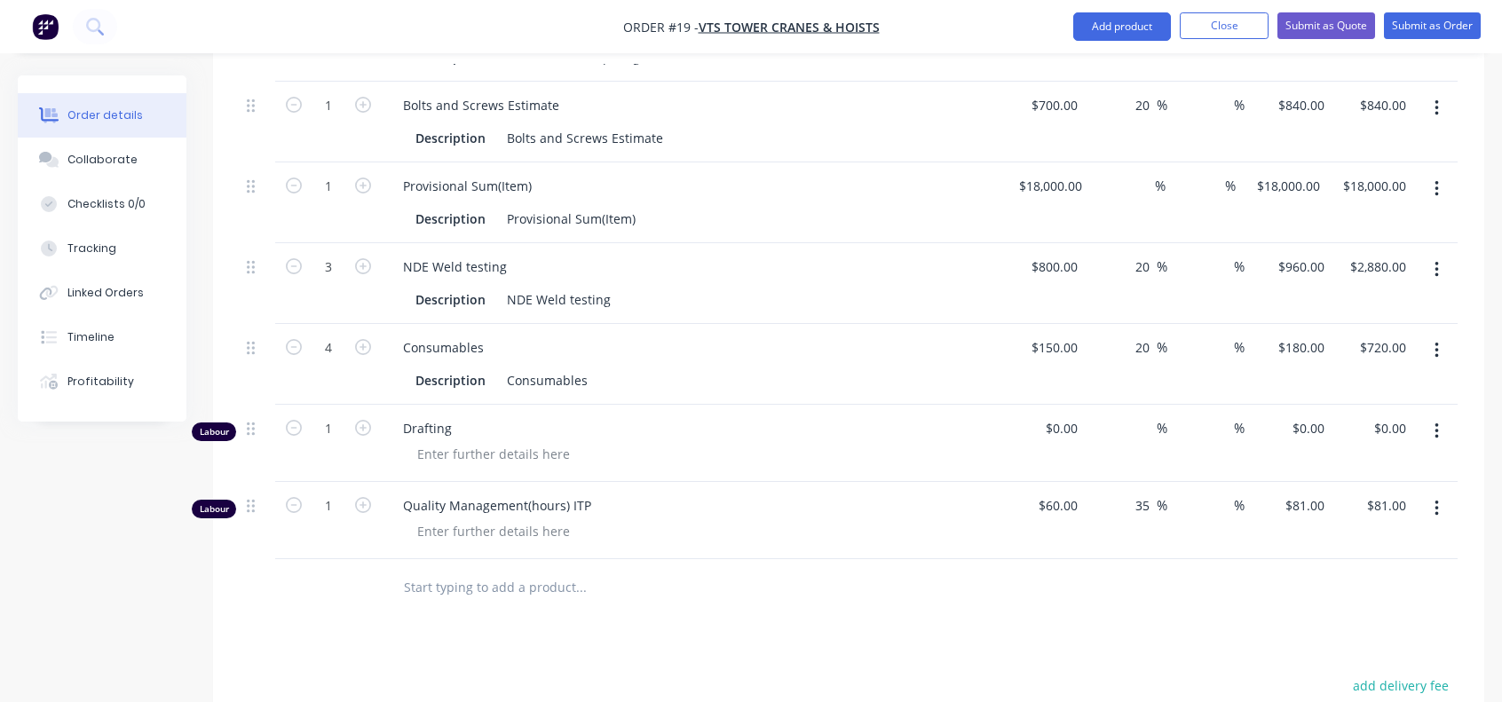
scroll to position [1160, 0]
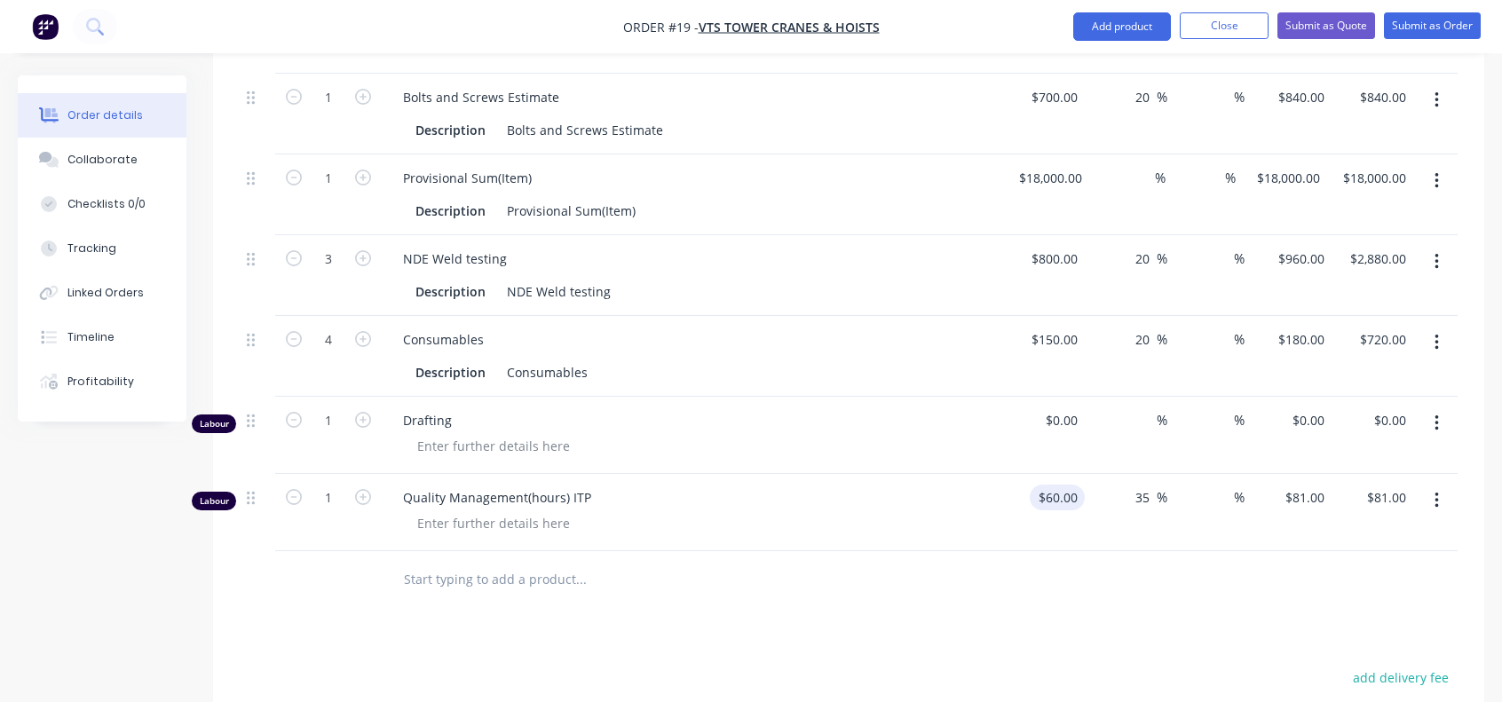
type input "$64.2458"
click at [1074, 485] on input "60" at bounding box center [1061, 498] width 48 height 26
paste input "4.2458"
type input "$64.2458"
type input "$86.7318"
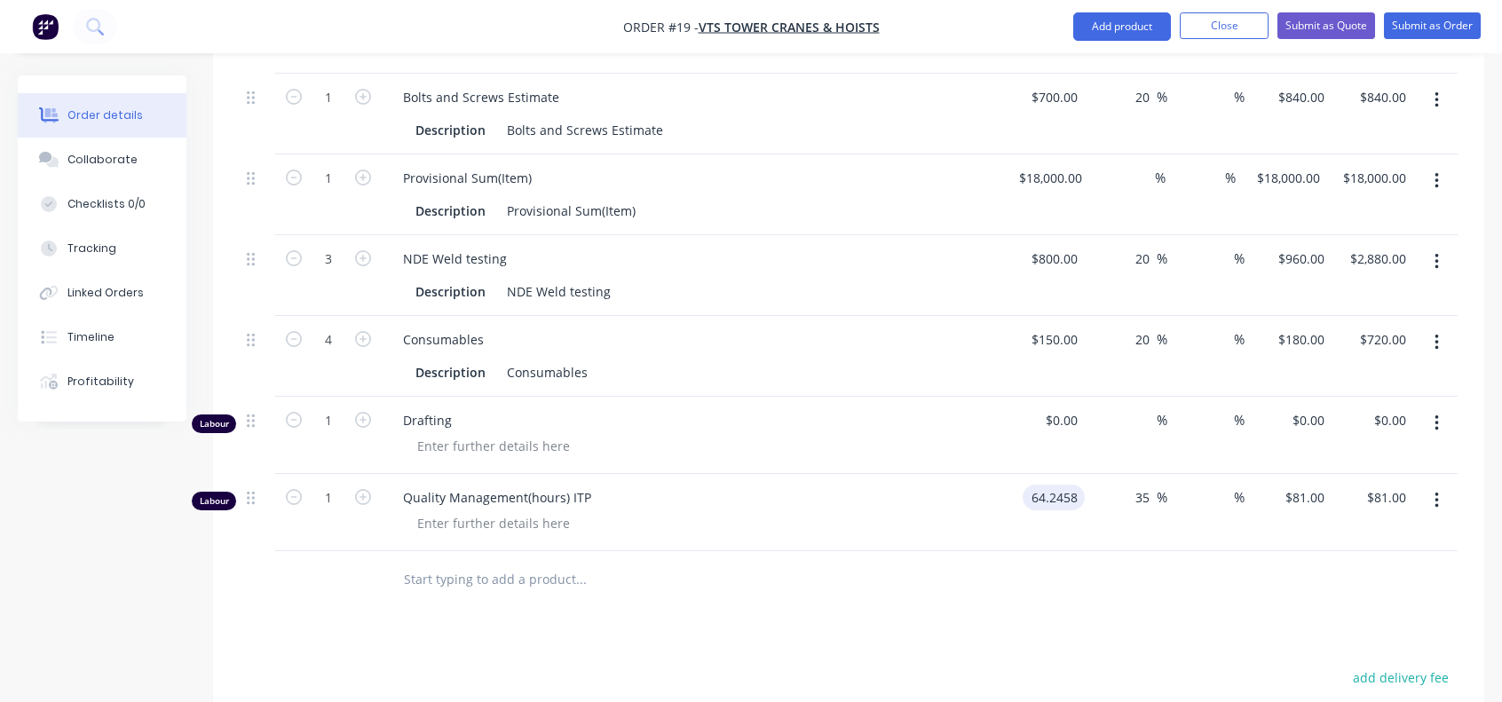
type input "$86.73"
click at [363, 489] on icon "button" at bounding box center [363, 497] width 16 height 16
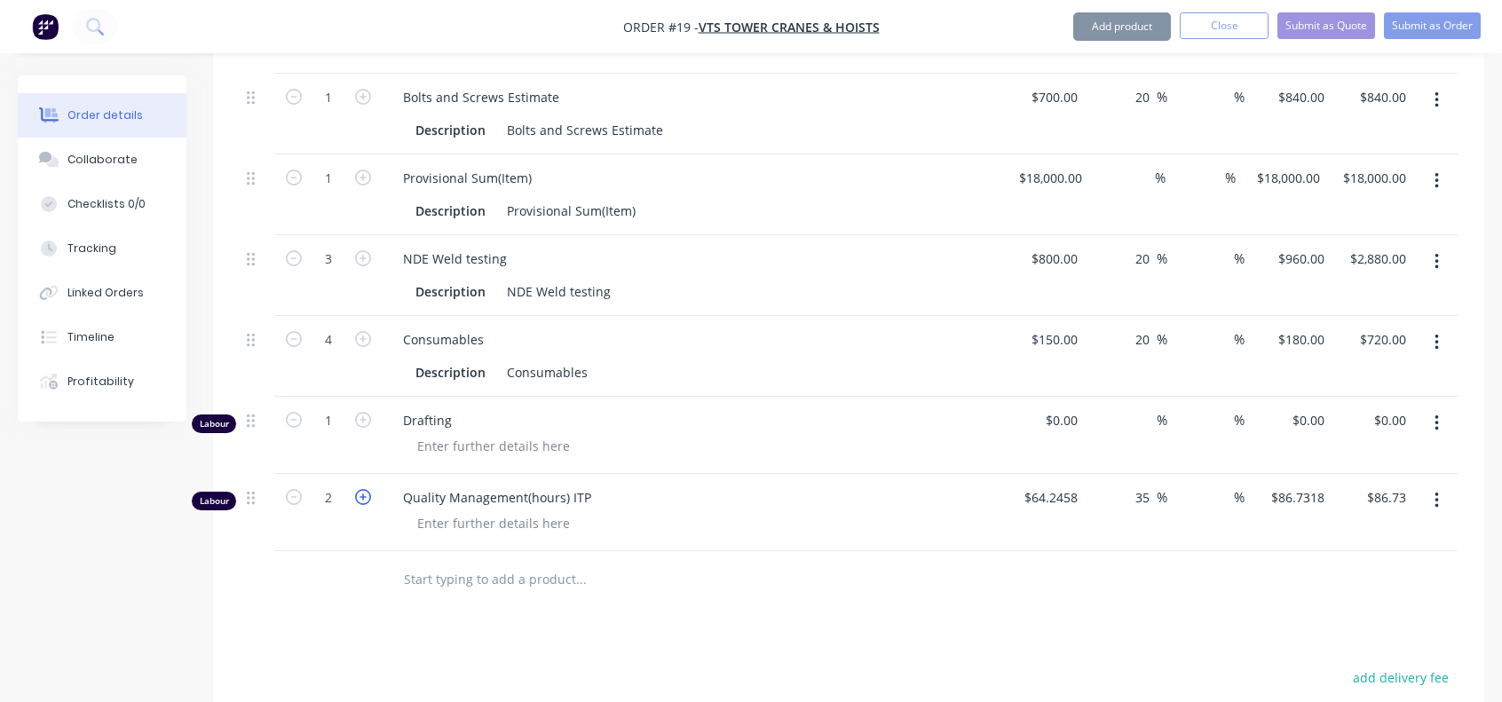
type input "2"
type input "$173.46"
click at [363, 489] on icon "button" at bounding box center [363, 497] width 16 height 16
type input "3"
type input "$260.20"
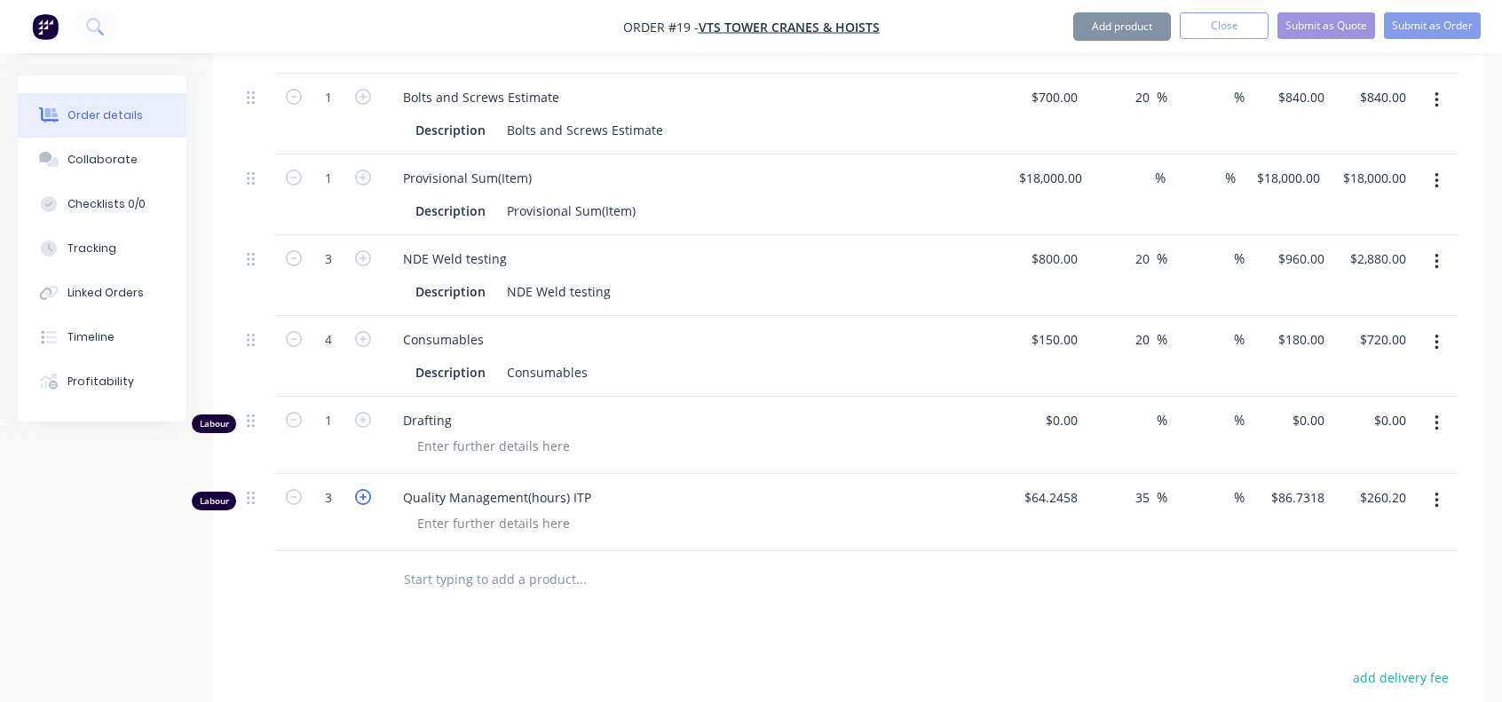
click at [363, 489] on icon "button" at bounding box center [363, 497] width 16 height 16
type input "4"
type input "$346.93"
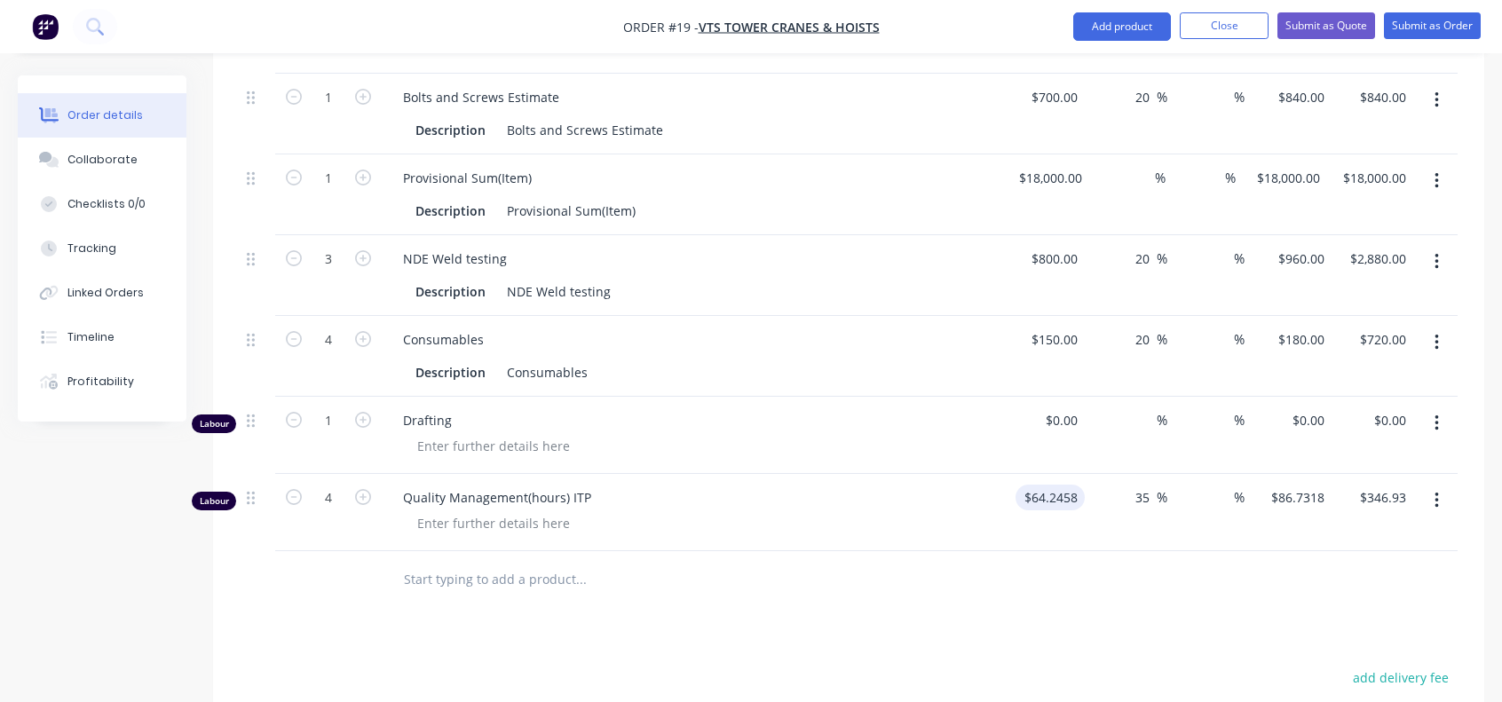
type input "64.2458"
click at [1074, 485] on input "64.2458" at bounding box center [1054, 498] width 62 height 26
type input "0"
type input "$64.2458"
click at [1072, 407] on input "0" at bounding box center [1074, 420] width 20 height 26
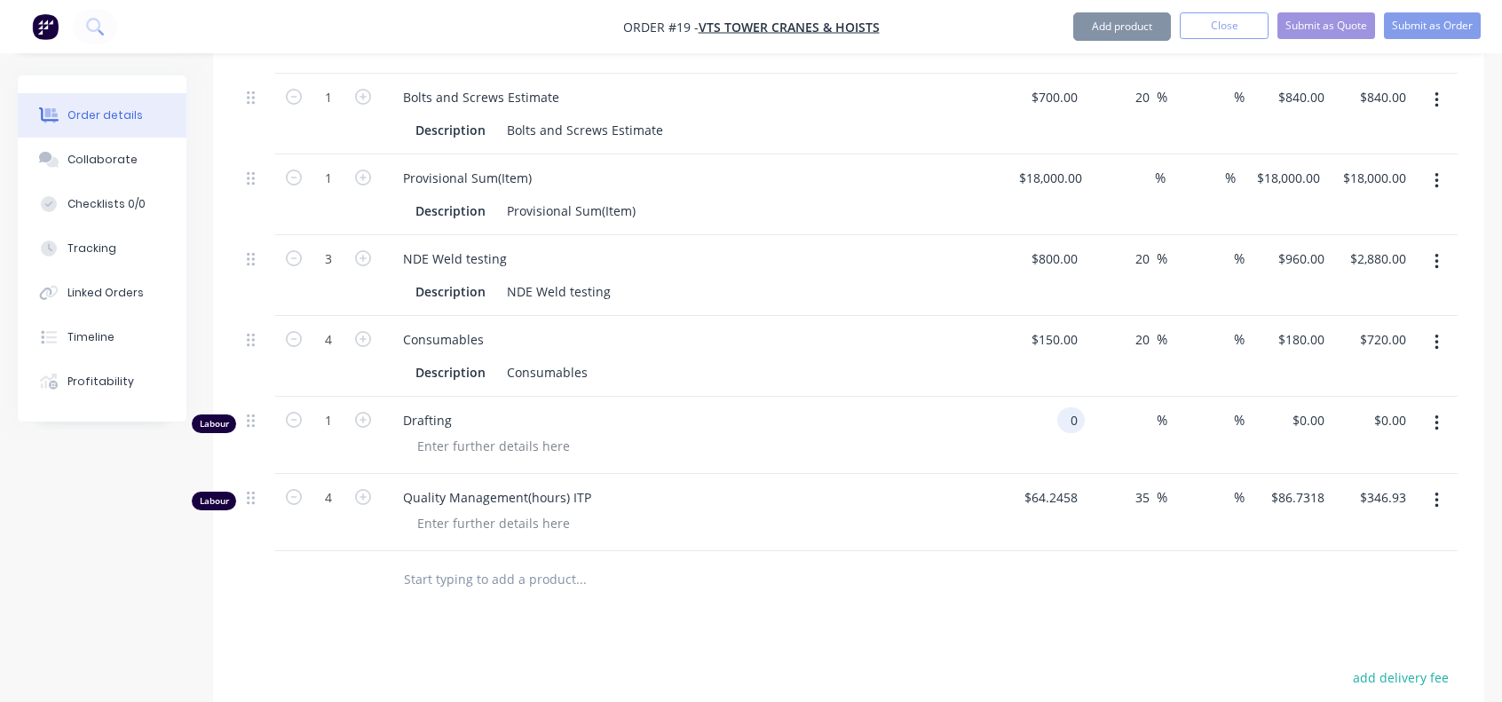
paste input "64.2458"
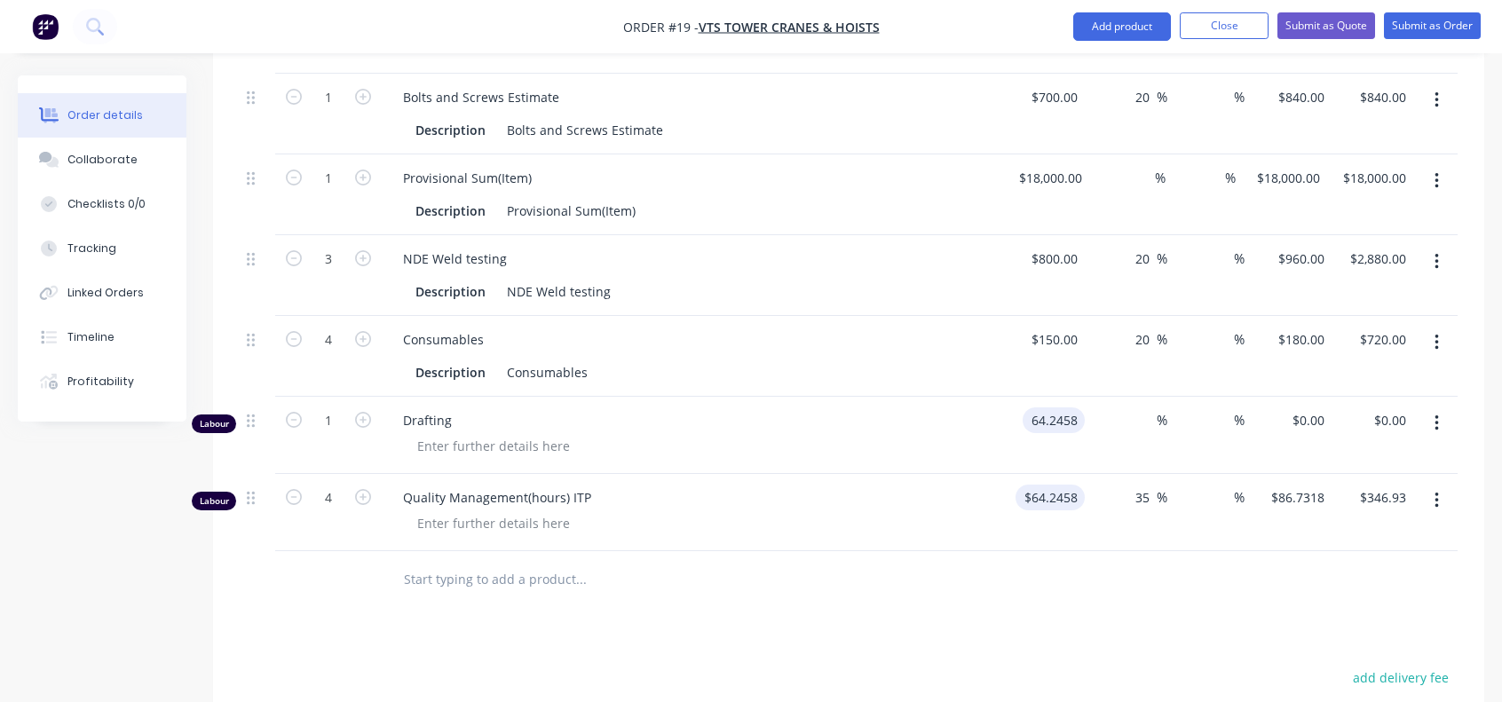
type input "$64.2458"
type input "$64.25"
click at [1070, 485] on input "64.2458" at bounding box center [1054, 498] width 62 height 26
type input "$60.00"
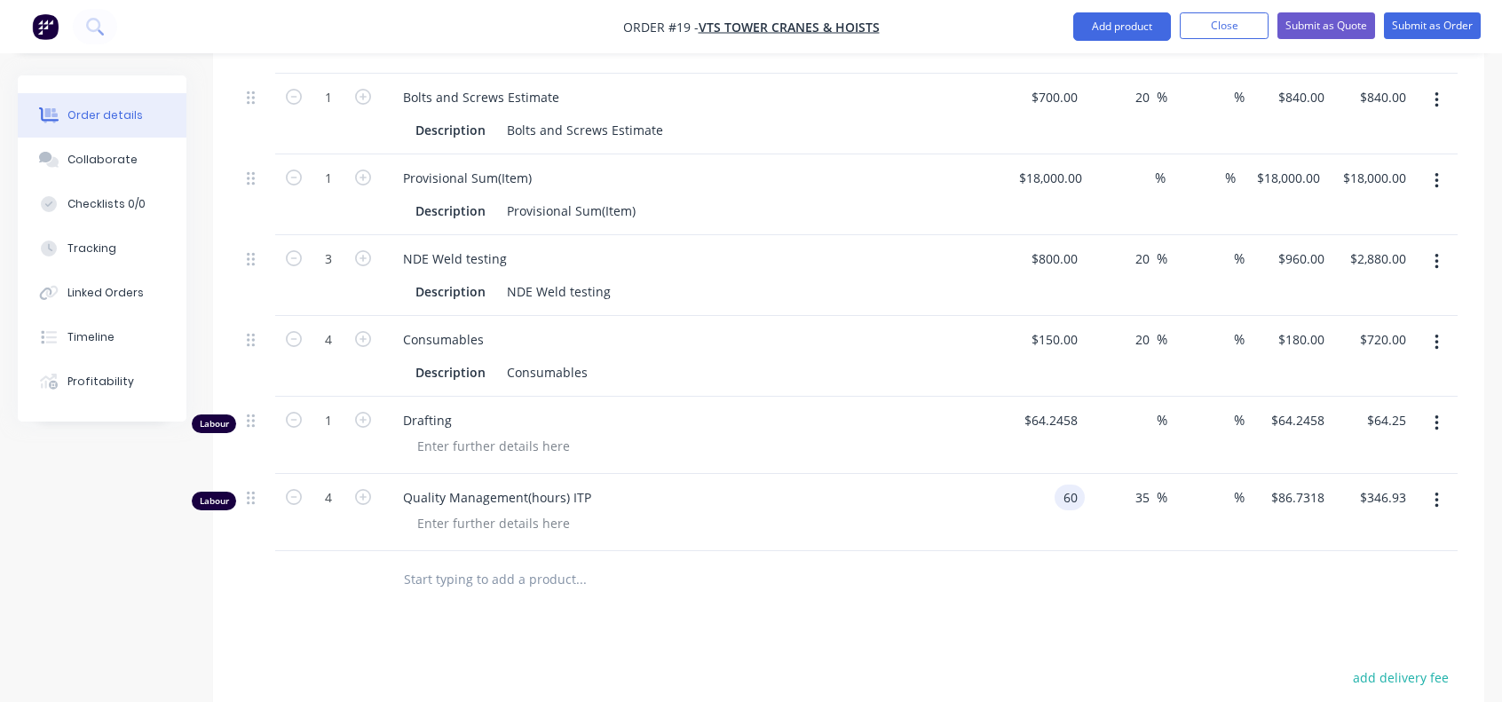
type input "$81.00"
type input "$324.00"
click at [1135, 407] on div "%" at bounding box center [1148, 420] width 38 height 26
type input "35"
type input "$86.7318"
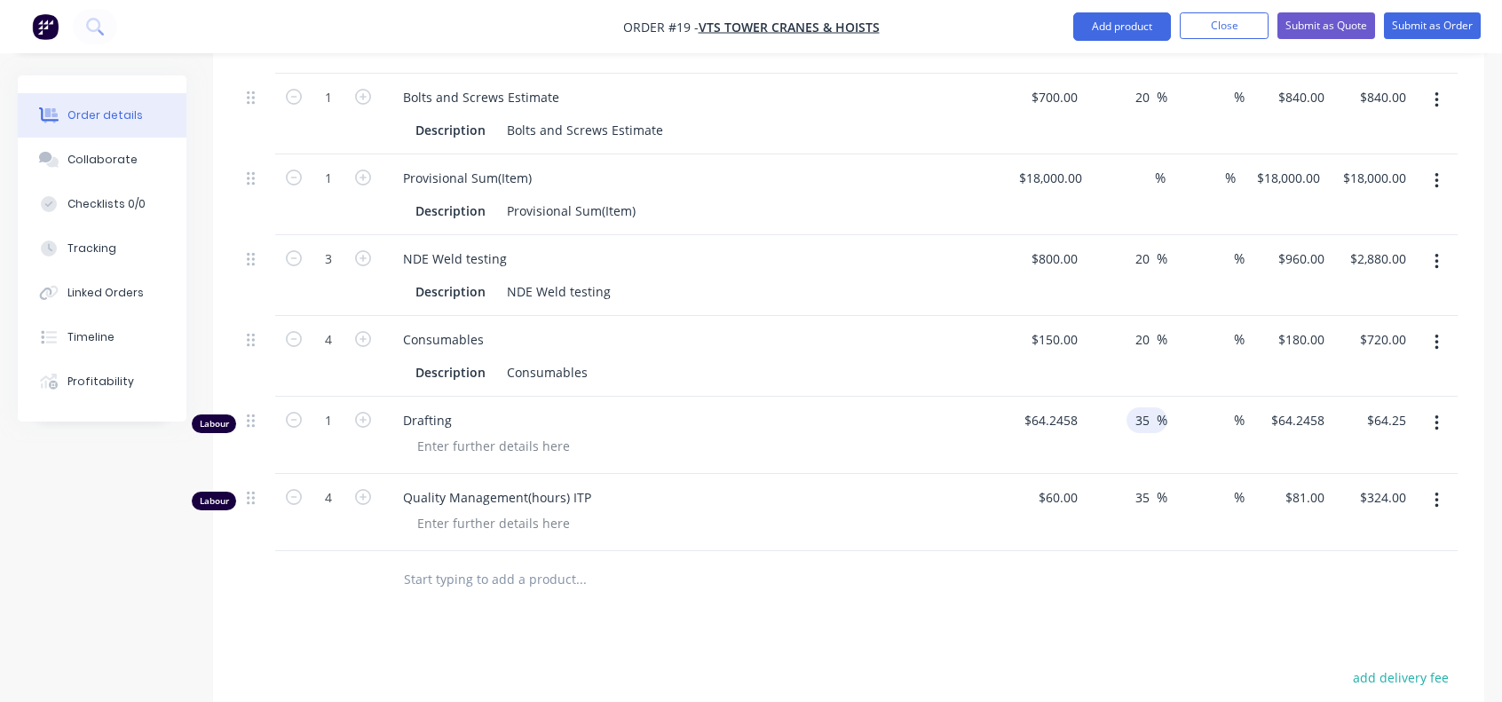
type input "$86.73"
click at [369, 412] on icon "button" at bounding box center [363, 420] width 16 height 16
type input "2"
type input "$173.46"
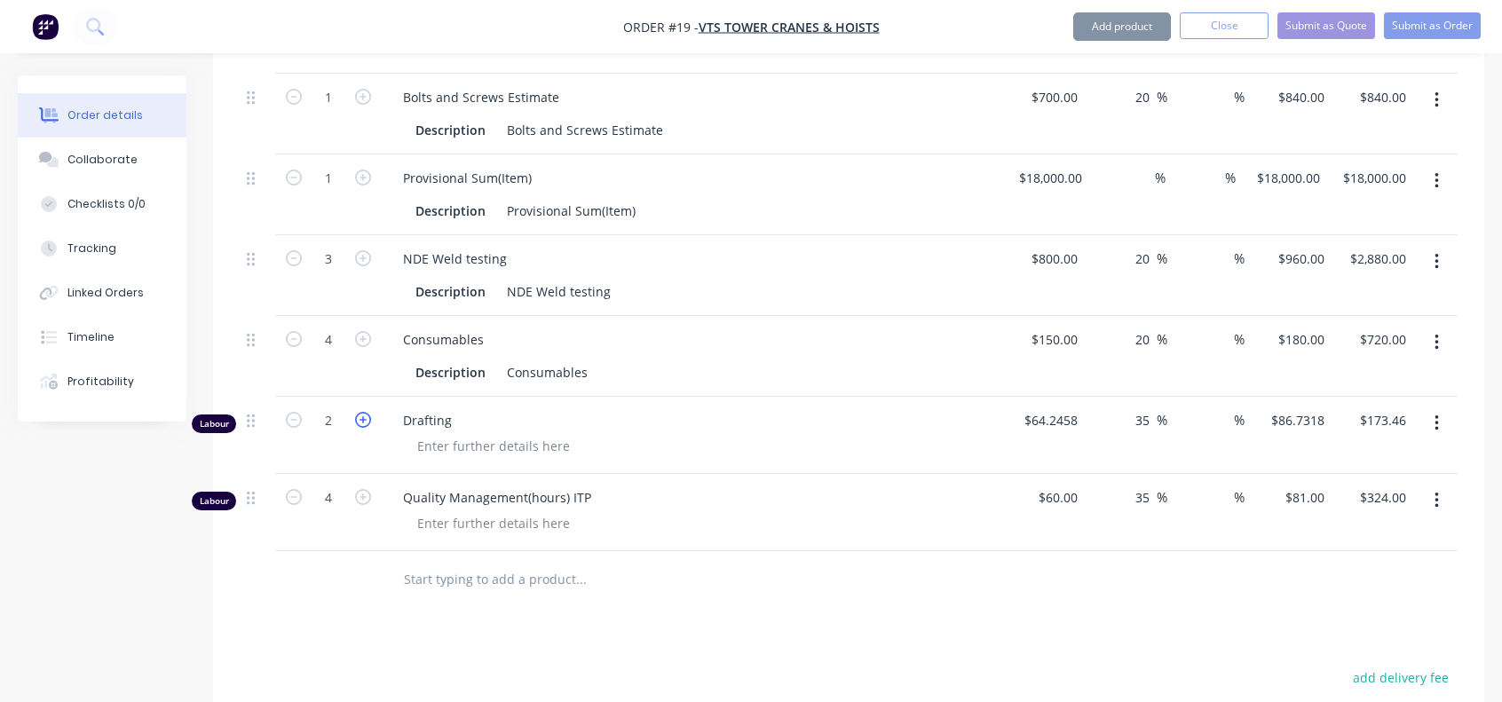
click at [369, 412] on icon "button" at bounding box center [363, 420] width 16 height 16
type input "3"
type input "$260.20"
click at [369, 412] on icon "button" at bounding box center [363, 420] width 16 height 16
type input "4"
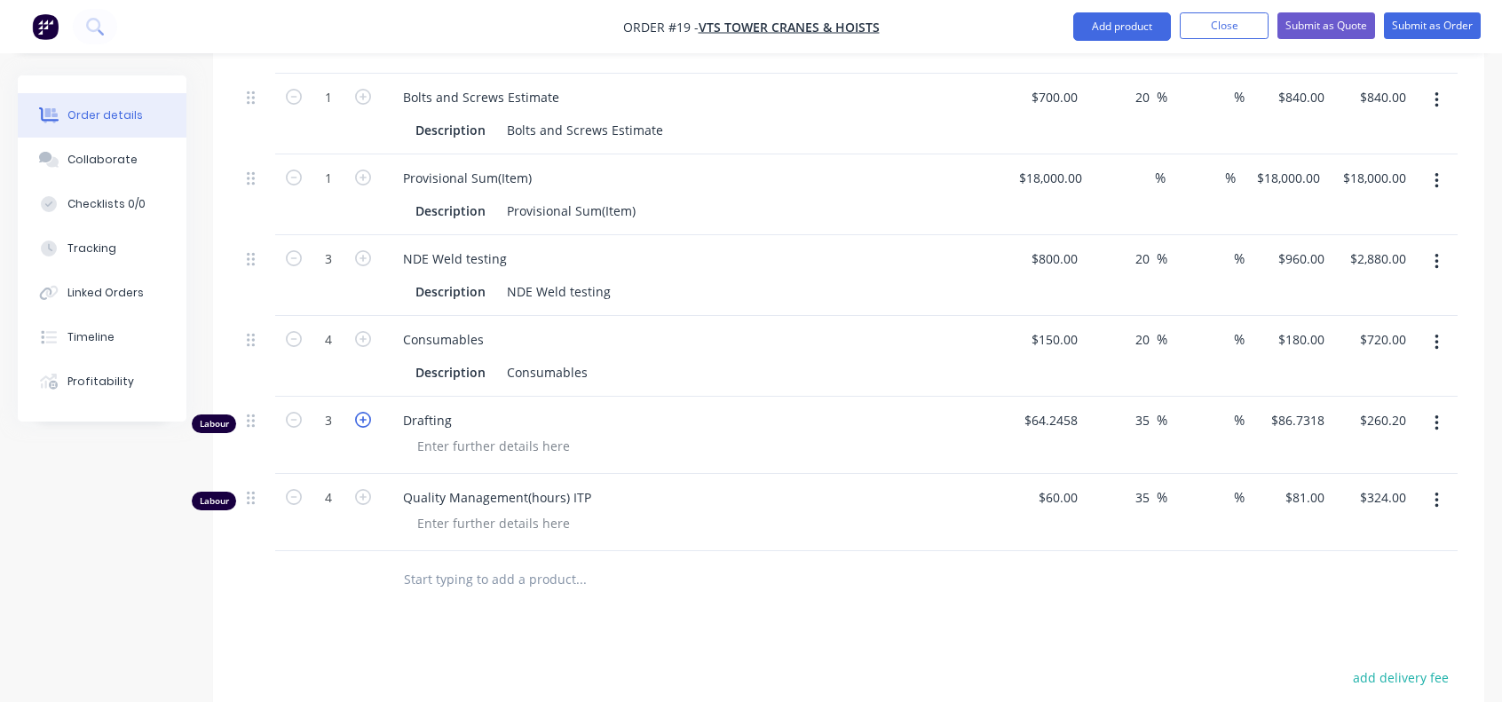
type input "$346.93"
click at [369, 489] on icon "button" at bounding box center [363, 497] width 16 height 16
type input "5"
type input "$405.00"
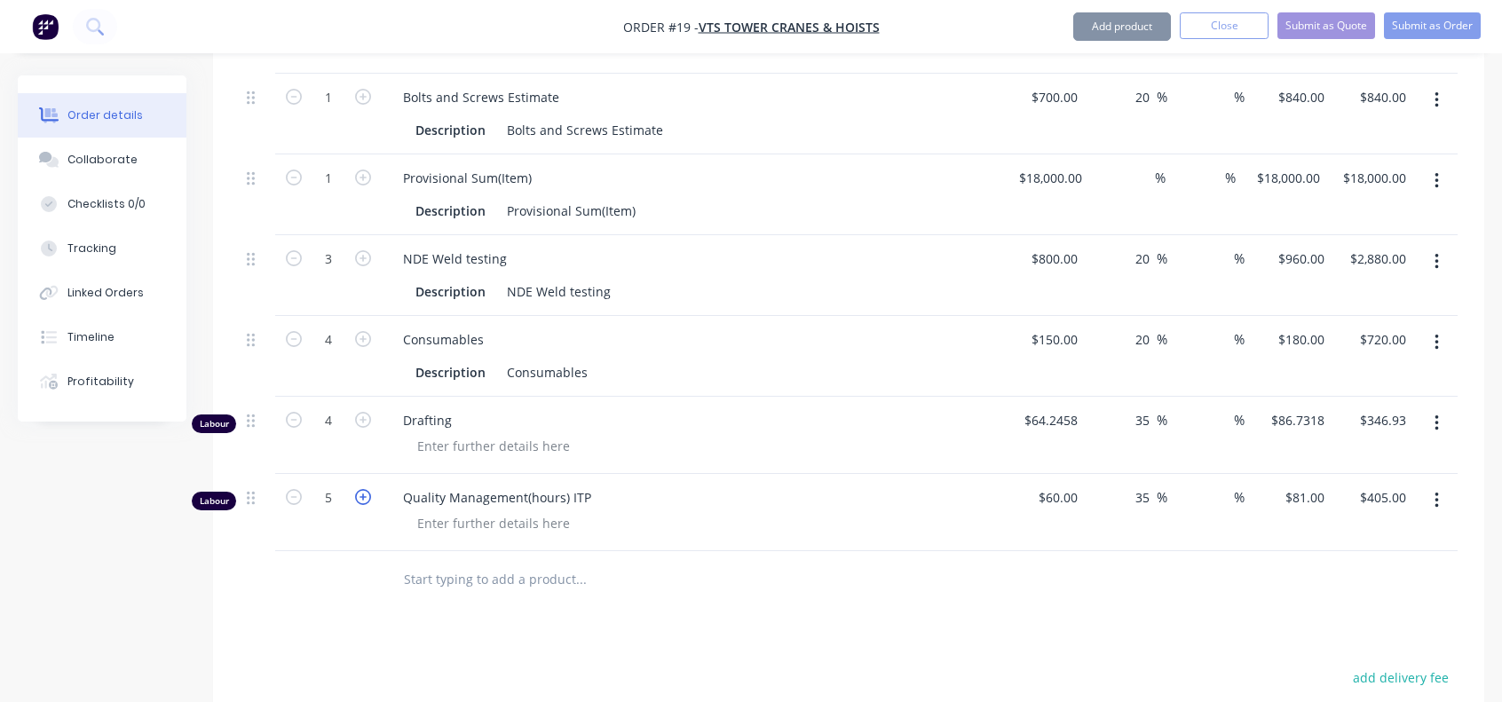
click at [369, 489] on icon "button" at bounding box center [363, 497] width 16 height 16
type input "6"
type input "$486.00"
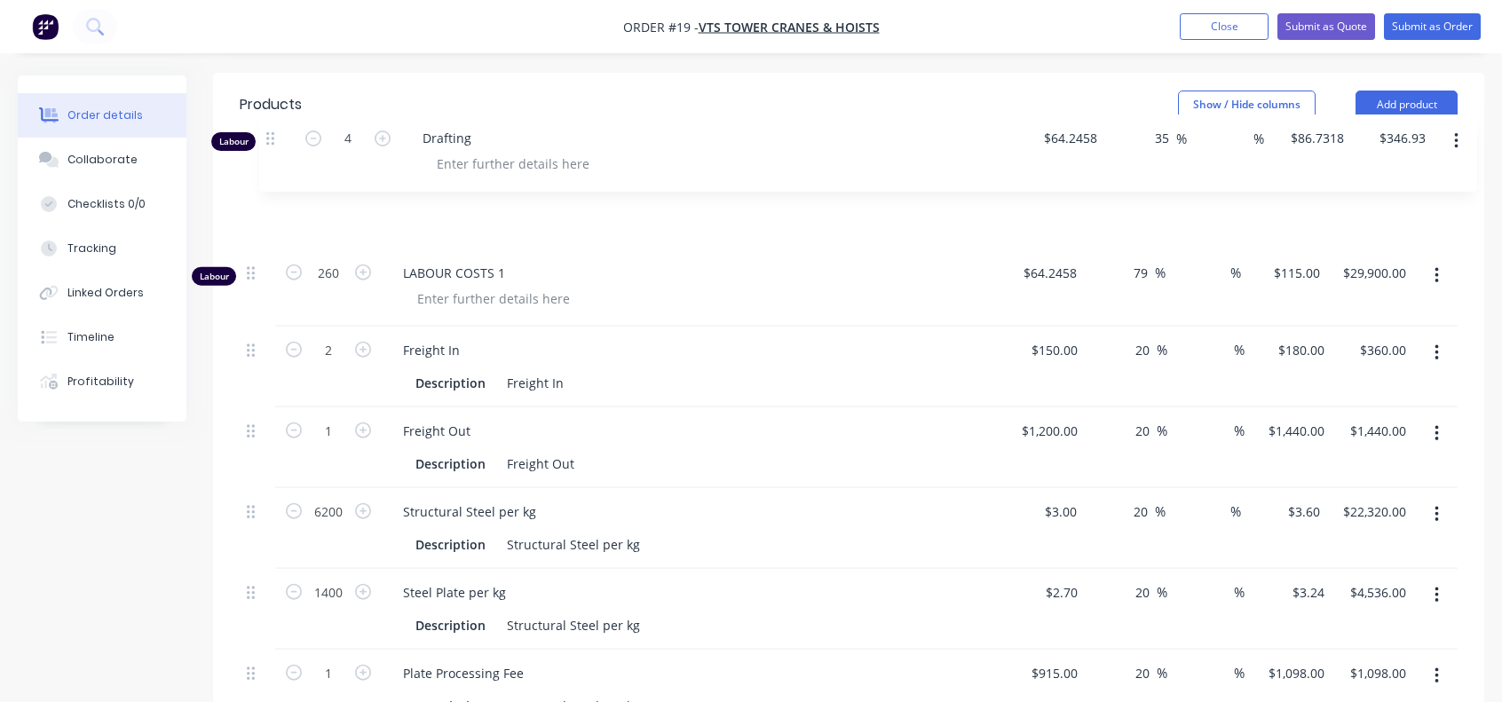
scroll to position [561, 0]
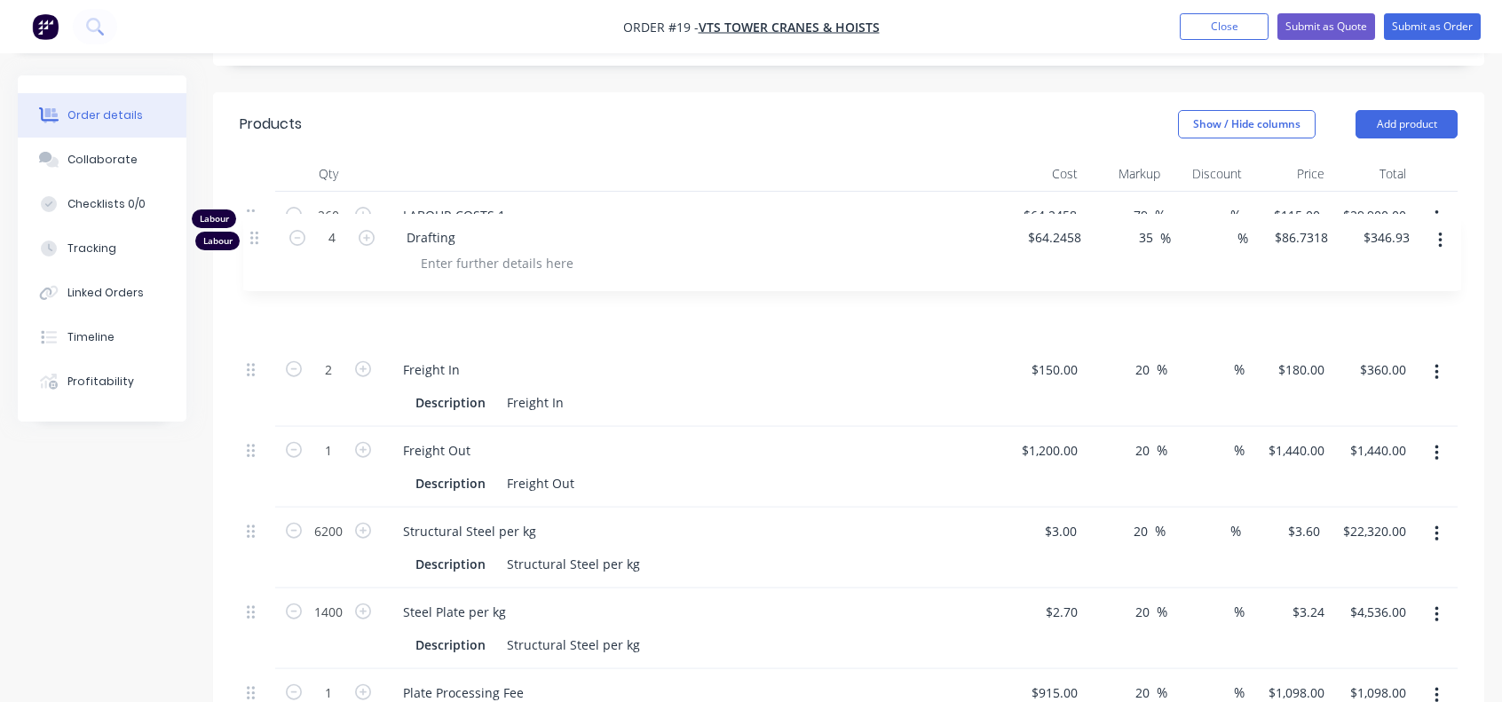
drag, startPoint x: 266, startPoint y: 430, endPoint x: 257, endPoint y: 233, distance: 196.4
click at [257, 233] on div "Labour 260 LABOUR COSTS 1 $64.2458 $64.2458 79 79 % % $115.00 $115.00 $29,900.0…" at bounding box center [849, 671] width 1218 height 959
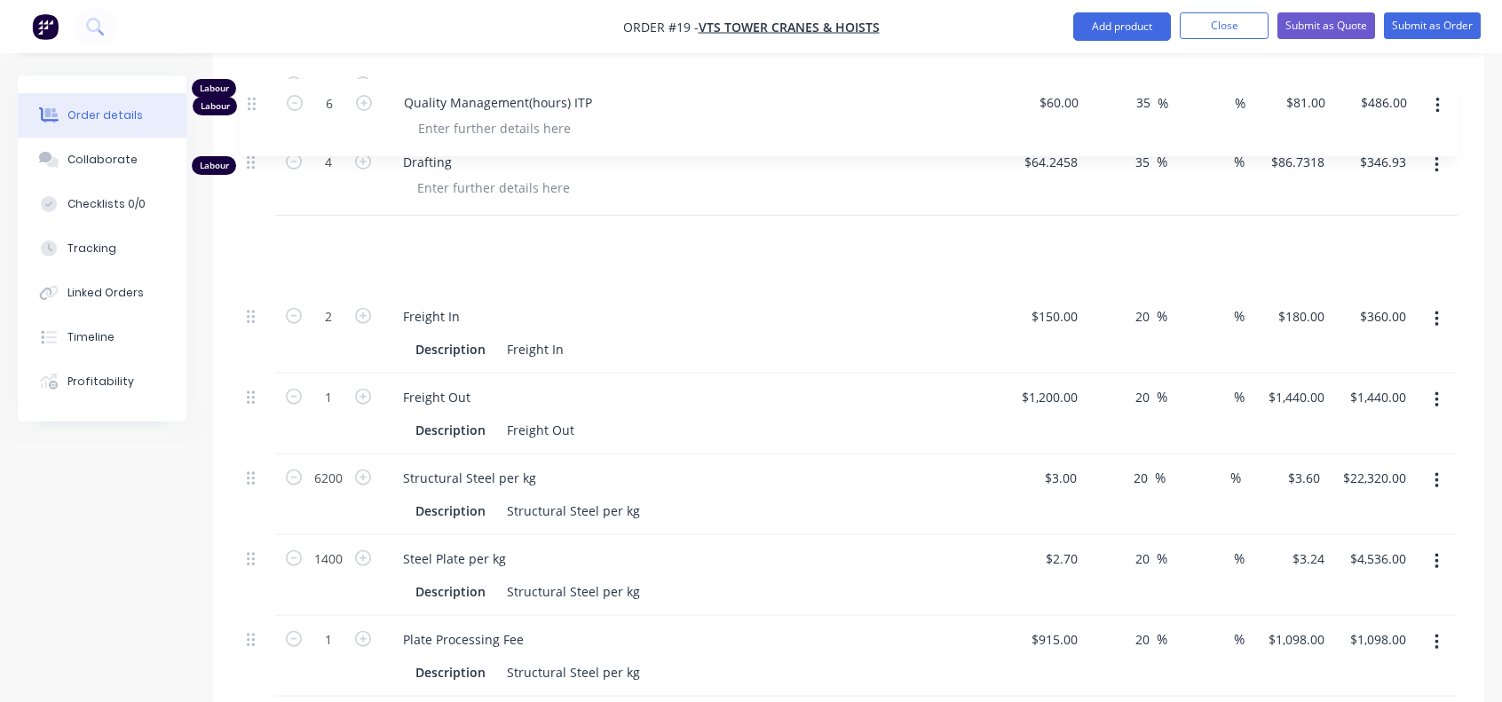
scroll to position [690, 0]
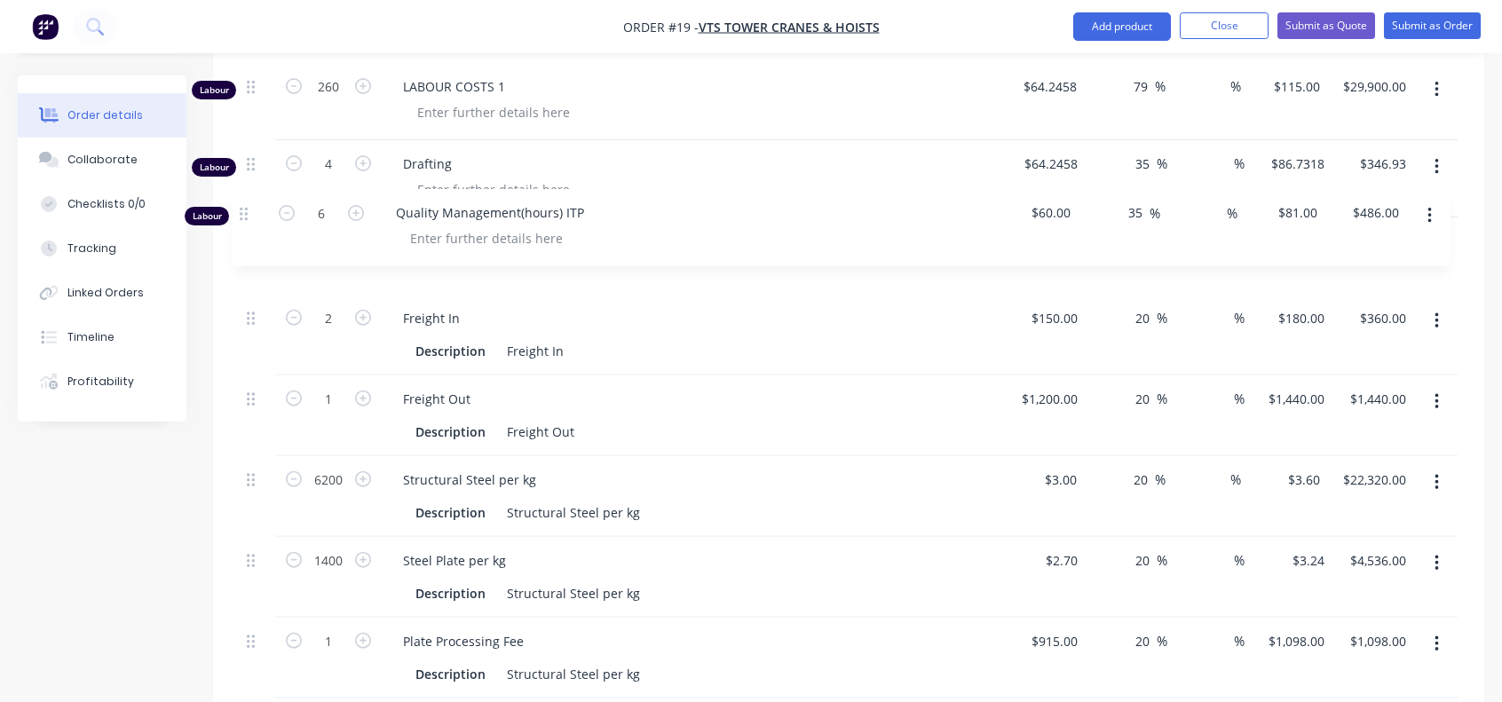
drag, startPoint x: 249, startPoint y: 524, endPoint x: 243, endPoint y: 214, distance: 309.9
click at [243, 214] on div "Labour 260 LABOUR COSTS 1 $64.2458 $64.2458 79 79 % % $115.00 $115.00 $29,900.0…" at bounding box center [849, 542] width 1218 height 959
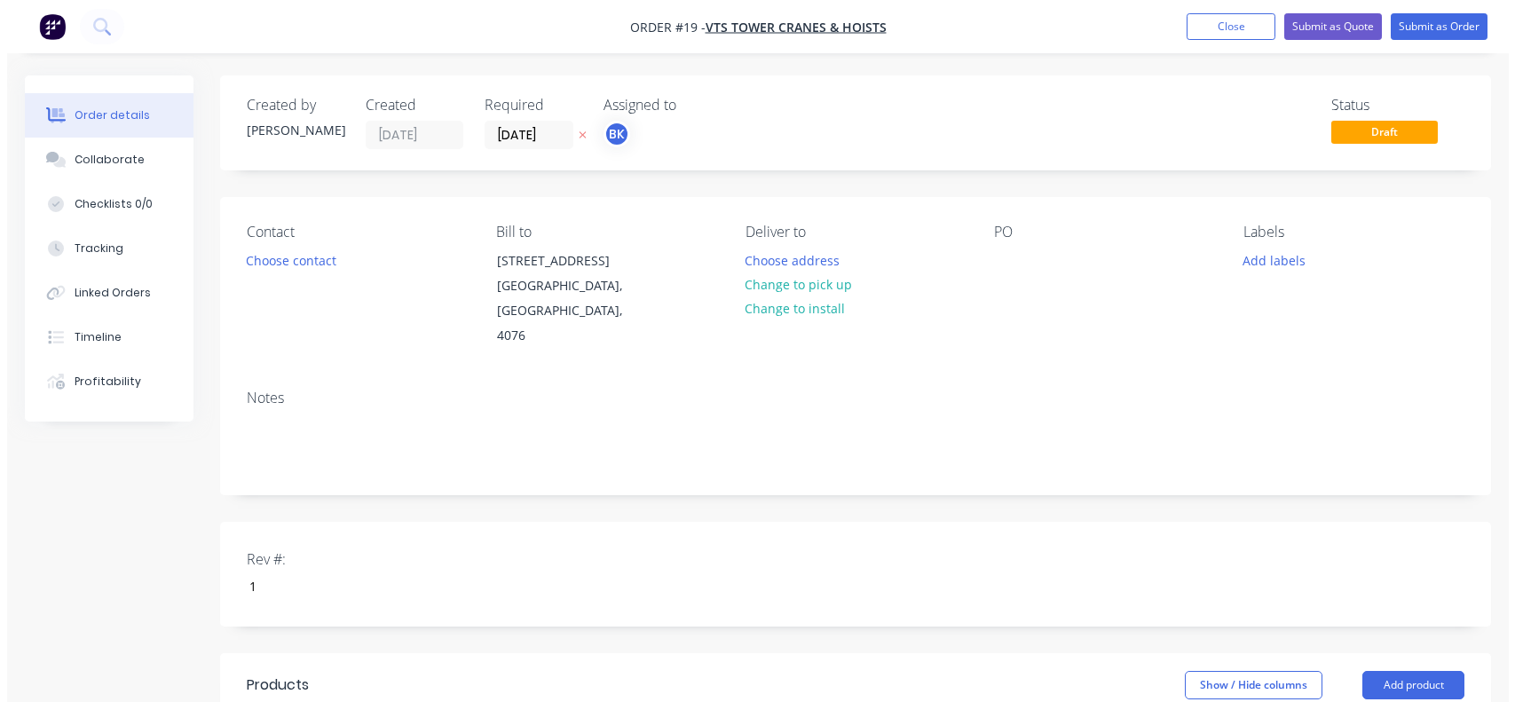
scroll to position [0, 0]
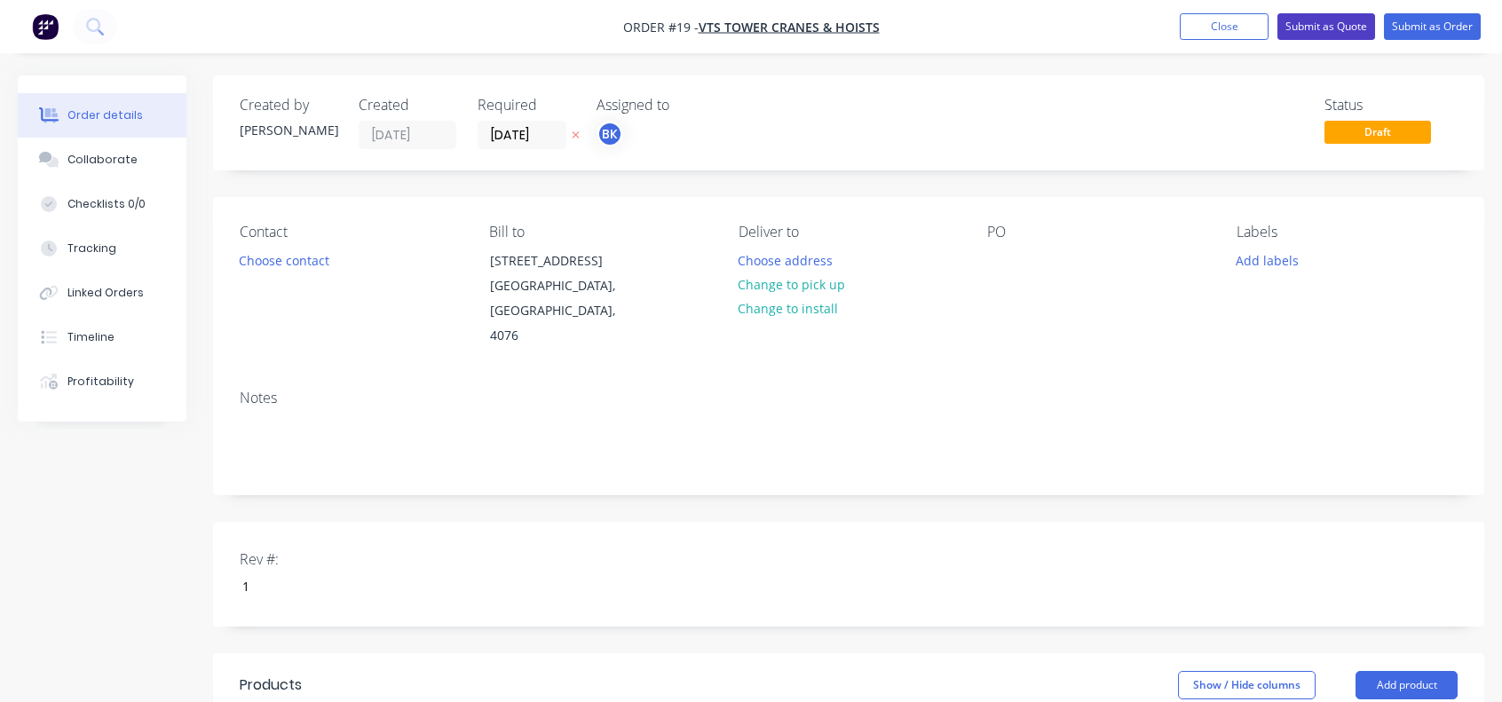
click at [1328, 28] on button "Submit as Quote" at bounding box center [1326, 26] width 98 height 27
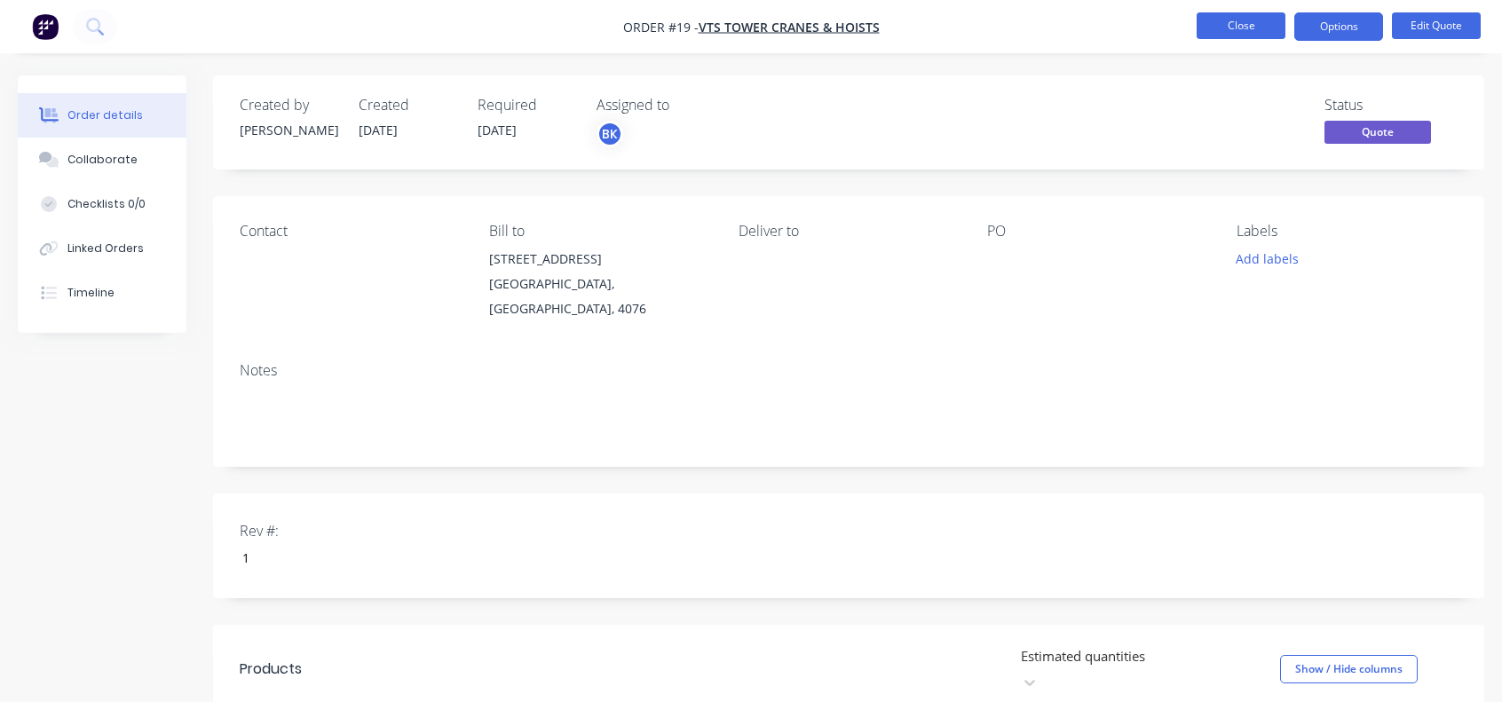
click at [1237, 28] on button "Close" at bounding box center [1241, 25] width 89 height 27
